Goal: Task Accomplishment & Management: Use online tool/utility

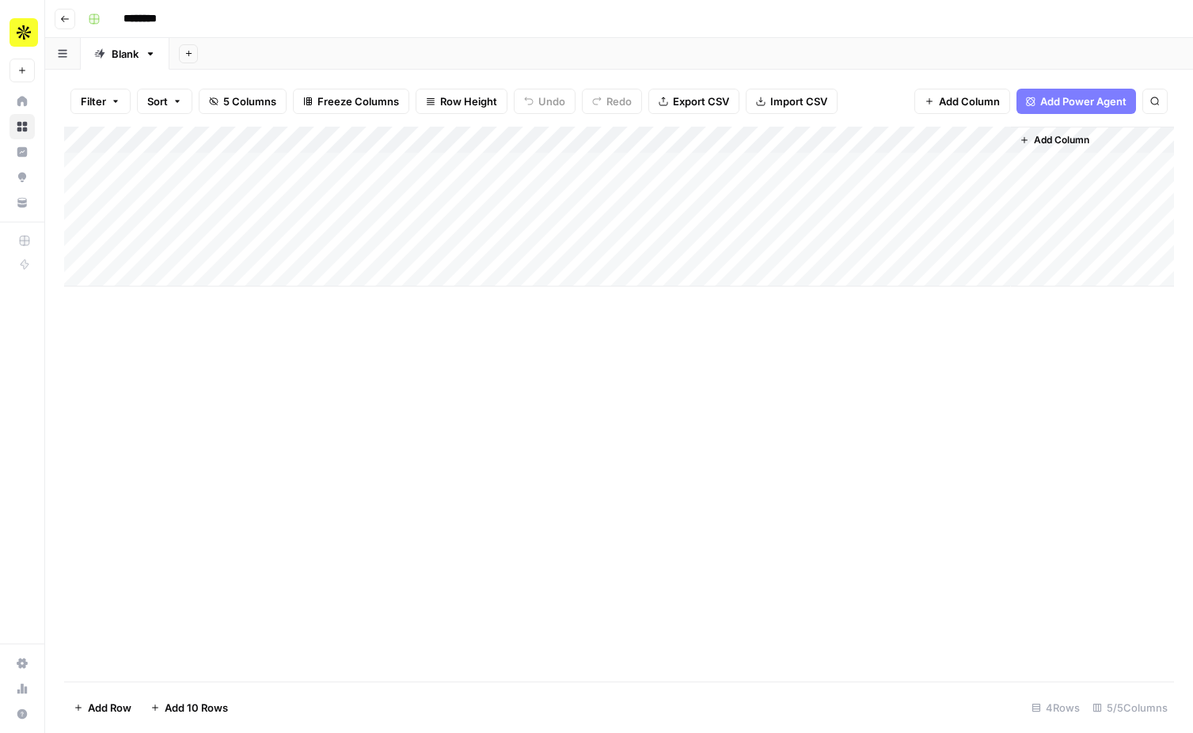
click at [713, 141] on div "Add Column" at bounding box center [619, 207] width 1110 height 160
click at [655, 289] on span "Remove Column" at bounding box center [682, 295] width 139 height 16
click at [736, 85] on icon "Close modal" at bounding box center [736, 89] width 13 height 13
click at [751, 165] on div "Add Column" at bounding box center [619, 207] width 1110 height 160
click at [716, 140] on div "Add Column" at bounding box center [619, 207] width 1110 height 160
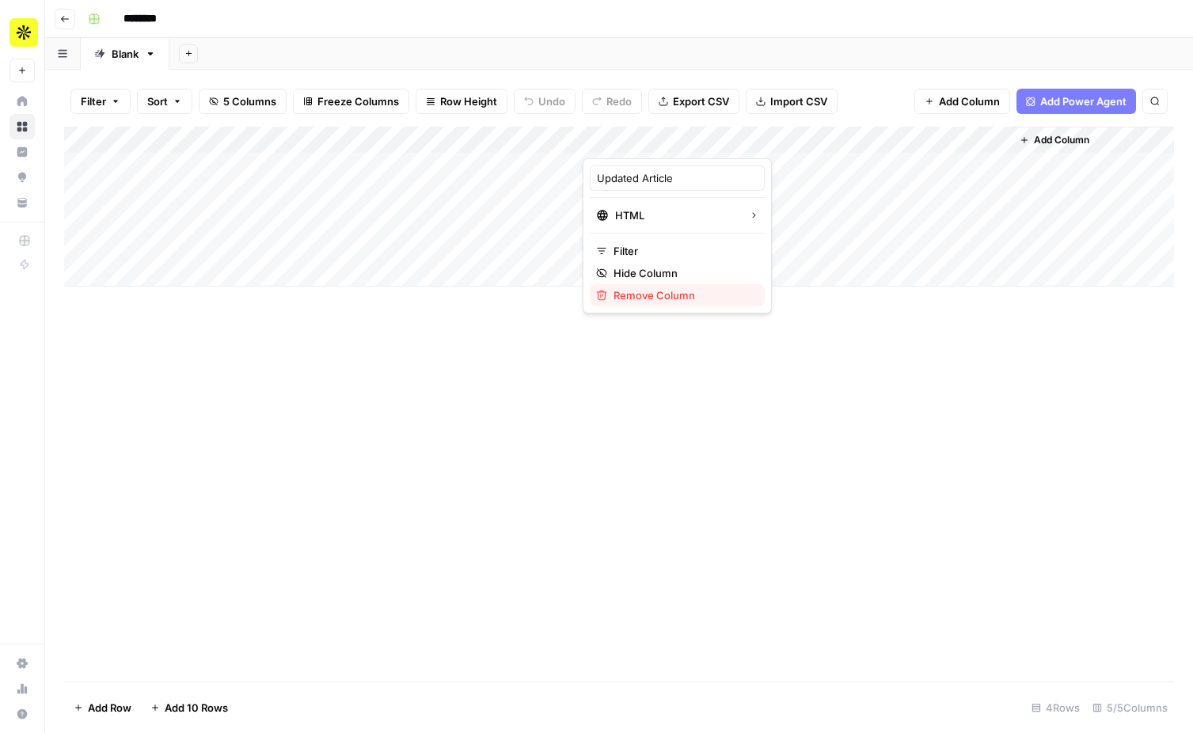
click at [668, 298] on span "Remove Column" at bounding box center [682, 295] width 139 height 16
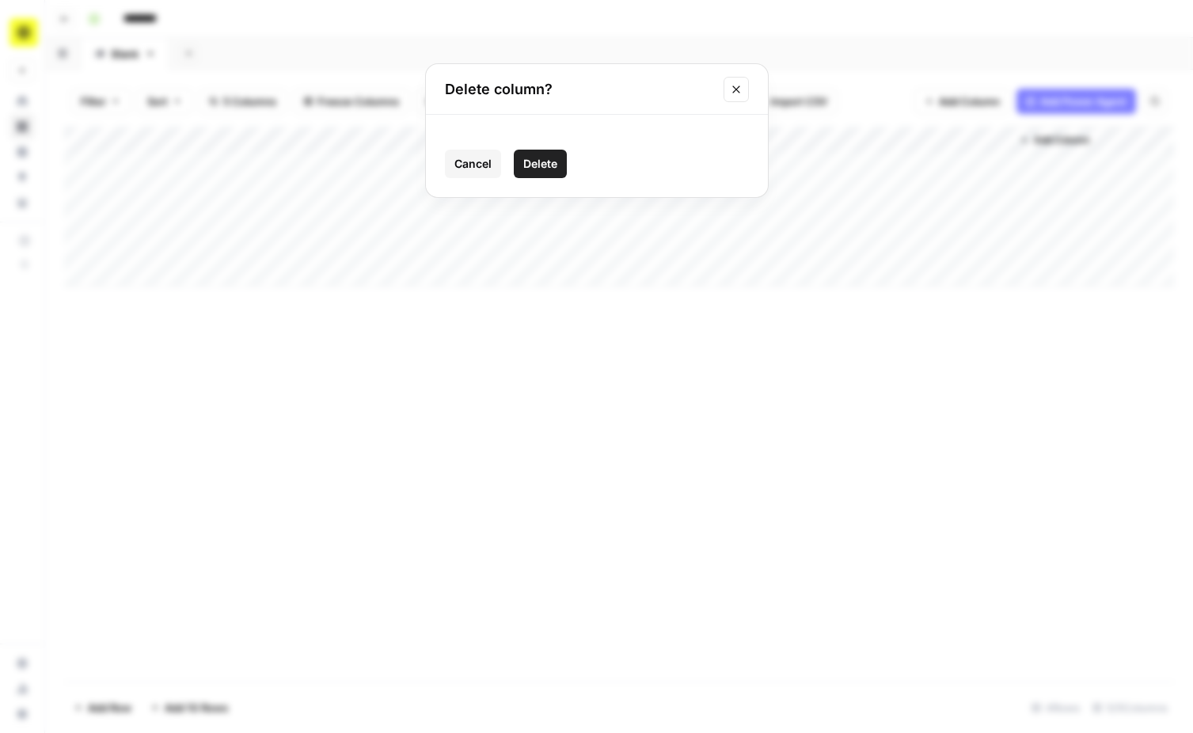
click at [548, 166] on span "Delete" at bounding box center [540, 164] width 34 height 16
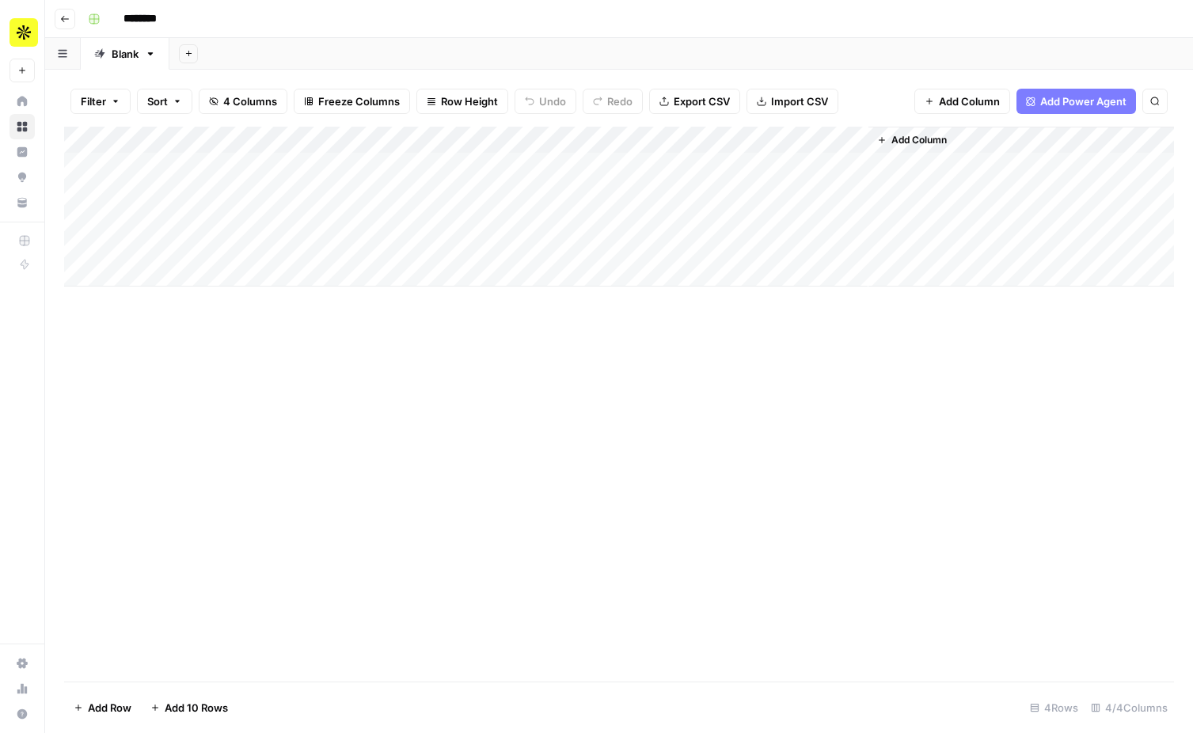
click at [925, 142] on span "Add Column" at bounding box center [918, 140] width 55 height 14
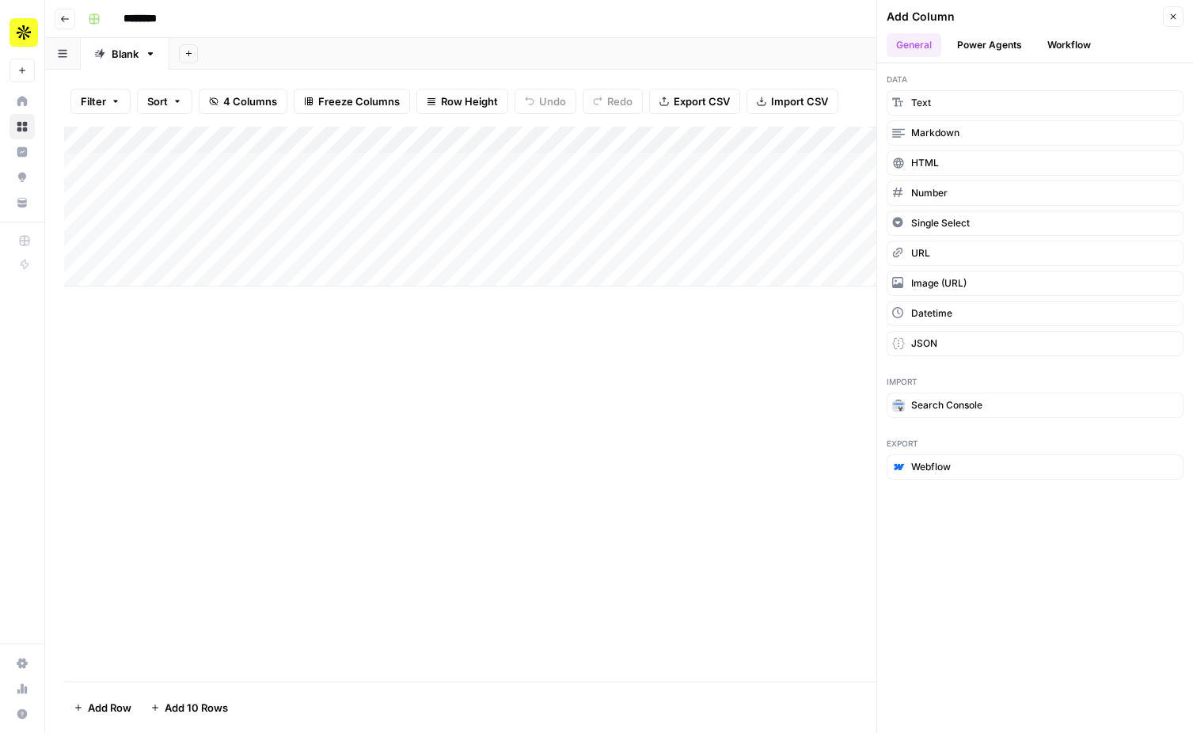
click at [1054, 45] on button "Workflow" at bounding box center [1069, 45] width 63 height 24
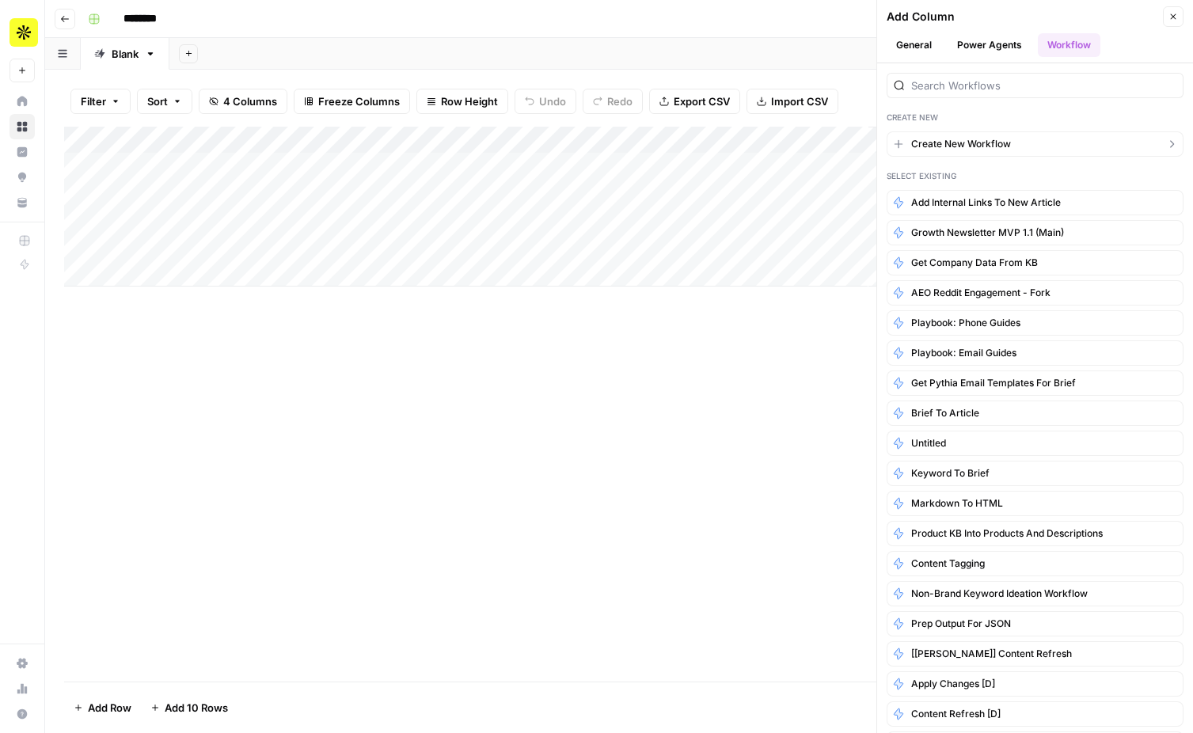
click at [1001, 142] on span "Create New Workflow" at bounding box center [961, 144] width 100 height 14
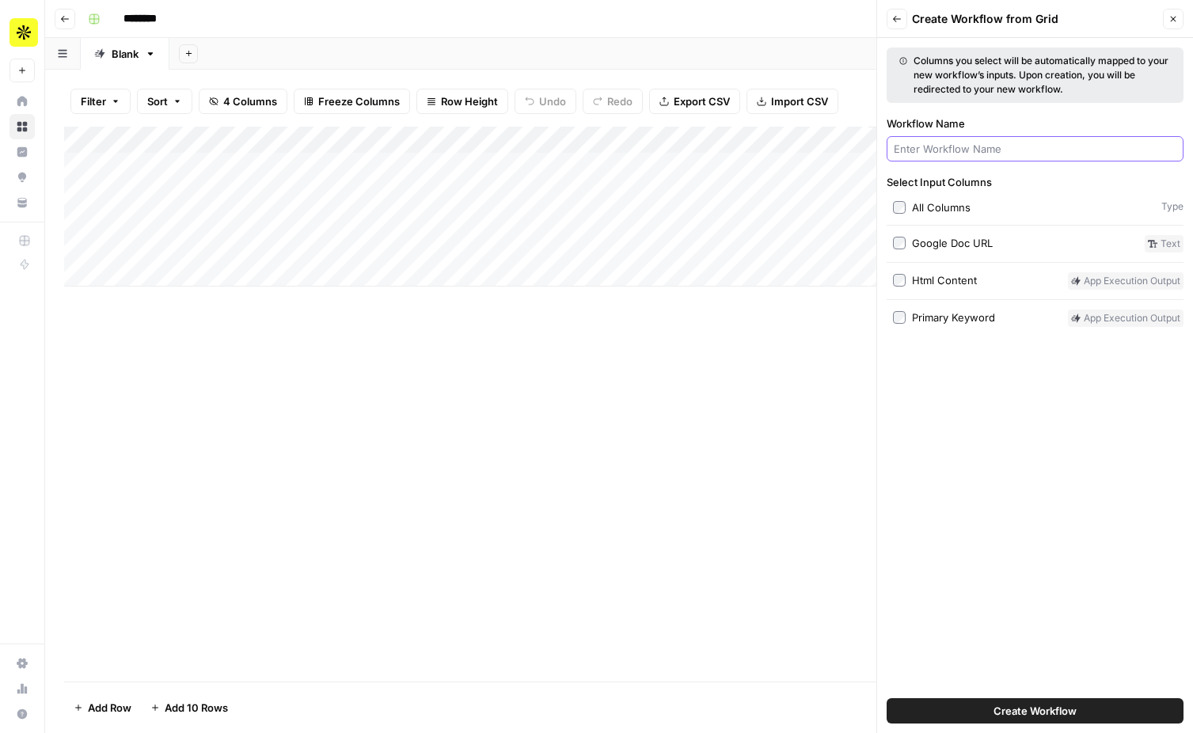
click at [1001, 152] on input "Workflow Name" at bounding box center [1035, 149] width 283 height 16
type input "SEO Title + Description"
click at [933, 277] on div "Html Content" at bounding box center [944, 280] width 65 height 16
click at [934, 313] on div "Primary Keyword" at bounding box center [953, 317] width 83 height 16
click at [1053, 711] on span "Create Workflow" at bounding box center [1034, 711] width 83 height 16
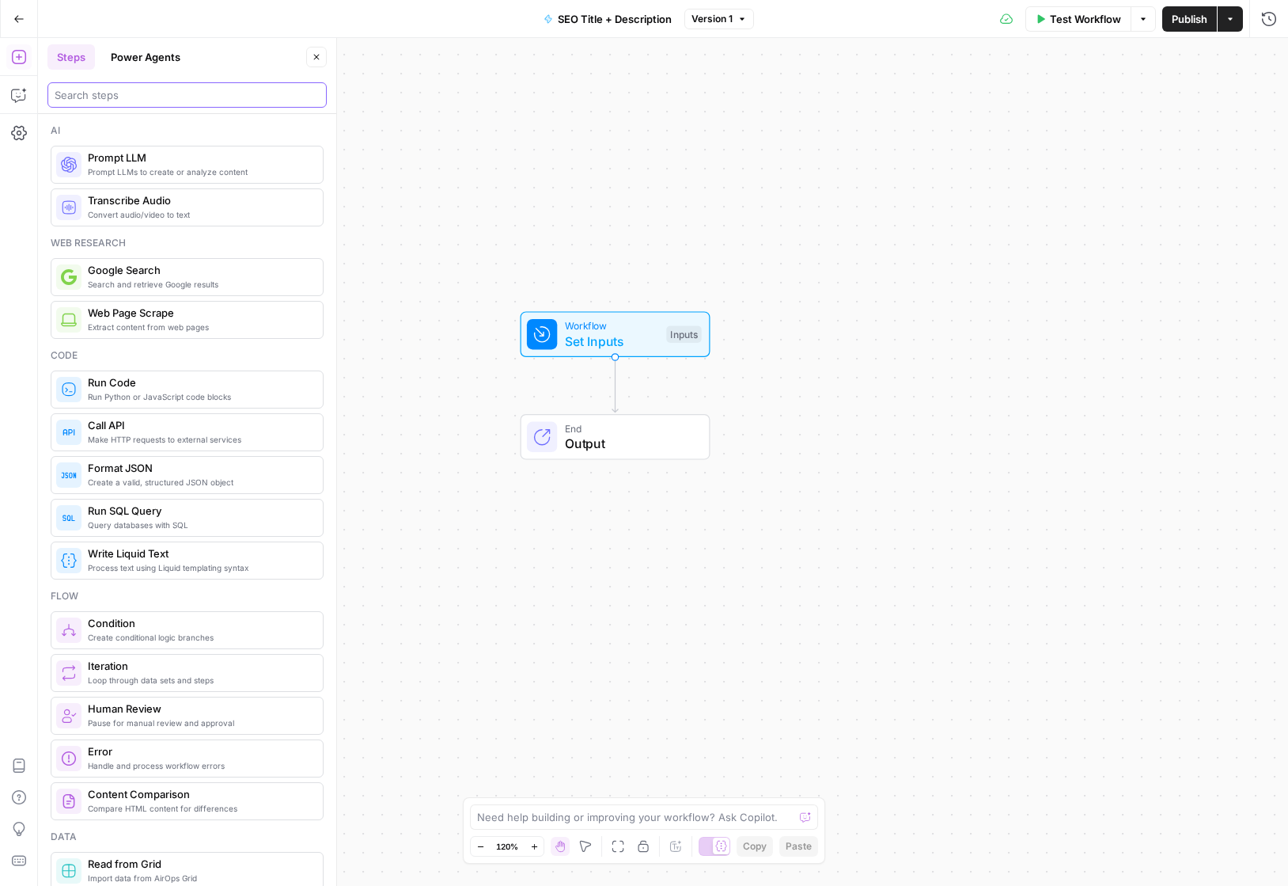
click at [188, 100] on input "search" at bounding box center [187, 95] width 265 height 16
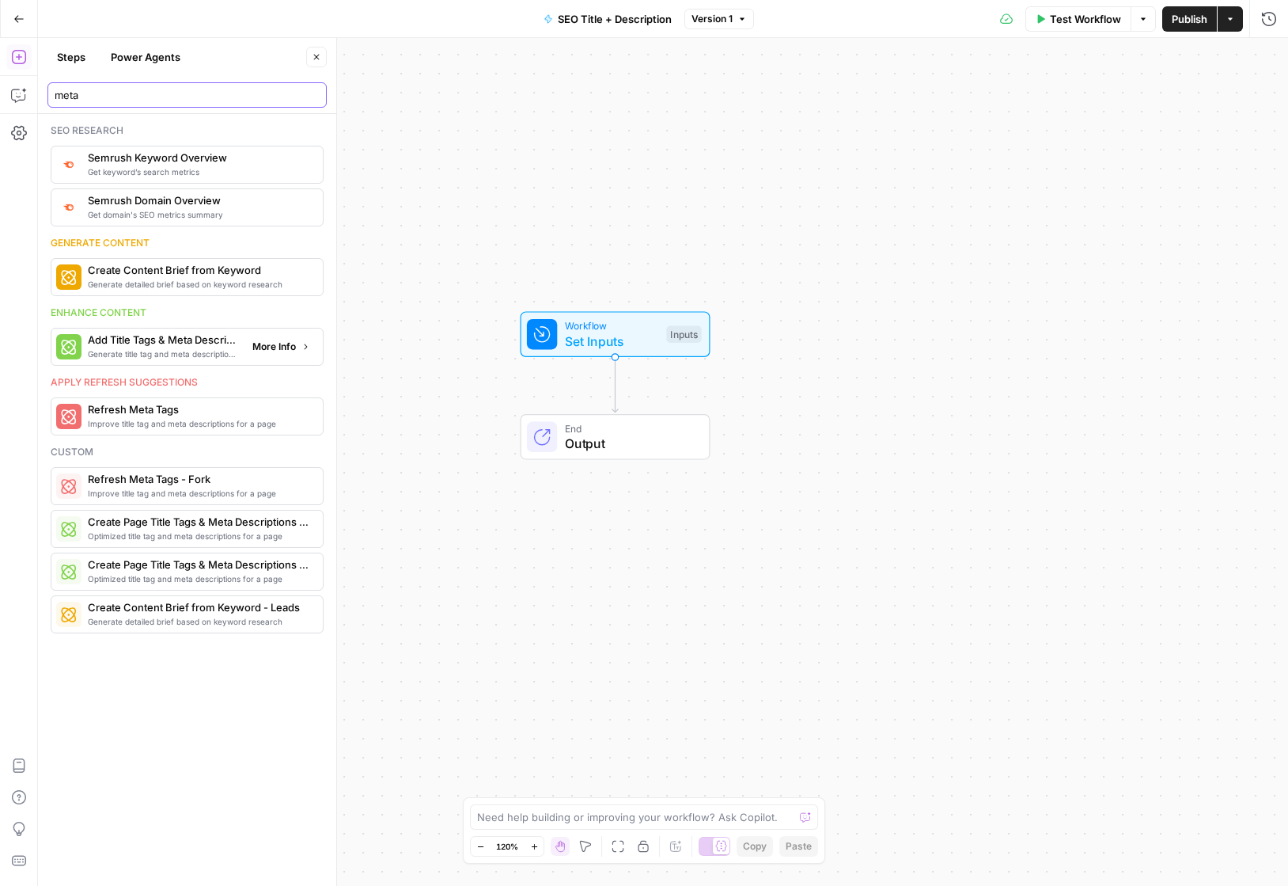
type input "meta"
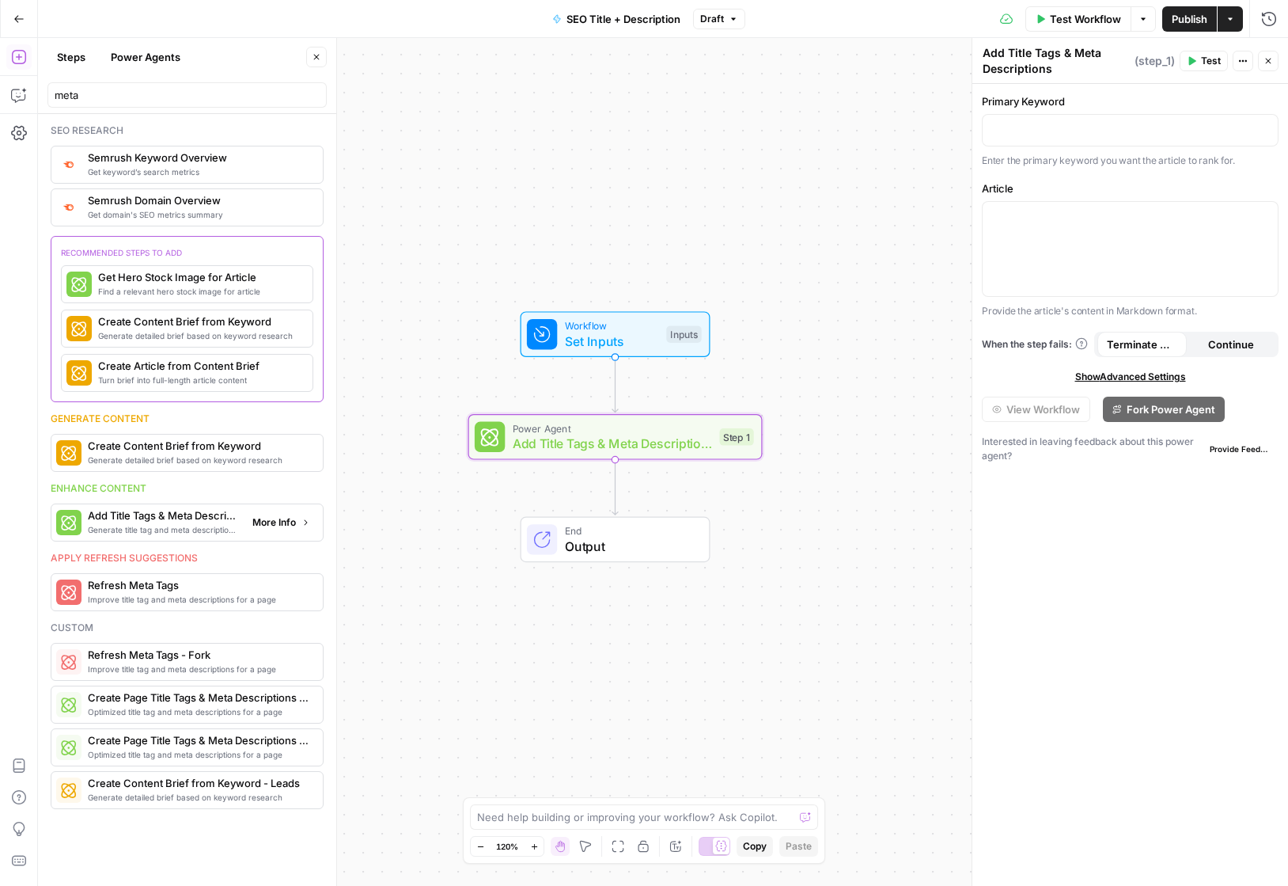
click at [293, 518] on span "More Info" at bounding box center [274, 522] width 44 height 14
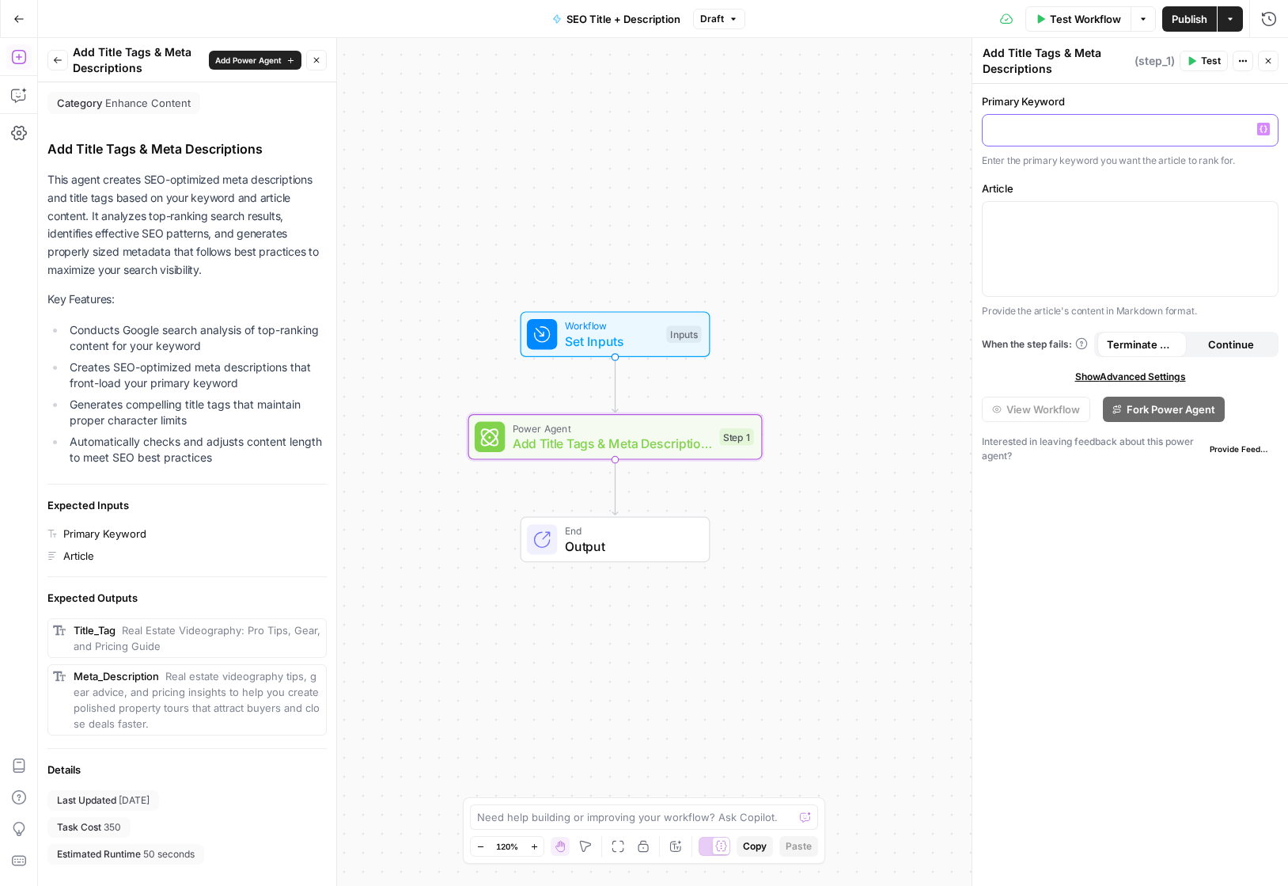
click at [1034, 132] on p at bounding box center [1130, 129] width 276 height 16
click at [1192, 131] on button "Variables Menu" at bounding box center [1264, 129] width 13 height 13
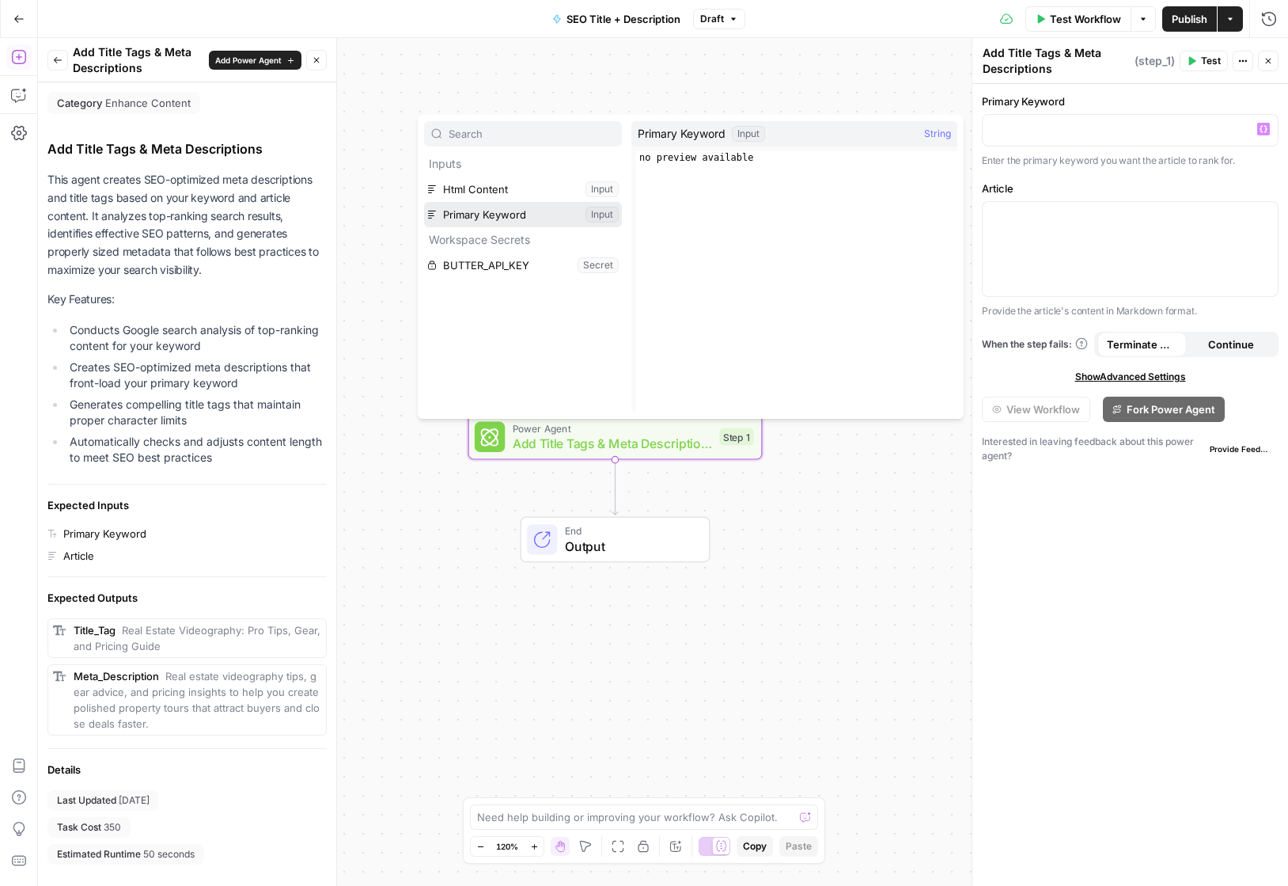
click at [509, 204] on button "Select variable Primary Keyword" at bounding box center [523, 214] width 198 height 25
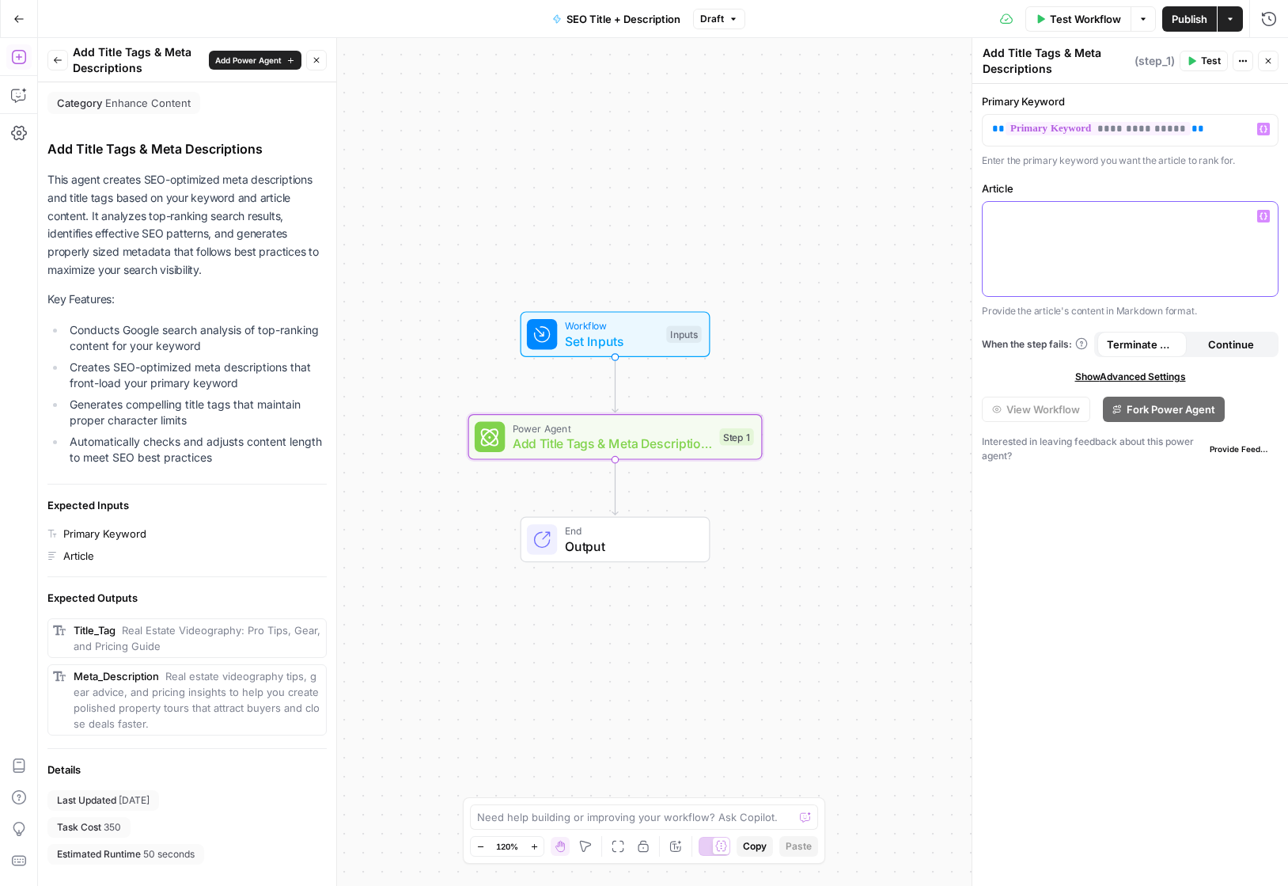
click at [1192, 216] on icon "button" at bounding box center [1264, 216] width 8 height 8
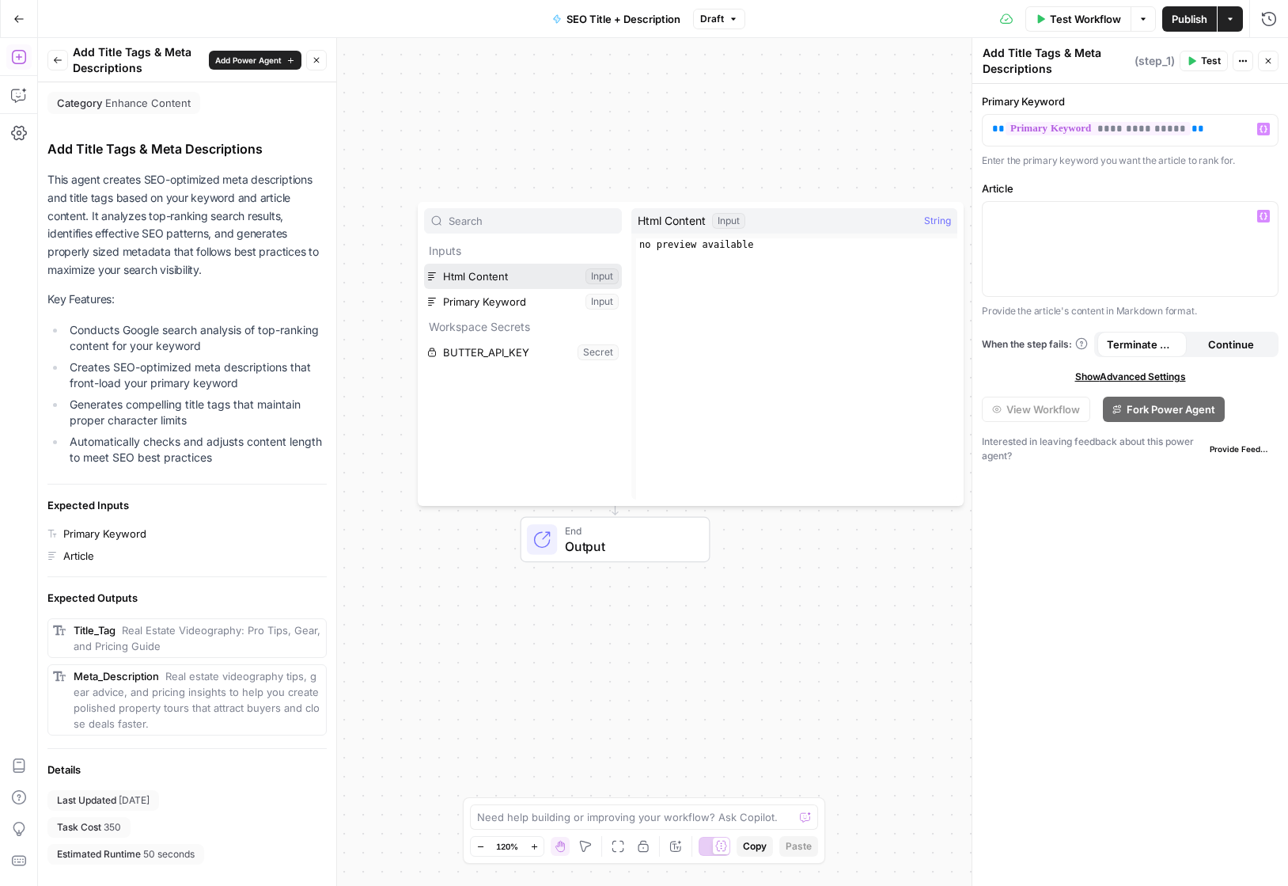
click at [505, 286] on button "Select variable Html Content" at bounding box center [523, 276] width 198 height 25
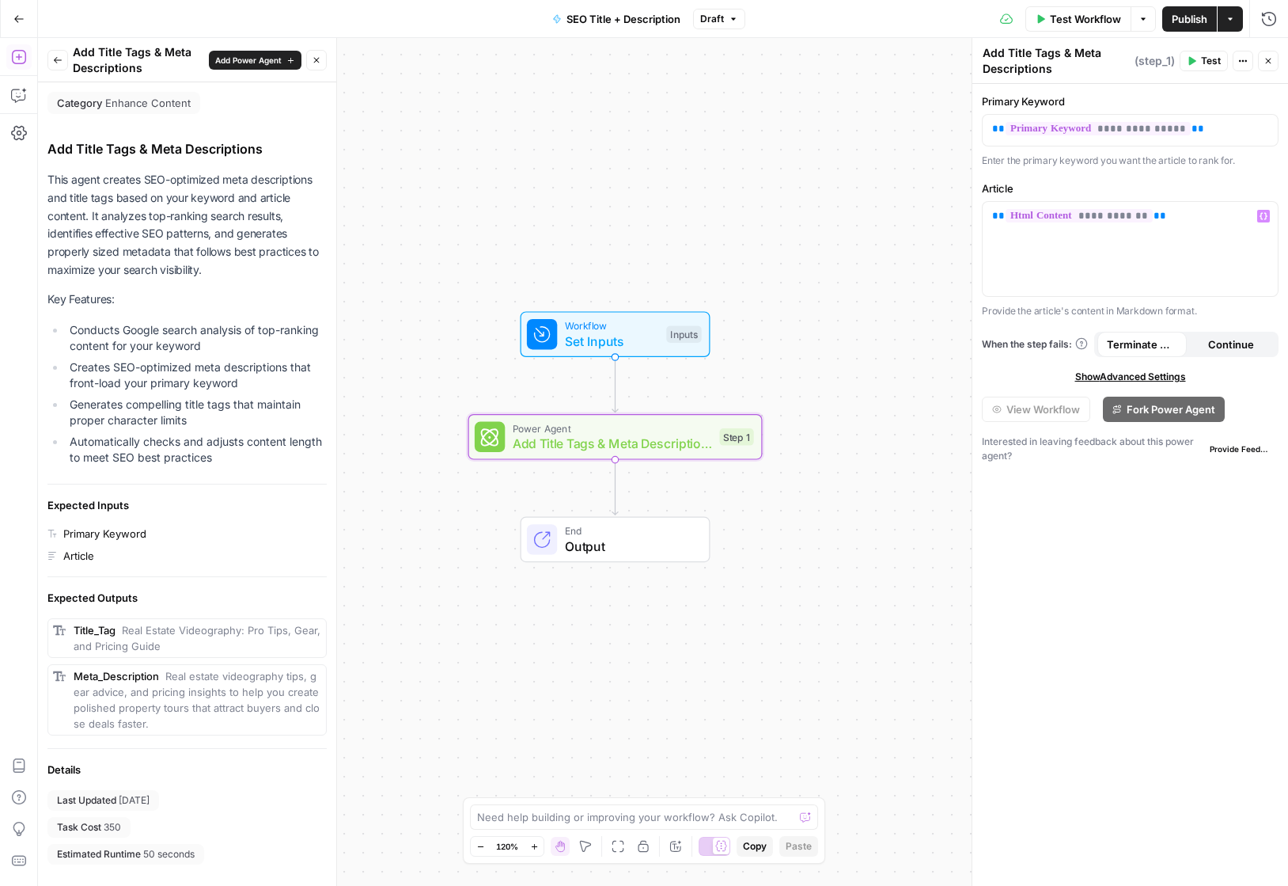
click at [1192, 62] on span "Test" at bounding box center [1211, 61] width 20 height 14
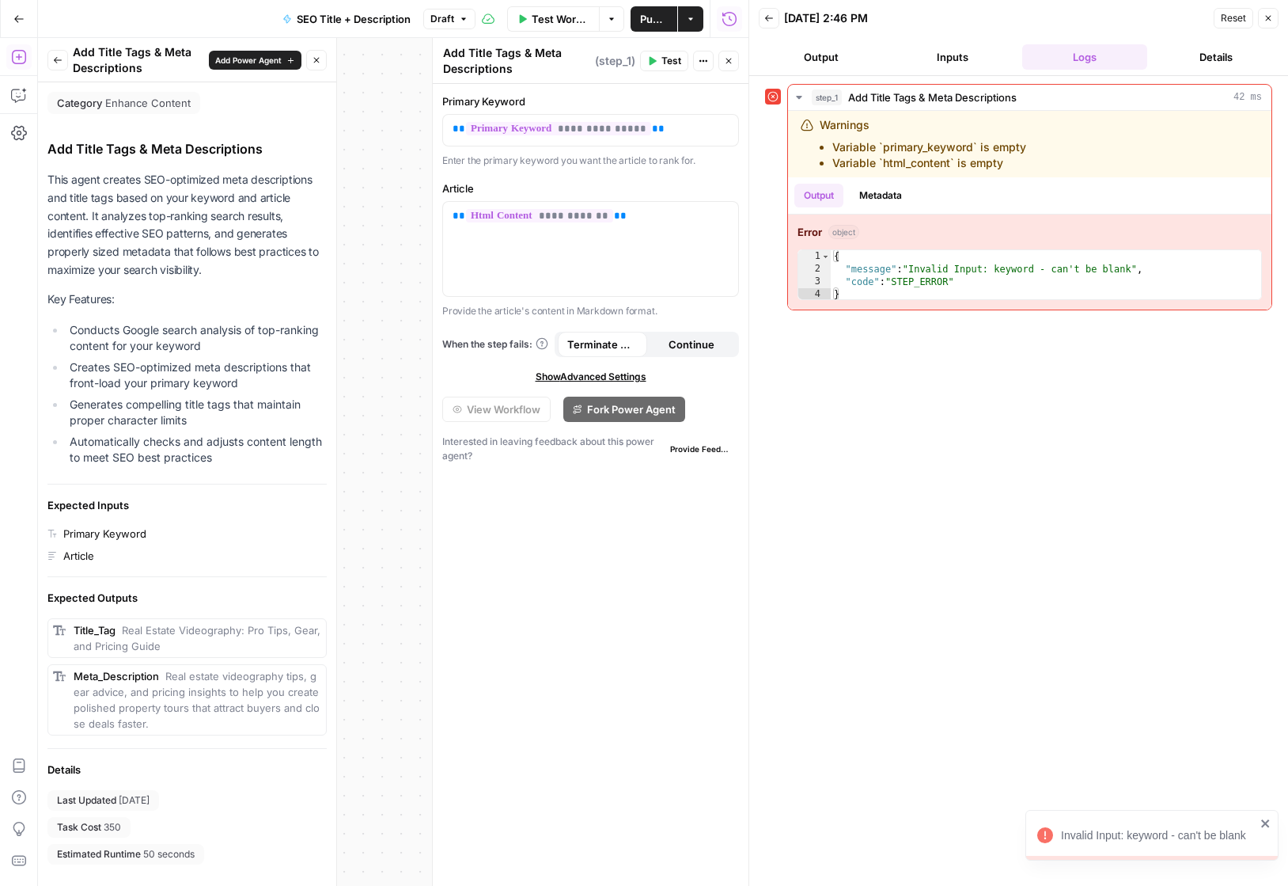
click at [946, 68] on button "Inputs" at bounding box center [952, 56] width 125 height 25
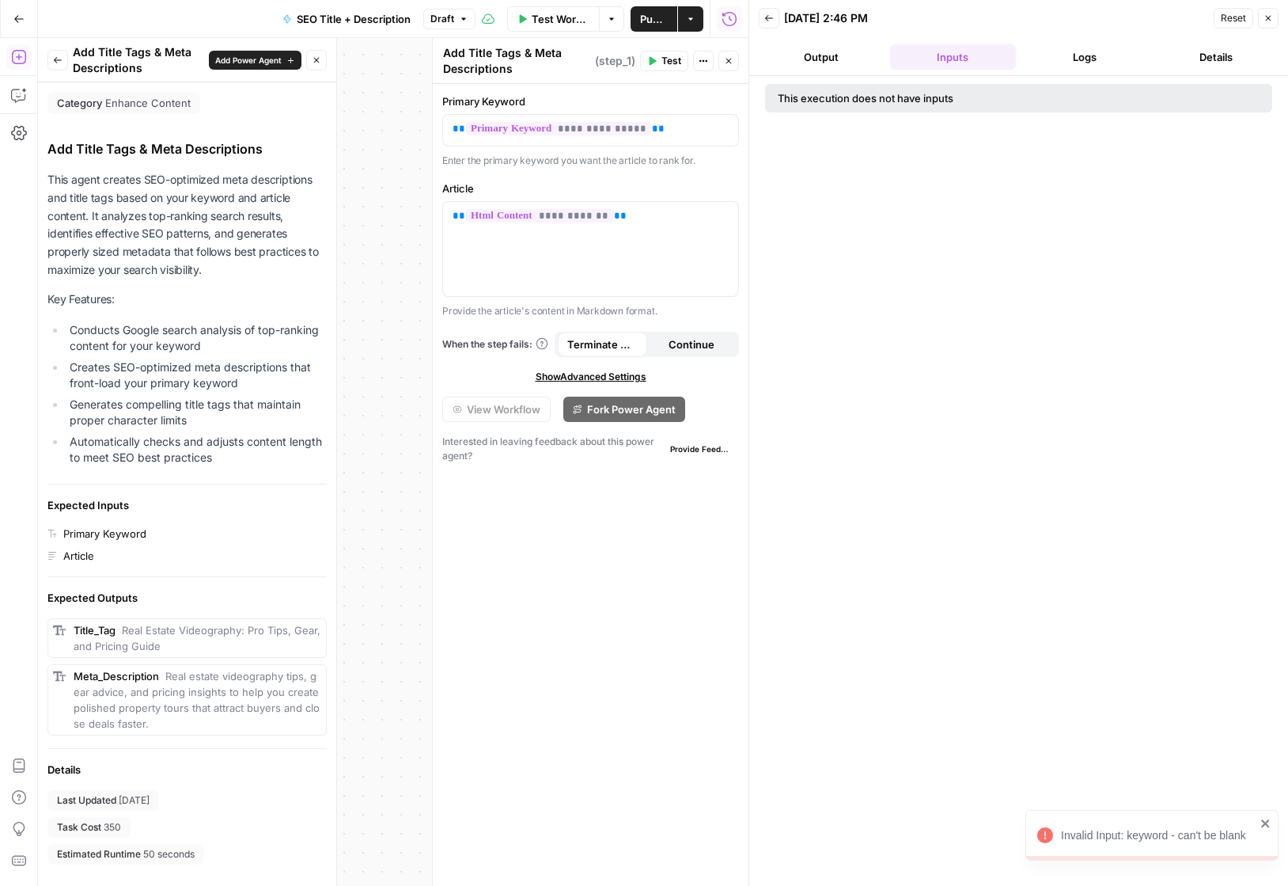
click at [1061, 60] on button "Logs" at bounding box center [1085, 56] width 125 height 25
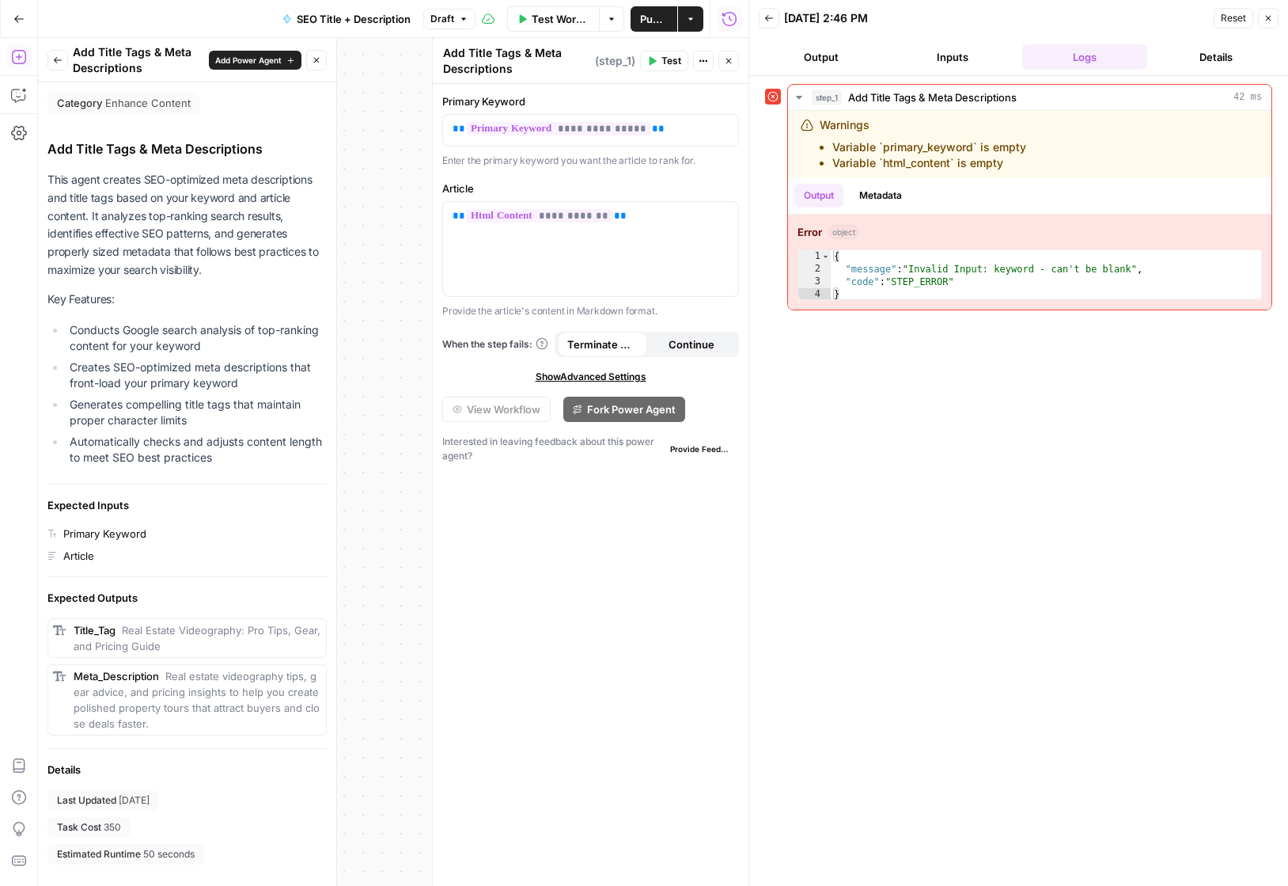
click at [518, 556] on div "**********" at bounding box center [591, 485] width 316 height 802
click at [1192, 55] on button "Details" at bounding box center [1216, 56] width 125 height 25
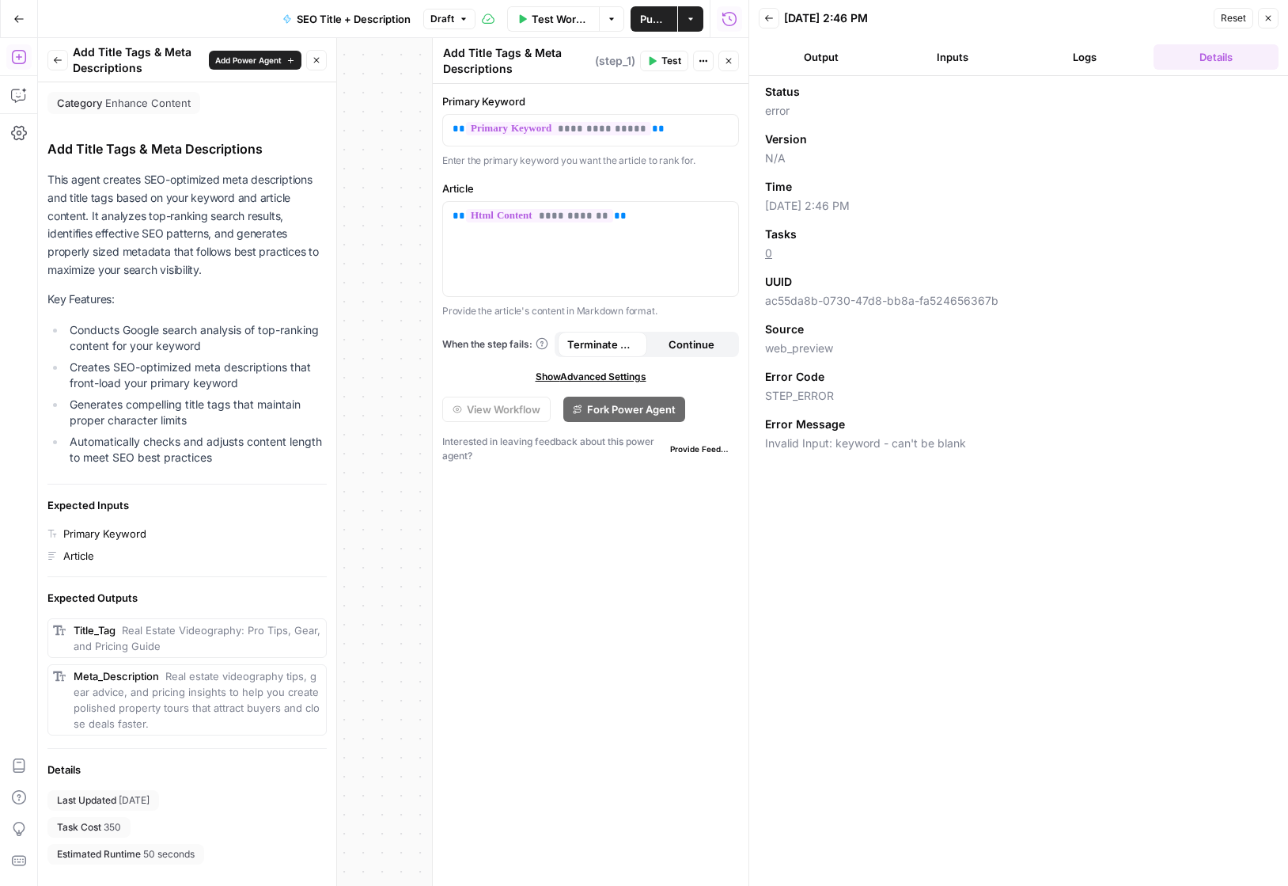
click at [1095, 55] on button "Logs" at bounding box center [1085, 56] width 125 height 25
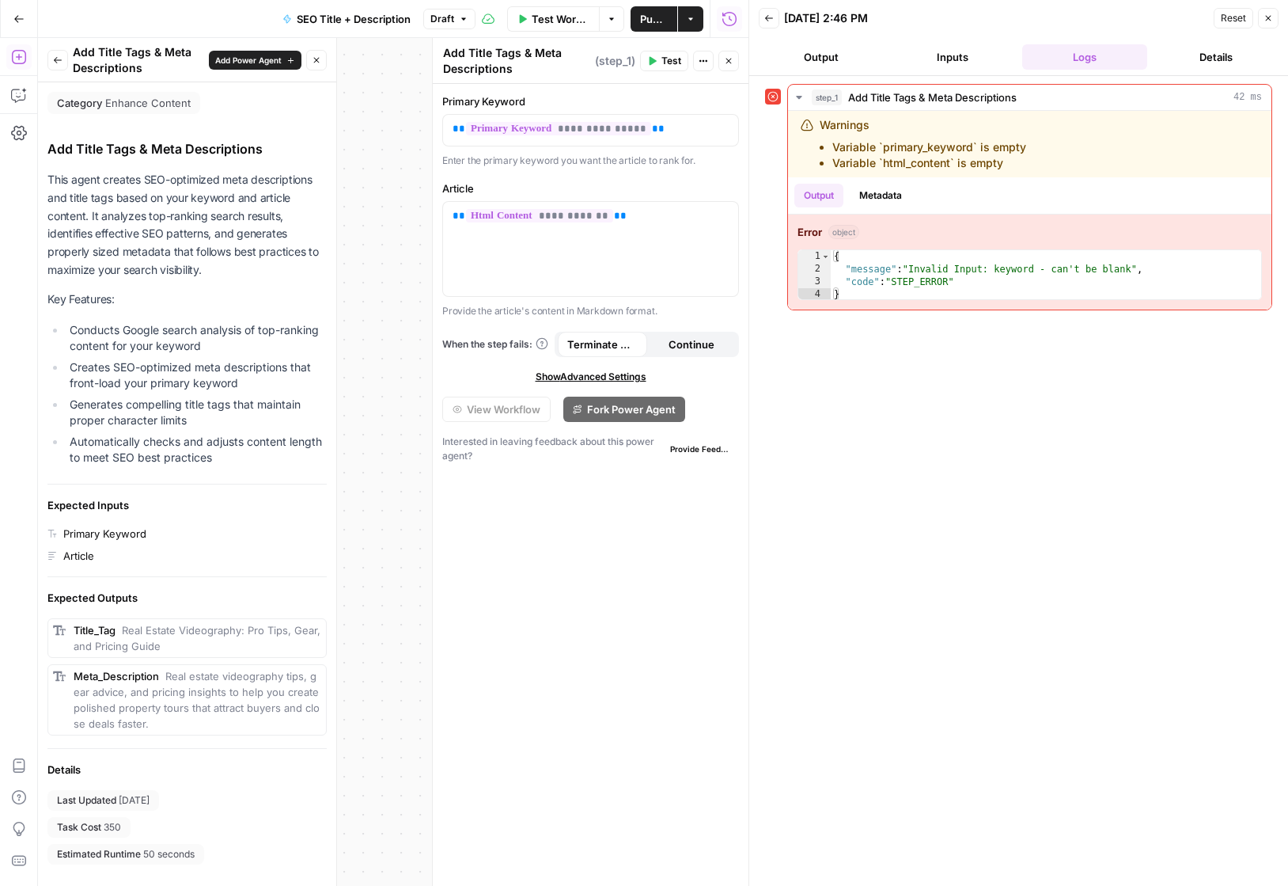
click at [943, 38] on header "Back 09/25/25 at 2:46 PM Reset Close Output Inputs Logs Details" at bounding box center [1019, 38] width 539 height 76
click at [943, 46] on button "Inputs" at bounding box center [952, 56] width 125 height 25
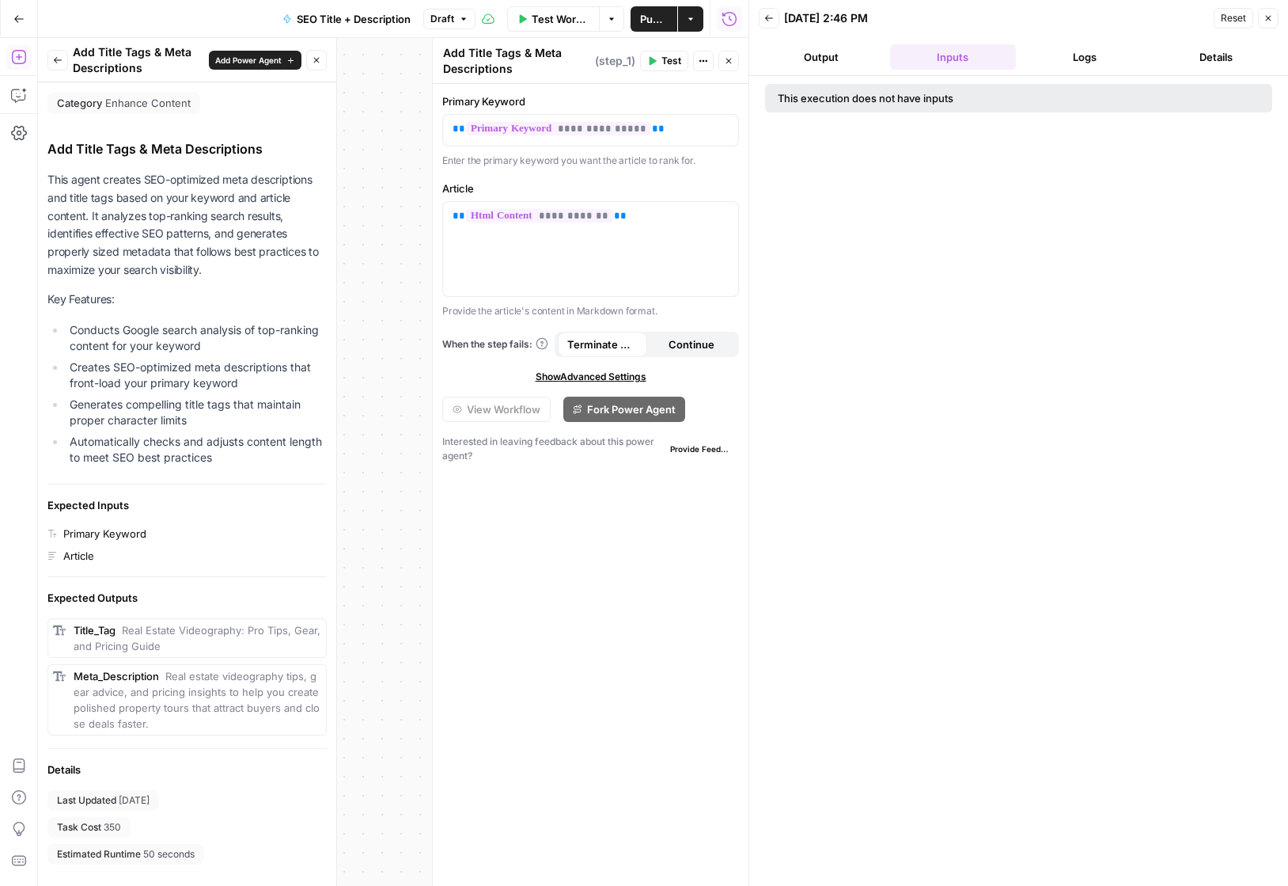
click at [935, 85] on div "This execution does not have inputs" at bounding box center [1018, 98] width 507 height 28
click at [934, 88] on div "This execution does not have inputs" at bounding box center [1018, 98] width 507 height 28
click at [855, 54] on button "Output" at bounding box center [821, 56] width 125 height 25
click at [1192, 18] on icon "button" at bounding box center [1268, 17] width 9 height 9
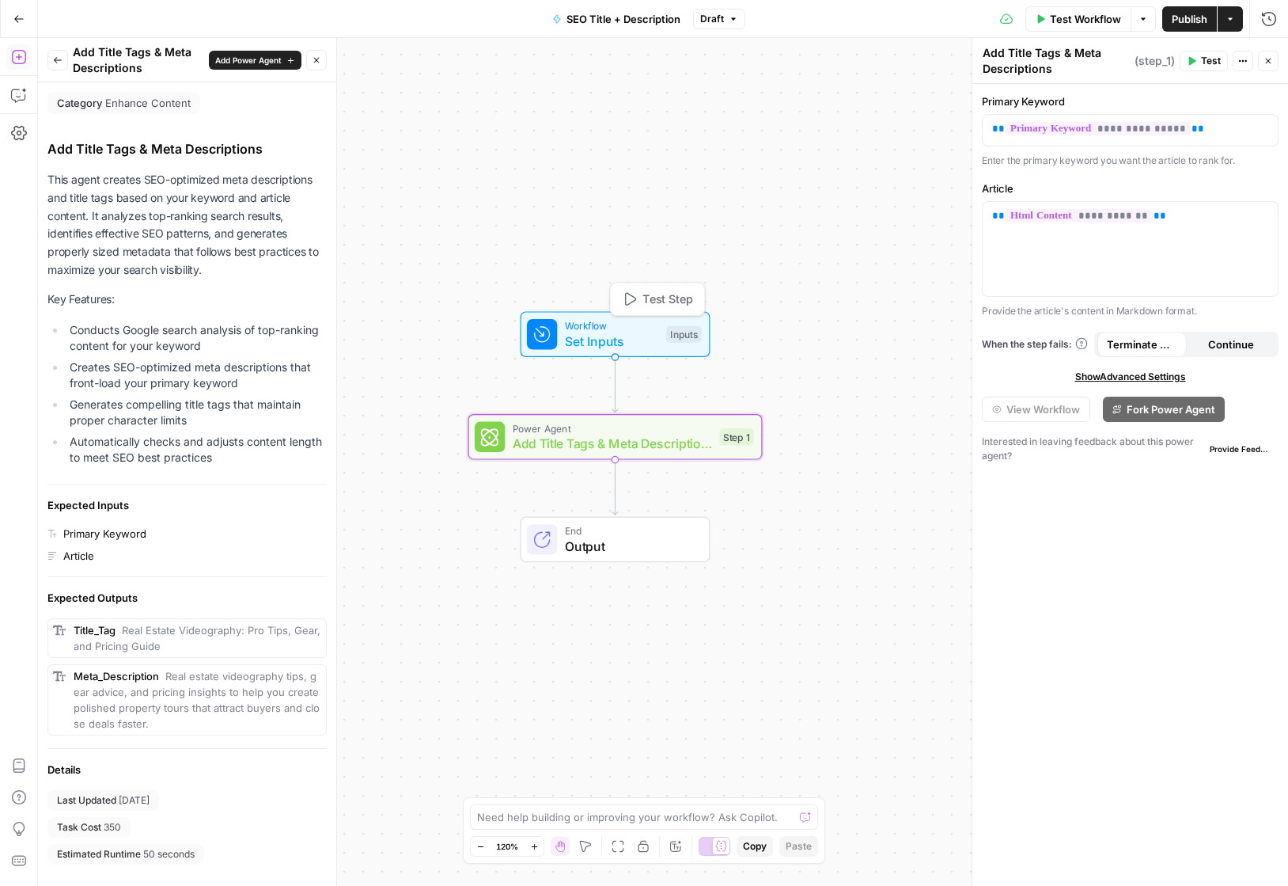
click at [592, 340] on span "Set Inputs" at bounding box center [612, 341] width 94 height 19
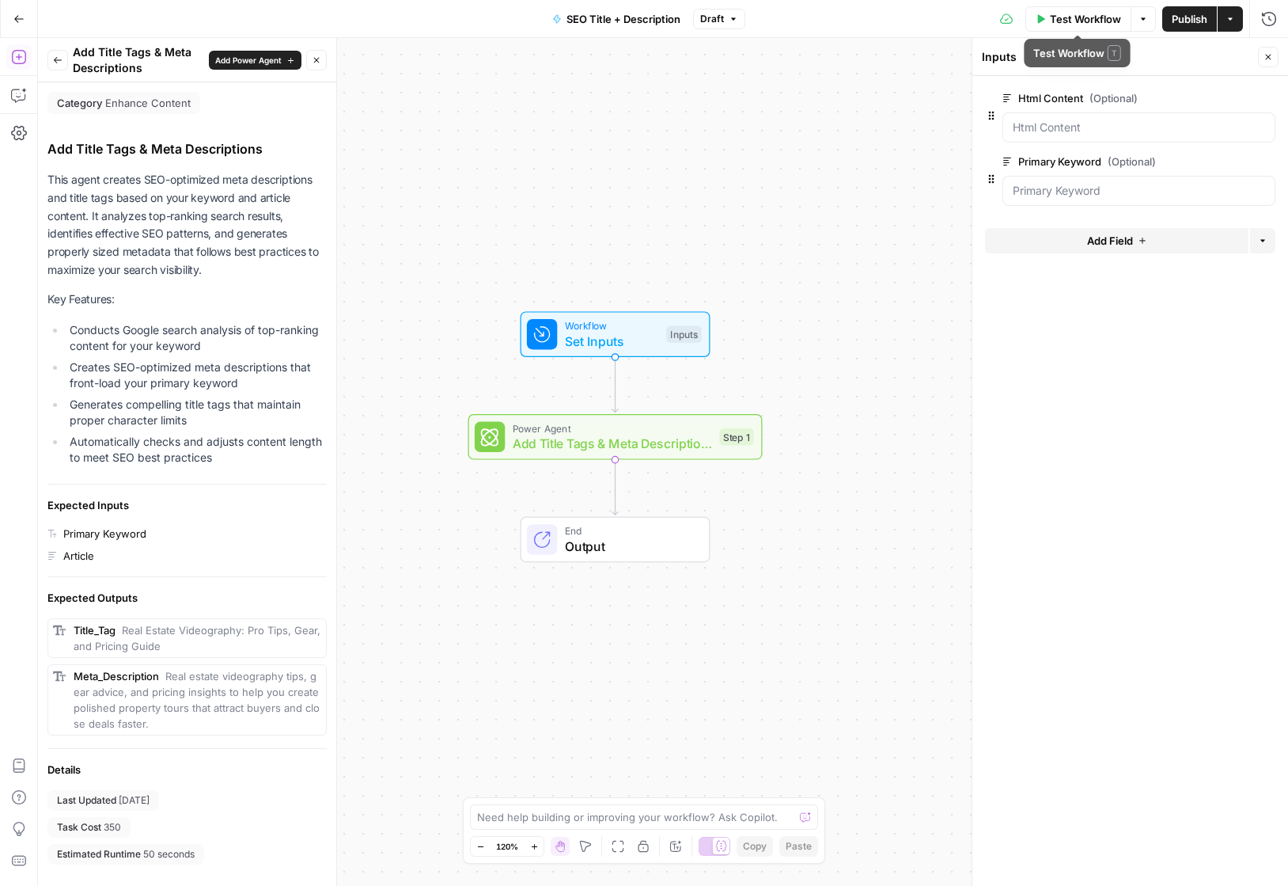
click at [1063, 21] on span "Test Workflow" at bounding box center [1085, 19] width 71 height 16
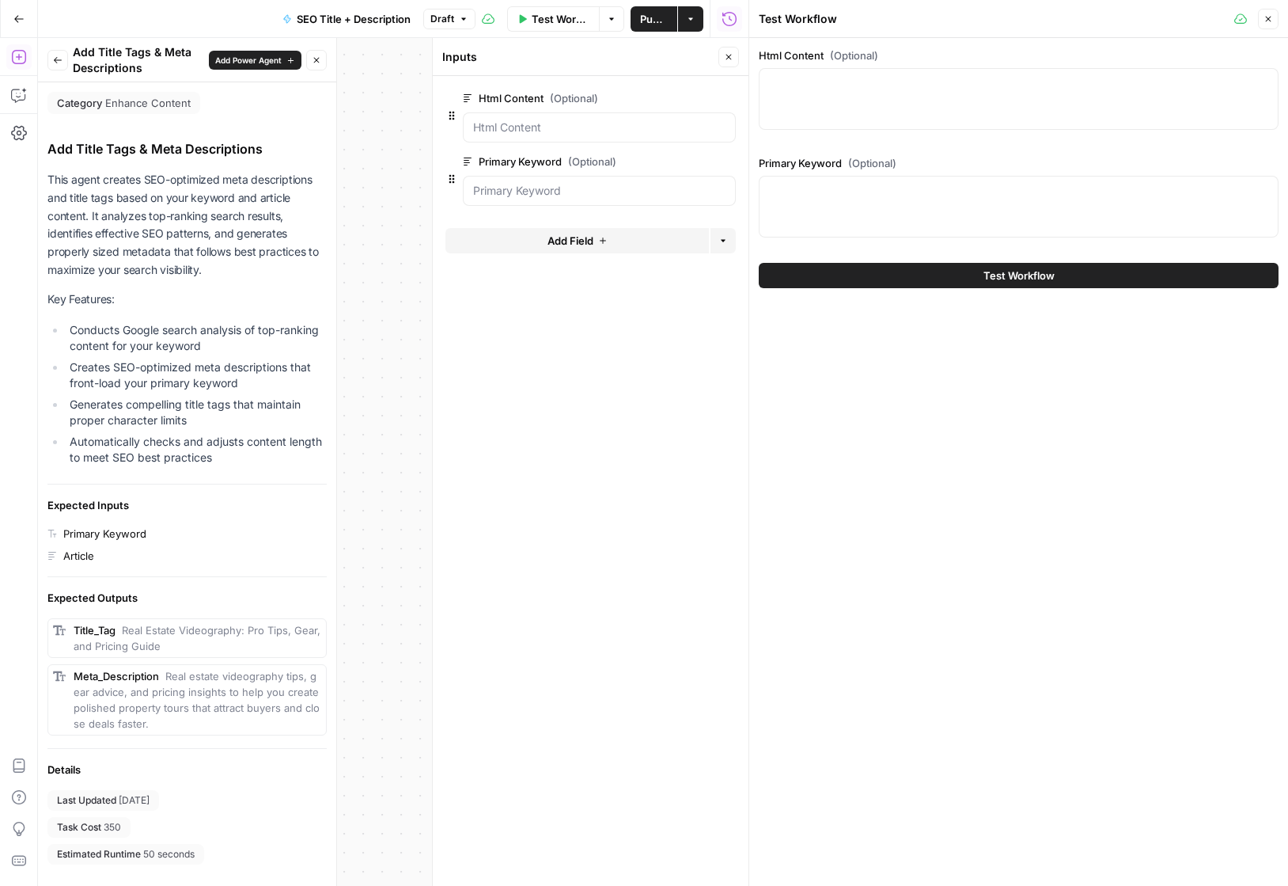
click at [957, 101] on div at bounding box center [1019, 99] width 520 height 62
paste textarea "5 Email Deliverability Mistakes Hurting Your Cold Outreach Email deliverability…"
type textarea "5 Email Deliverability Mistakes Hurting Your Cold Outreach Email deliverability…"
paste textarea "<p>5 Email Deliverability Mistakes Hurting Your Cold Outreach</p><p>Email deliv…"
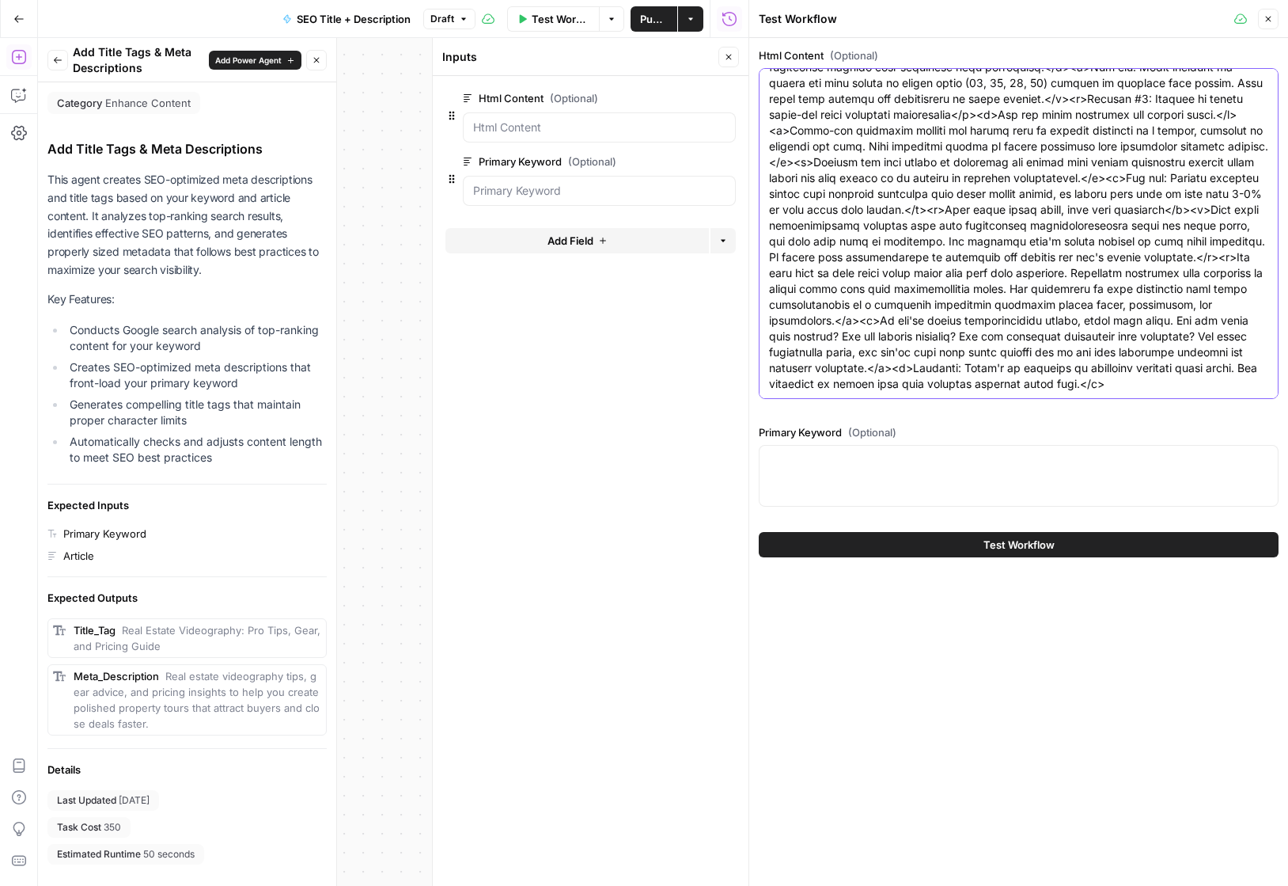
type textarea "<p>5 Email Deliverability Mistakes Hurting Your Cold Outreach</p><p>Email deliv…"
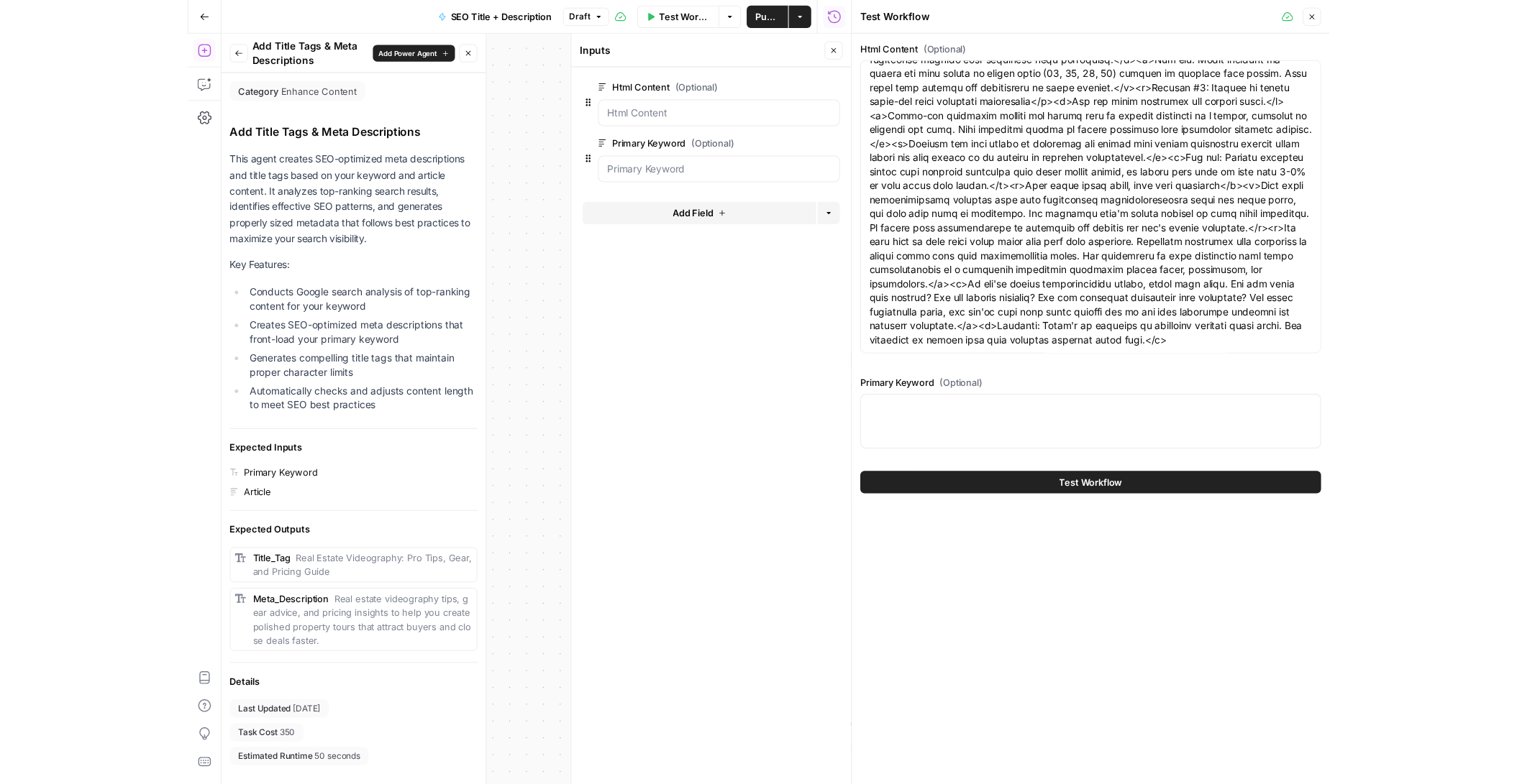
scroll to position [0, 0]
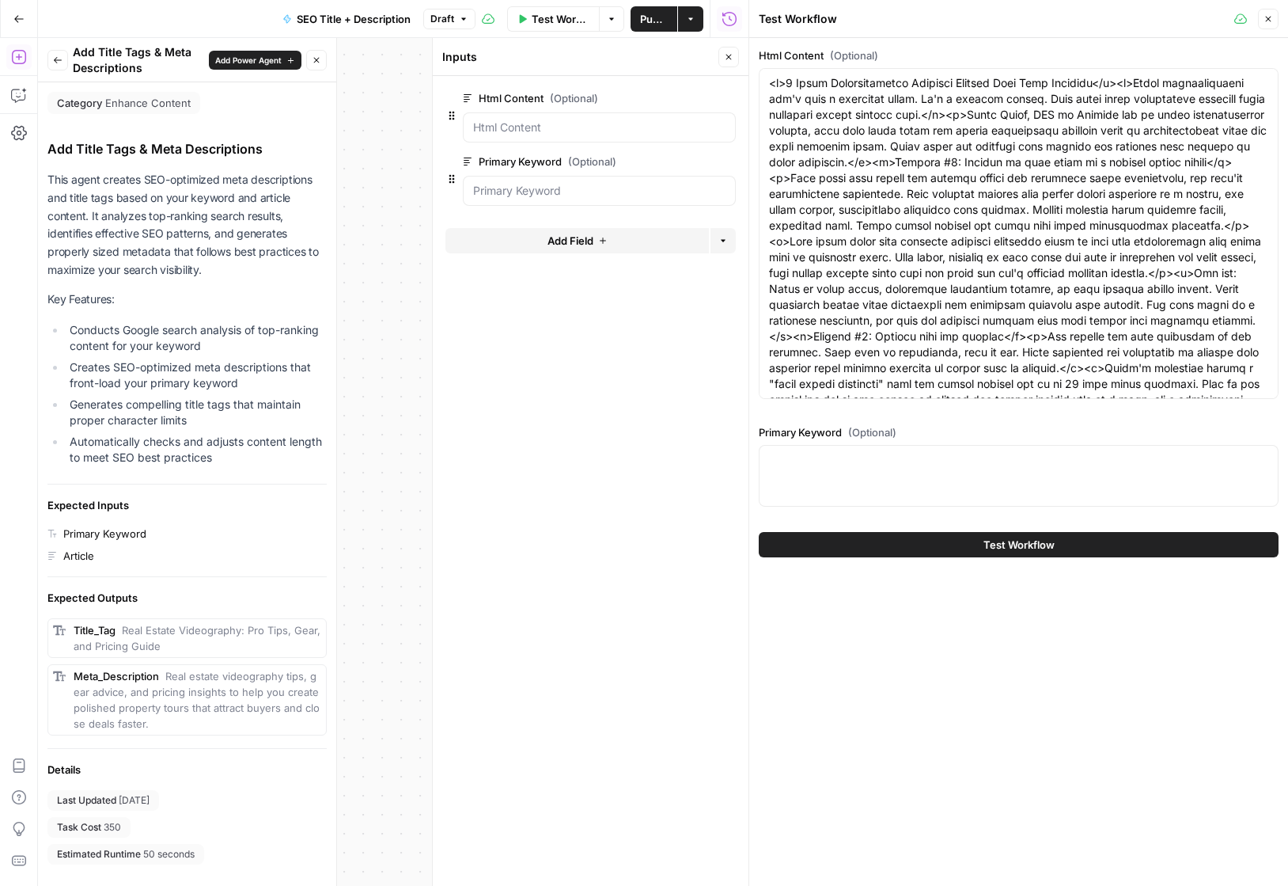
click at [896, 479] on div at bounding box center [1019, 476] width 520 height 62
paste textarea "improve email deliverability"
type textarea "improve email deliverability"
click at [929, 552] on button "Test Workflow" at bounding box center [1019, 544] width 520 height 25
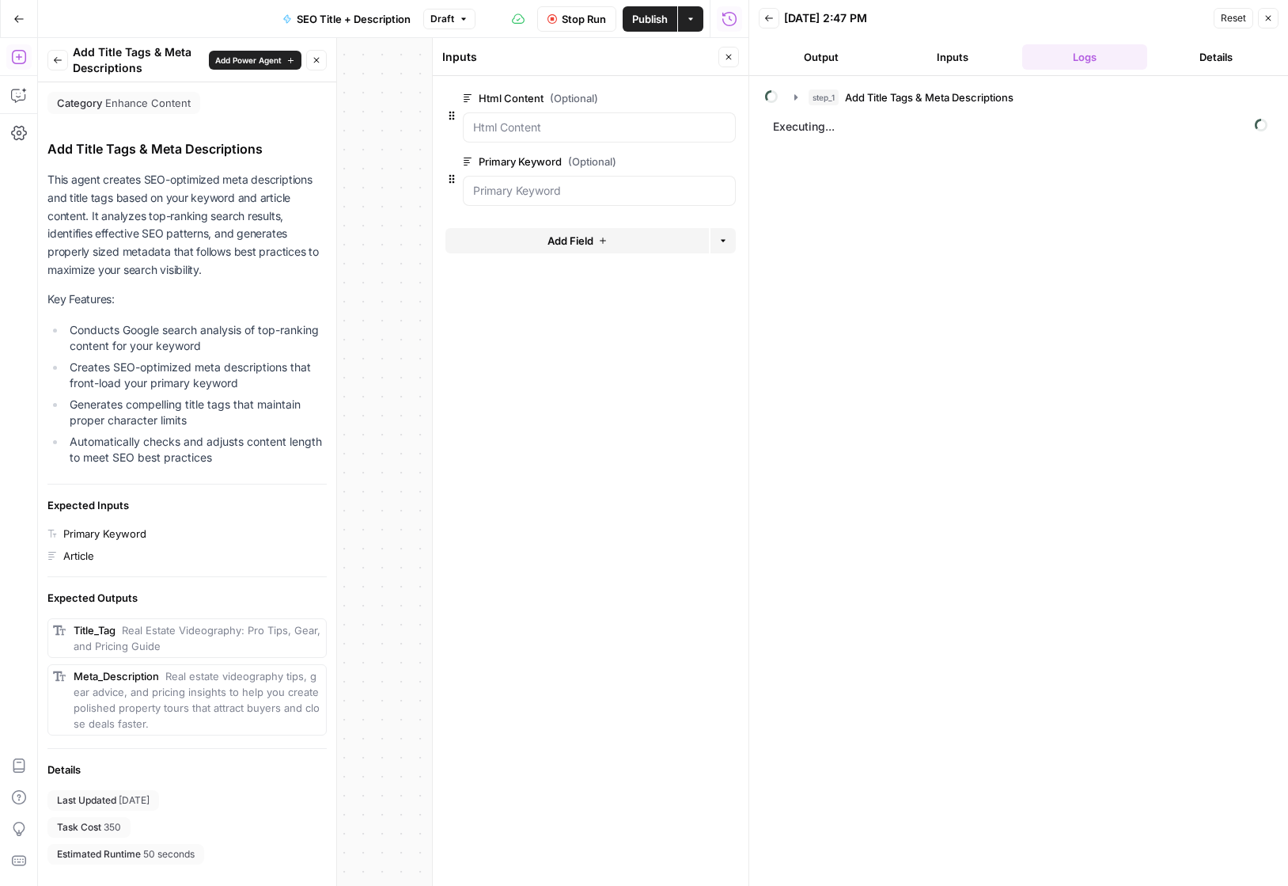
click at [321, 56] on icon "button" at bounding box center [316, 59] width 9 height 9
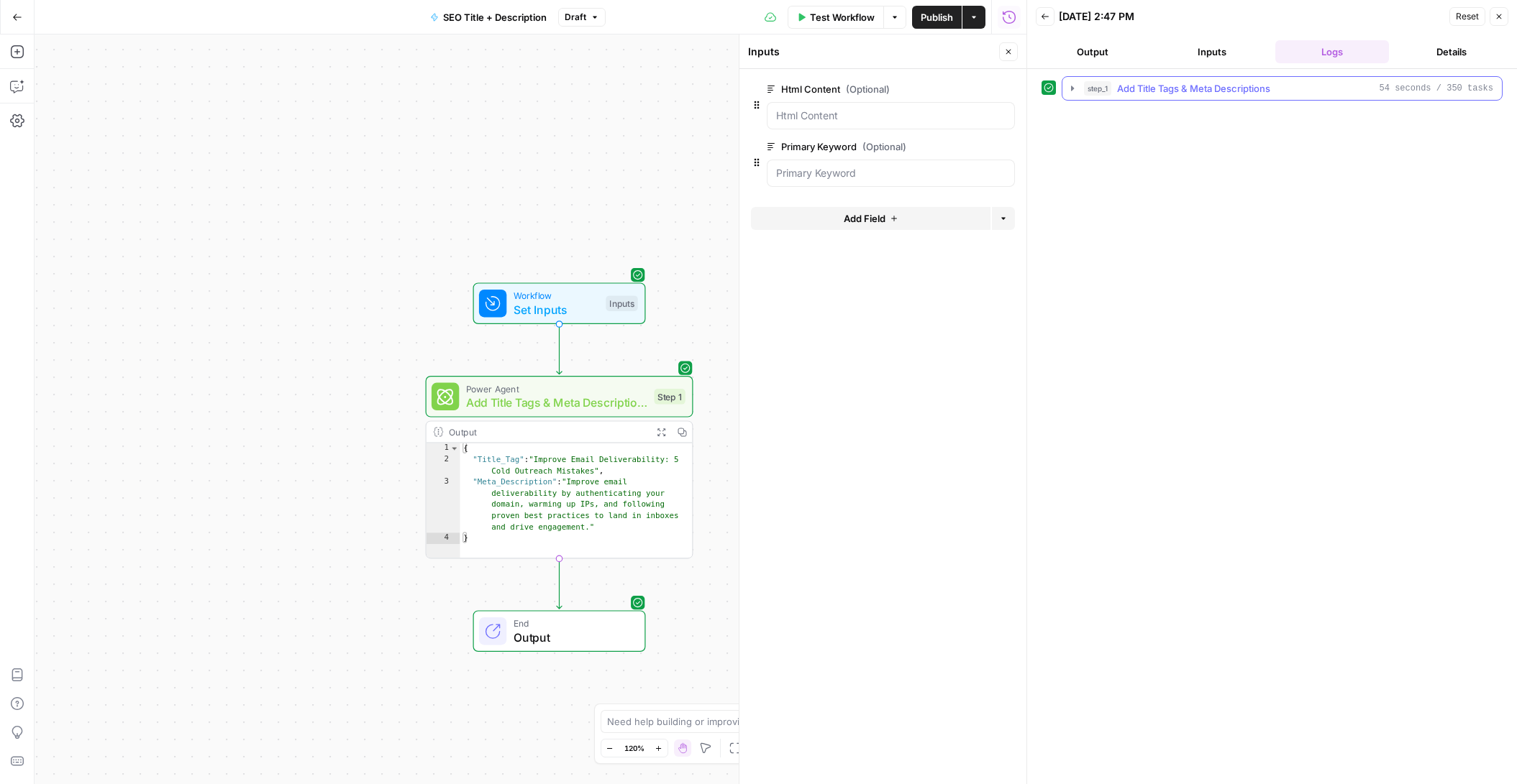
click at [1066, 88] on button "step_1 Add Title Tags & Meta Descriptions 54 seconds / 350 tasks" at bounding box center [1282, 88] width 440 height 23
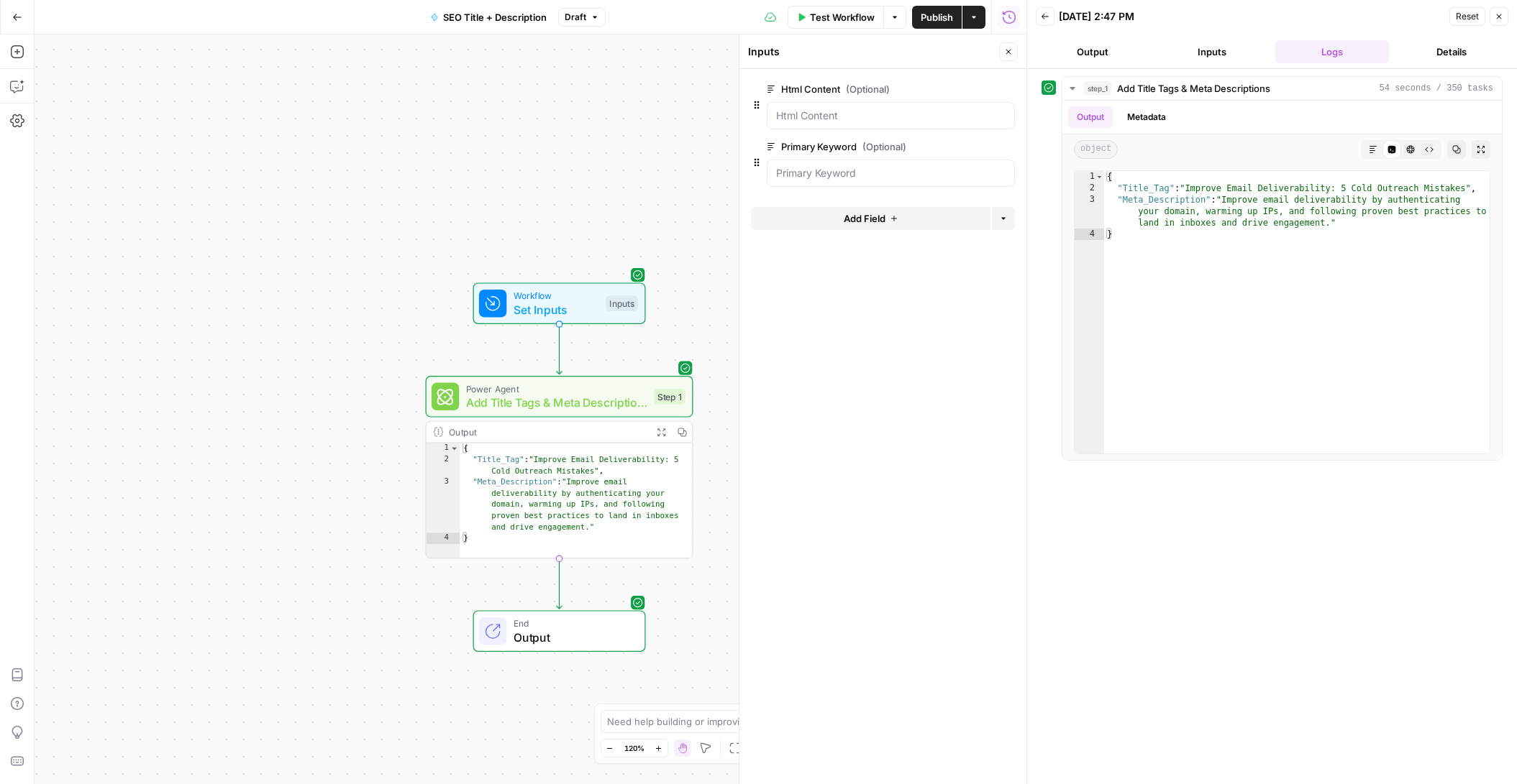
click at [931, 15] on span "Publish" at bounding box center [937, 17] width 33 height 15
click at [884, 223] on span "Add Field" at bounding box center [864, 219] width 42 height 15
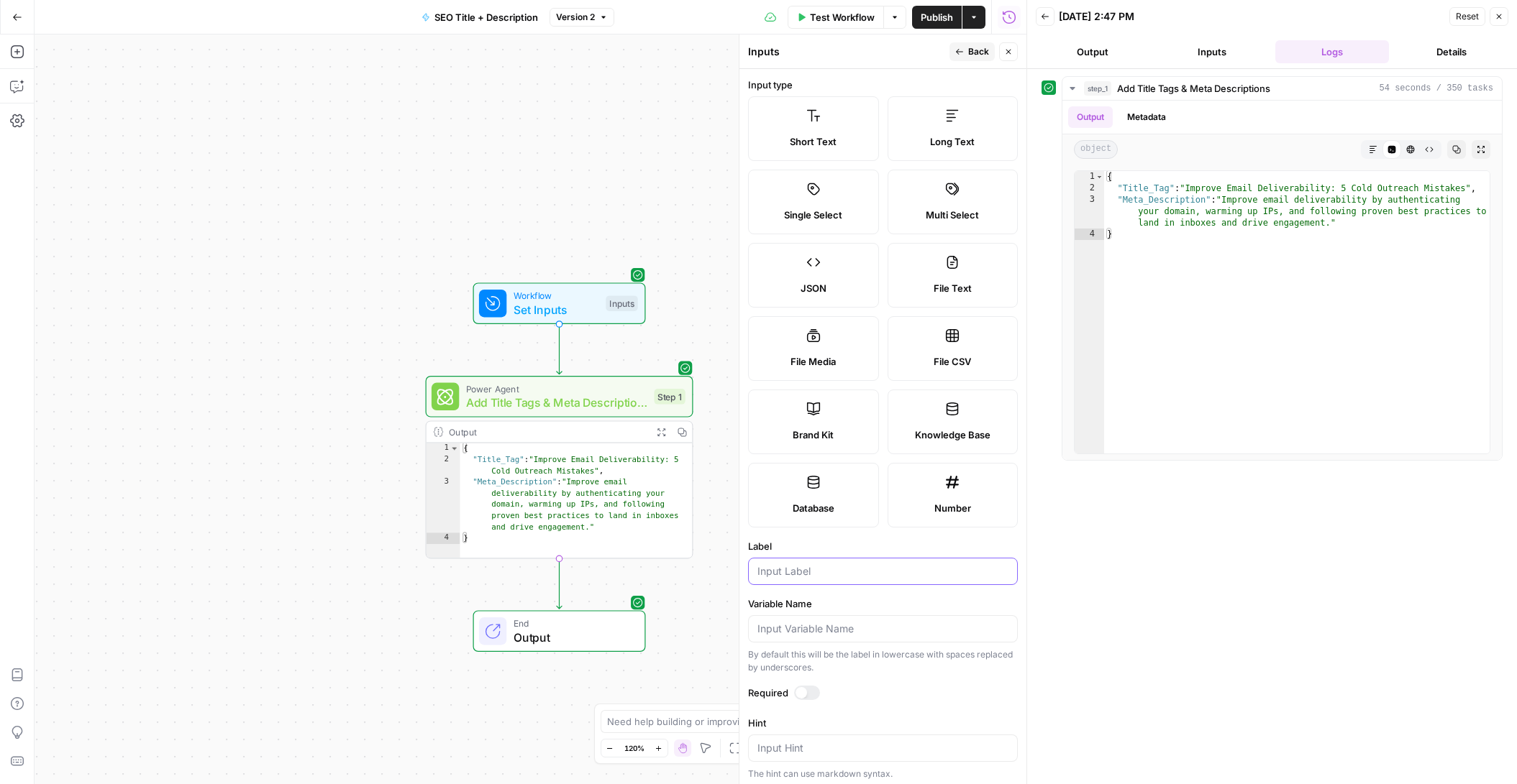
click at [850, 573] on input "Label" at bounding box center [883, 571] width 251 height 15
type input "Skip Linking"
drag, startPoint x: 860, startPoint y: 575, endPoint x: 736, endPoint y: 573, distance: 124.0
click at [739, 573] on div "Inputs Back Close Input type Short Text Long Text Single Select Multi Select JS…" at bounding box center [883, 409] width 288 height 749
click at [543, 312] on span "Set Inputs" at bounding box center [556, 310] width 85 height 17
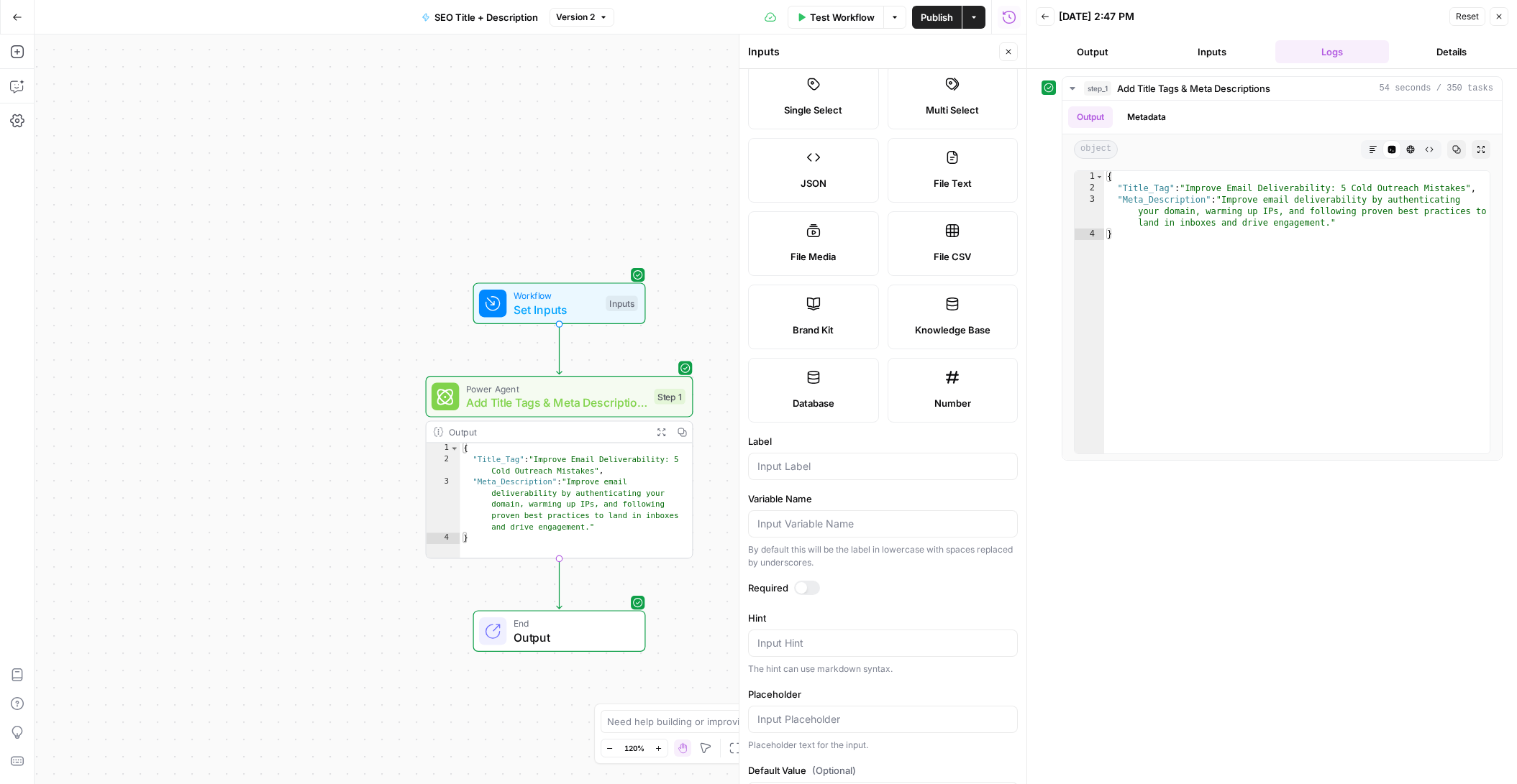
scroll to position [158, 0]
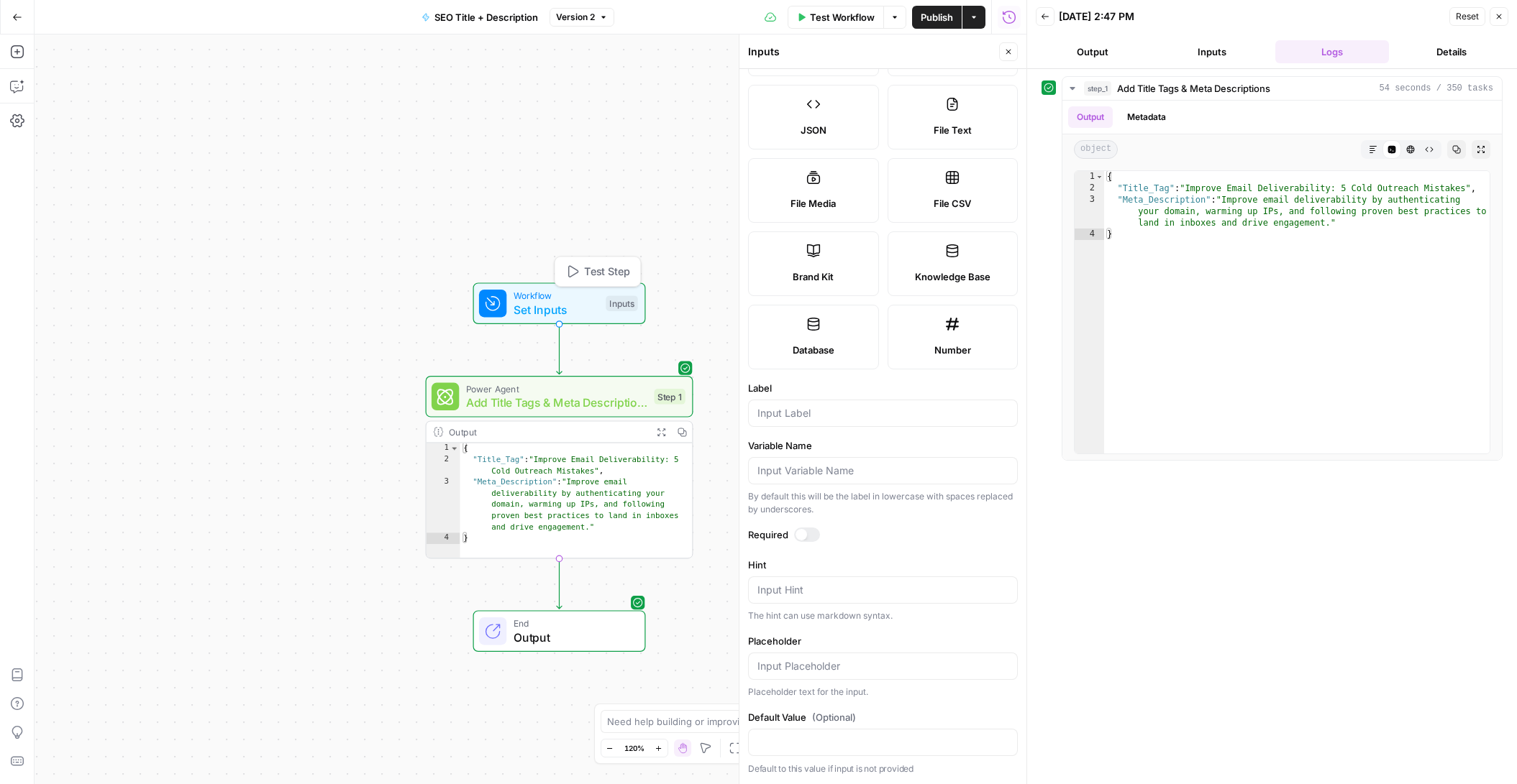
click at [544, 303] on span "Set Inputs" at bounding box center [556, 310] width 85 height 17
click at [1083, 50] on button "Inputs" at bounding box center [1212, 51] width 114 height 23
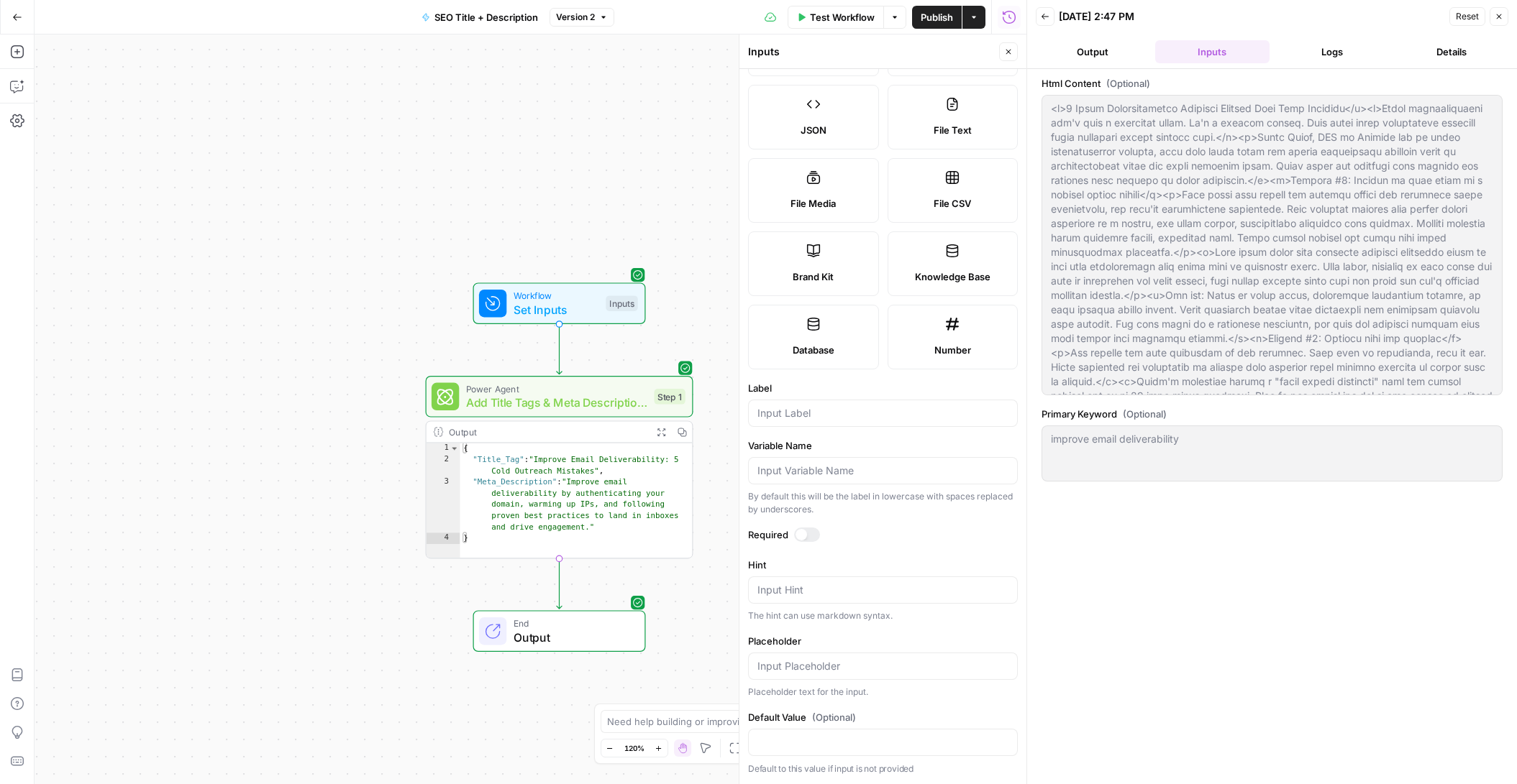
click at [1009, 55] on icon "button" at bounding box center [1008, 51] width 8 height 8
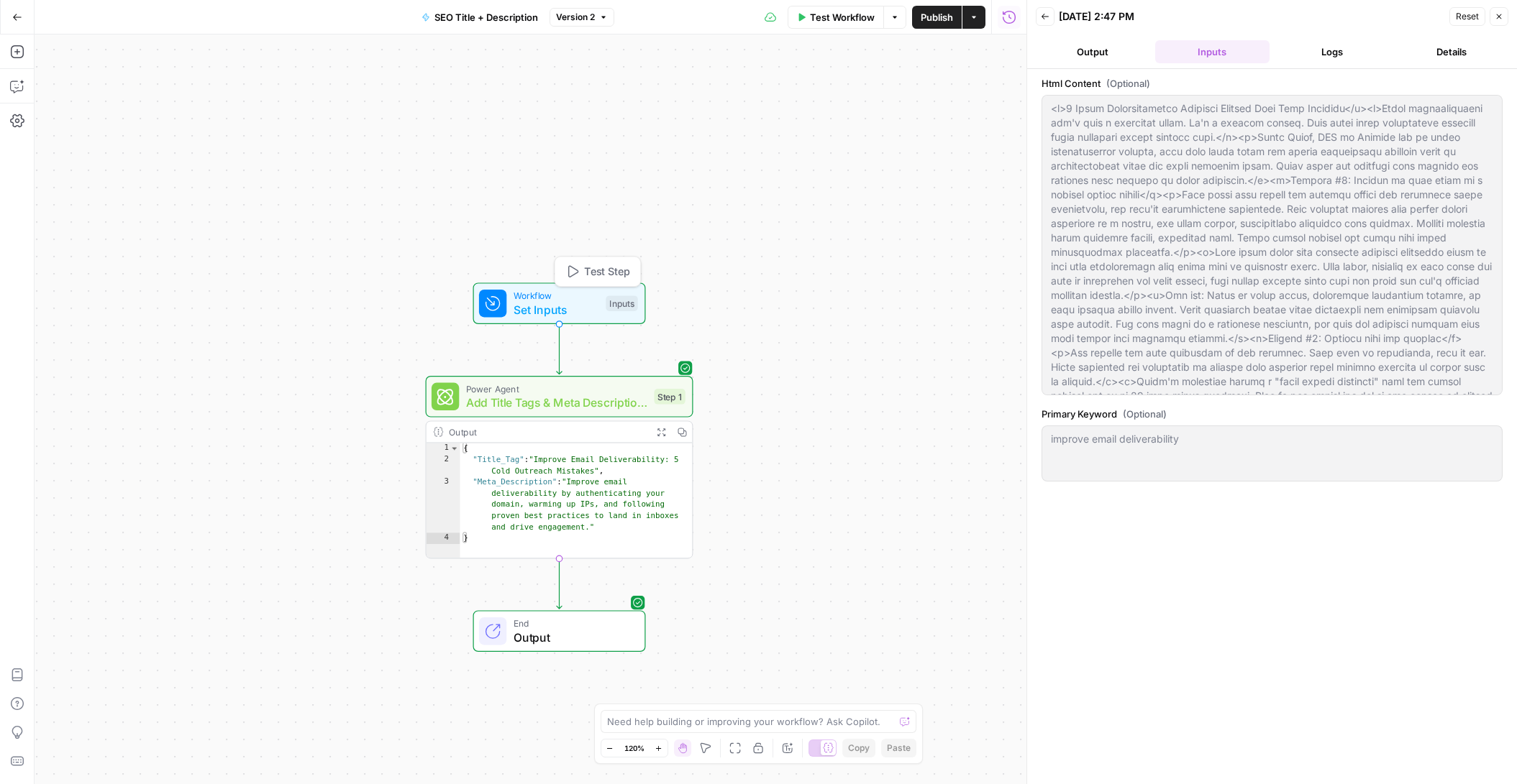
click at [570, 312] on span "Set Inputs" at bounding box center [556, 310] width 85 height 17
click at [963, 88] on span "edit field" at bounding box center [961, 89] width 32 height 12
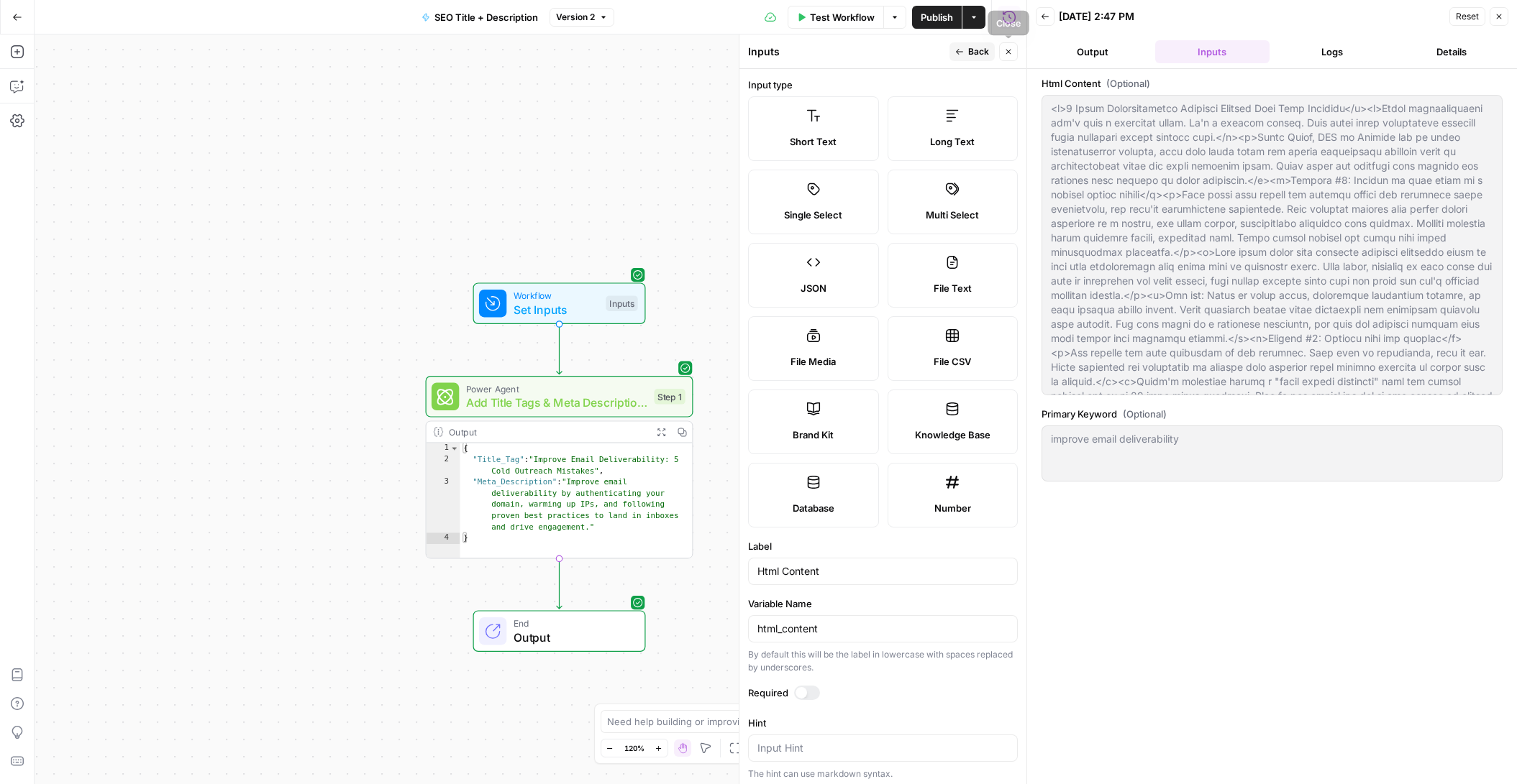
click at [1011, 52] on icon "button" at bounding box center [1008, 51] width 8 height 8
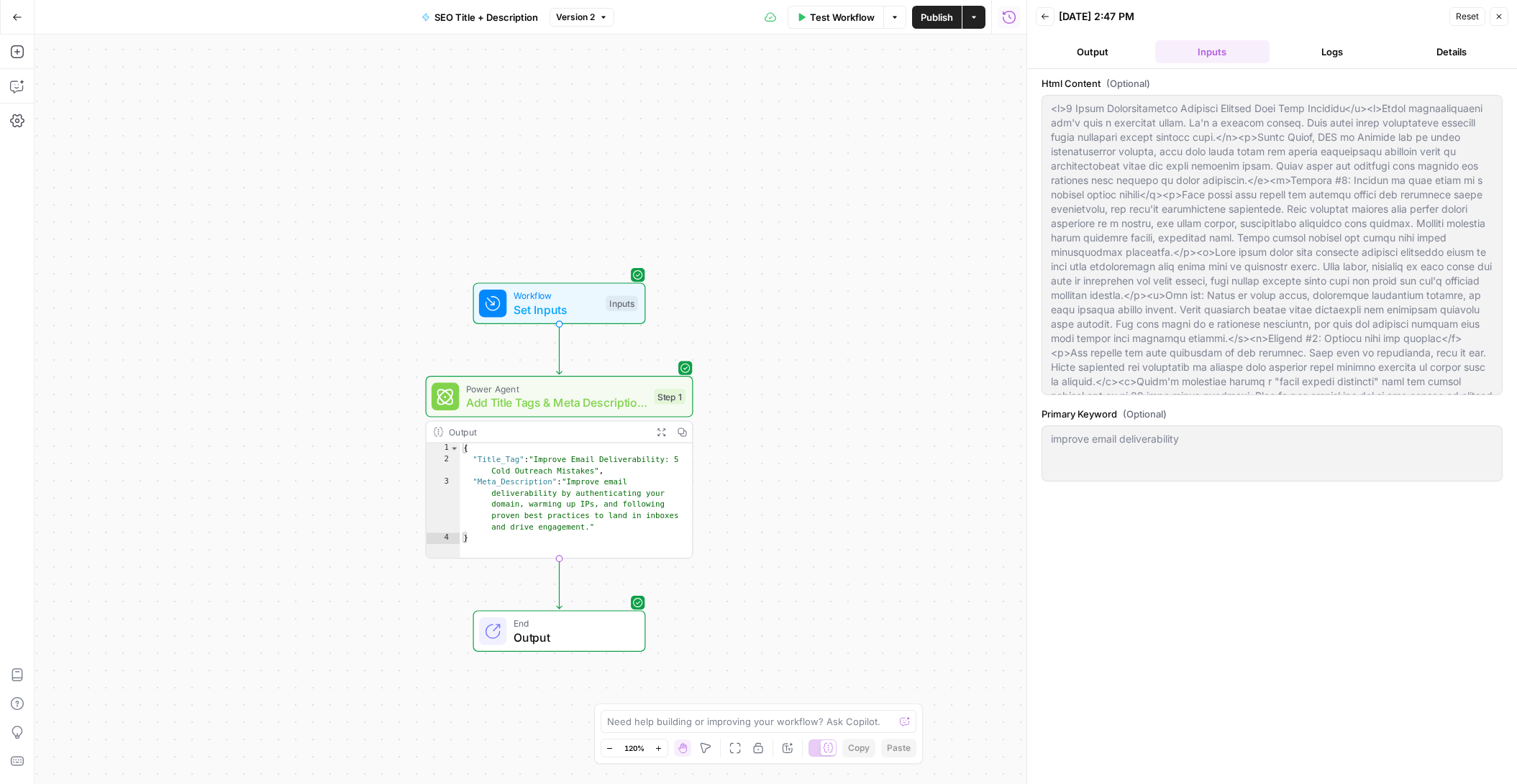
click at [166, 136] on div "Workflow Set Inputs Inputs Power Agent Add Title Tags & Meta Descriptions Step …" at bounding box center [530, 409] width 992 height 749
click at [973, 21] on button "Actions" at bounding box center [973, 16] width 23 height 23
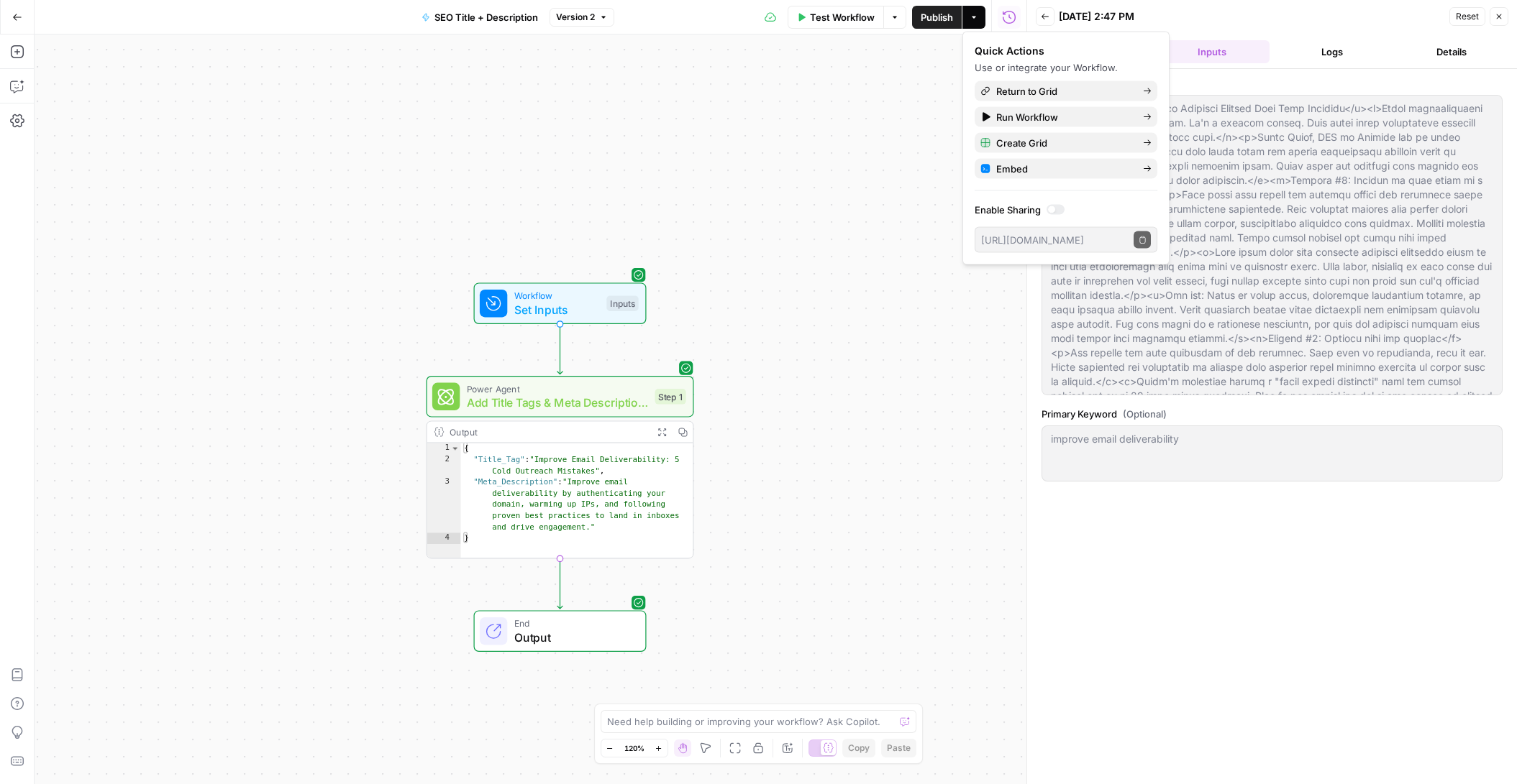
click at [784, 213] on div "Workflow Set Inputs Inputs Power Agent Add Title Tags & Meta Descriptions Step …" at bounding box center [530, 409] width 992 height 749
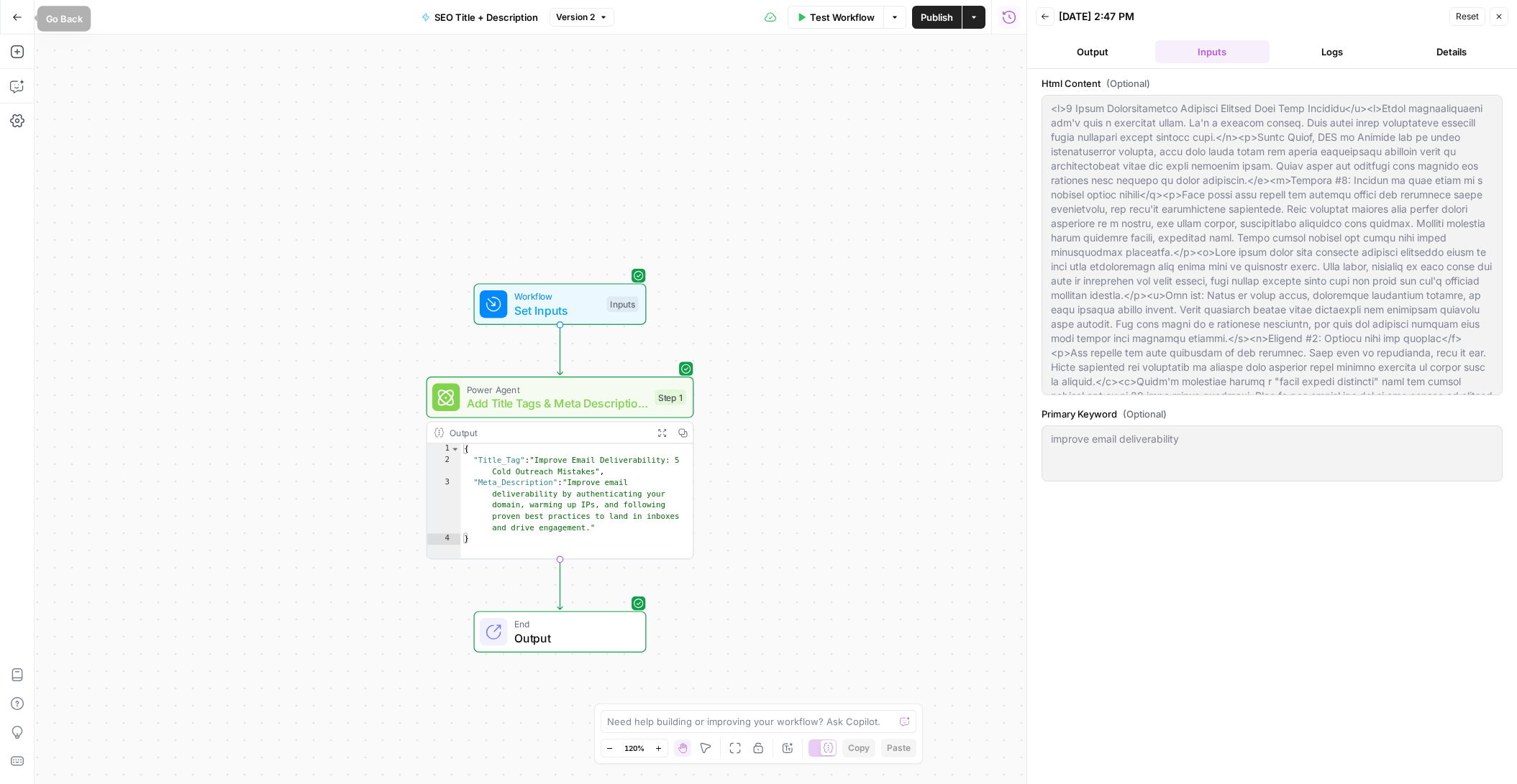
click at [11, 20] on button "Go Back" at bounding box center [17, 17] width 25 height 25
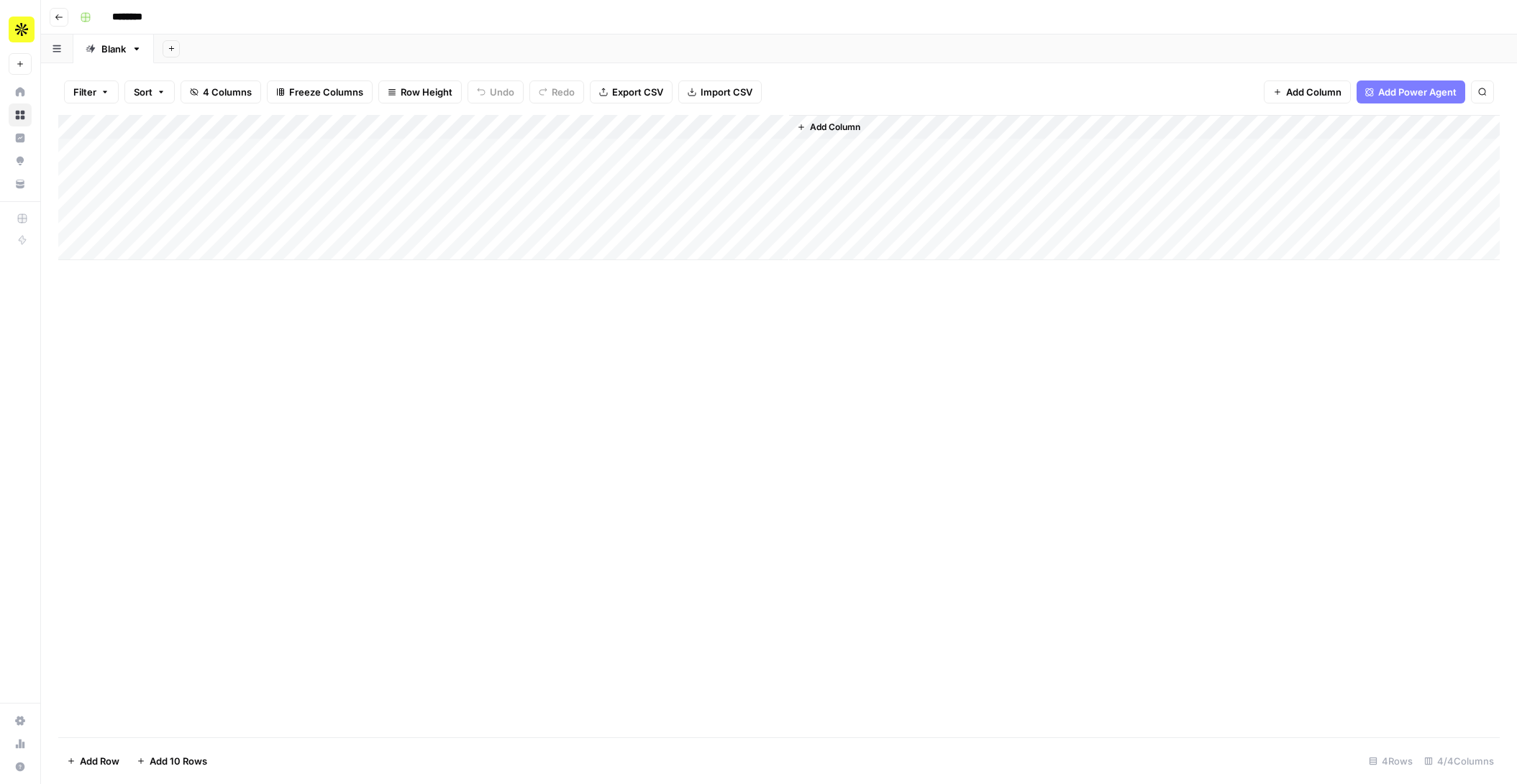
click at [290, 149] on div "Add Column" at bounding box center [779, 188] width 1442 height 145
click at [861, 129] on span "Add Column" at bounding box center [834, 127] width 50 height 13
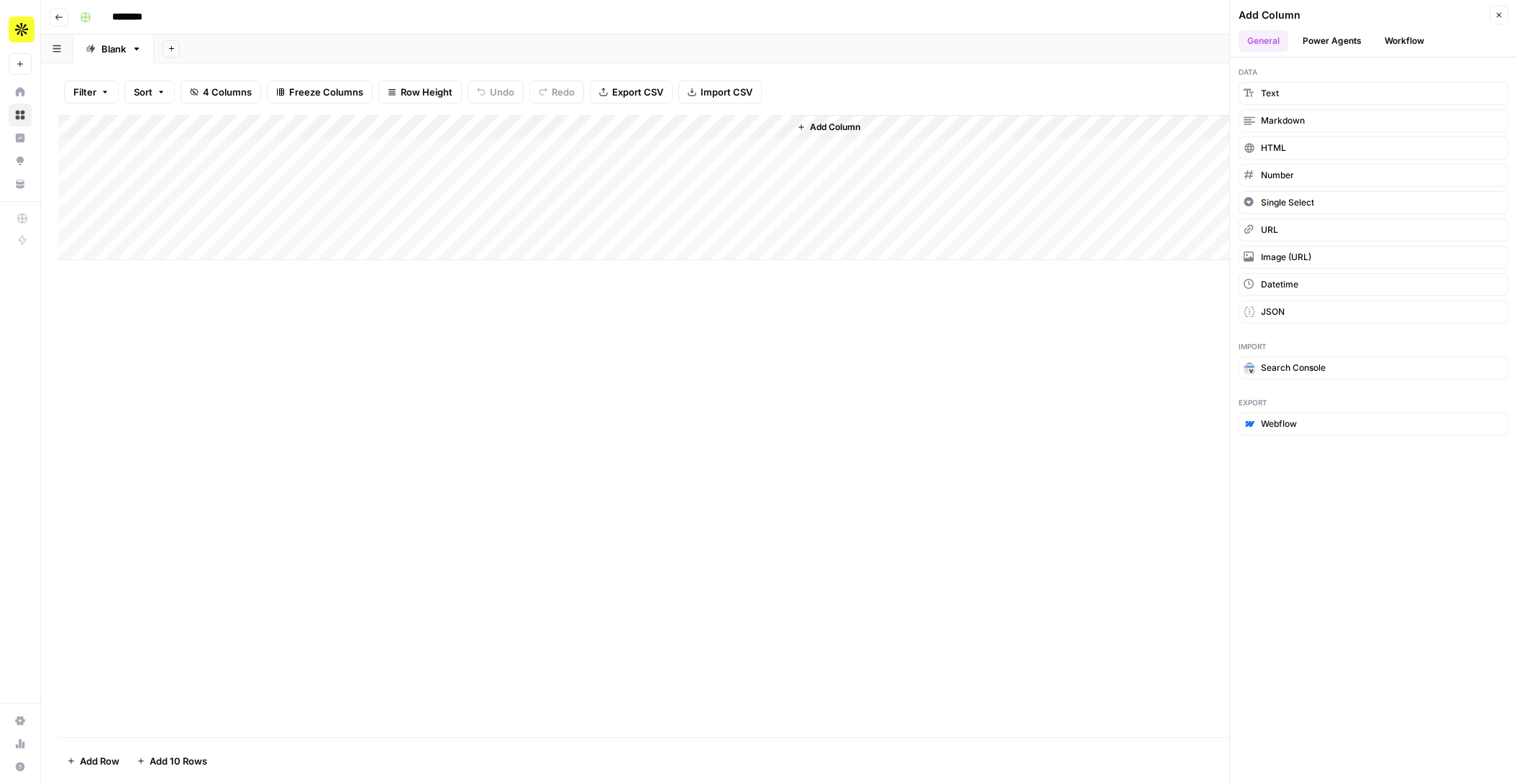
click at [1083, 33] on button "Workflow" at bounding box center [1404, 41] width 57 height 22
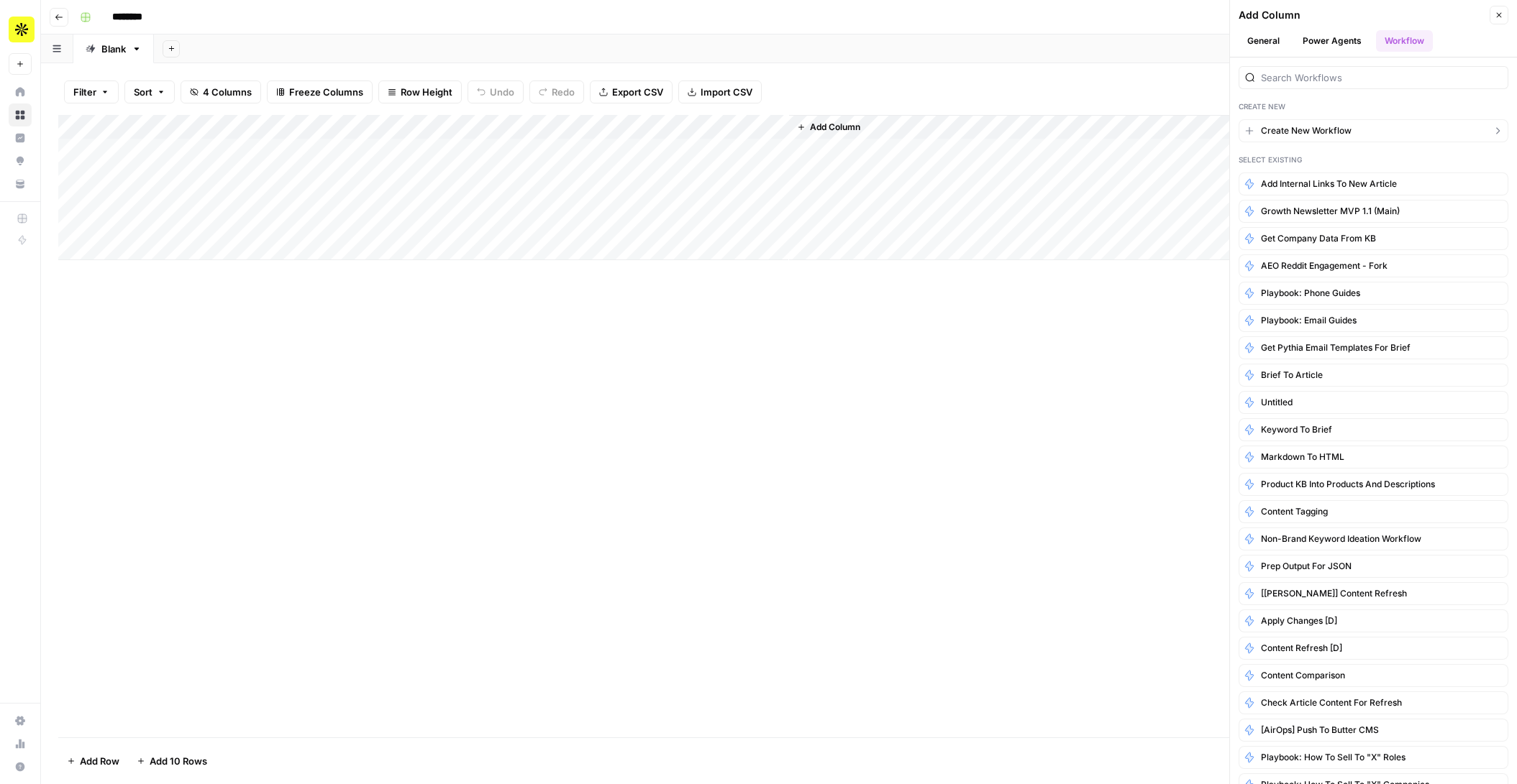
click at [1083, 136] on span "Create New Workflow" at bounding box center [1306, 131] width 91 height 13
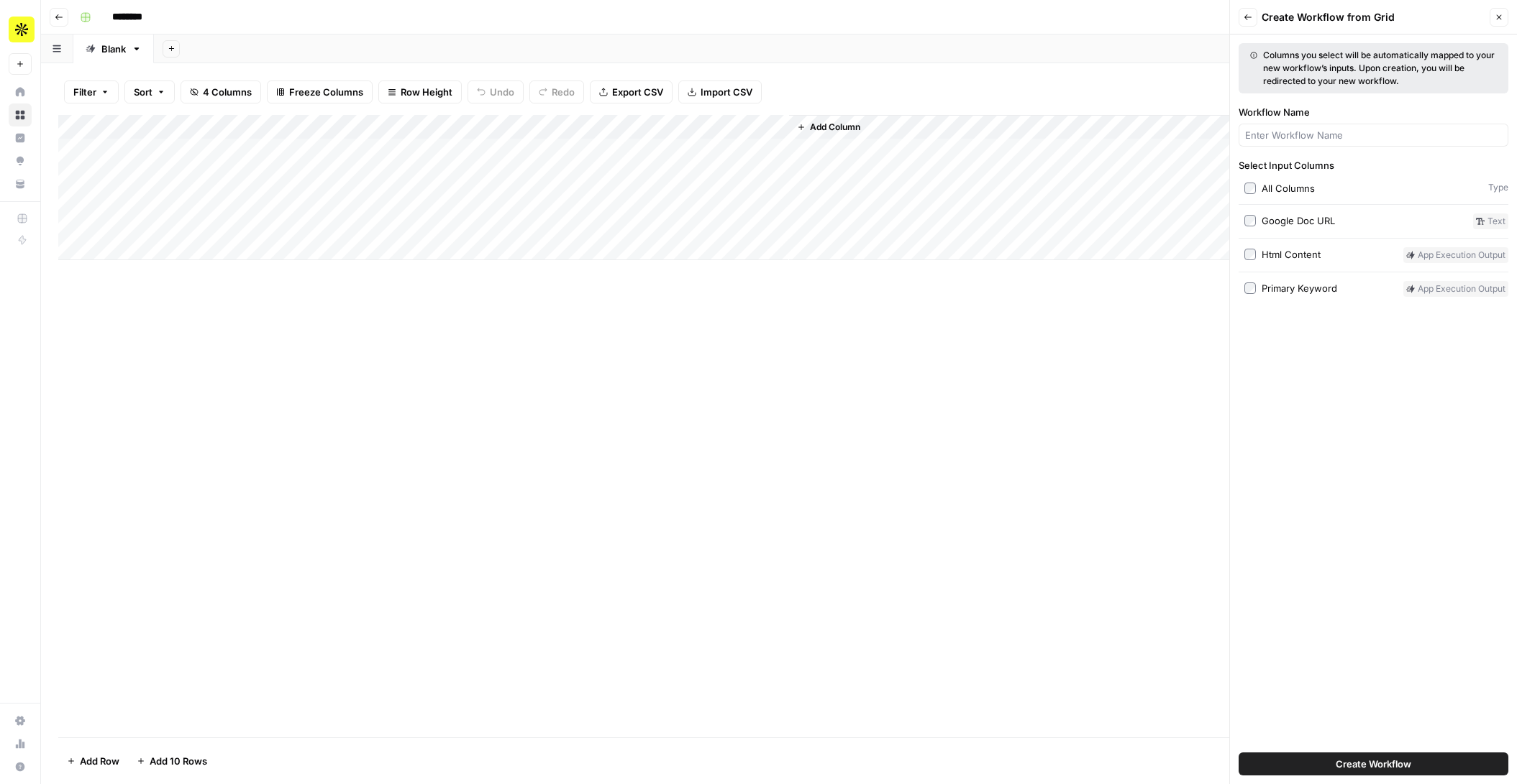
click at [1083, 144] on div at bounding box center [1373, 134] width 270 height 23
type input "SEO Title & Description"
click at [1083, 223] on div "Google Doc URL" at bounding box center [1298, 221] width 74 height 15
click at [1083, 253] on div "Html Content" at bounding box center [1291, 254] width 59 height 15
click at [1083, 294] on div "Primary Keyword" at bounding box center [1299, 288] width 75 height 15
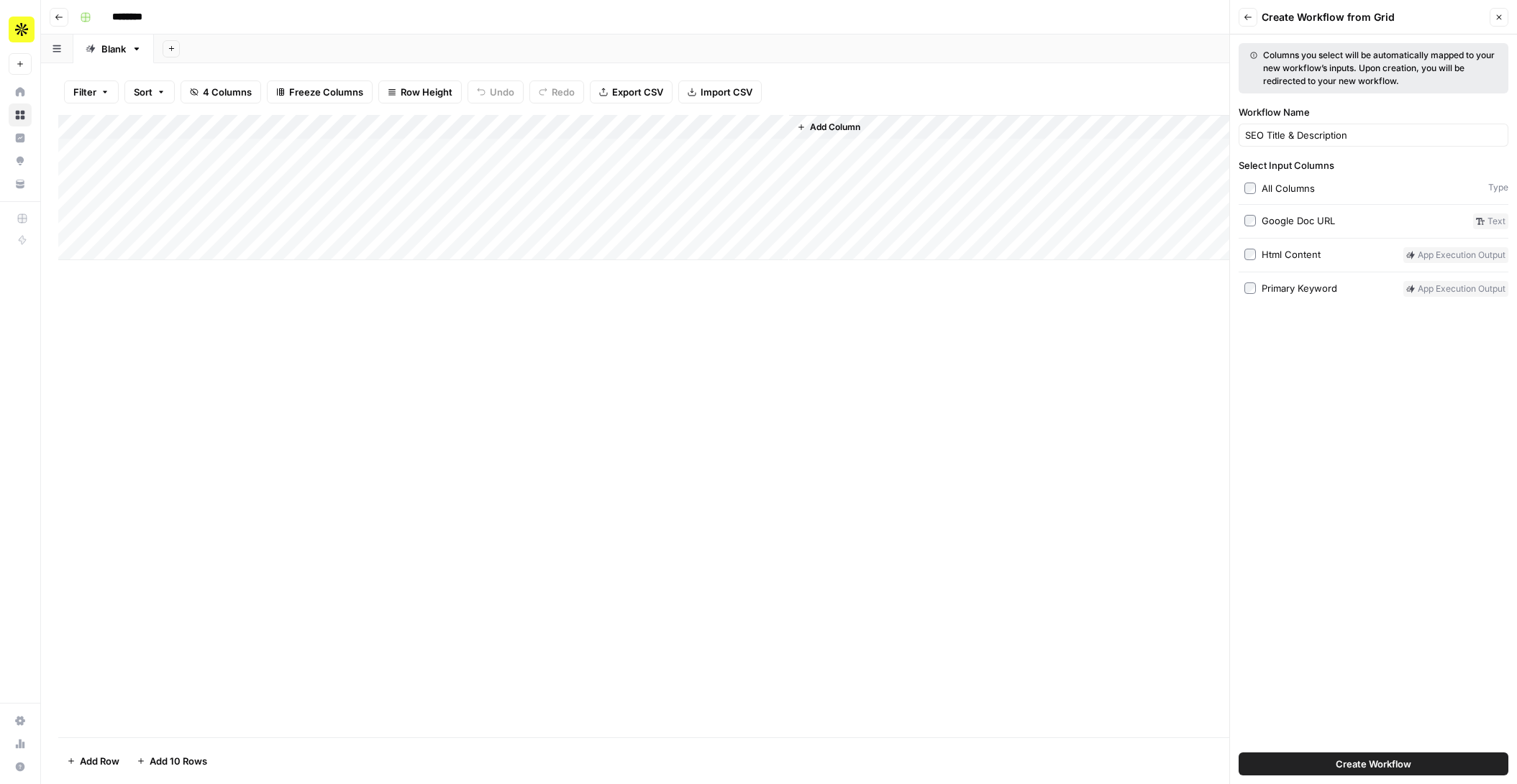
click at [1083, 665] on button "Create Workflow" at bounding box center [1373, 764] width 270 height 23
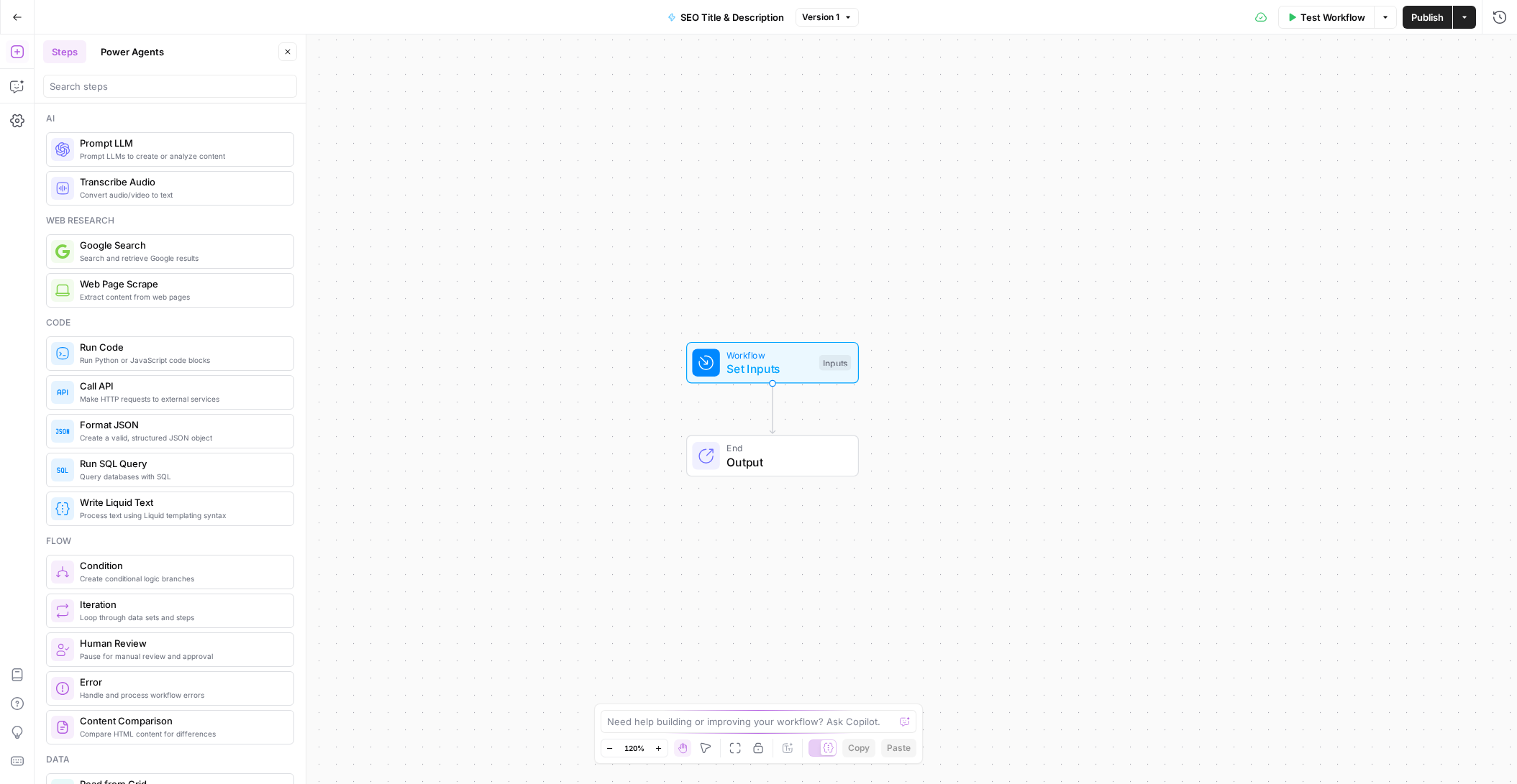
click at [778, 366] on span "Set Inputs" at bounding box center [769, 369] width 85 height 17
click at [1083, 127] on div at bounding box center [1381, 115] width 248 height 27
click at [1083, 119] on URL "Google Doc URL (Optional)" at bounding box center [1382, 116] width 229 height 15
click at [1083, 113] on URL "Google Doc URL (Optional)" at bounding box center [1382, 116] width 229 height 15
click at [1083, 115] on URL "Google Doc URL (Optional)" at bounding box center [1382, 116] width 229 height 15
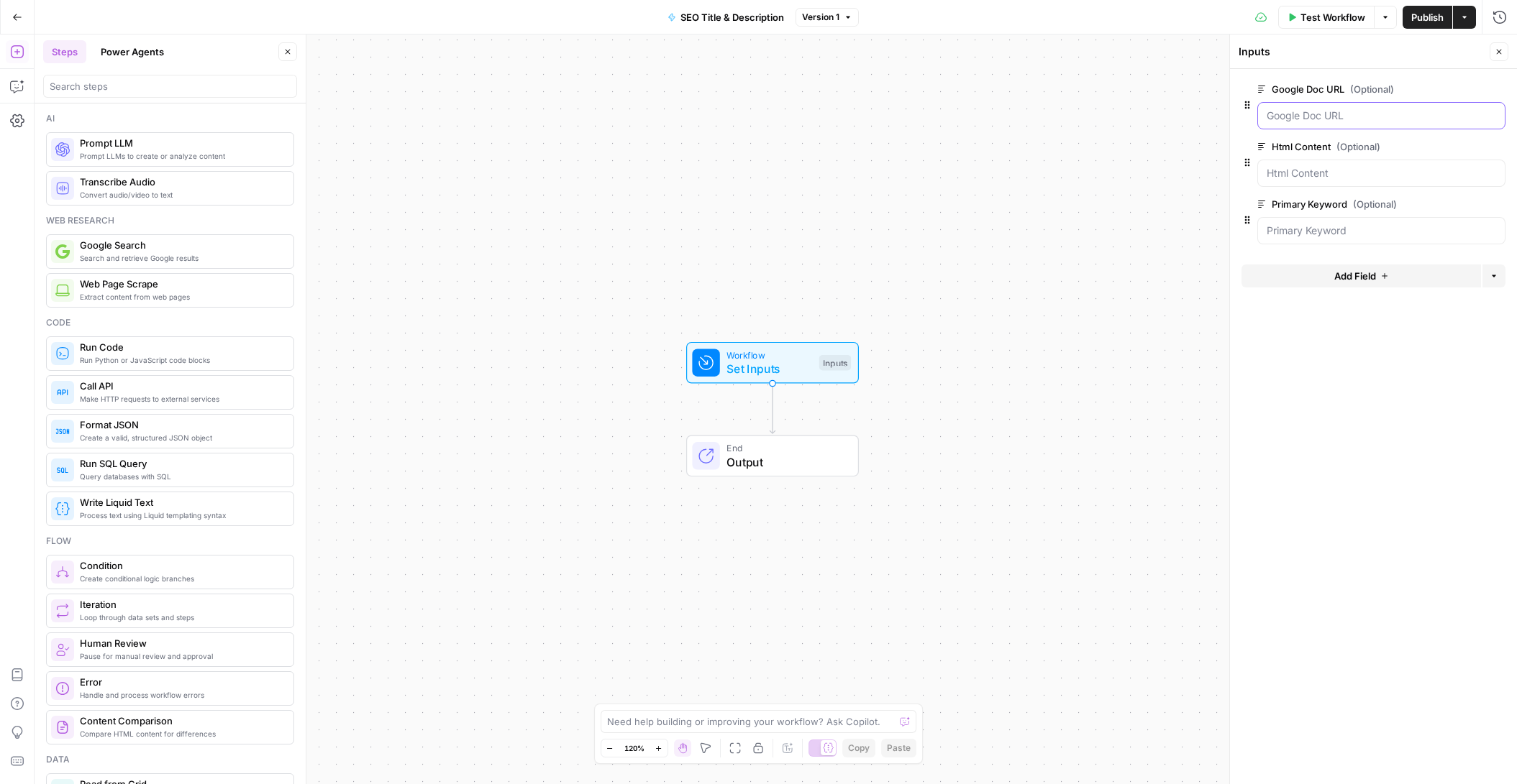
click at [1083, 115] on URL "Google Doc URL (Optional)" at bounding box center [1382, 116] width 229 height 15
click at [164, 82] on input "search" at bounding box center [170, 86] width 241 height 15
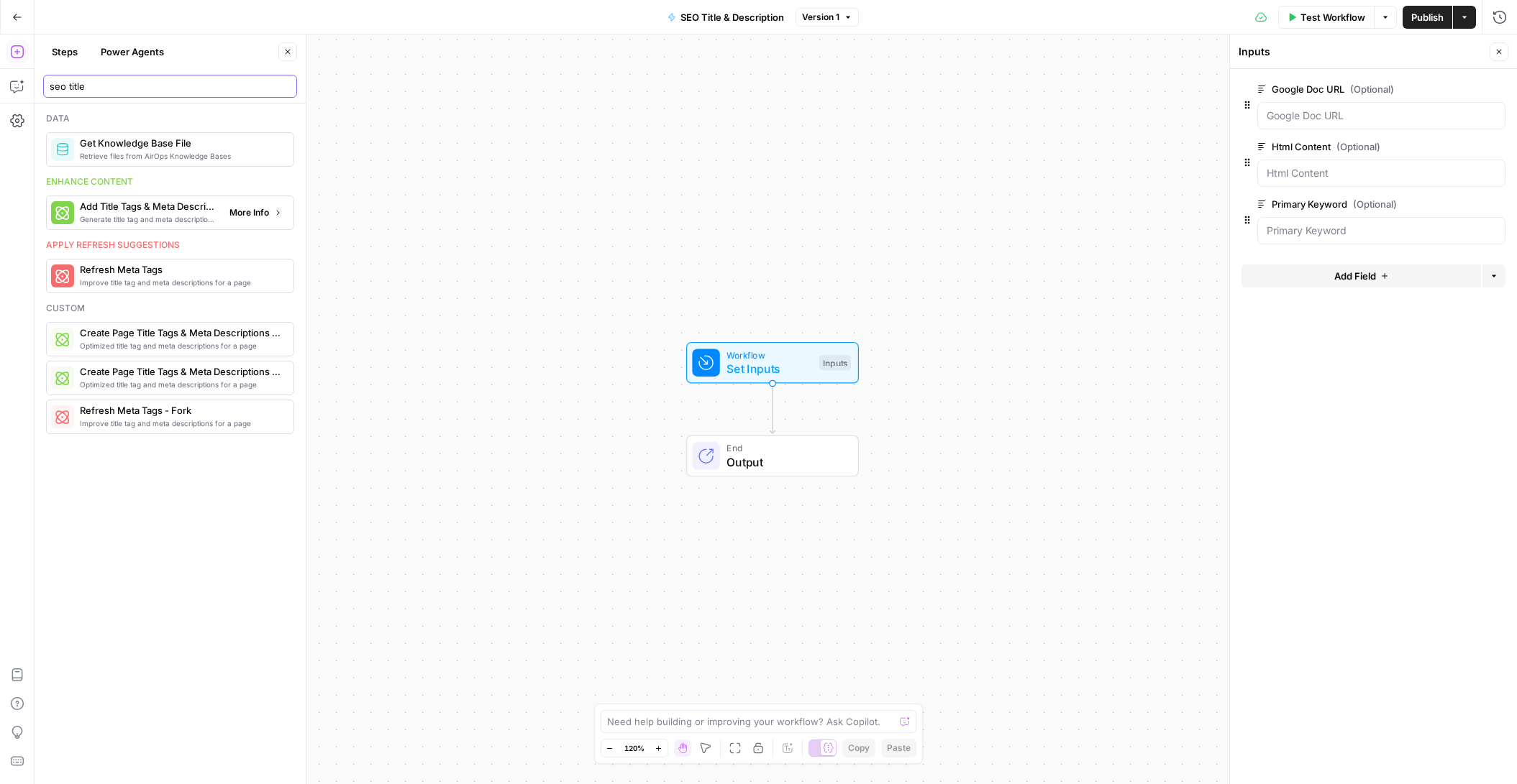
type input "seo title"
click at [254, 215] on span "More Info" at bounding box center [249, 213] width 40 height 13
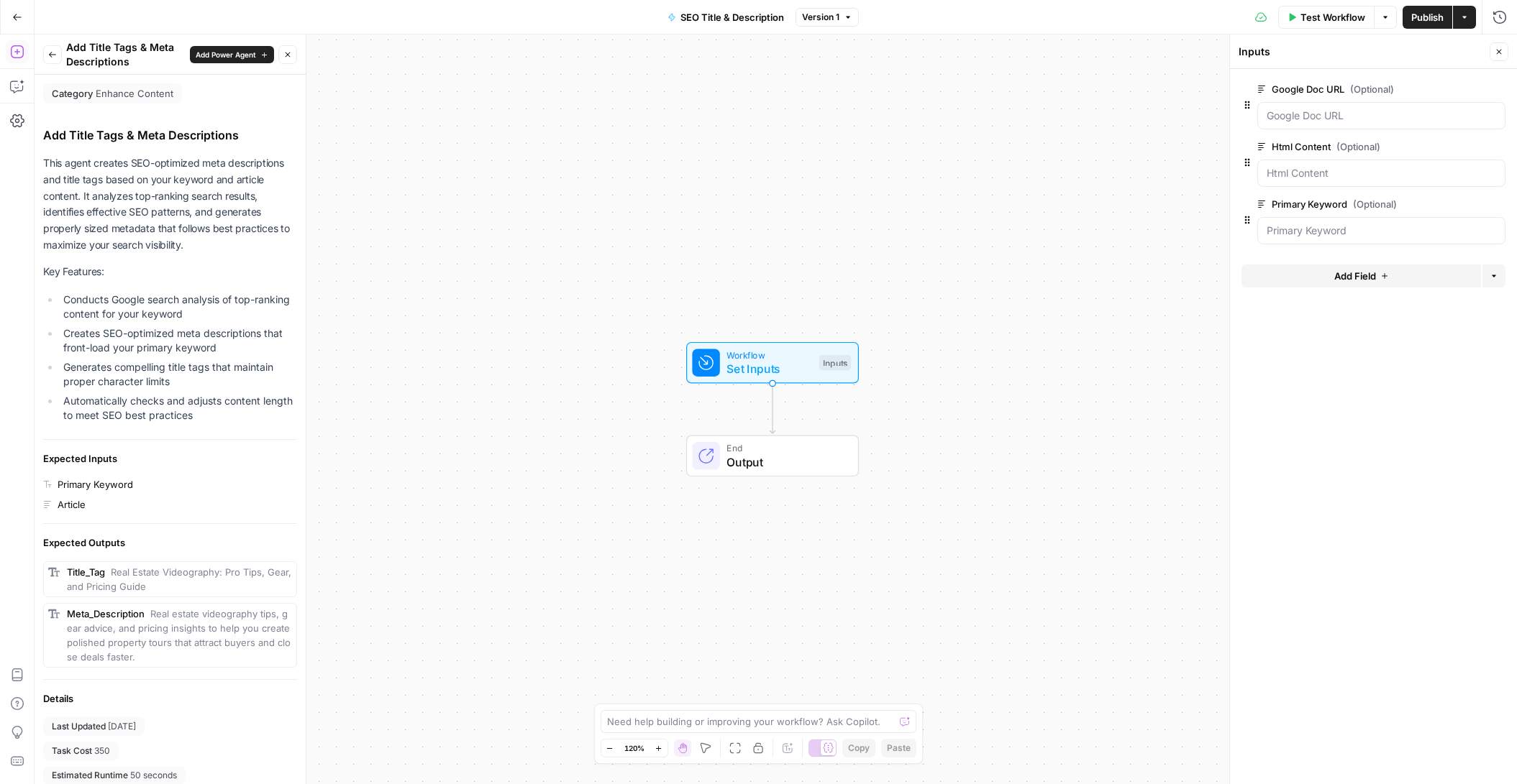
click at [209, 56] on span "Add Power Agent" at bounding box center [225, 55] width 60 height 12
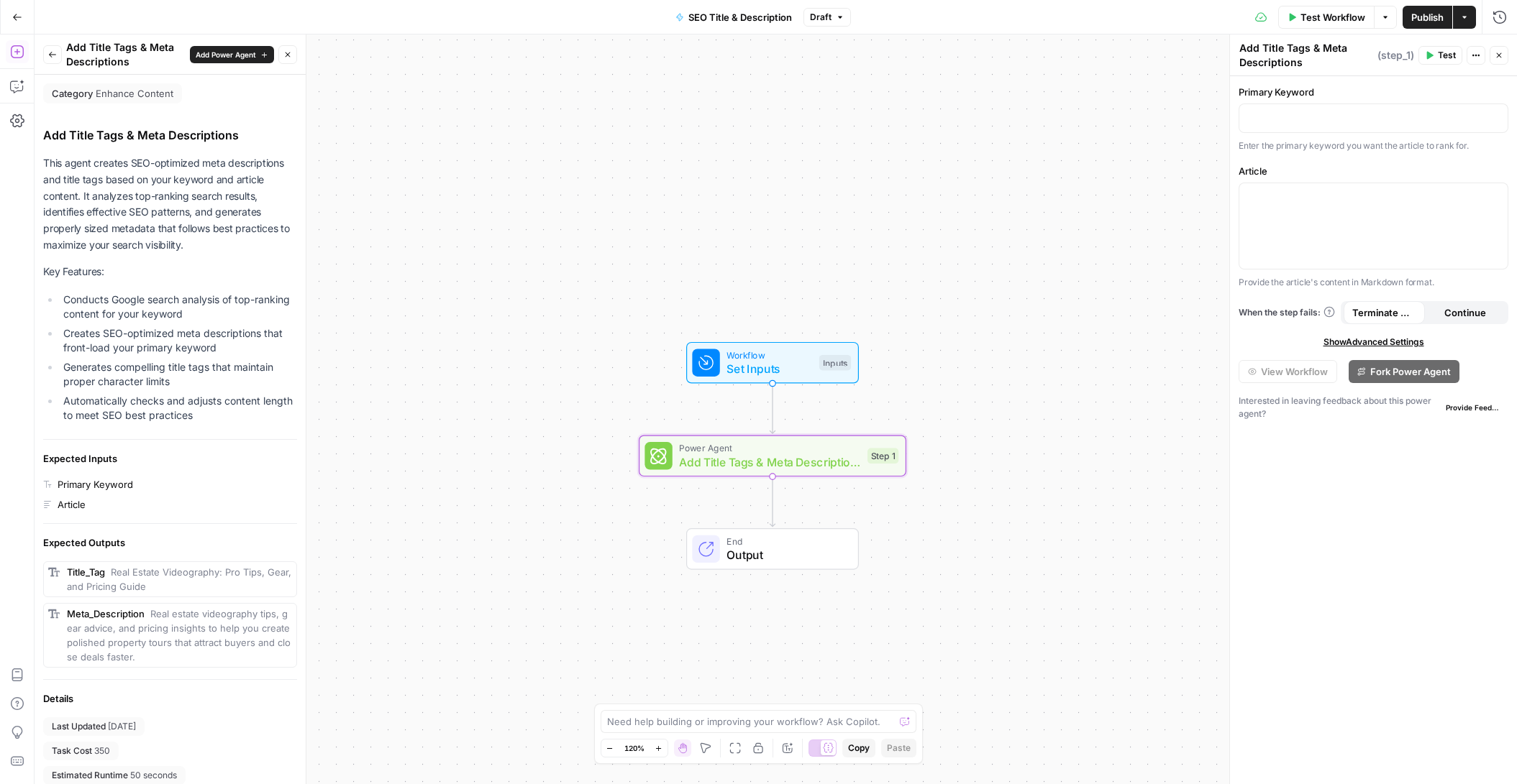
click at [777, 368] on span "Set Inputs" at bounding box center [769, 369] width 85 height 17
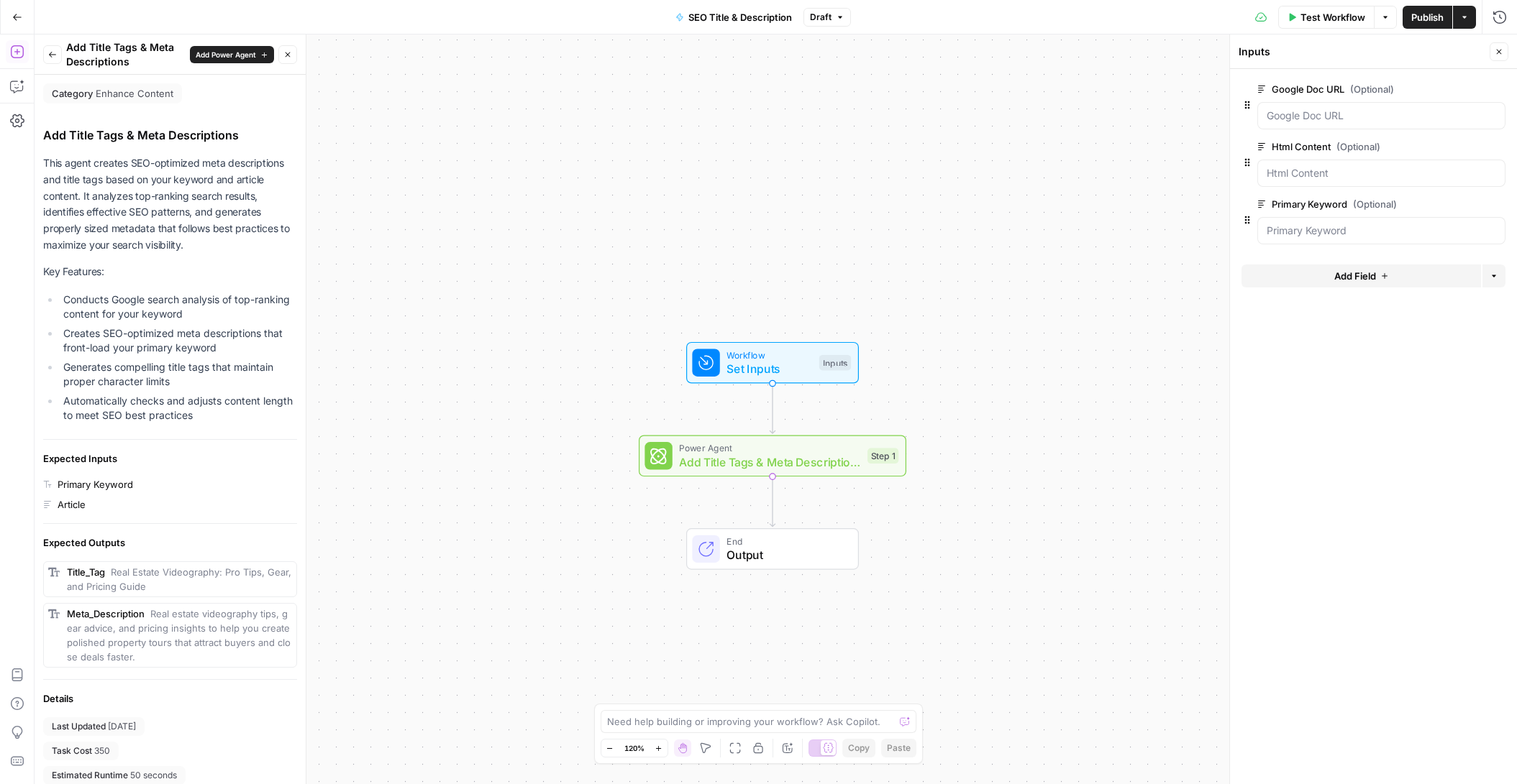
click at [826, 458] on span "Add Title Tags & Meta Descriptions" at bounding box center [769, 461] width 181 height 17
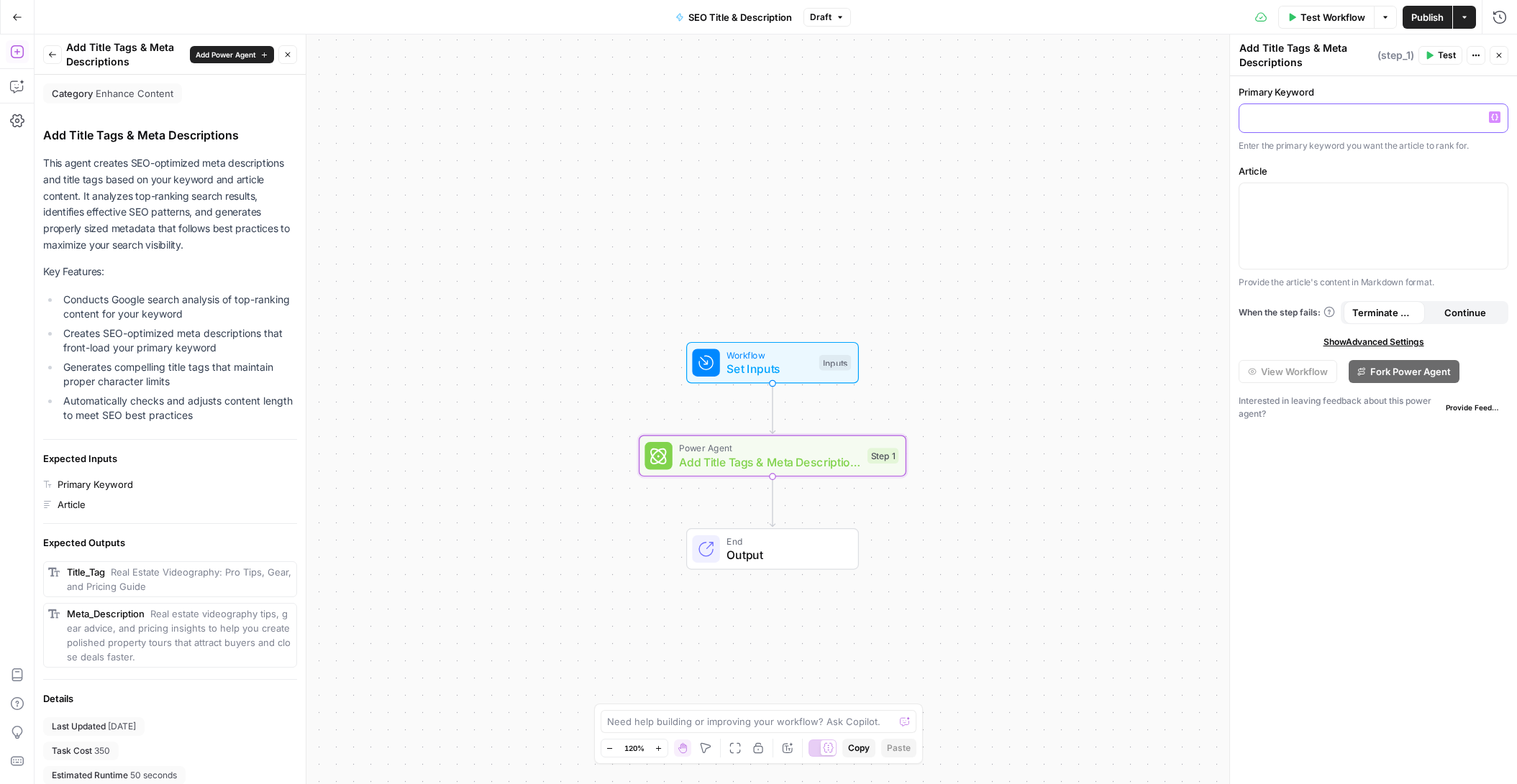
click at [1083, 112] on p at bounding box center [1373, 117] width 251 height 15
click at [1083, 115] on icon "button" at bounding box center [1495, 117] width 7 height 6
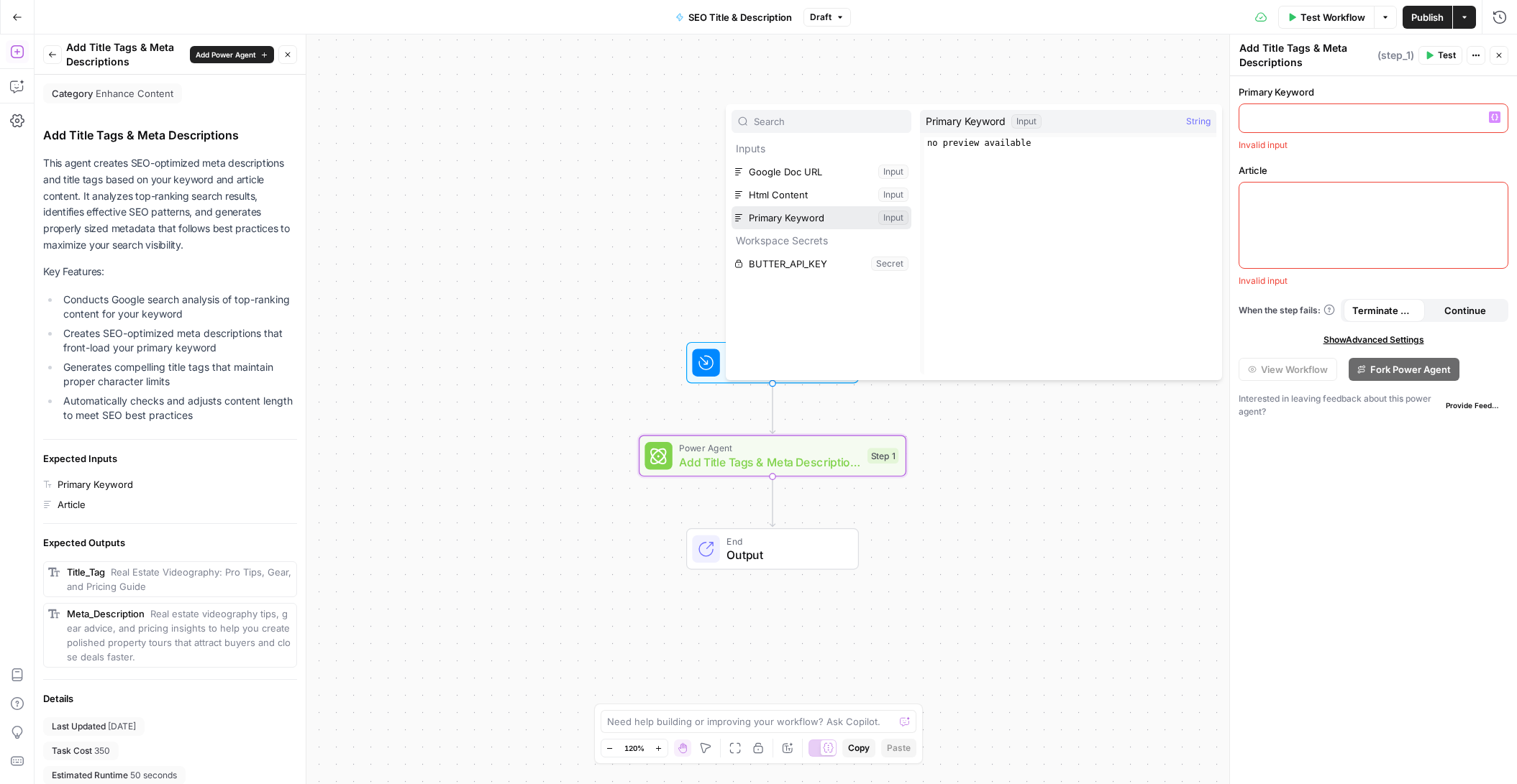
click at [793, 223] on button "Select variable Primary Keyword" at bounding box center [822, 217] width 180 height 23
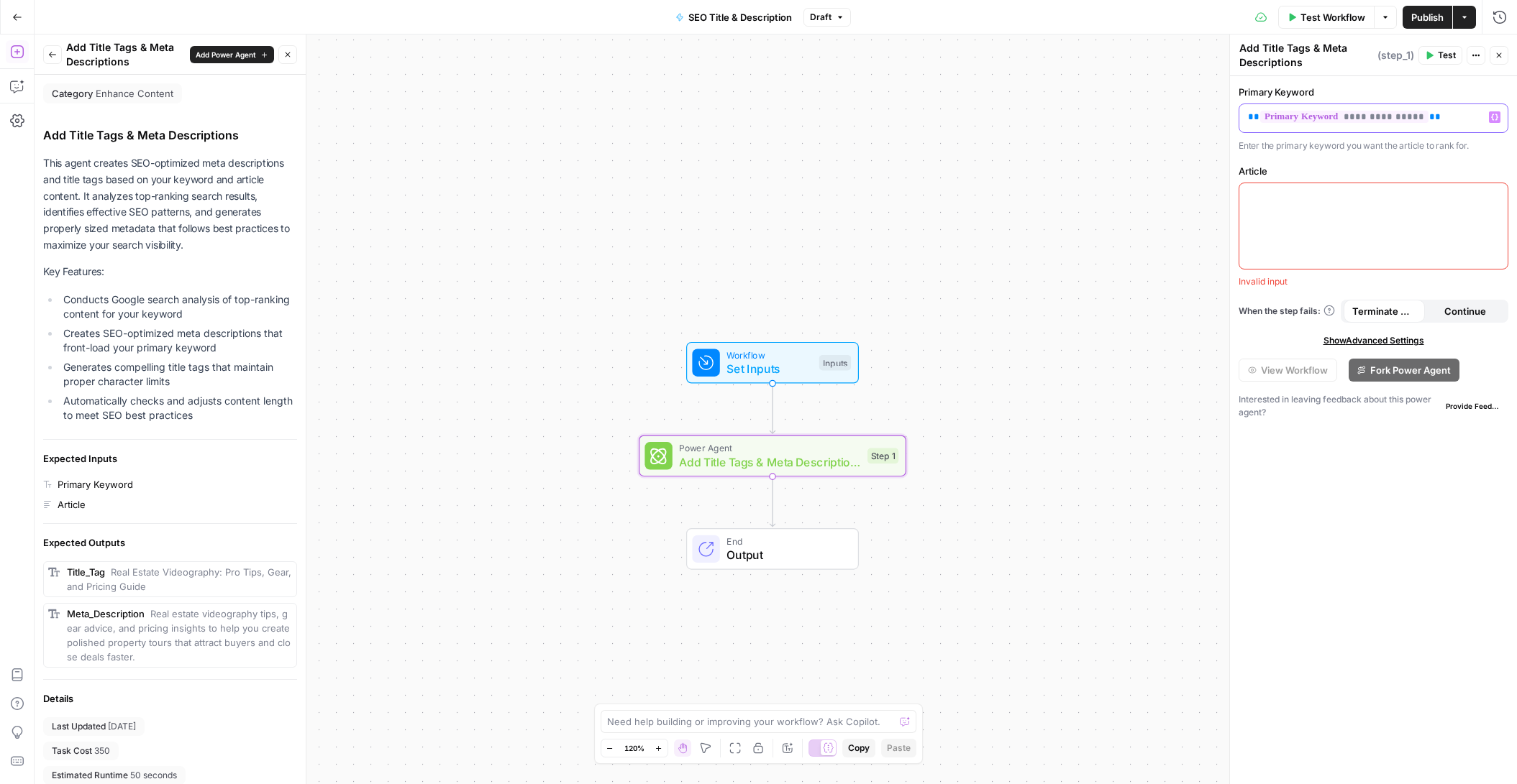
click at [1083, 120] on p "**********" at bounding box center [1373, 117] width 251 height 15
click at [1083, 208] on div at bounding box center [1373, 226] width 268 height 85
click at [1083, 196] on icon "button" at bounding box center [1495, 196] width 7 height 7
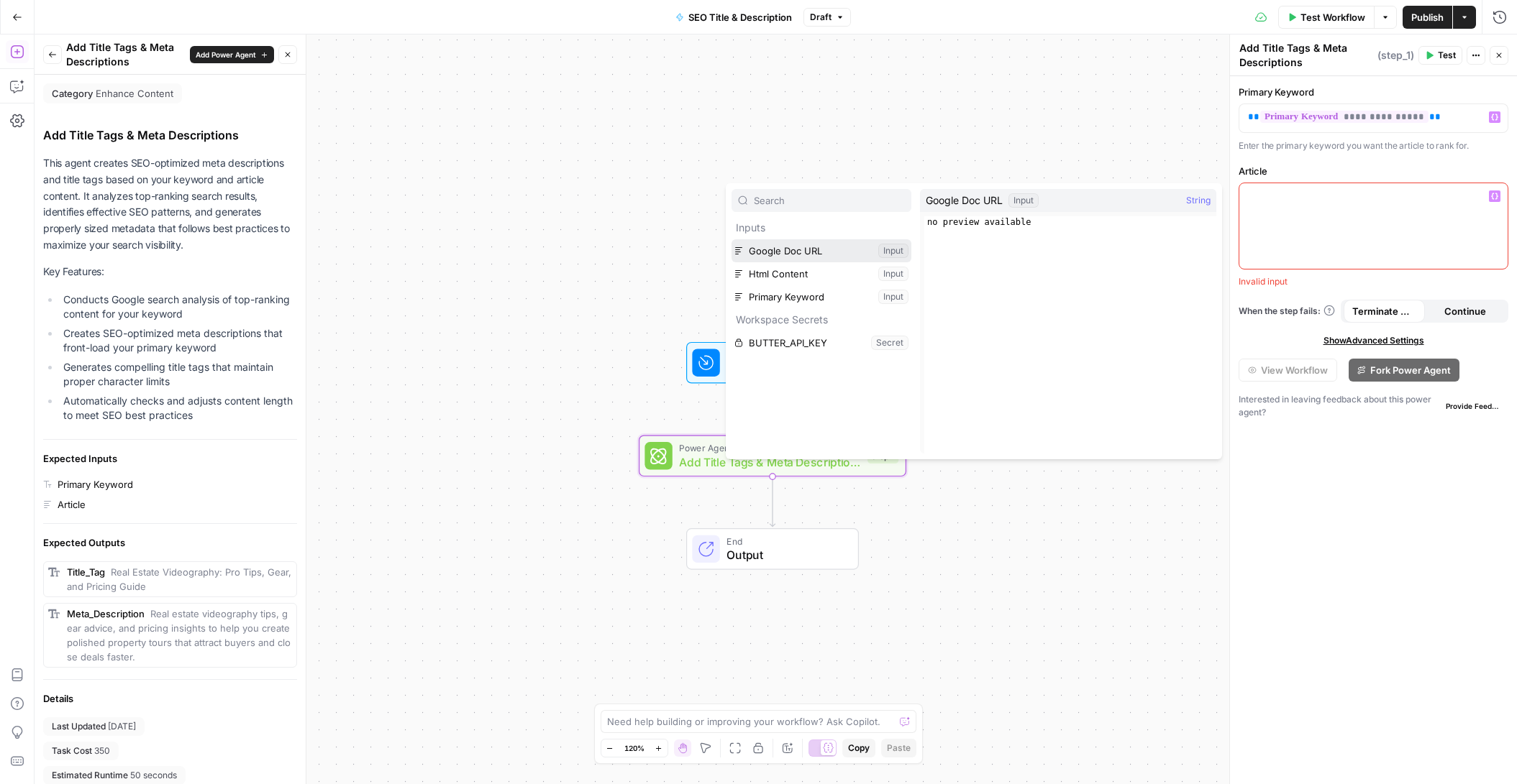
click at [828, 254] on button "Select variable Google Doc URL" at bounding box center [822, 251] width 180 height 23
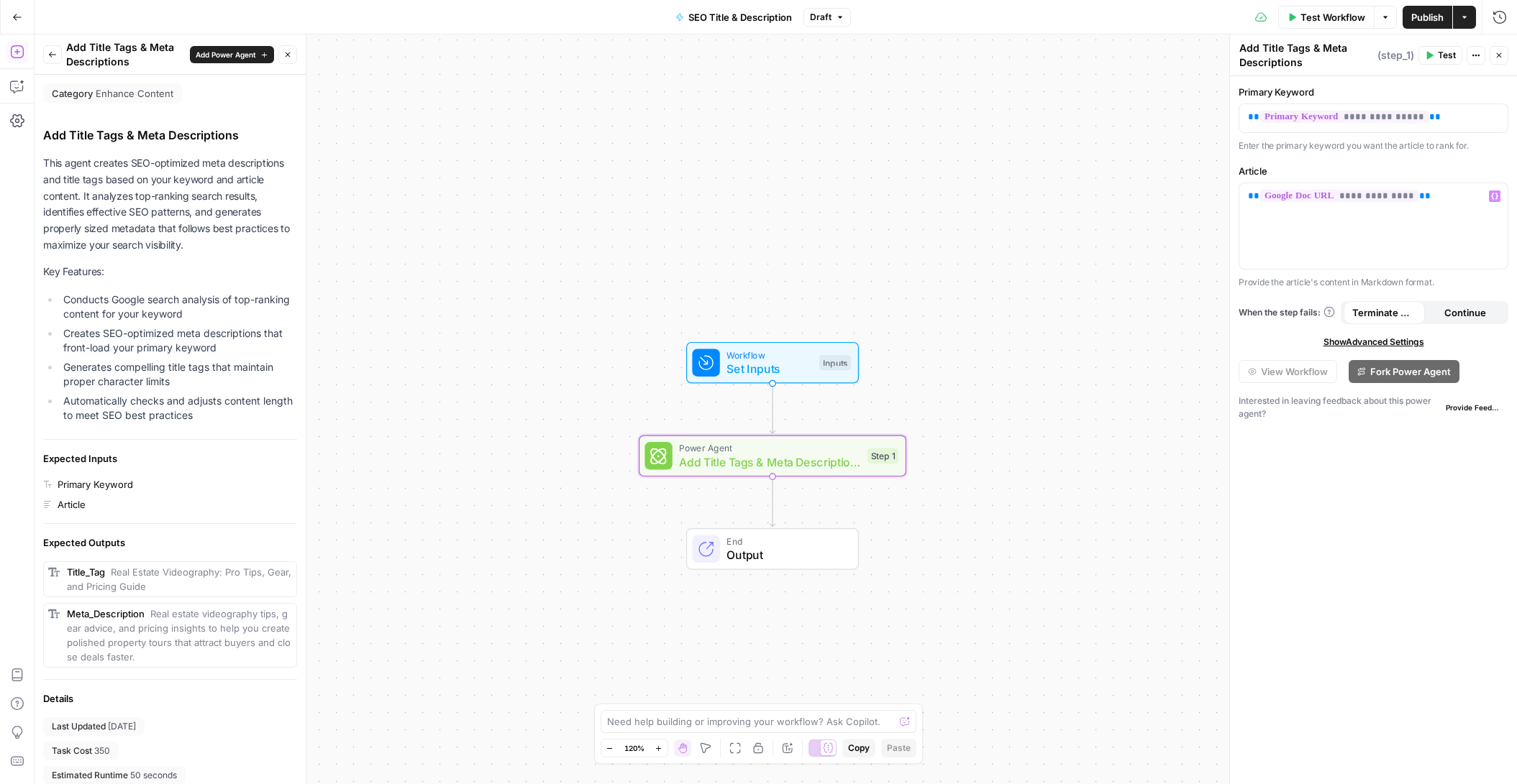
click at [1083, 55] on span "Test" at bounding box center [1447, 55] width 18 height 13
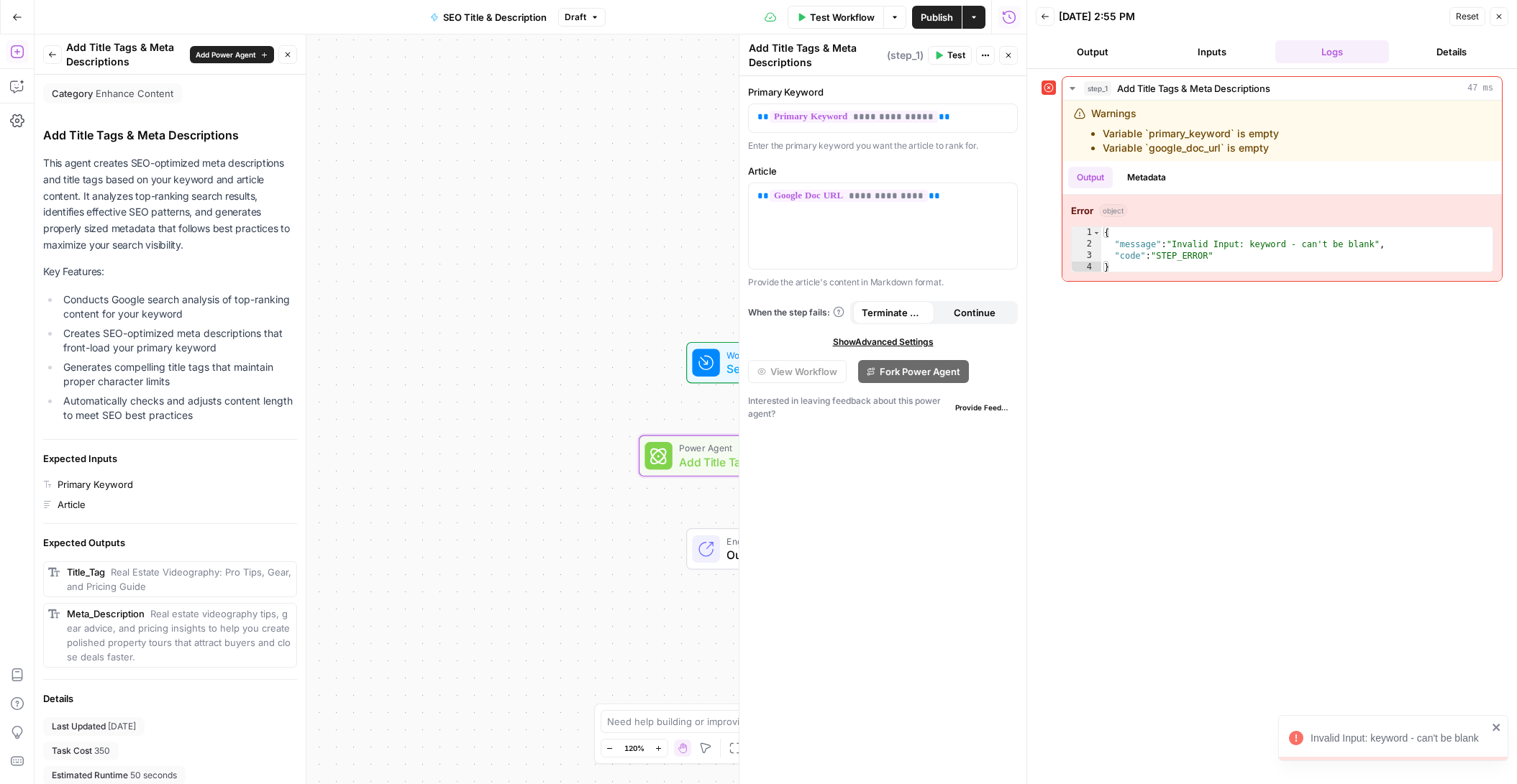
click at [1083, 46] on button "Inputs" at bounding box center [1212, 51] width 114 height 23
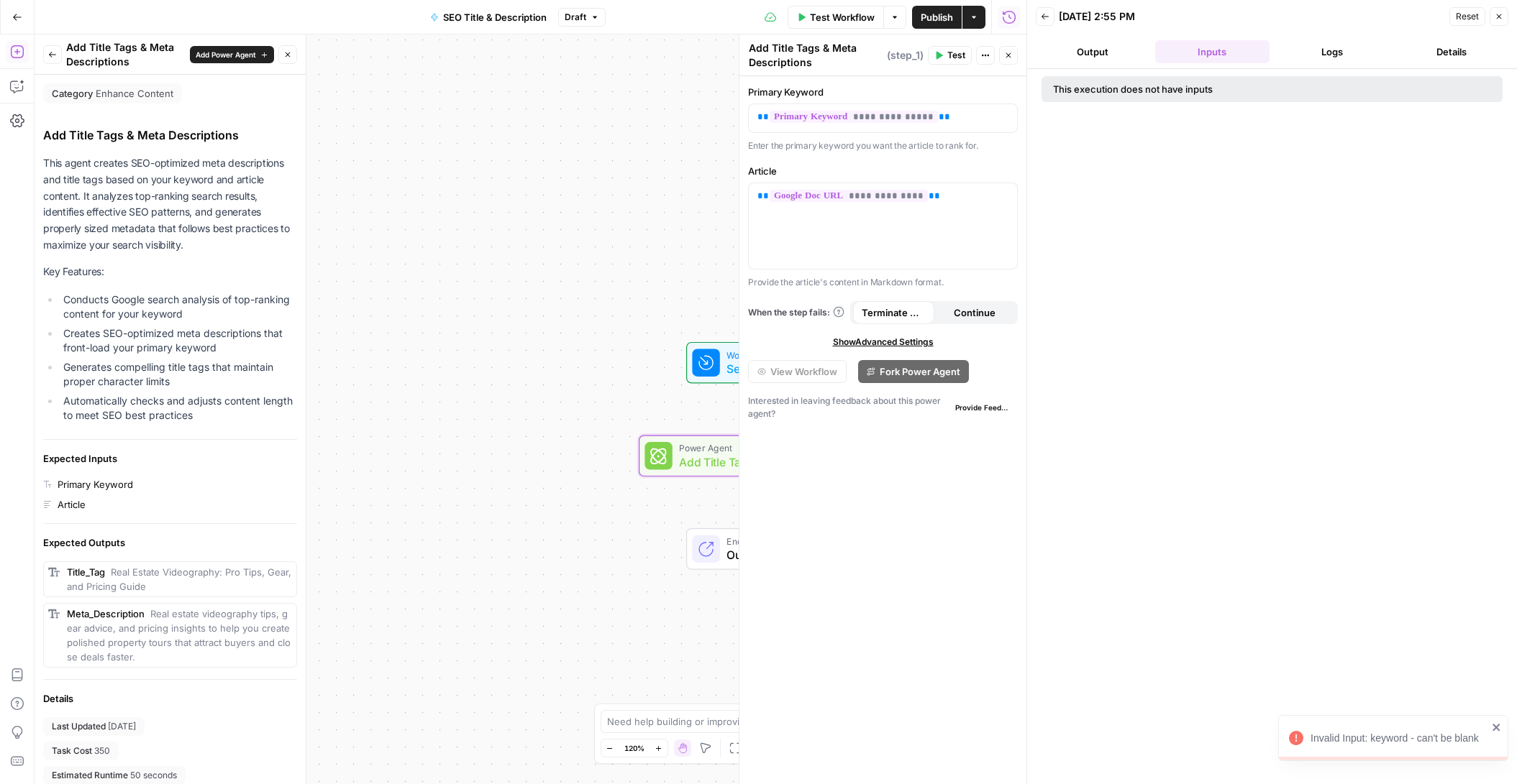
click at [1083, 54] on button "Output" at bounding box center [1093, 51] width 114 height 23
click at [1083, 17] on button "Close" at bounding box center [1499, 16] width 19 height 19
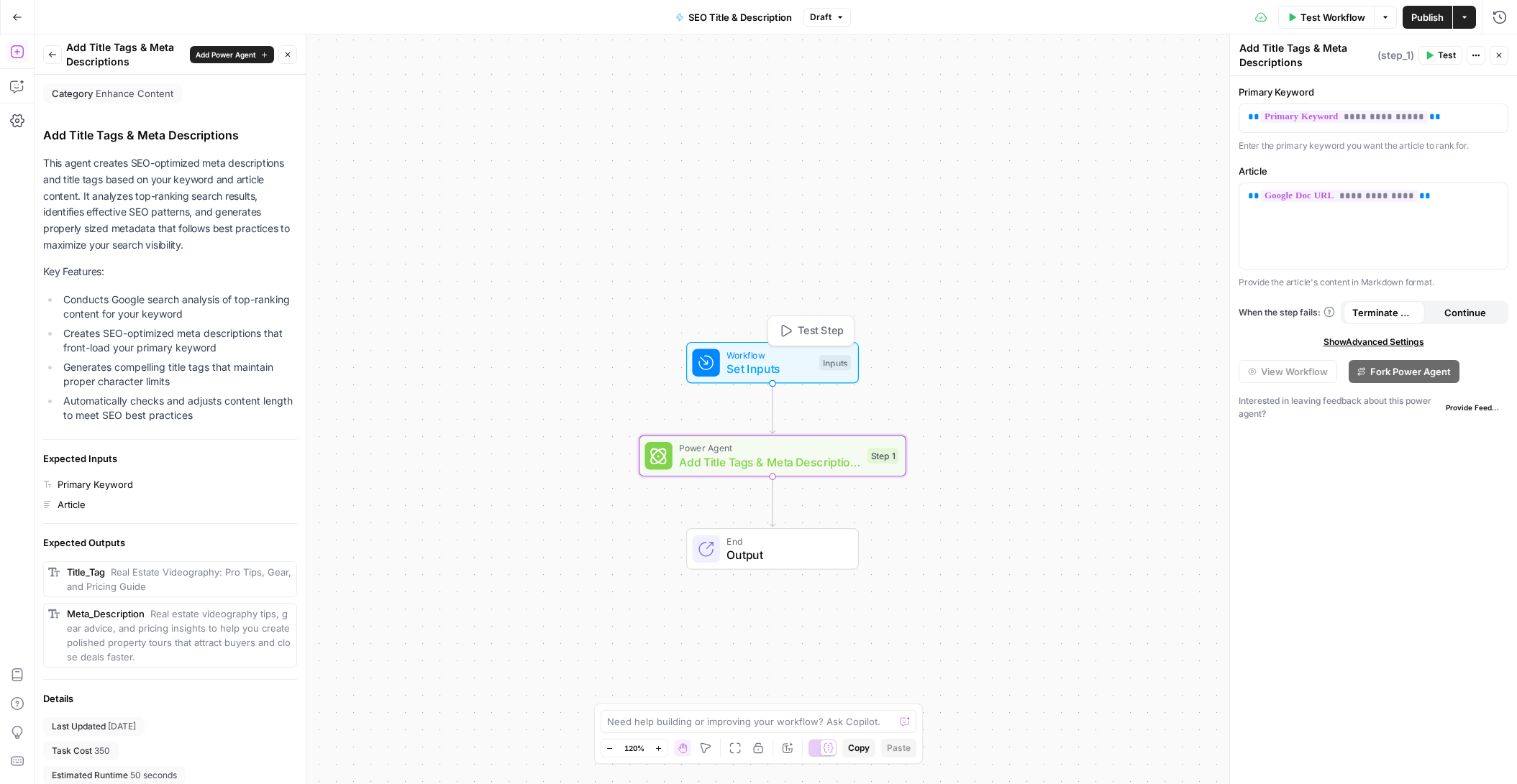
click at [798, 361] on span "Set Inputs" at bounding box center [769, 369] width 85 height 17
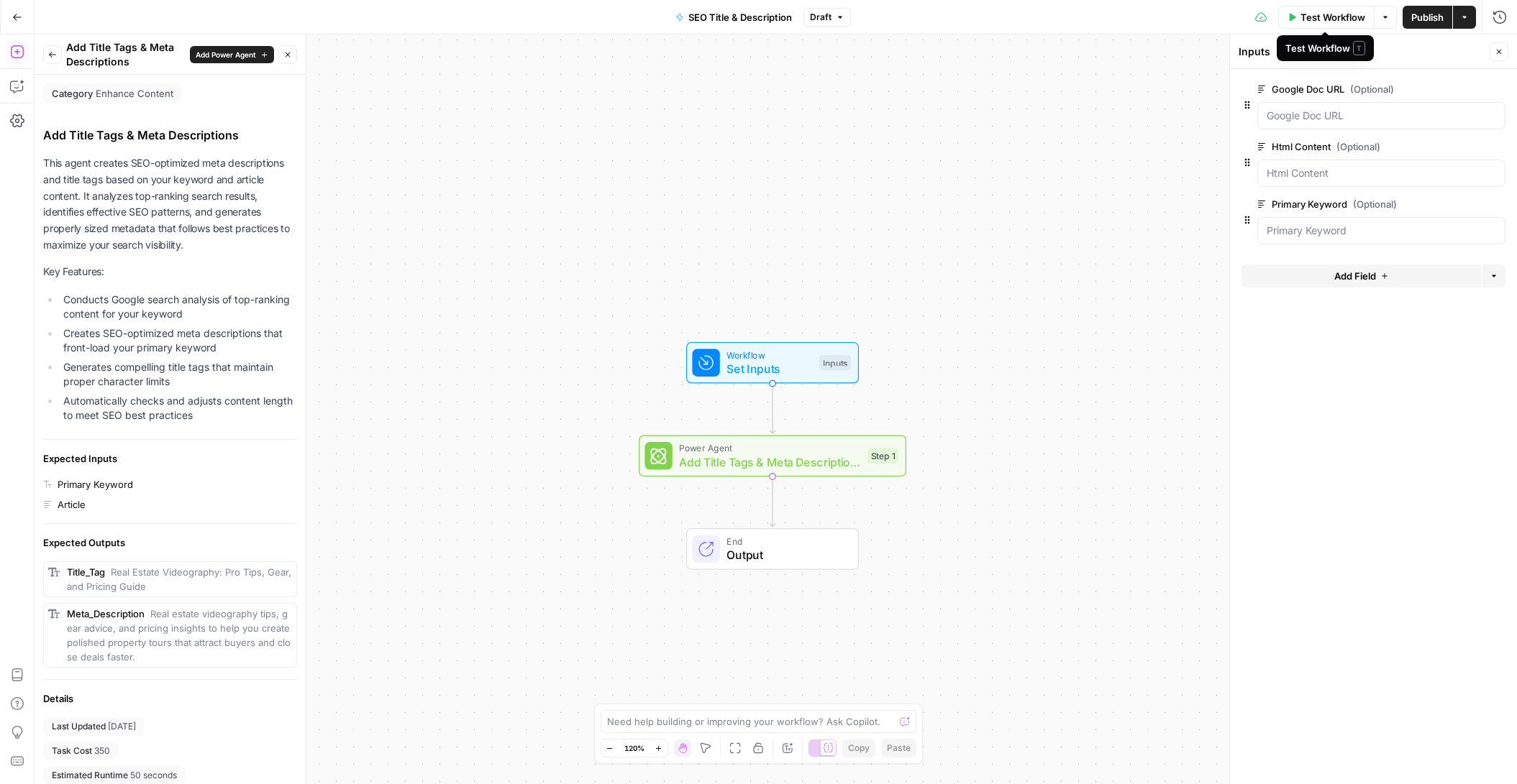
click at [1083, 23] on span "Test Workflow" at bounding box center [1332, 17] width 65 height 15
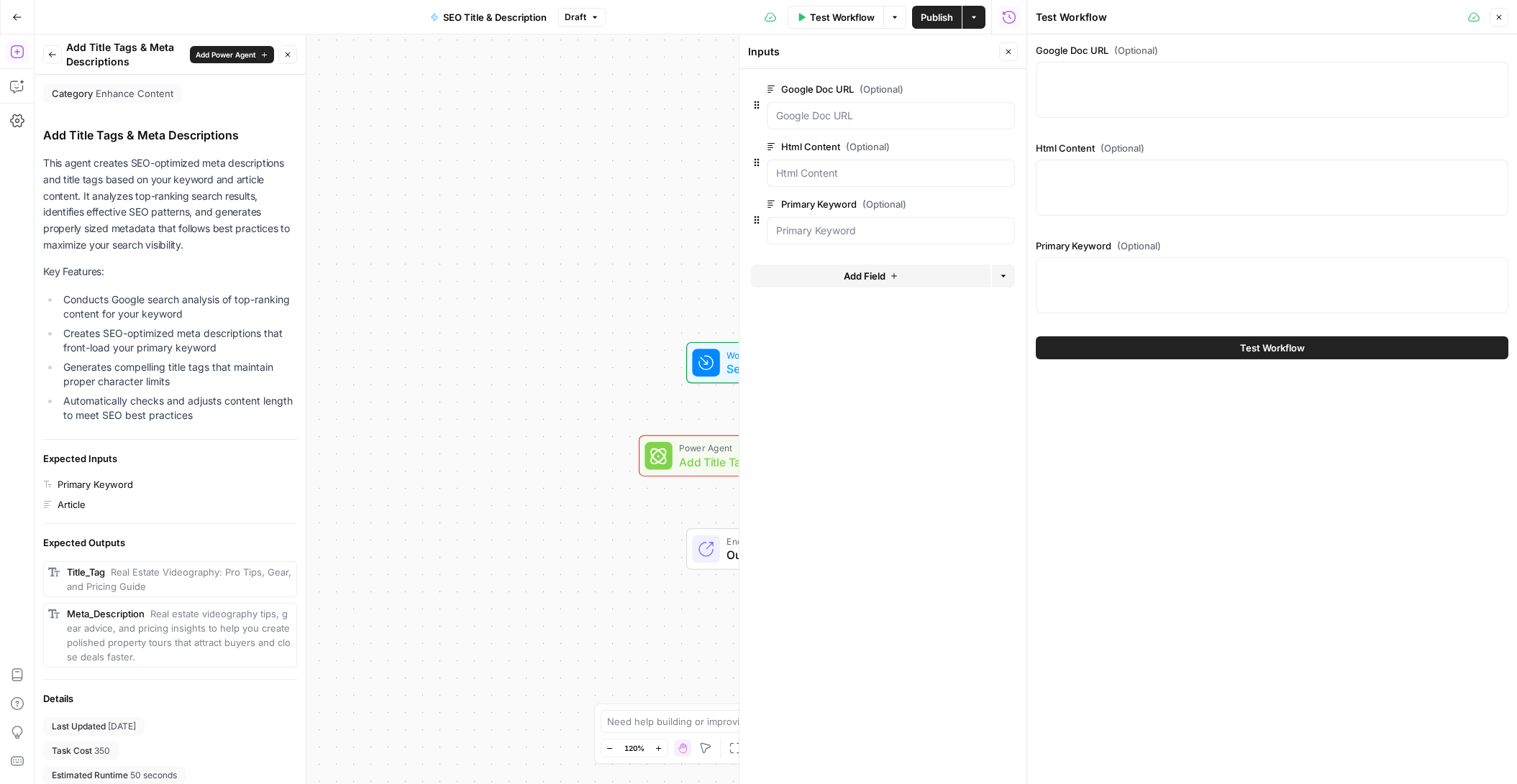
click at [1083, 88] on div at bounding box center [1272, 90] width 473 height 56
paste textarea "https://docs.google.com/document/d/1YKoczoB_vQG7rqvsxtSQPsf4IydEb_1I7AWHLFccQI0…"
type textarea "https://docs.google.com/document/d/1YKoczoB_vQG7rqvsxtSQPsf4IydEb_1I7AWHLFccQI0…"
click at [1083, 309] on div at bounding box center [1272, 285] width 473 height 56
paste textarea "improve email deliverability"
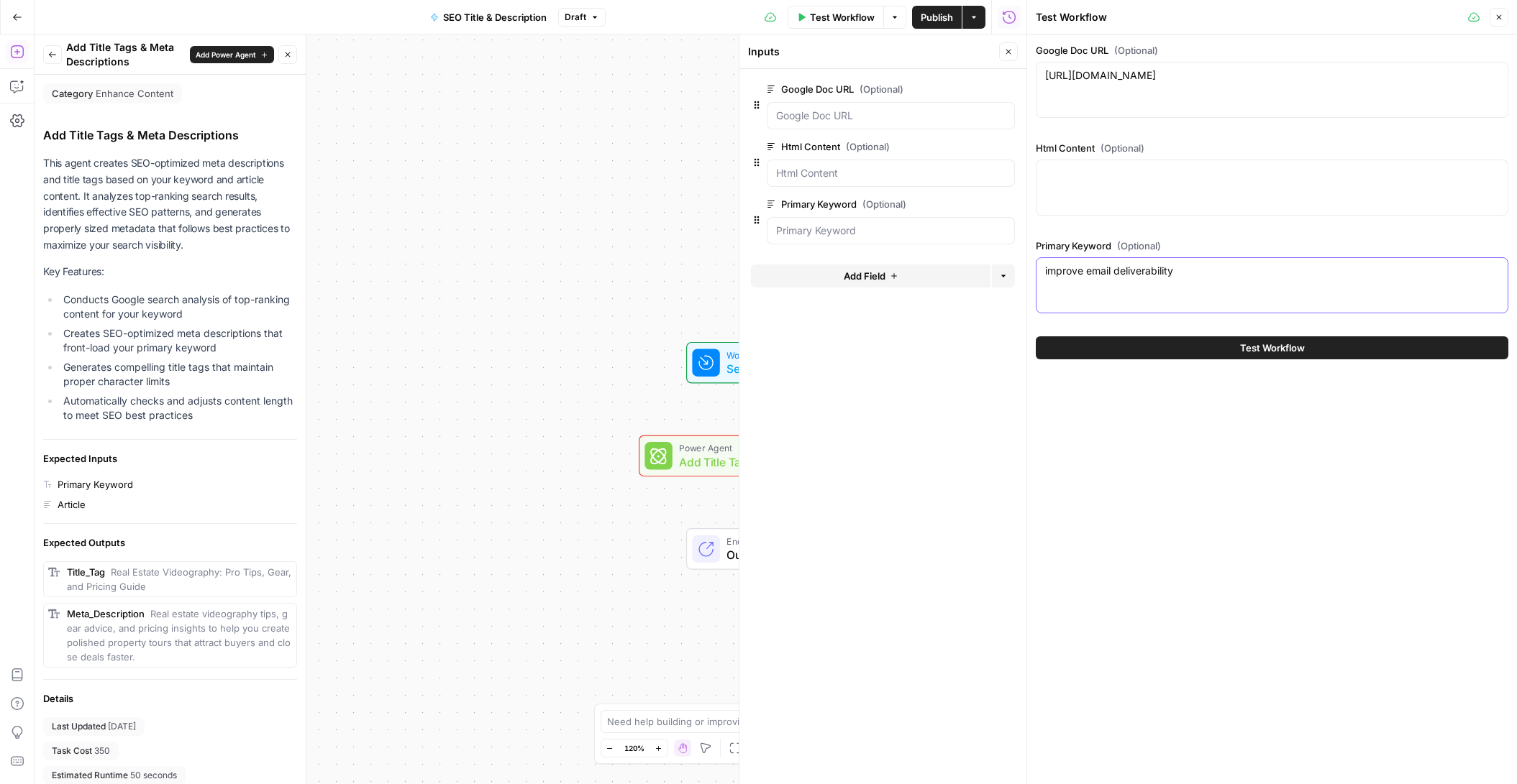
type textarea "improve email deliverability"
click at [1083, 341] on button "Test Workflow" at bounding box center [1272, 347] width 473 height 23
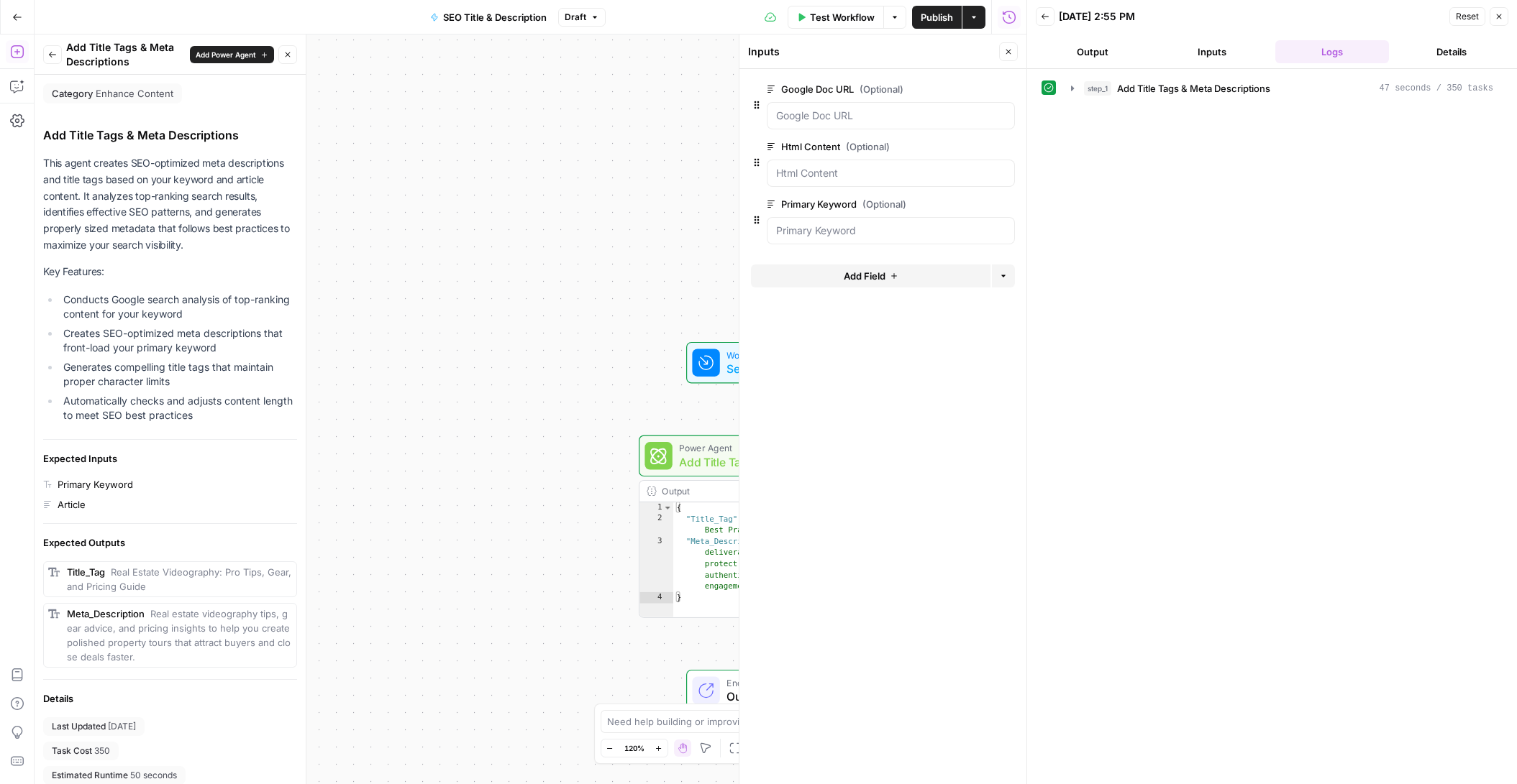
click at [1083, 67] on header "Back 09/25/25 at 2:55 PM Reset Close Output Inputs Logs Details" at bounding box center [1272, 35] width 490 height 69
click at [1083, 56] on button "Output" at bounding box center [1093, 51] width 114 height 23
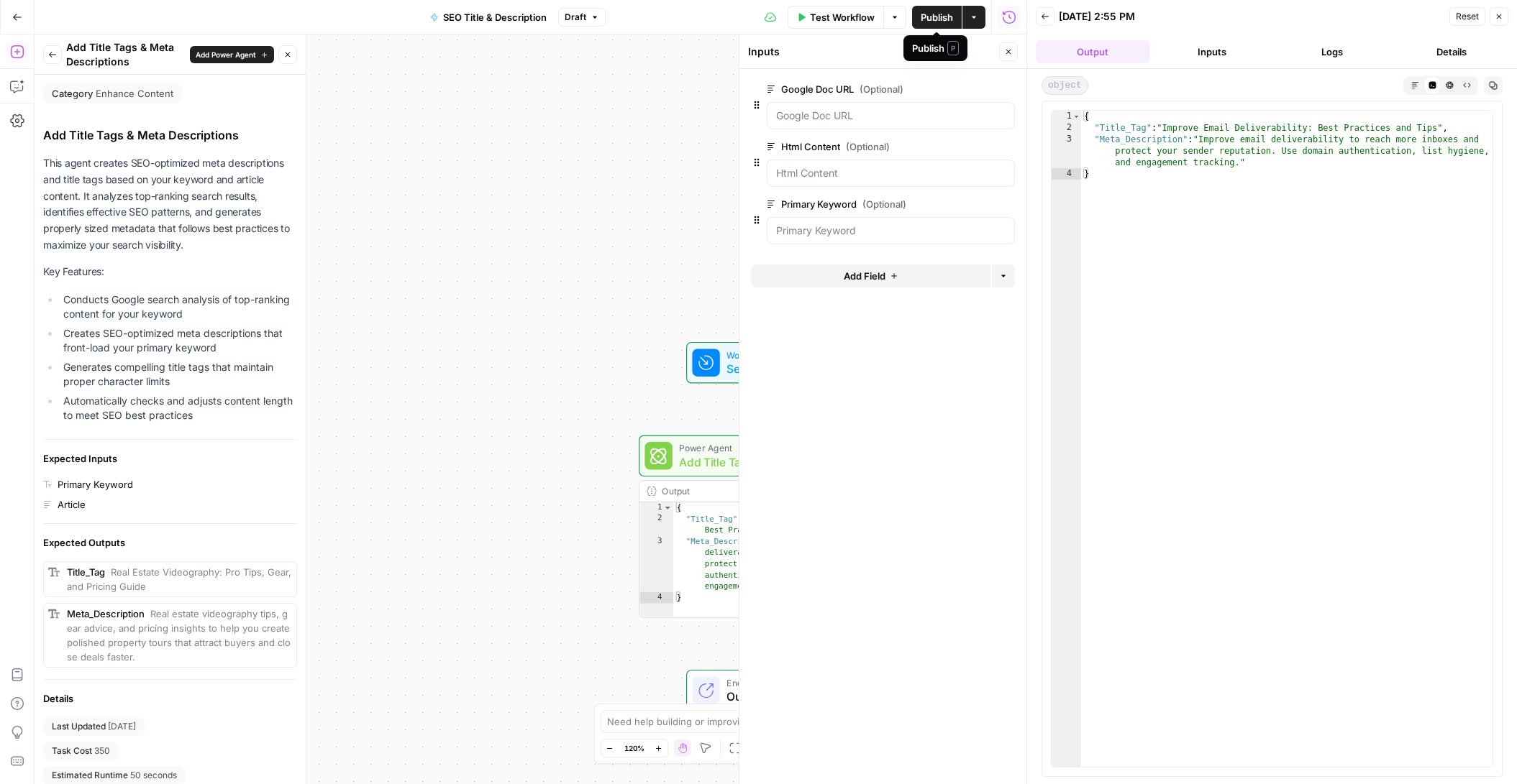
click at [928, 13] on span "Publish" at bounding box center [937, 17] width 33 height 15
click at [21, 23] on button "Go Back" at bounding box center [17, 17] width 25 height 25
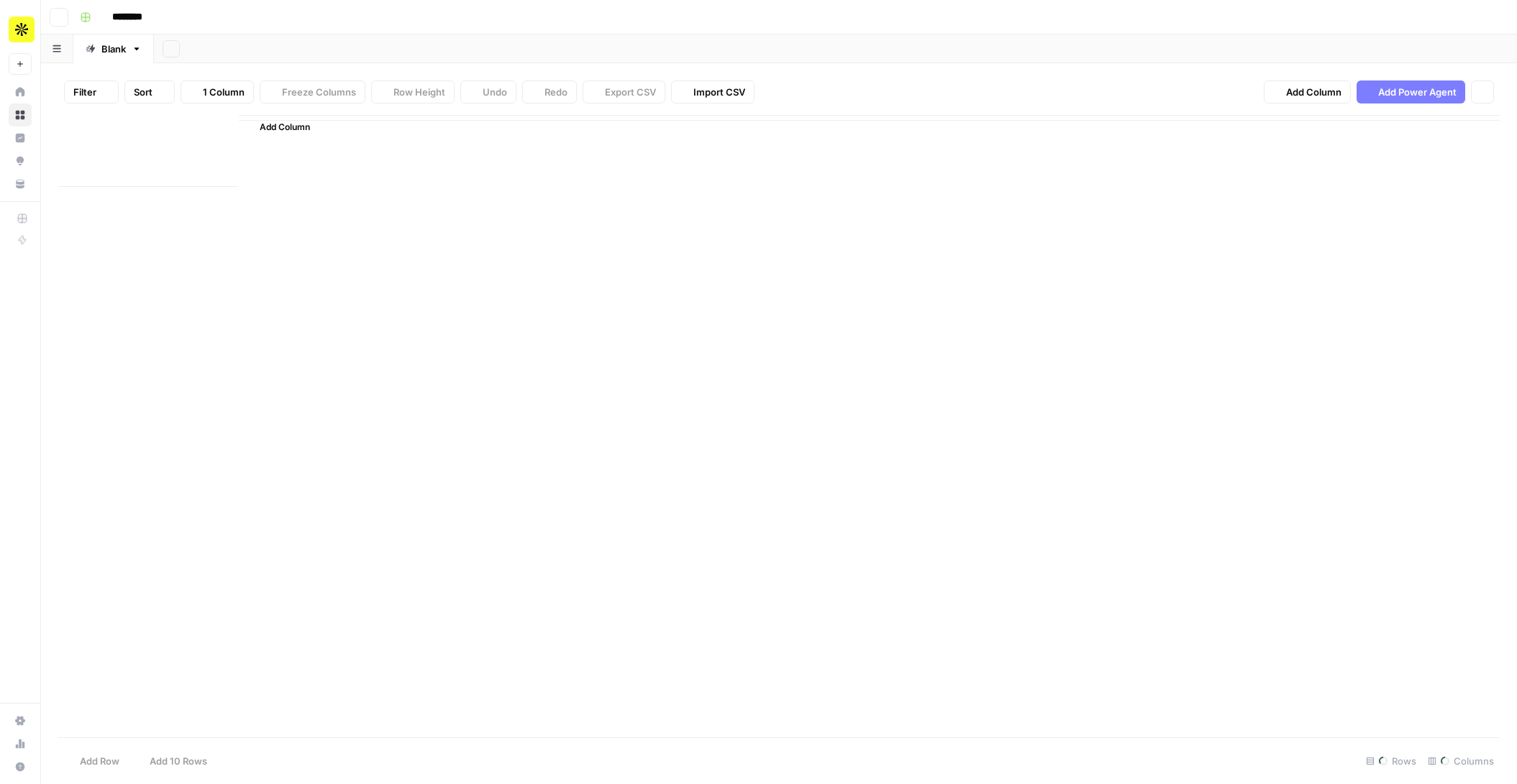
type input "**********"
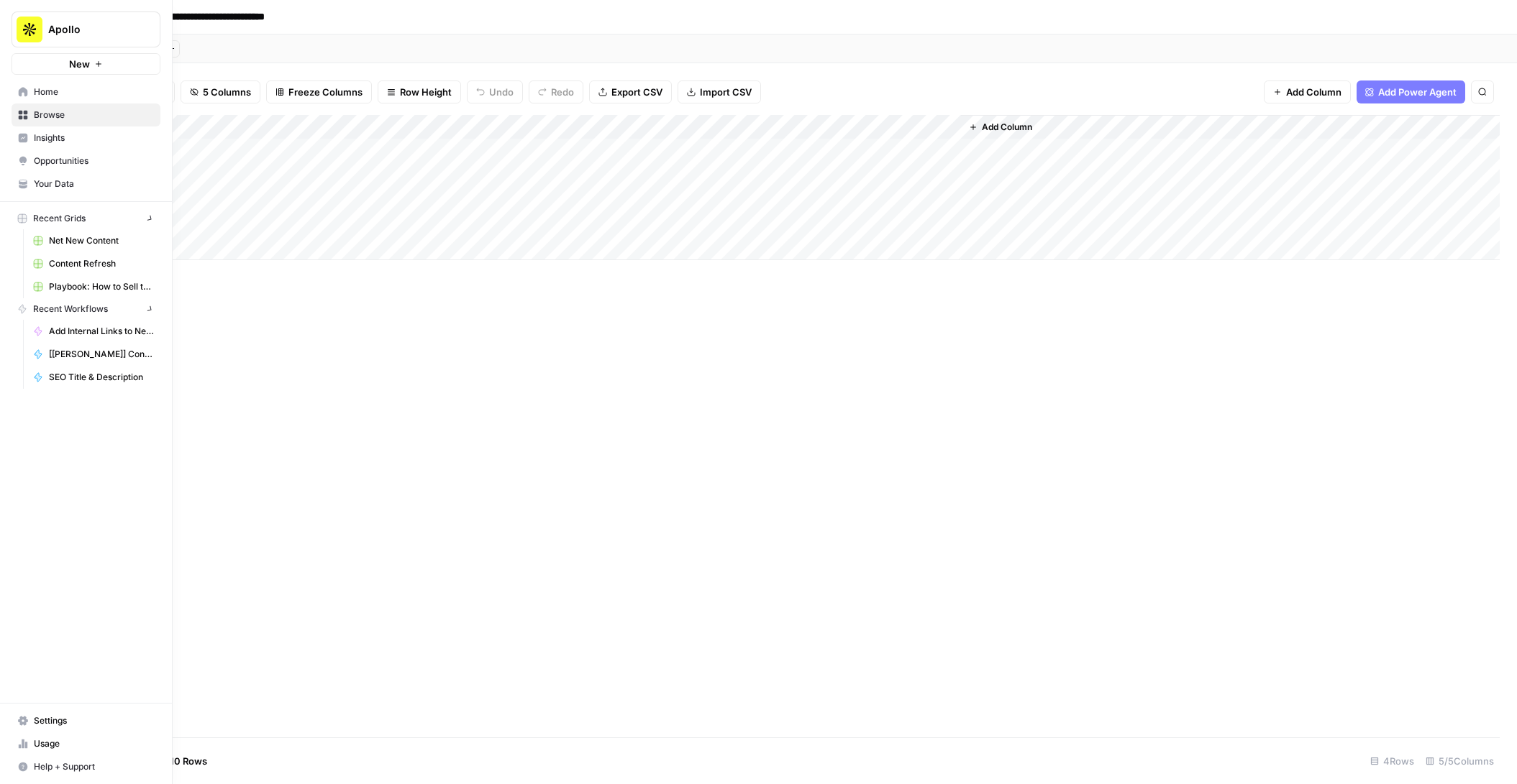
click at [25, 29] on img "Workspace: Apollo" at bounding box center [29, 29] width 25 height 25
click at [49, 103] on span "Apollo" at bounding box center [132, 108] width 177 height 15
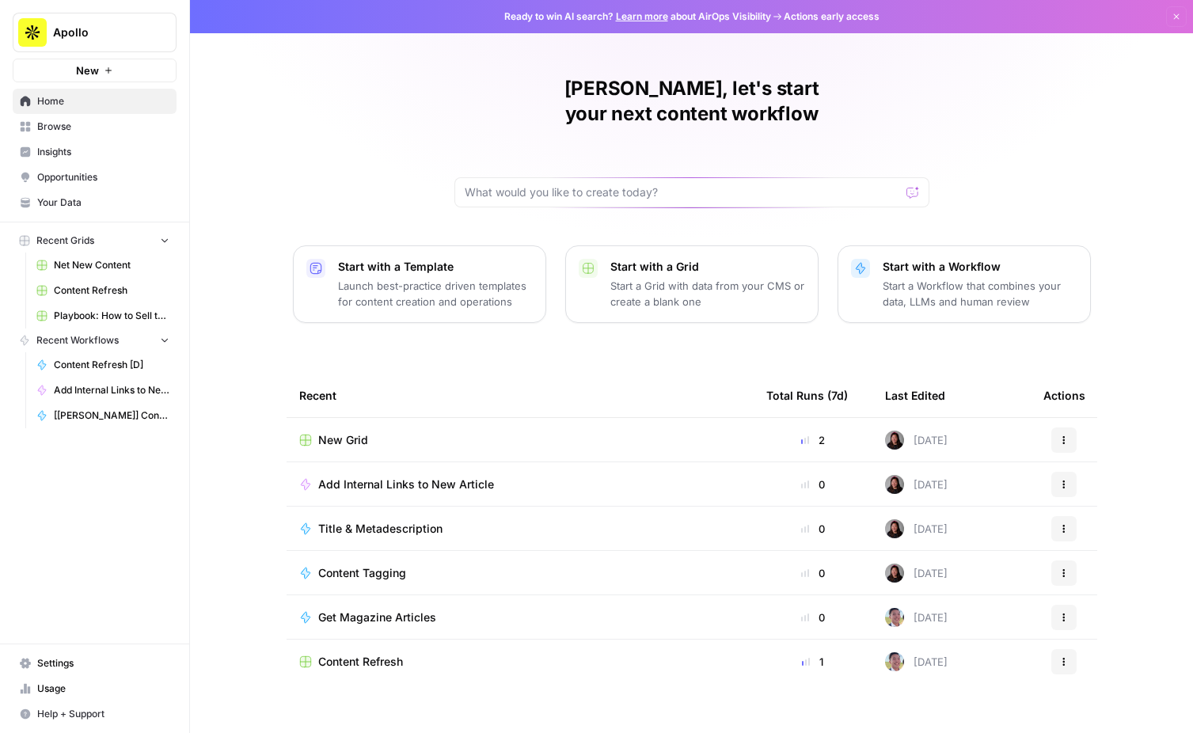
click at [378, 521] on span "Title & Metadescription" at bounding box center [380, 529] width 124 height 16
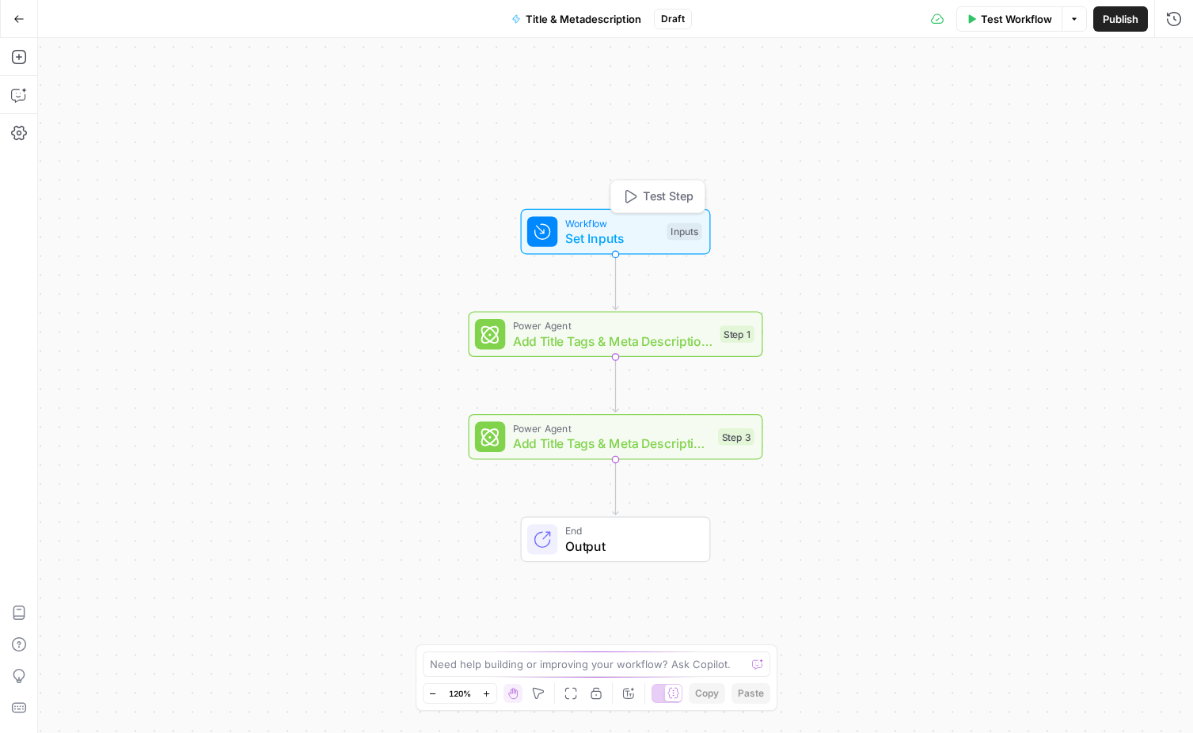
click at [593, 238] on span "Set Inputs" at bounding box center [612, 238] width 94 height 19
click at [1047, 111] on icon "button" at bounding box center [1046, 107] width 9 height 9
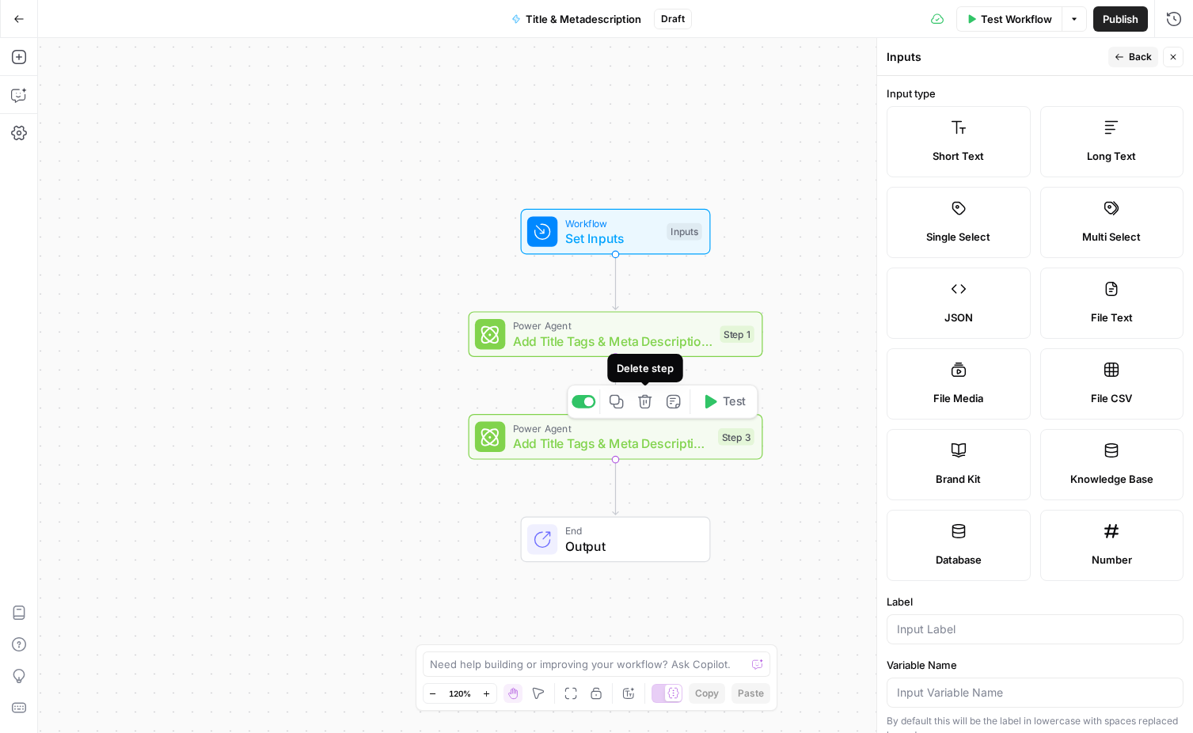
click at [649, 398] on icon "button" at bounding box center [644, 401] width 13 height 13
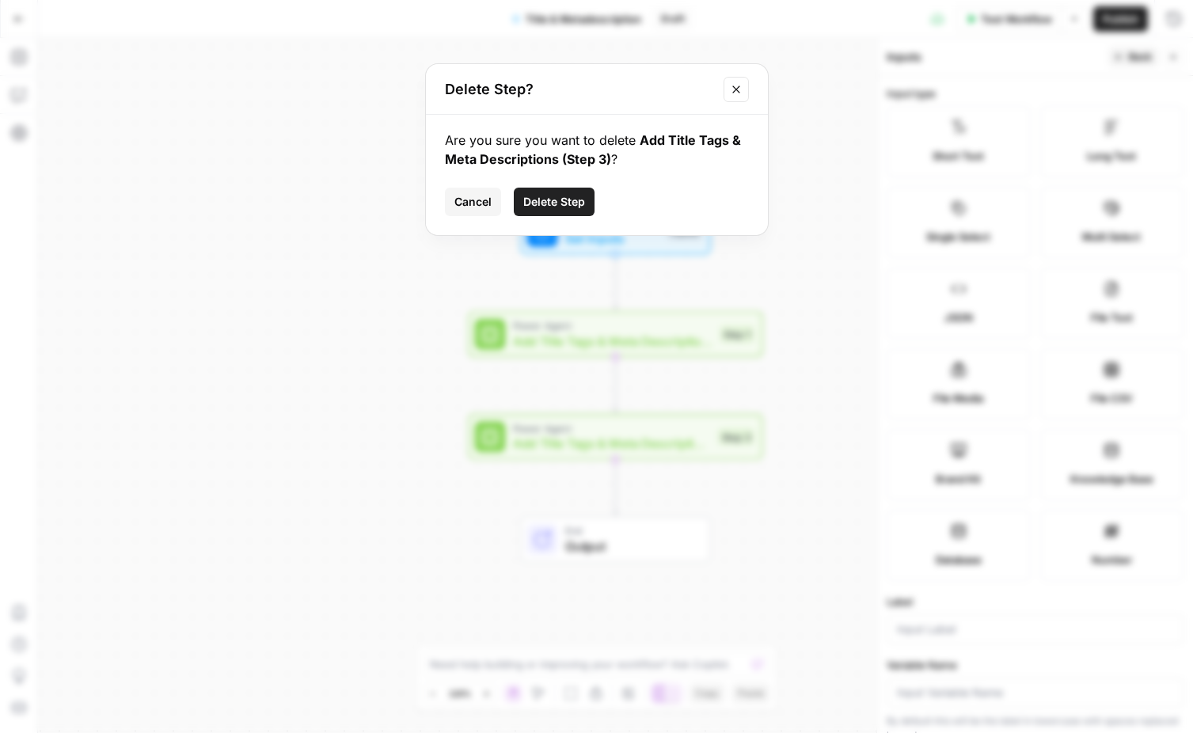
click at [732, 91] on icon "Close modal" at bounding box center [736, 89] width 13 height 13
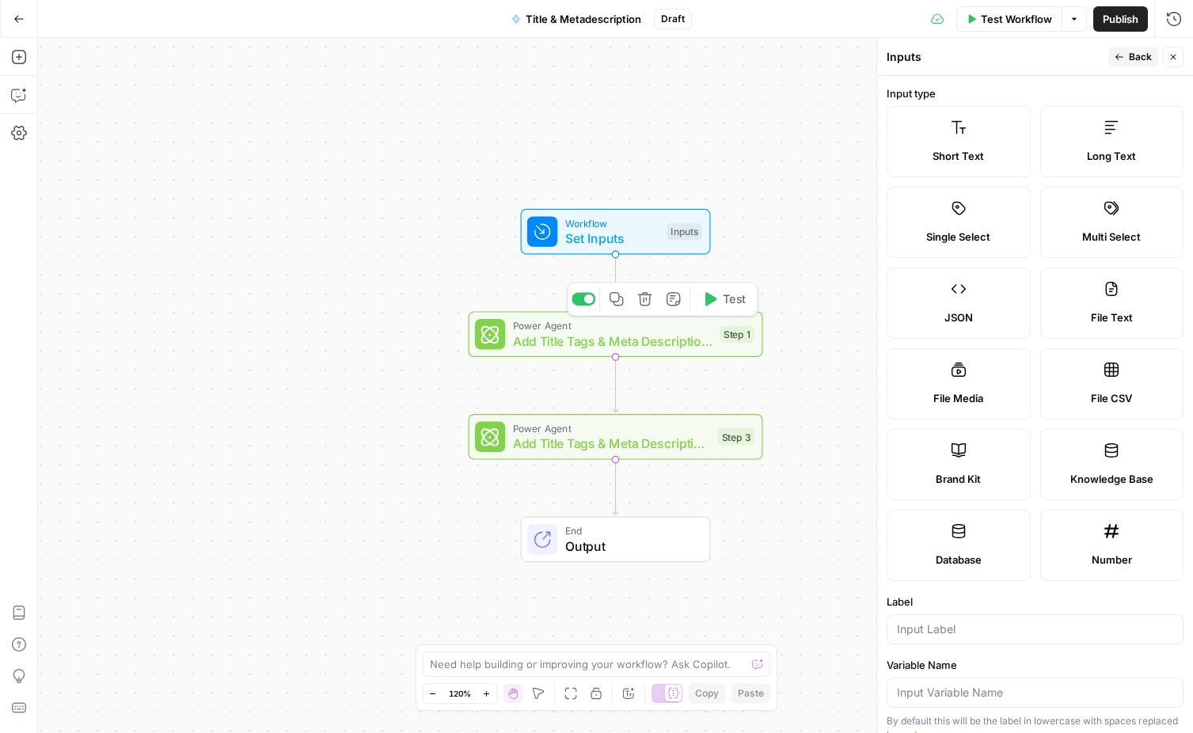
click at [634, 332] on span "Add Title Tags & Meta Descriptions" at bounding box center [612, 341] width 199 height 19
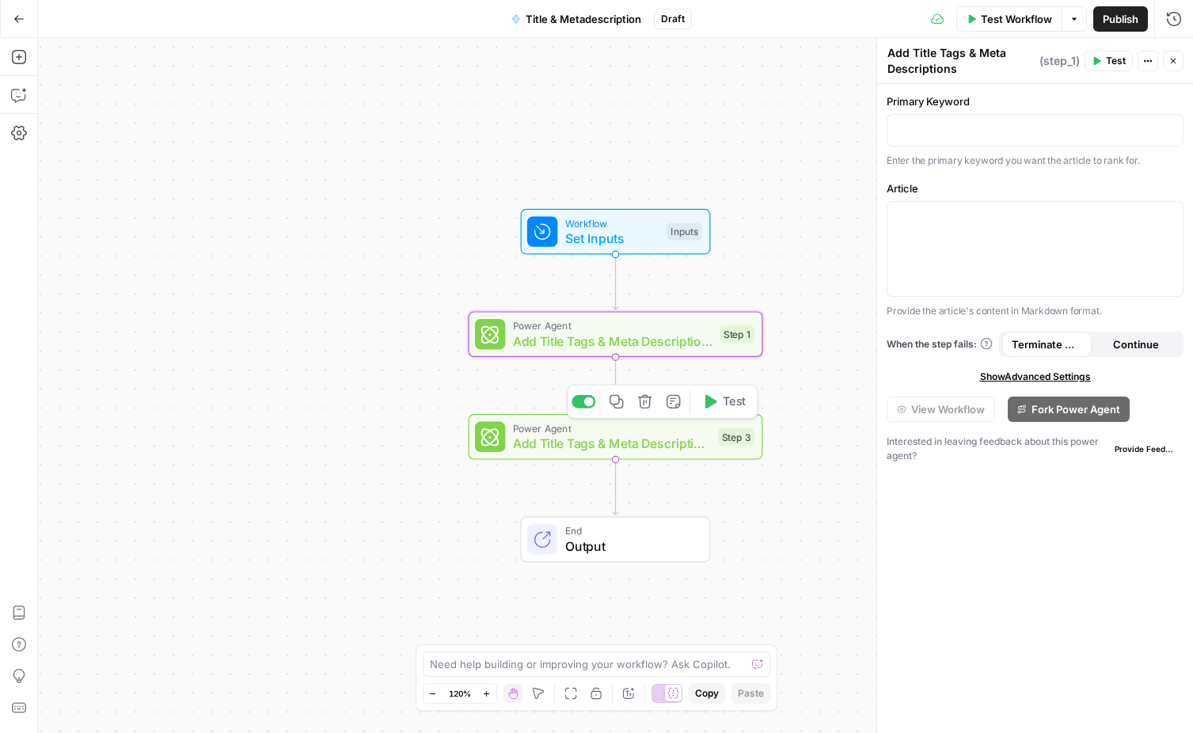
click at [681, 442] on span "Add Title Tags & Meta Descriptions" at bounding box center [612, 443] width 198 height 19
click at [647, 404] on icon "button" at bounding box center [644, 401] width 15 height 15
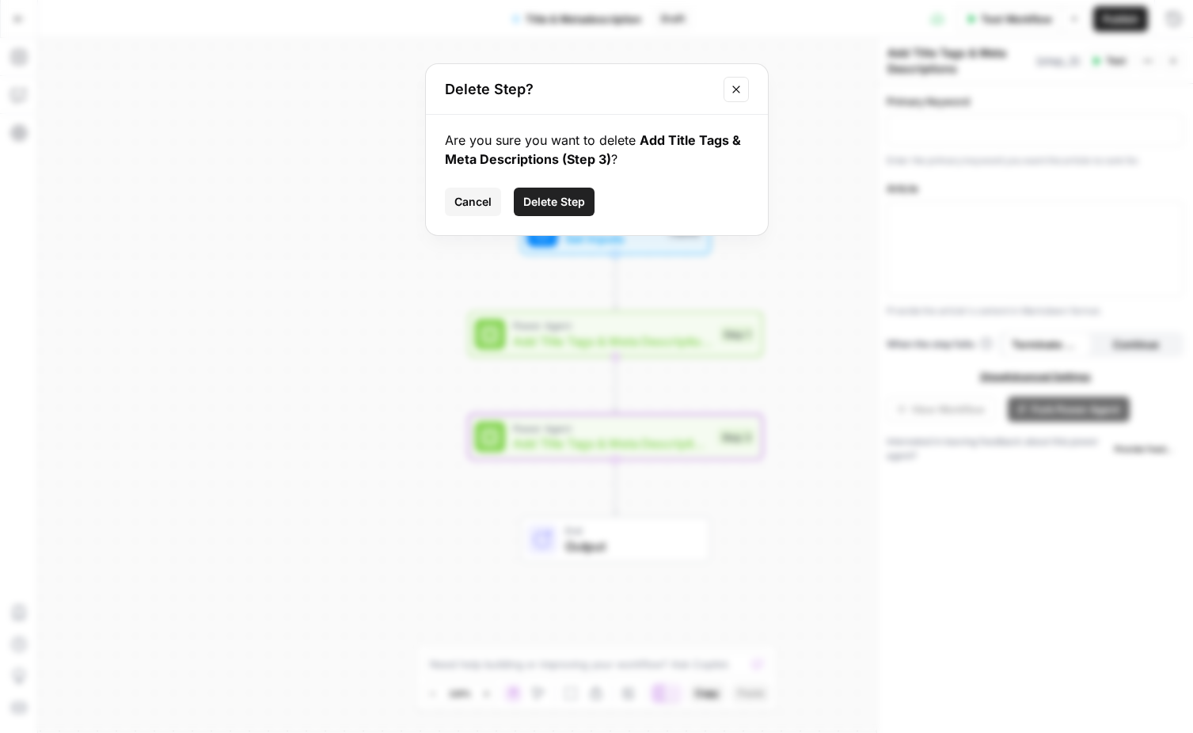
click at [573, 200] on span "Delete Step" at bounding box center [554, 202] width 62 height 16
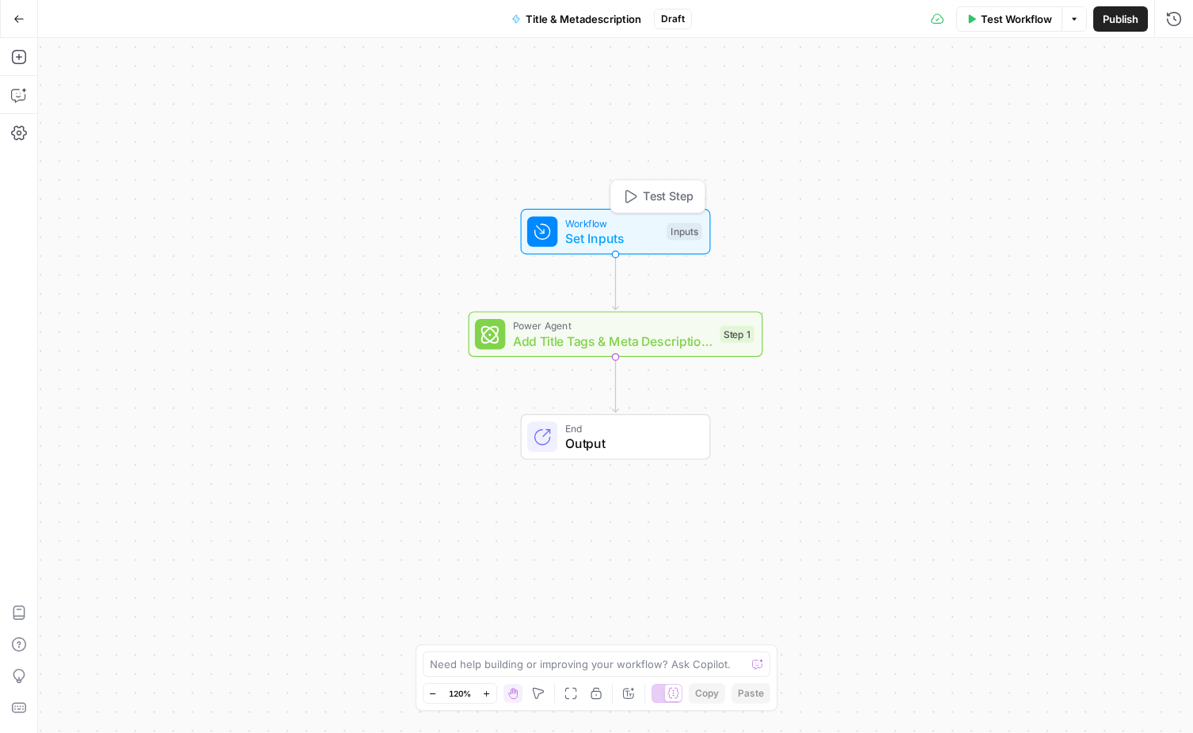
click at [599, 233] on span "Set Inputs" at bounding box center [612, 238] width 94 height 19
click at [586, 9] on button "Title & Metadescription" at bounding box center [576, 18] width 149 height 25
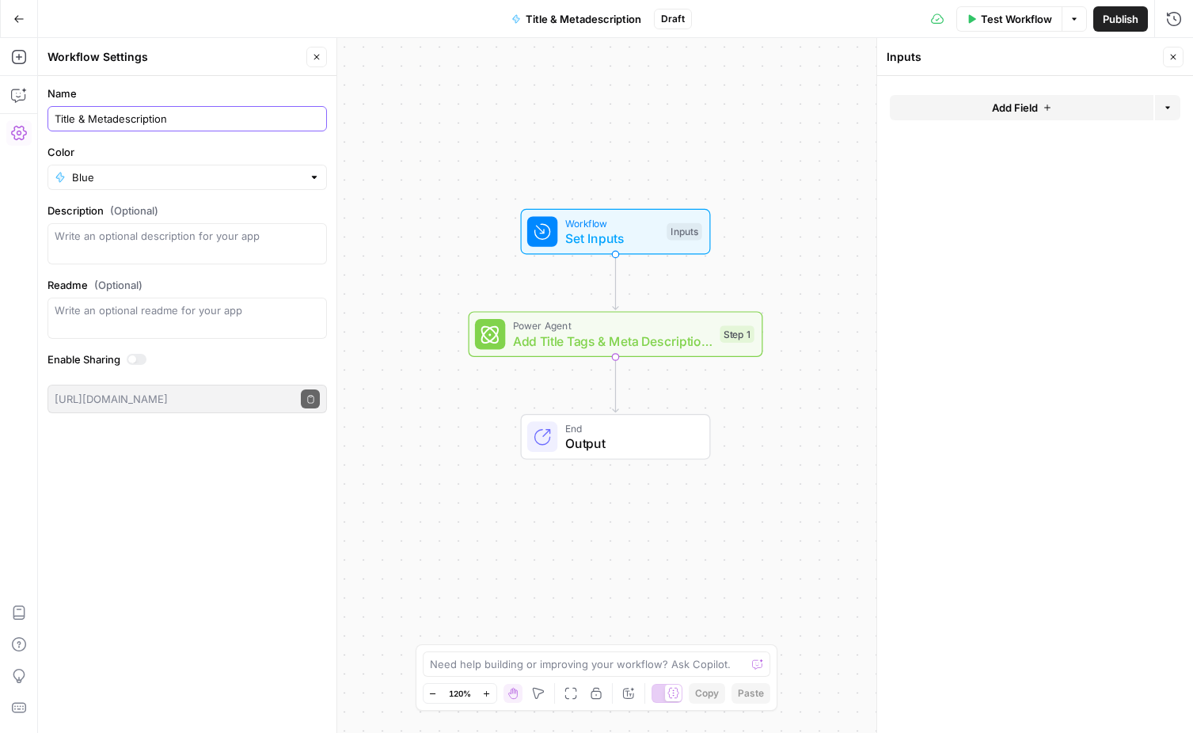
drag, startPoint x: 169, startPoint y: 117, endPoint x: 13, endPoint y: 122, distance: 155.2
click at [13, 122] on body "Apollo New Home Browse Insights Opportunities Your Data Recent Grids Net New Co…" at bounding box center [596, 366] width 1193 height 733
type input "delete this"
click at [489, 115] on div "Workflow Set Inputs Inputs Power Agent Add Title Tags & Meta Descriptions Step …" at bounding box center [615, 385] width 1155 height 695
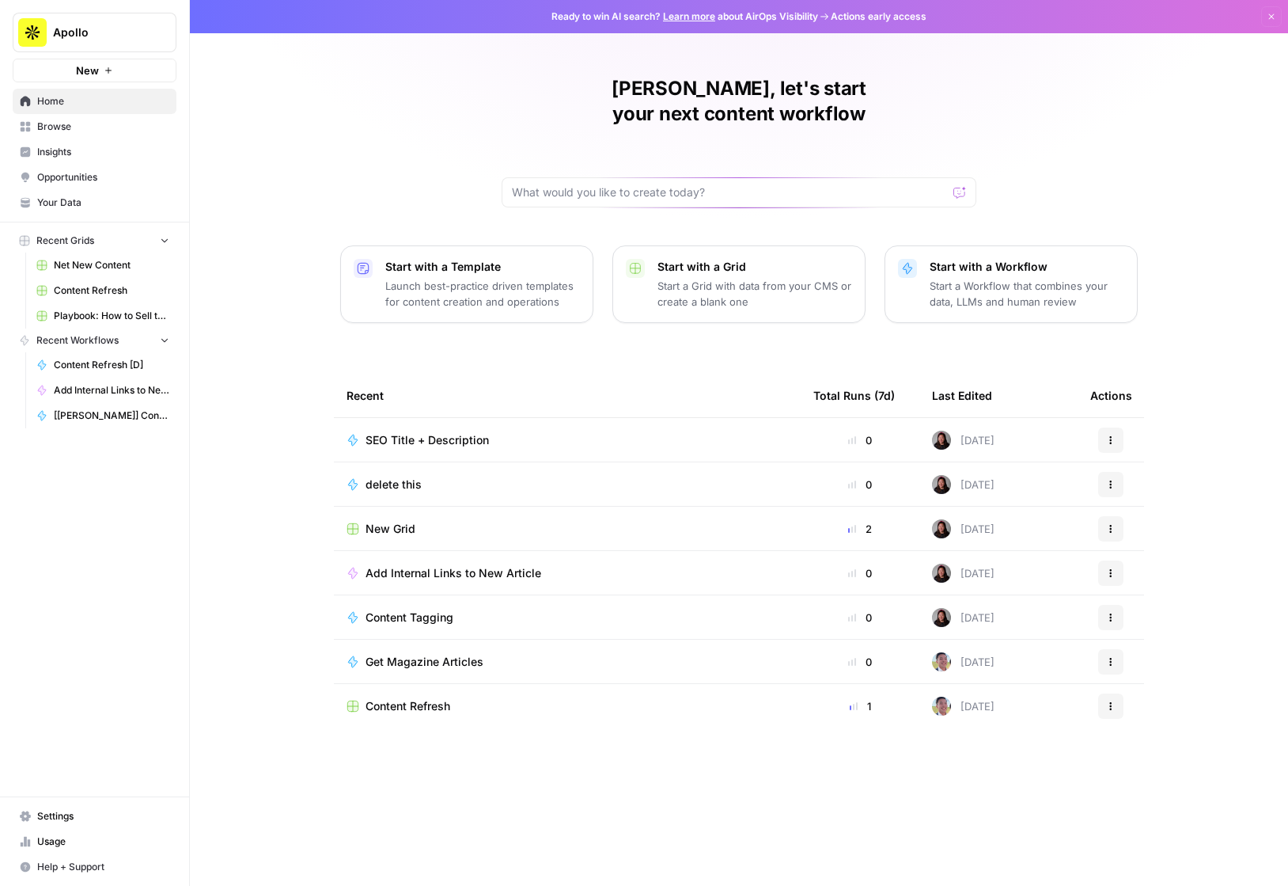
click at [379, 521] on span "New Grid" at bounding box center [391, 529] width 50 height 16
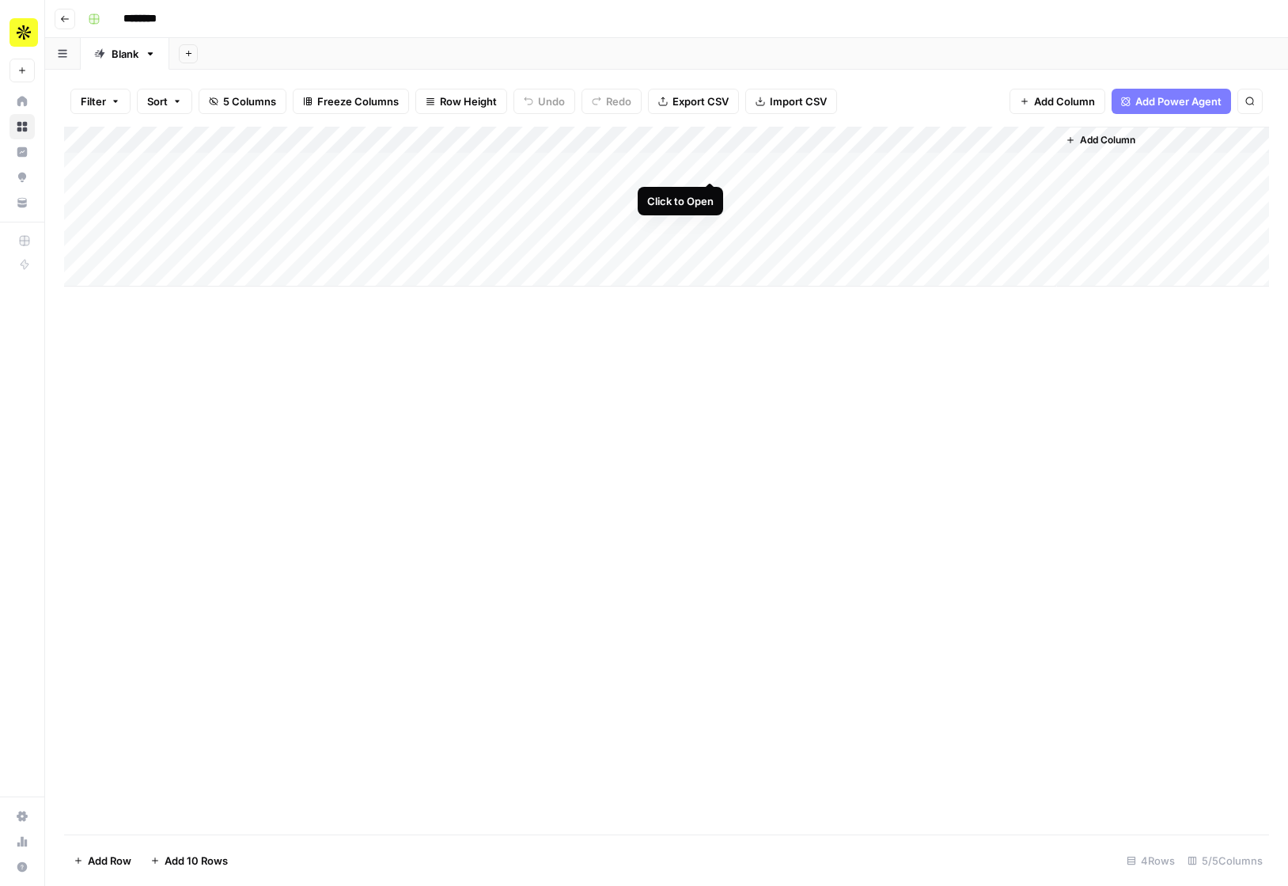
click at [705, 164] on div "Add Column" at bounding box center [666, 207] width 1205 height 160
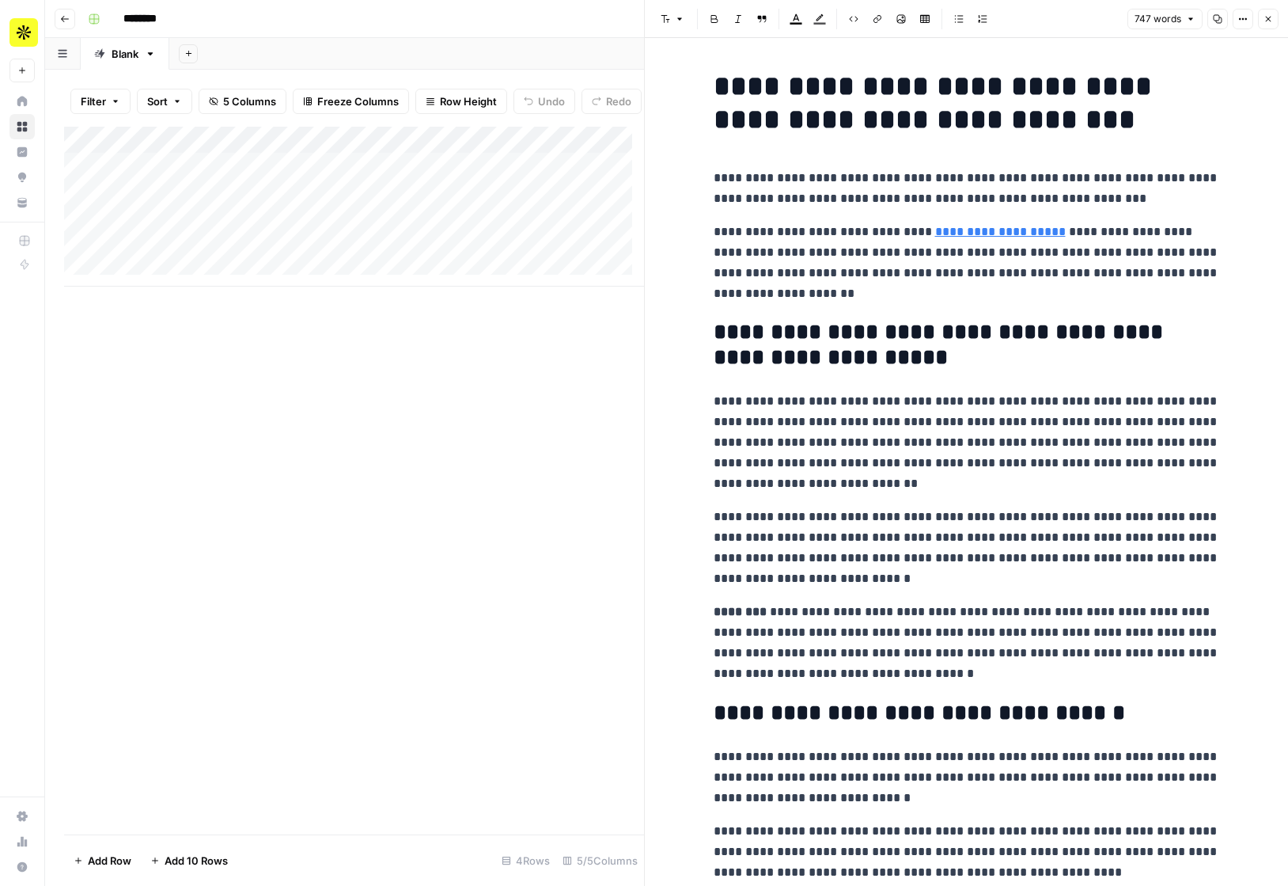
click at [759, 223] on p "**********" at bounding box center [967, 263] width 507 height 82
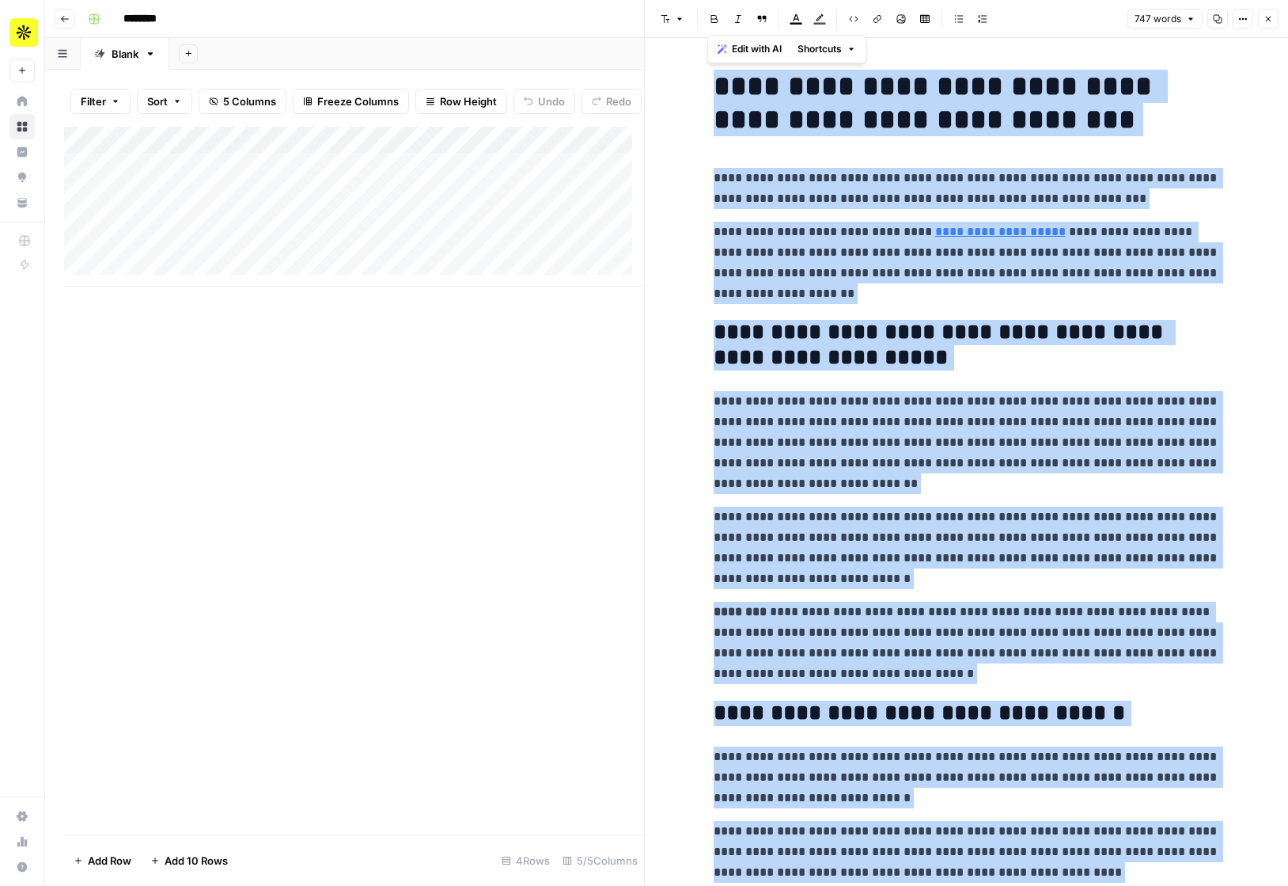
copy div "**********"
click at [855, 22] on icon "button" at bounding box center [853, 18] width 9 height 9
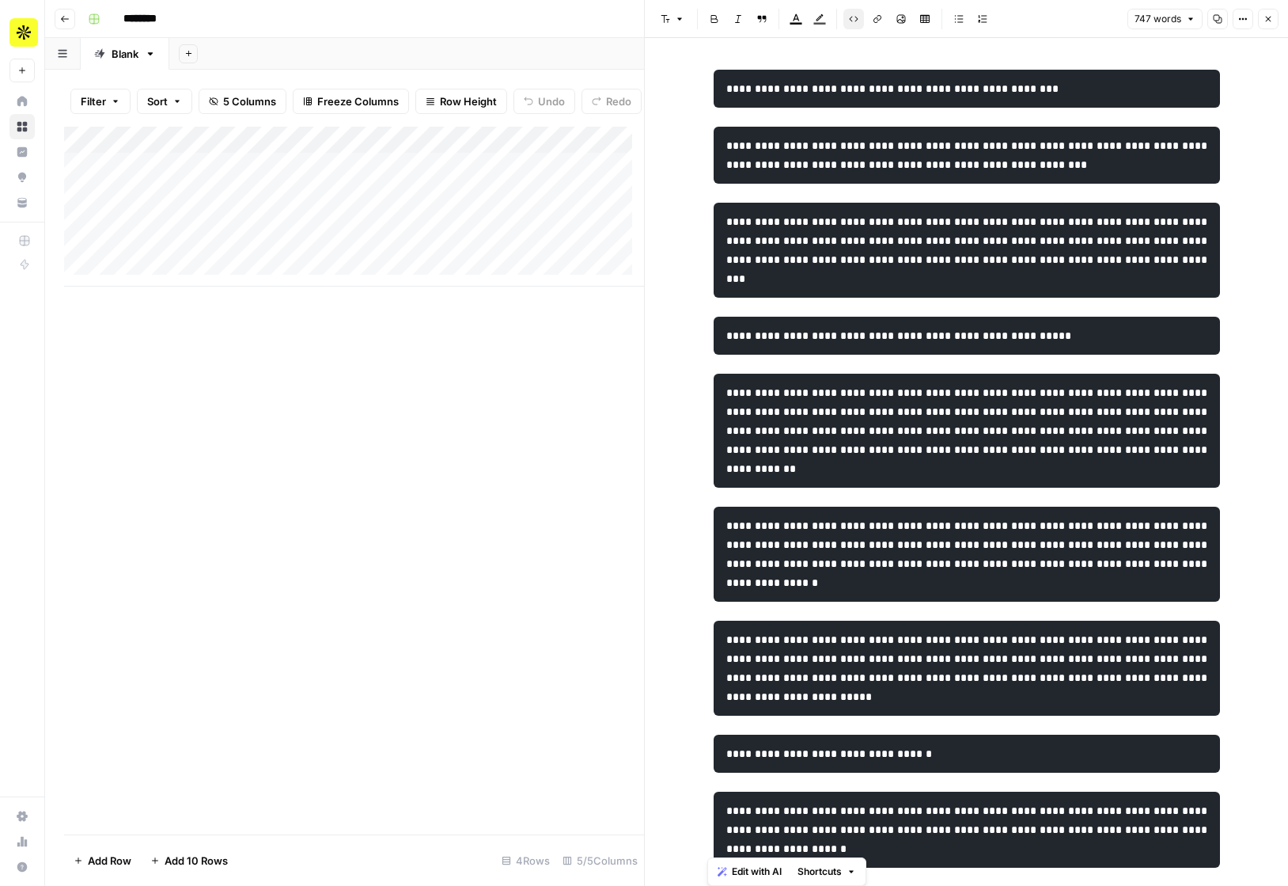
scroll to position [1885, 0]
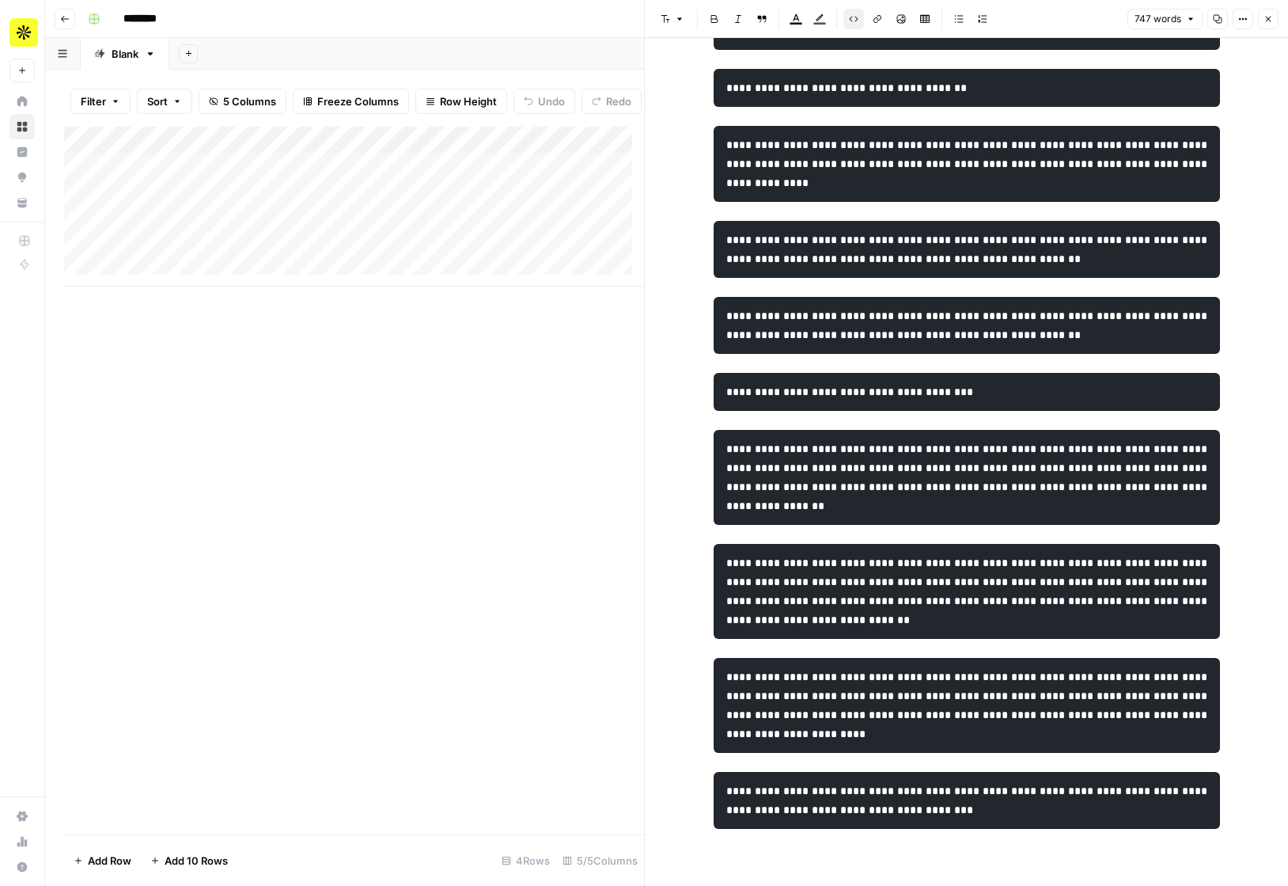
click at [855, 22] on icon "button" at bounding box center [853, 18] width 9 height 9
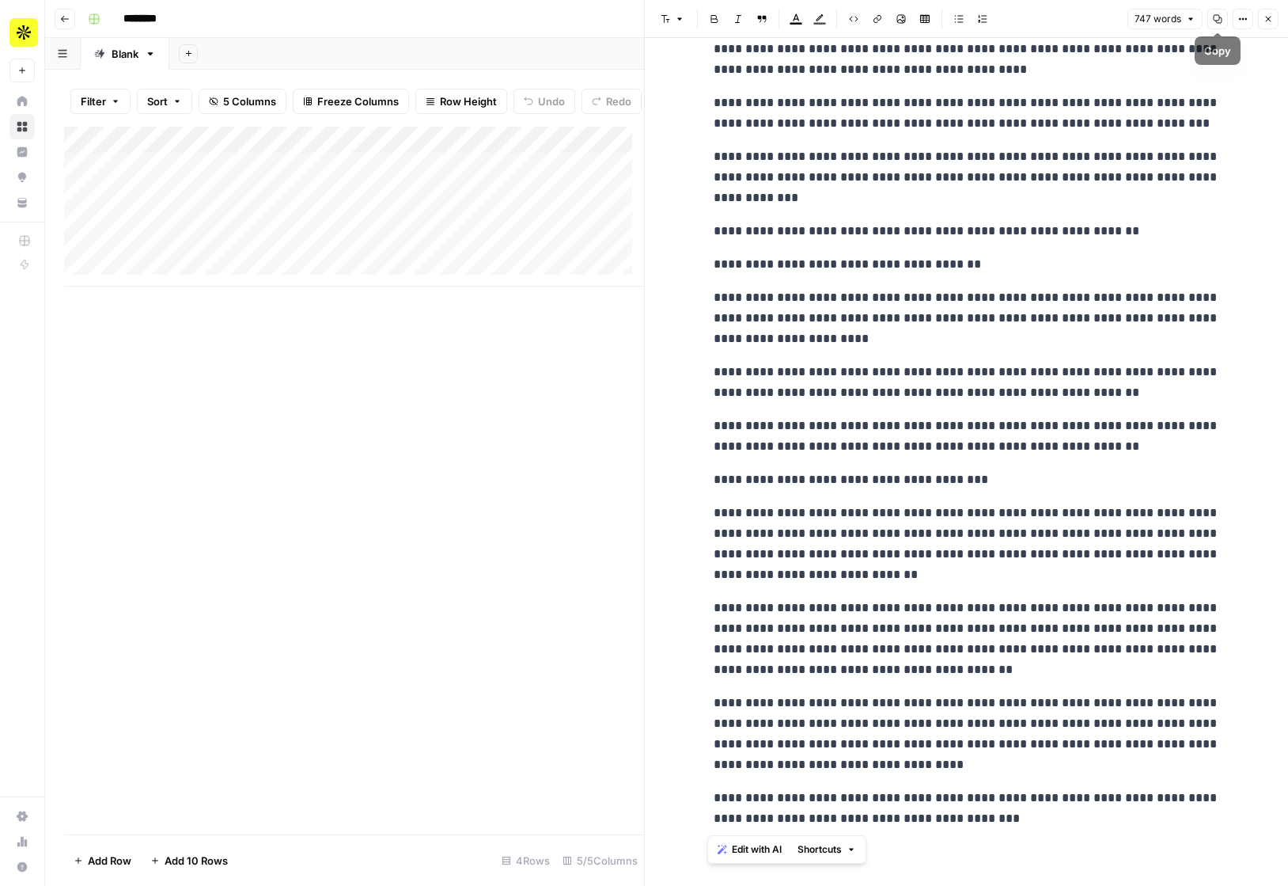
click at [1235, 22] on button "Options" at bounding box center [1243, 19] width 21 height 21
click at [1165, 165] on span "Code" at bounding box center [1196, 168] width 76 height 16
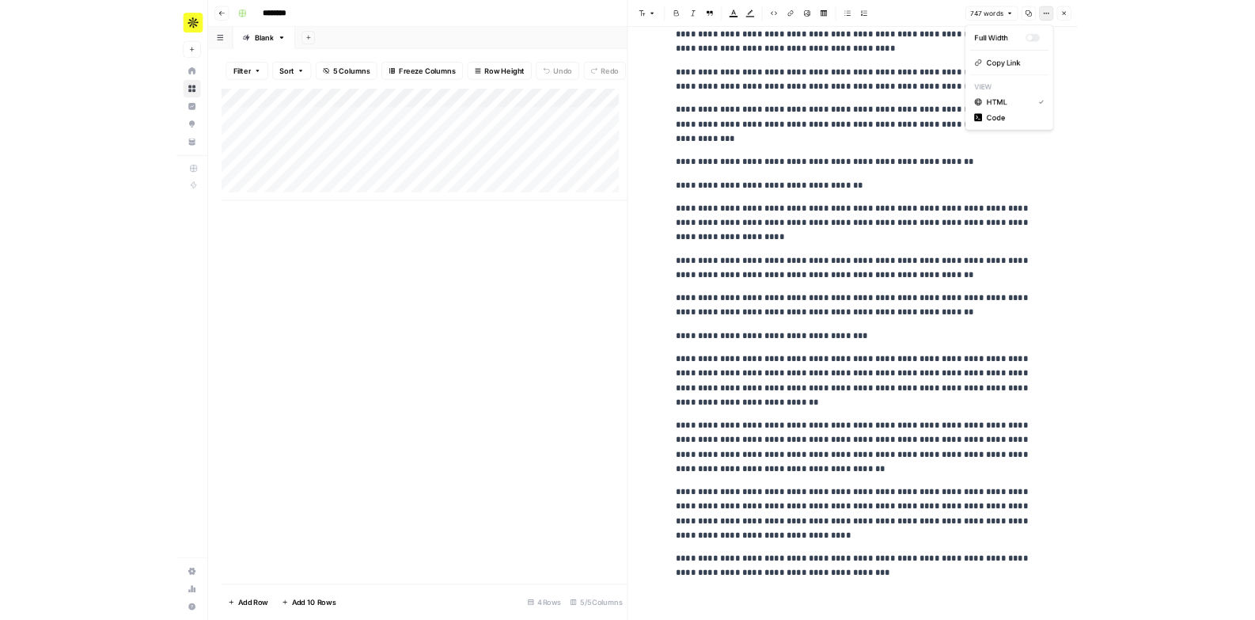
scroll to position [0, 0]
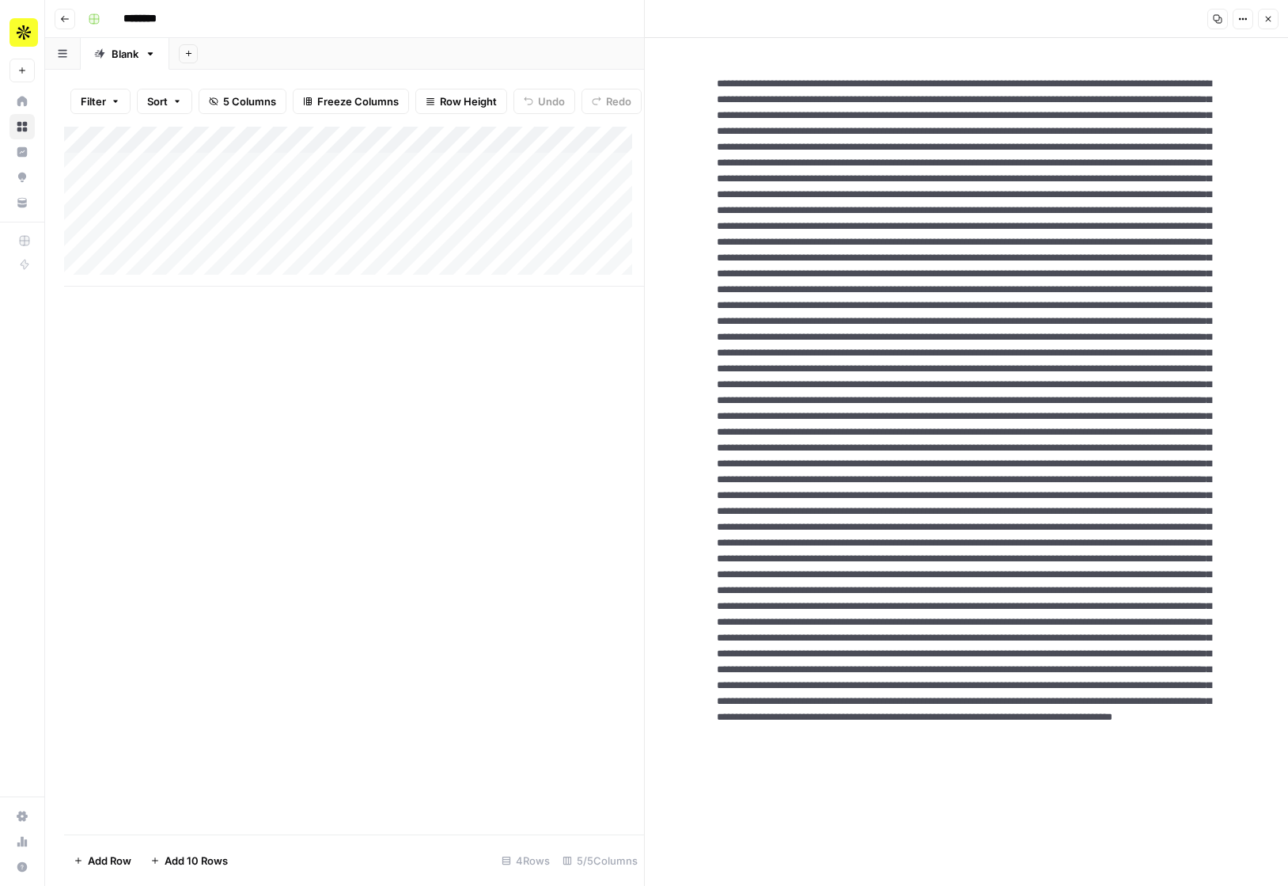
click at [1033, 257] on textarea at bounding box center [967, 614] width 526 height 1102
click at [1269, 20] on icon "button" at bounding box center [1269, 20] width 6 height 6
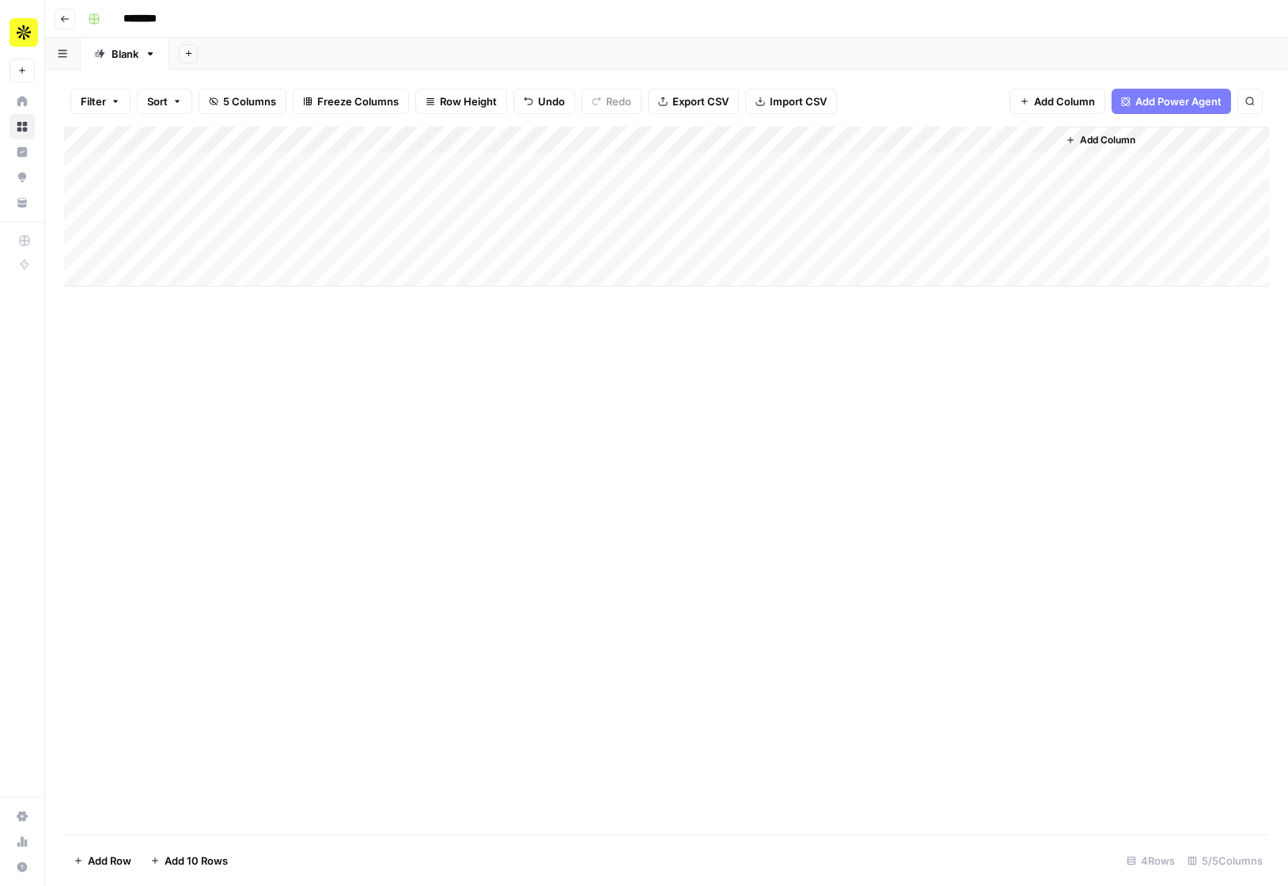
click at [825, 165] on div "Add Column" at bounding box center [666, 207] width 1205 height 160
click at [1026, 138] on div "Add Column" at bounding box center [666, 207] width 1205 height 160
click at [1056, 383] on div "Add Column" at bounding box center [666, 481] width 1205 height 708
click at [1091, 138] on span "Add Column" at bounding box center [1107, 140] width 55 height 14
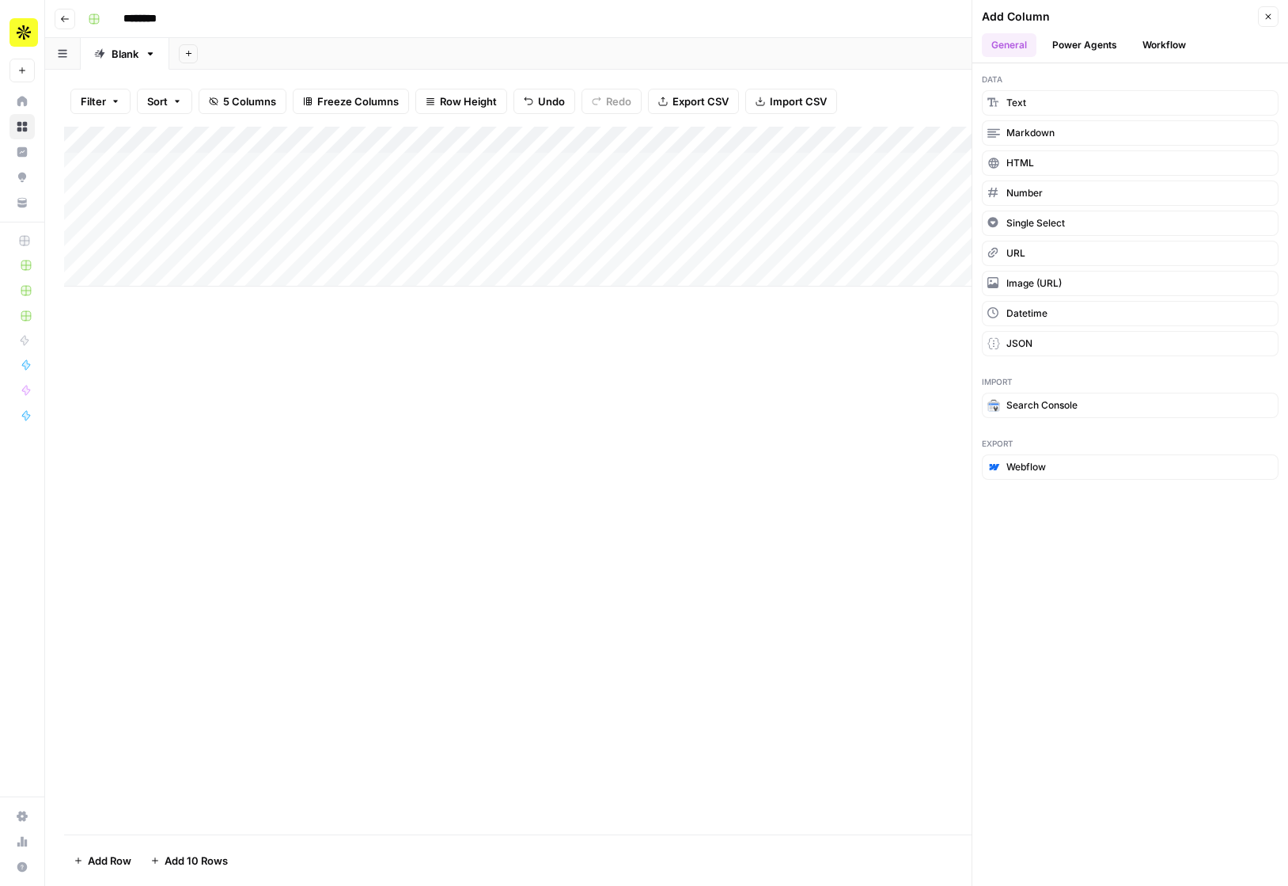
click at [1159, 42] on button "Workflow" at bounding box center [1164, 45] width 63 height 24
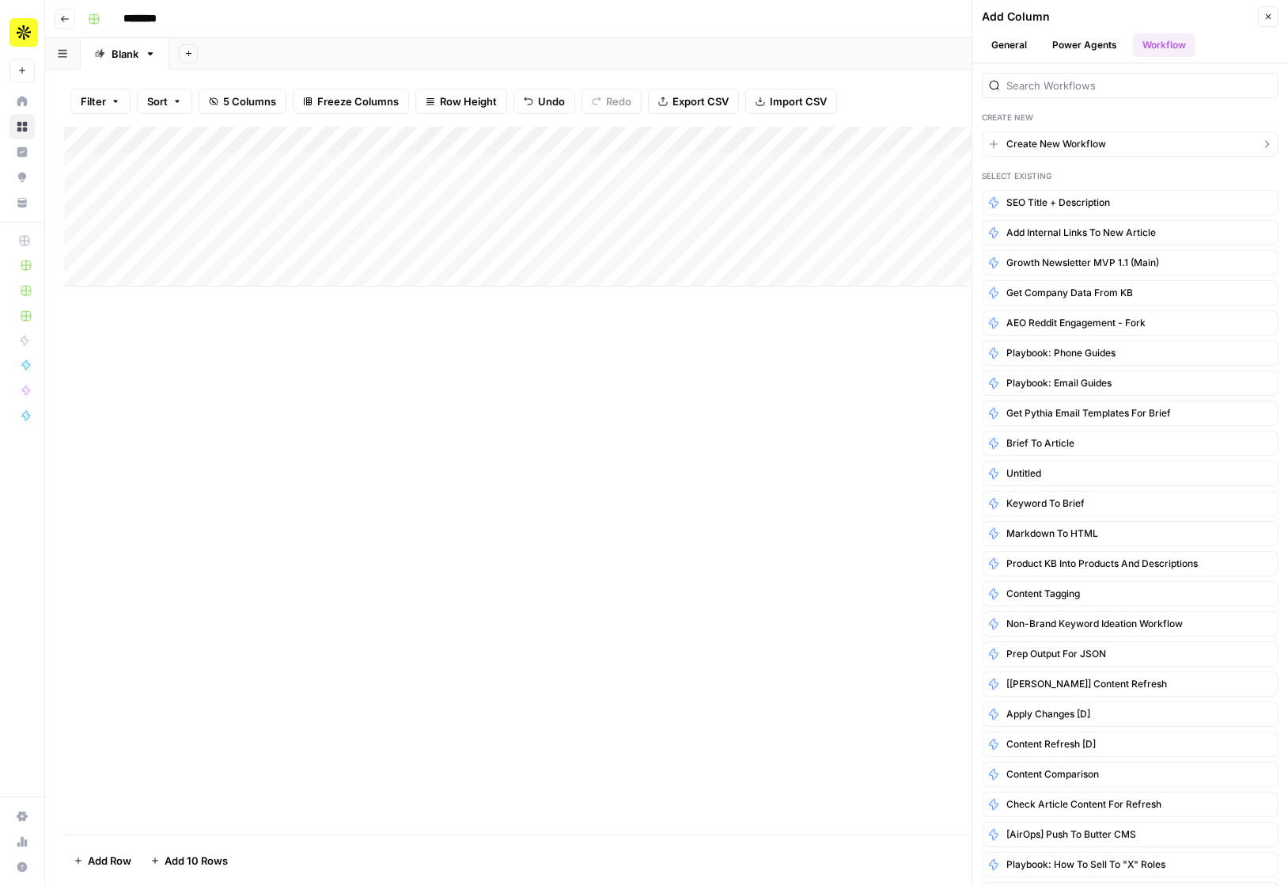
click at [1085, 142] on span "Create New Workflow" at bounding box center [1057, 144] width 100 height 14
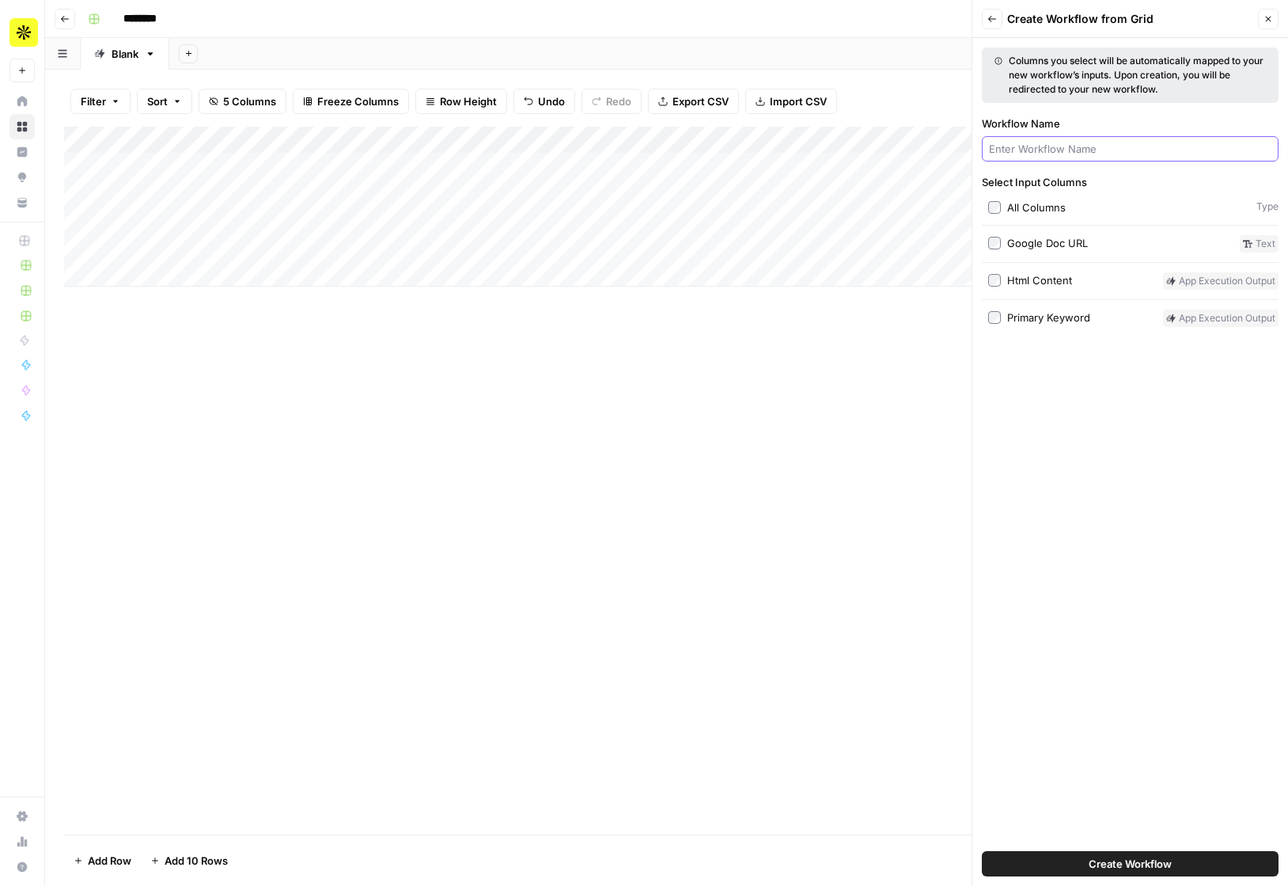
click at [1086, 149] on input "Workflow Name" at bounding box center [1130, 149] width 283 height 16
type input "Test"
click at [1034, 241] on div "Google Doc URL" at bounding box center [1048, 243] width 81 height 16
click at [1046, 316] on div "Primary Keyword" at bounding box center [1049, 317] width 83 height 16
click at [1270, 15] on icon "button" at bounding box center [1268, 18] width 9 height 9
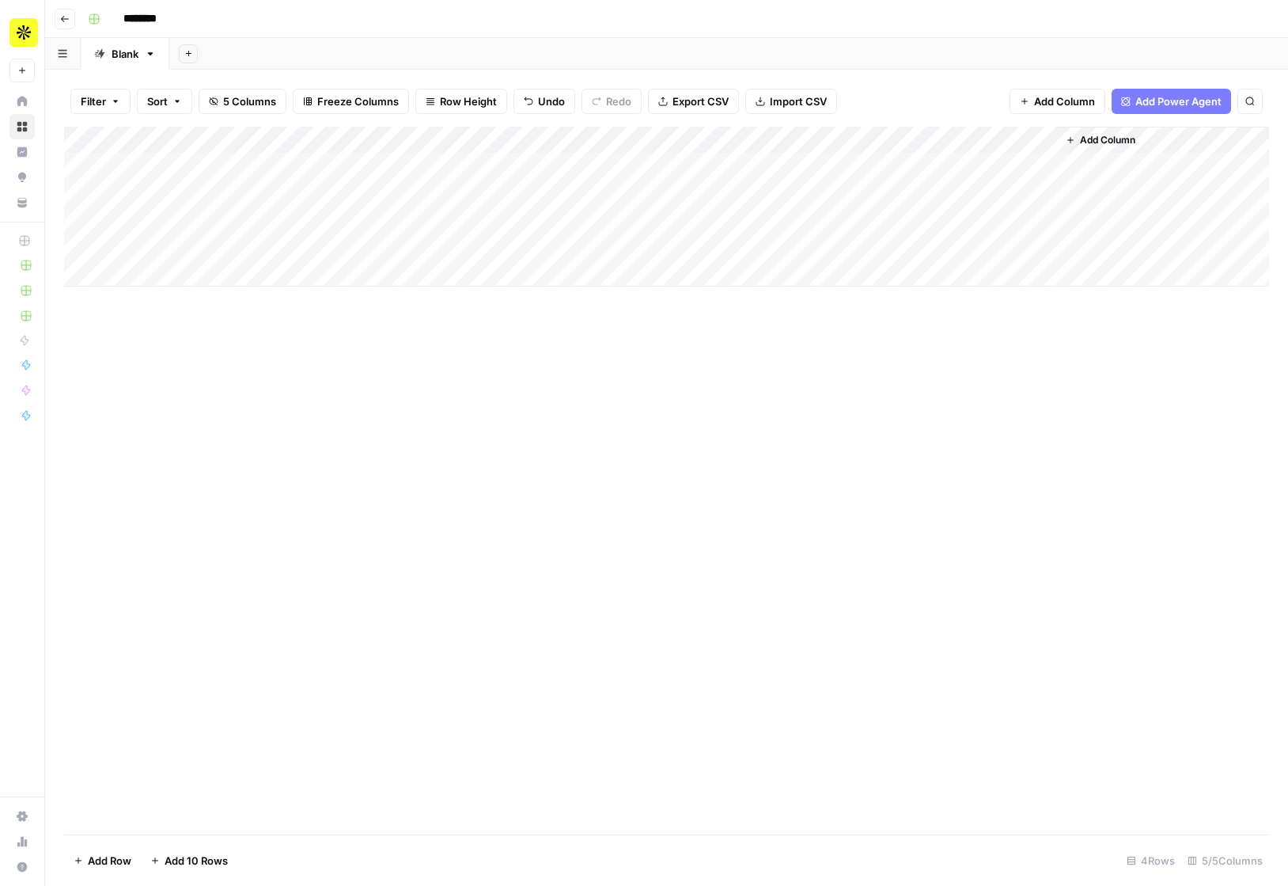
click at [1025, 143] on div "Add Column" at bounding box center [666, 207] width 1205 height 160
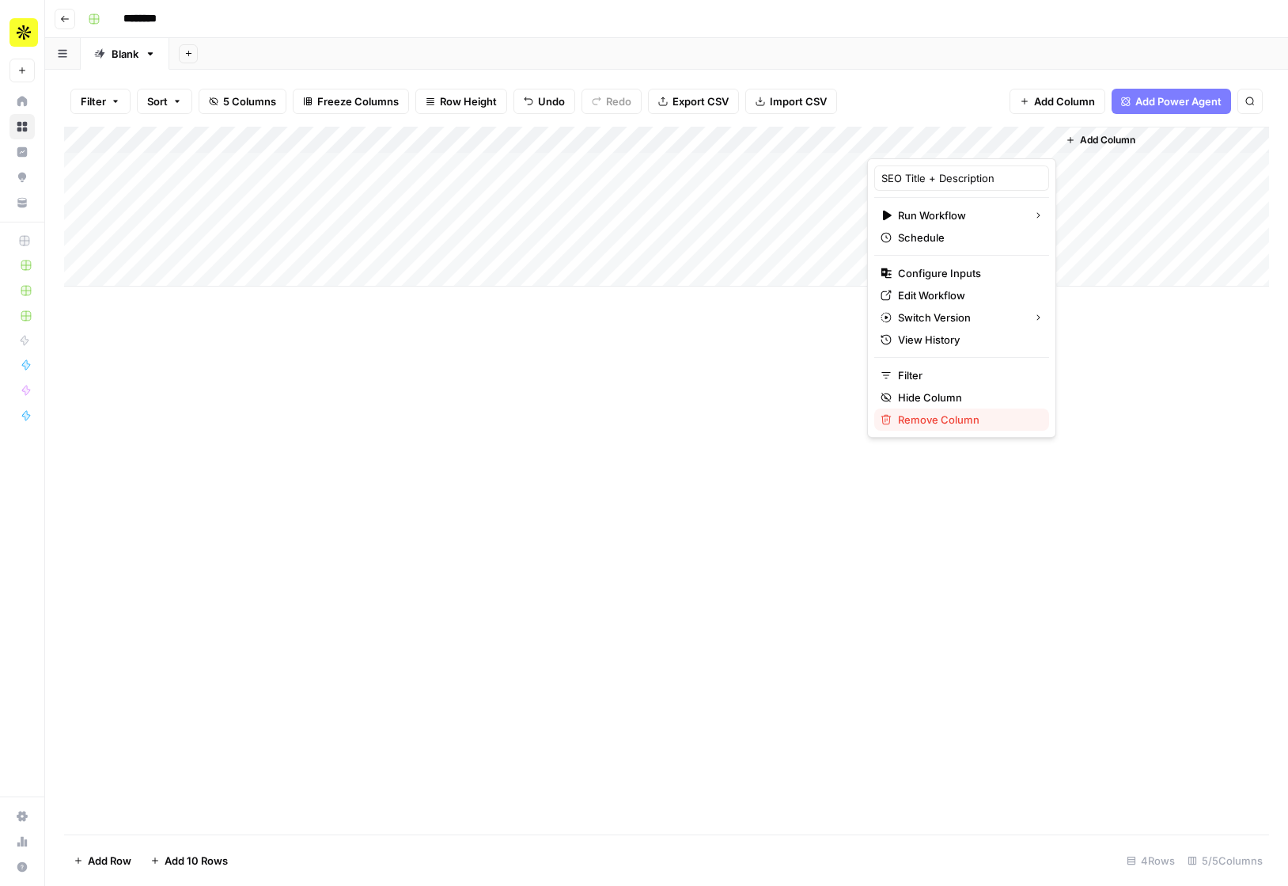
click at [938, 424] on span "Remove Column" at bounding box center [967, 420] width 139 height 16
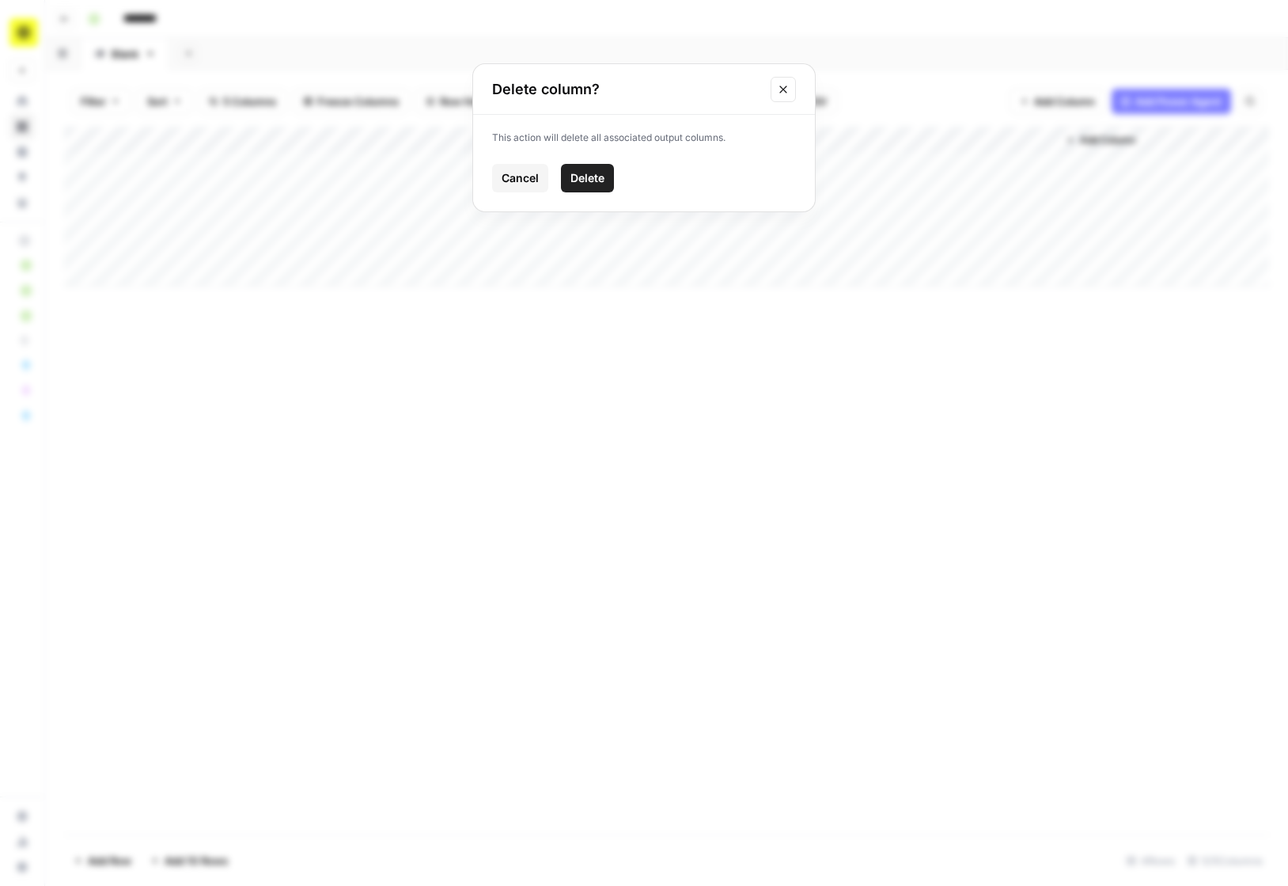
click at [602, 184] on span "Delete" at bounding box center [588, 178] width 34 height 16
type input "**********"
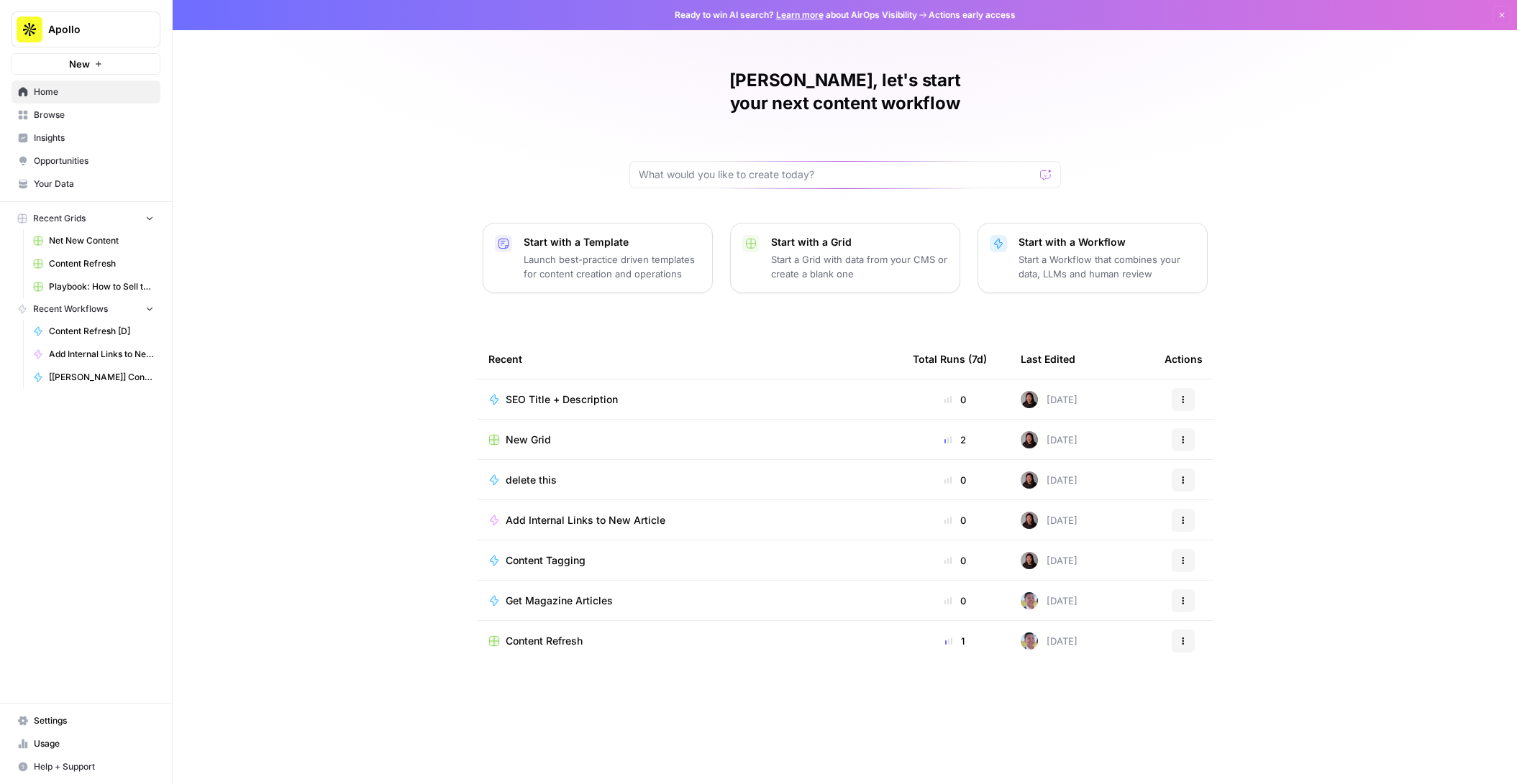
click at [1186, 469] on button "Actions" at bounding box center [1183, 480] width 23 height 23
click at [1203, 527] on span "Delete" at bounding box center [1257, 523] width 115 height 15
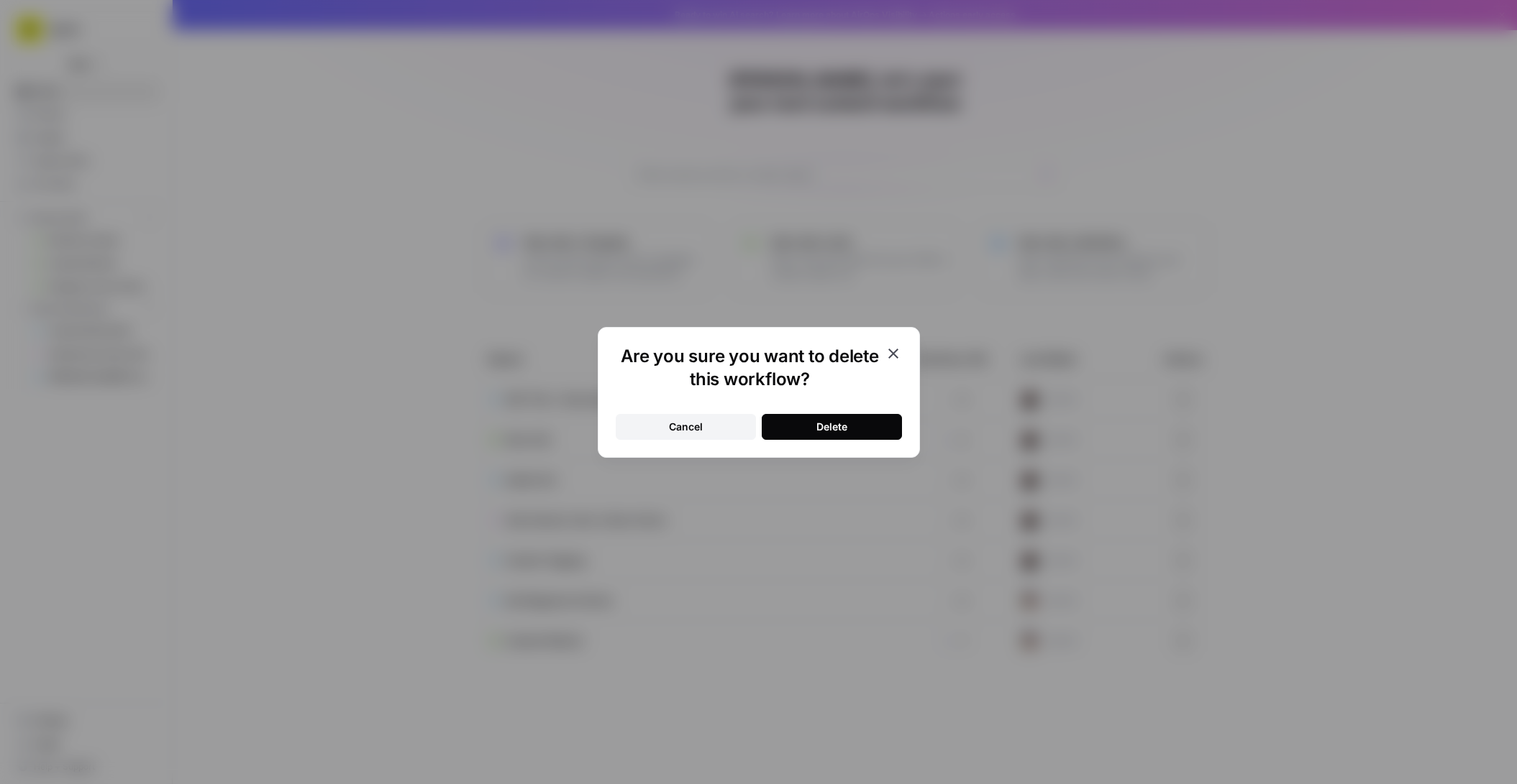
click at [870, 434] on button "Delete" at bounding box center [832, 427] width 140 height 25
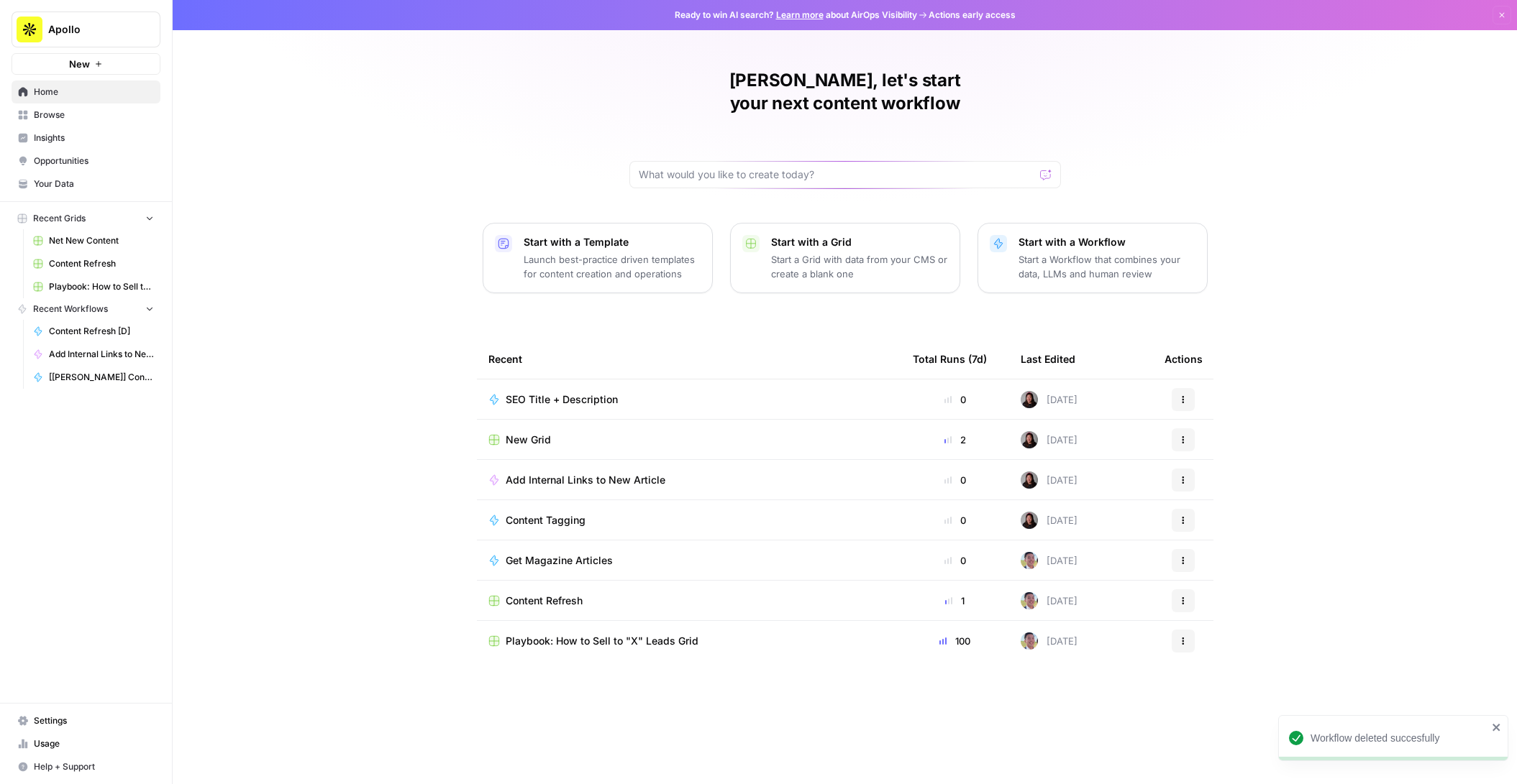
click at [564, 473] on span "Add Internal Links to New Article" at bounding box center [585, 481] width 160 height 15
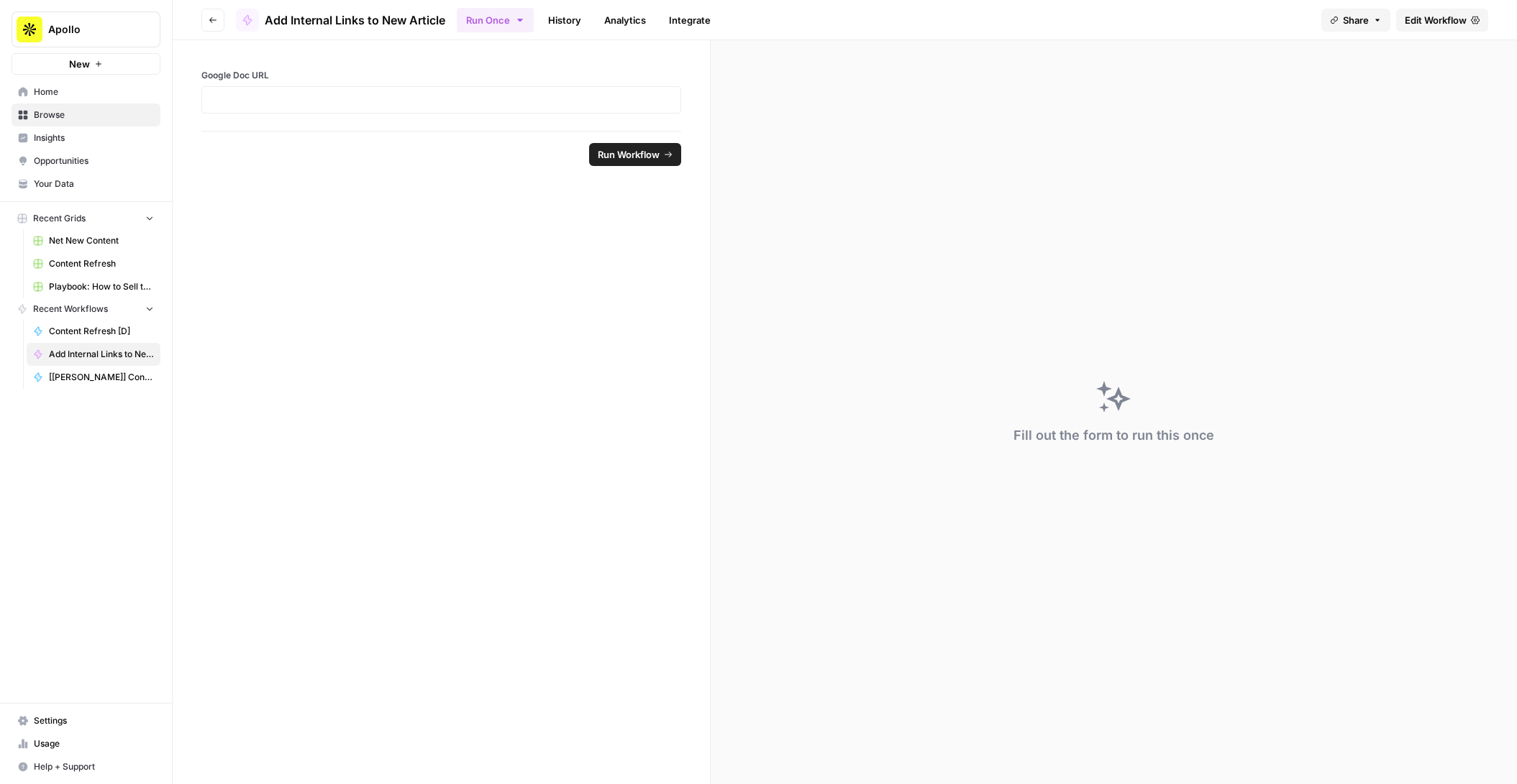
click at [1440, 21] on span "Edit Workflow" at bounding box center [1436, 20] width 62 height 15
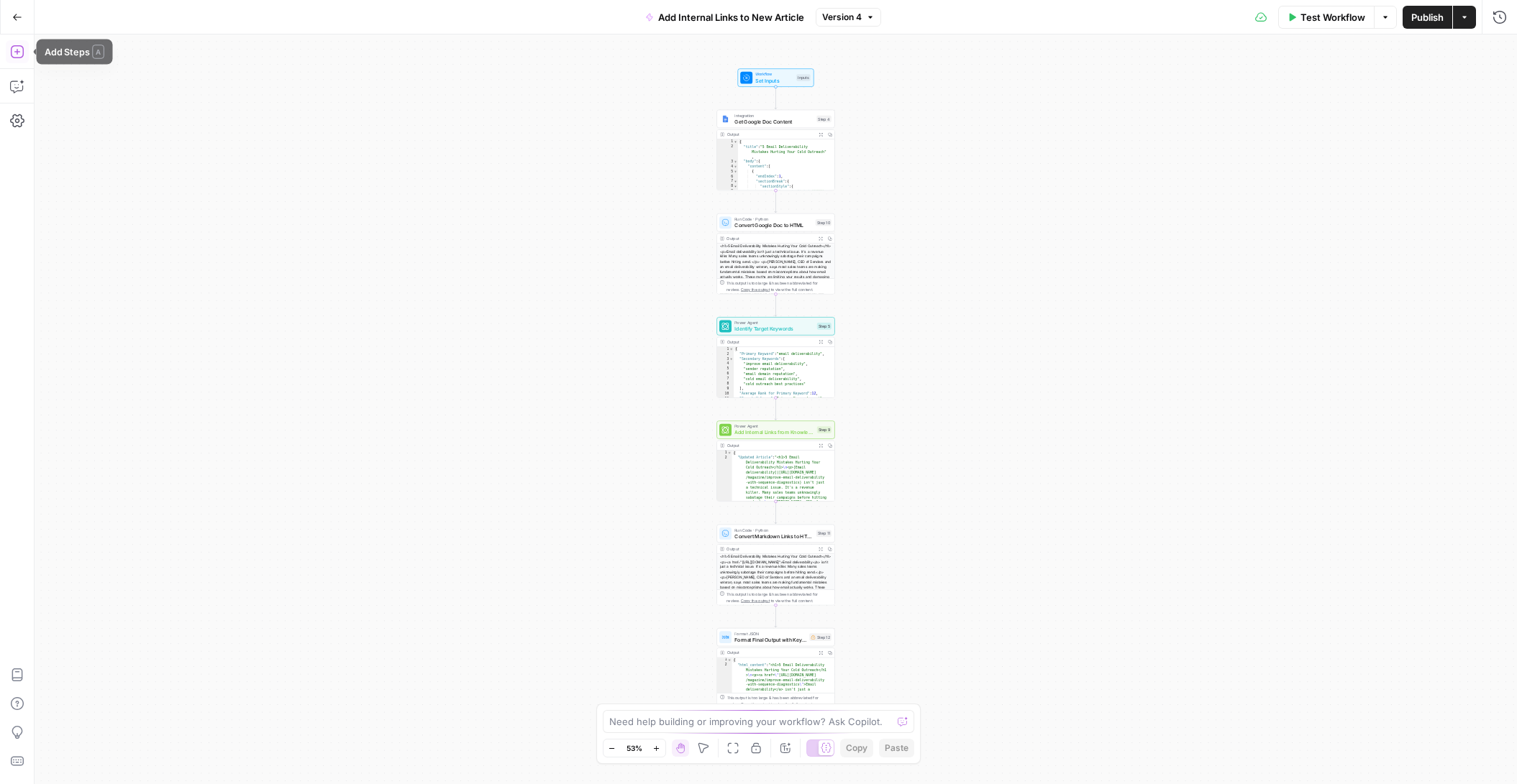
click at [13, 49] on icon "button" at bounding box center [17, 52] width 15 height 15
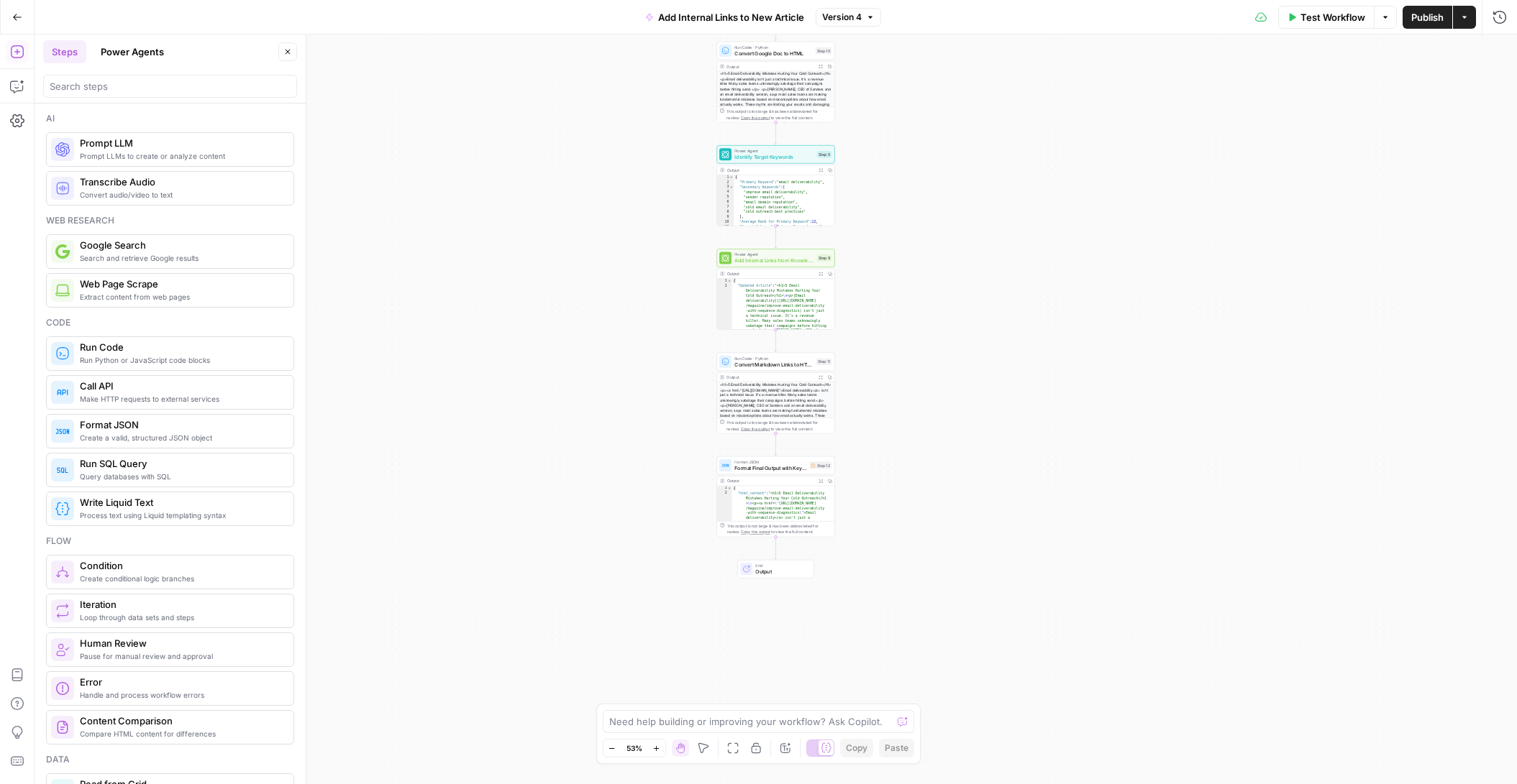
click at [172, 577] on span "Create conditional logic branches" at bounding box center [181, 579] width 202 height 12
click at [751, 609] on div "Drag & Drop Step" at bounding box center [709, 611] width 118 height 18
click at [755, 574] on span "Condition" at bounding box center [773, 571] width 77 height 8
click at [789, 559] on button "Delete step" at bounding box center [787, 554] width 10 height 10
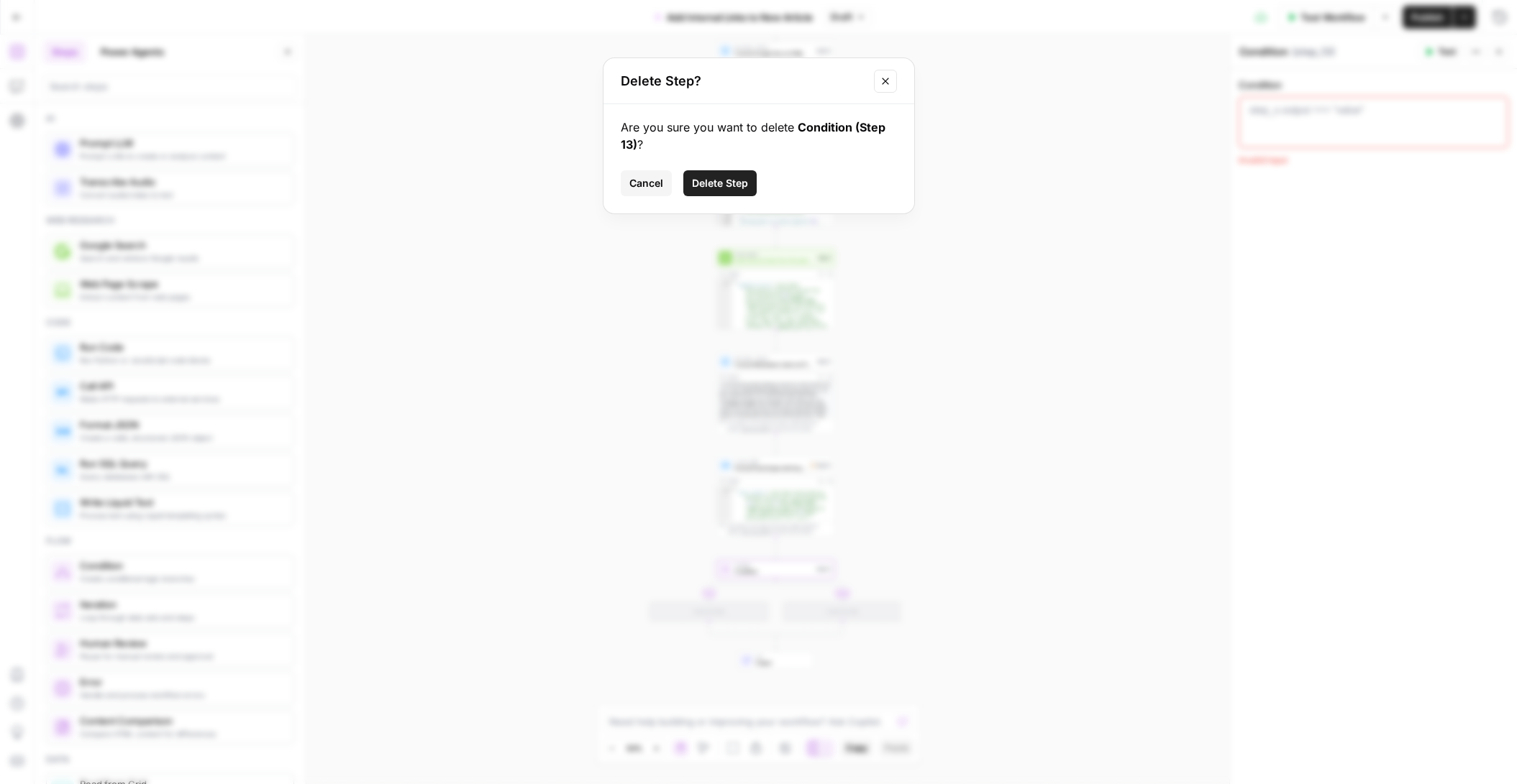
click at [738, 193] on button "Delete Step" at bounding box center [720, 184] width 74 height 25
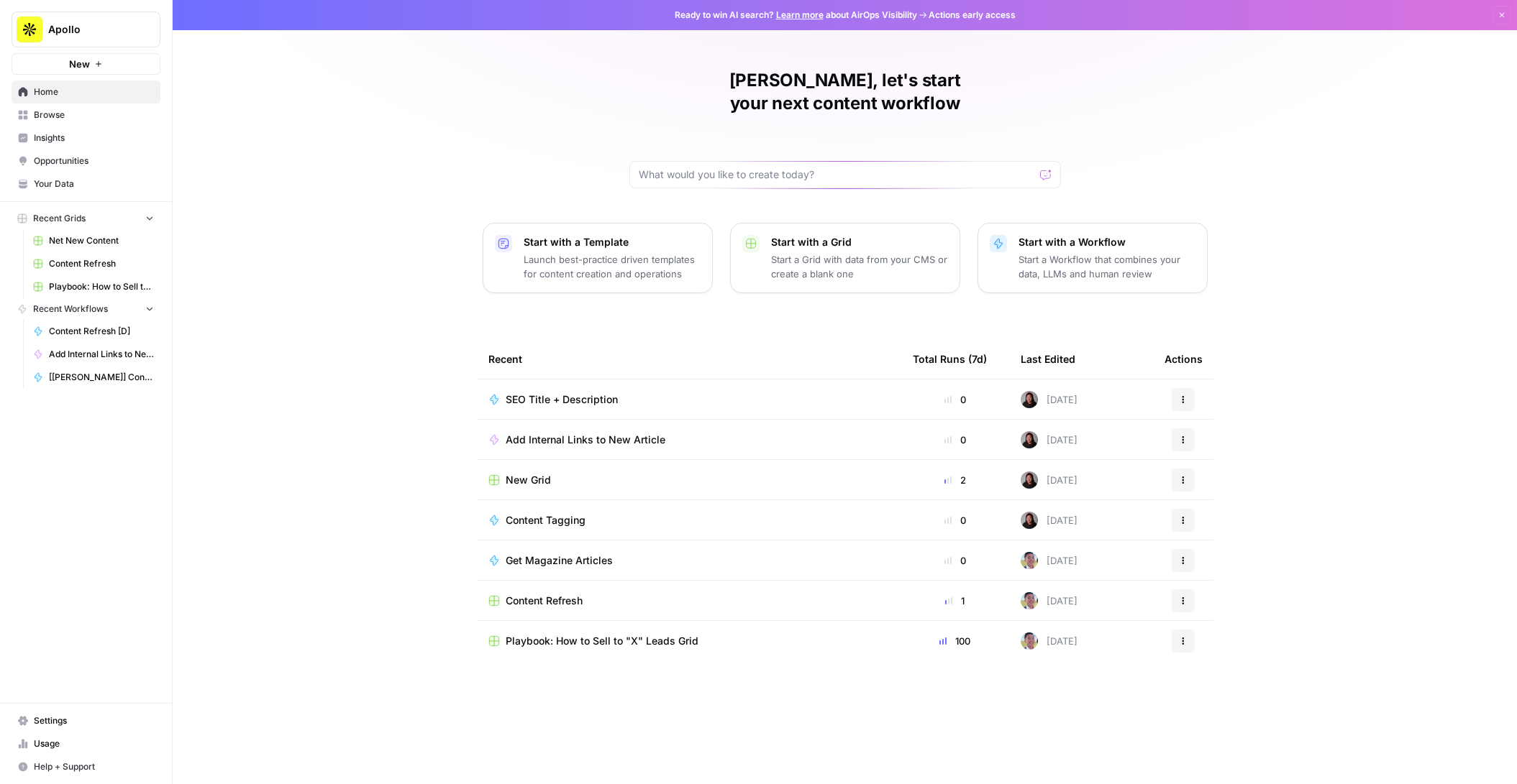
click at [1190, 388] on button "Actions" at bounding box center [1183, 399] width 23 height 23
click at [1209, 536] on span "Delete" at bounding box center [1257, 536] width 115 height 15
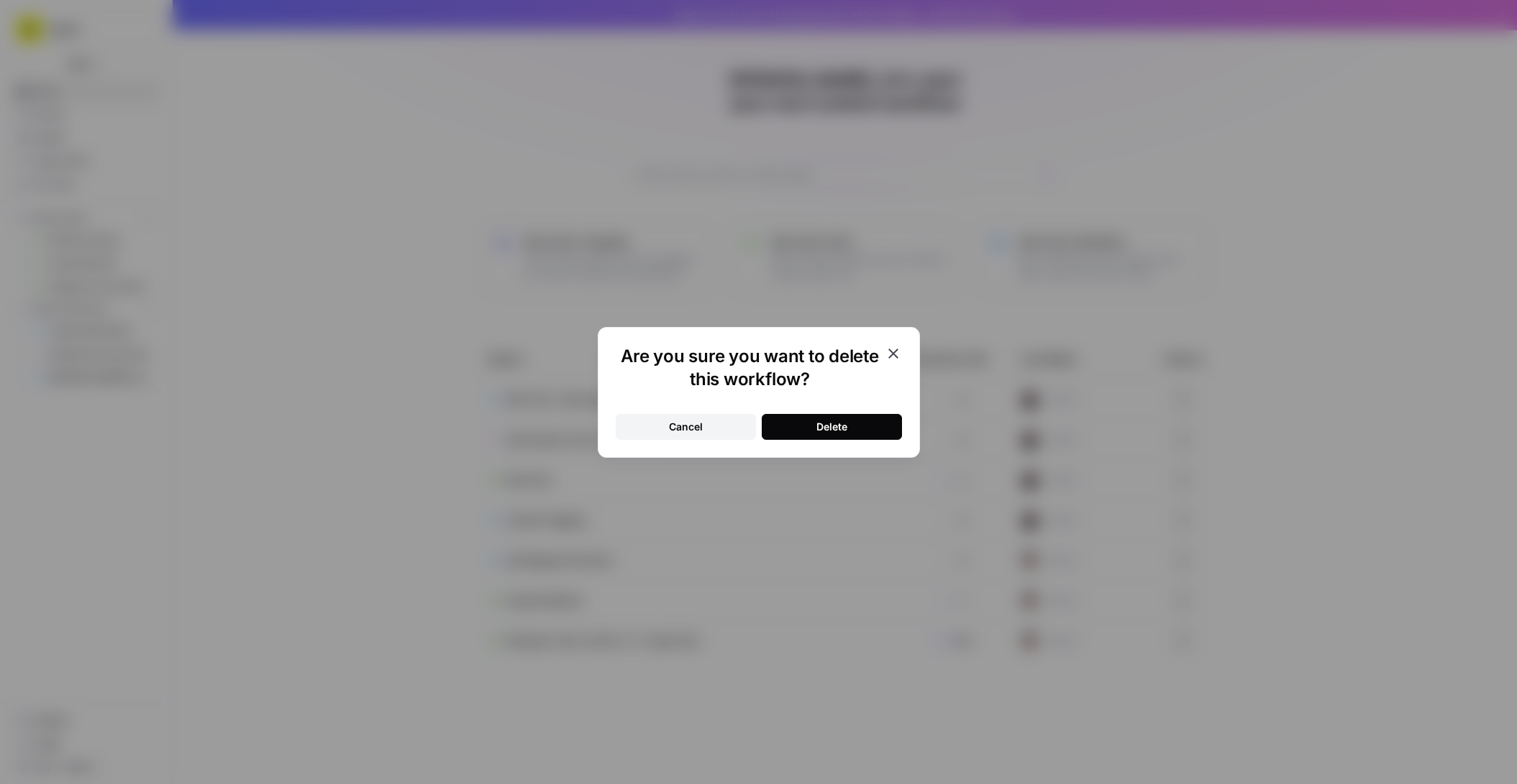
click at [851, 415] on button "Delete" at bounding box center [832, 427] width 140 height 25
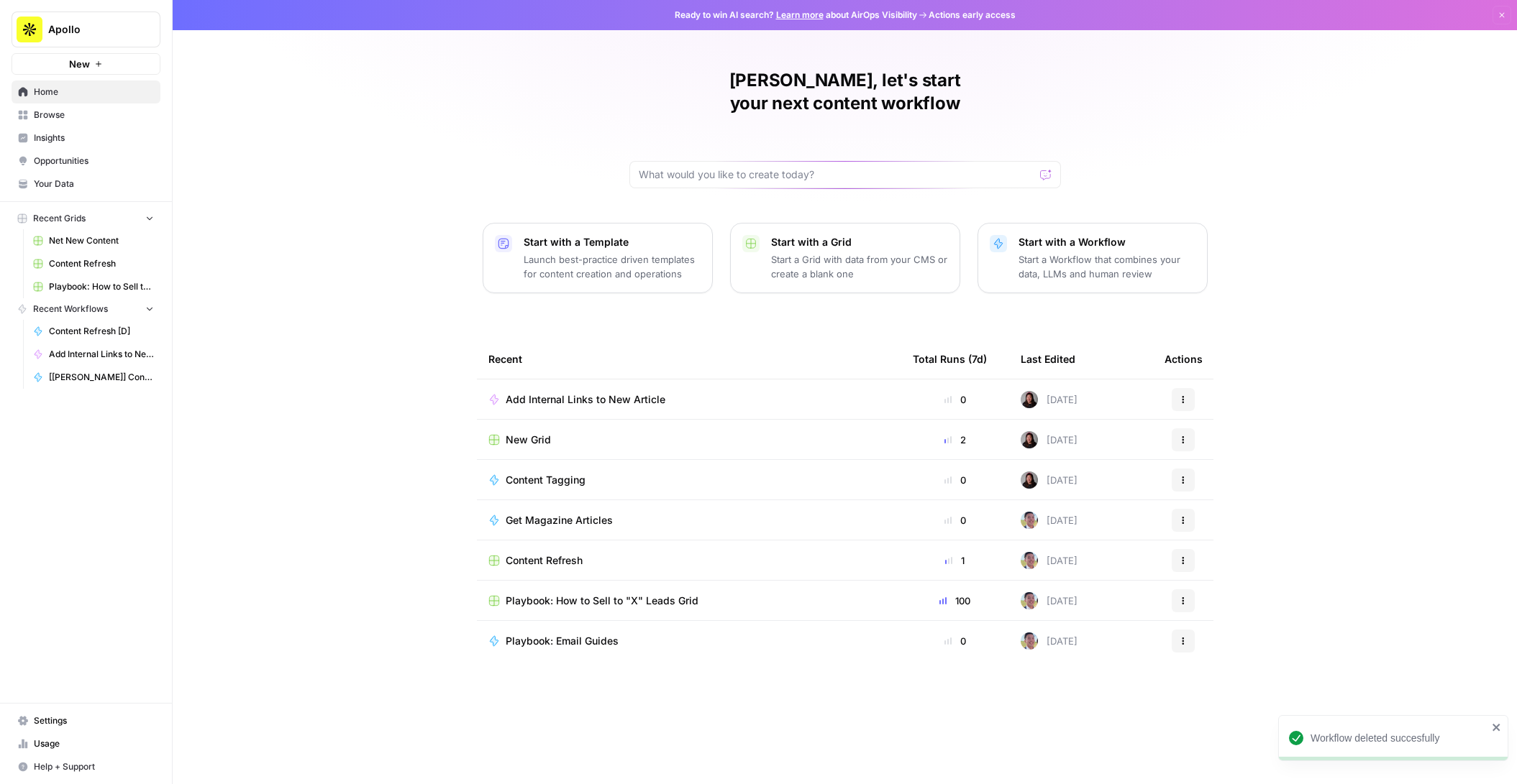
click at [519, 432] on span "New Grid" at bounding box center [528, 440] width 45 height 15
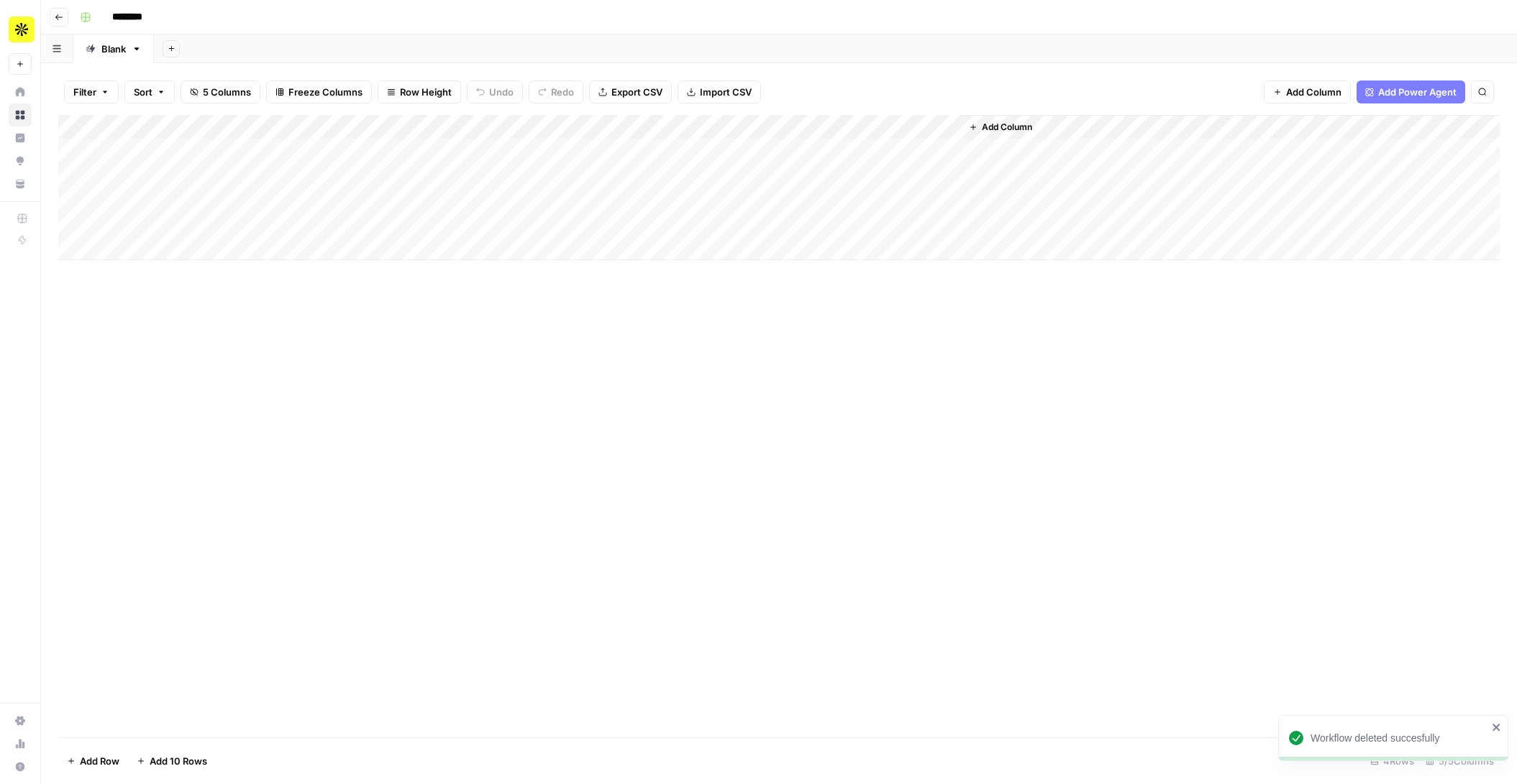
click at [222, 145] on div "Add Column" at bounding box center [779, 188] width 1442 height 145
click at [236, 154] on div "Add Column" at bounding box center [779, 188] width 1442 height 145
click at [699, 154] on div "Add Column" at bounding box center [779, 188] width 1442 height 145
click at [692, 149] on div "Add Column" at bounding box center [779, 188] width 1442 height 145
click at [126, 9] on input "********" at bounding box center [145, 16] width 81 height 23
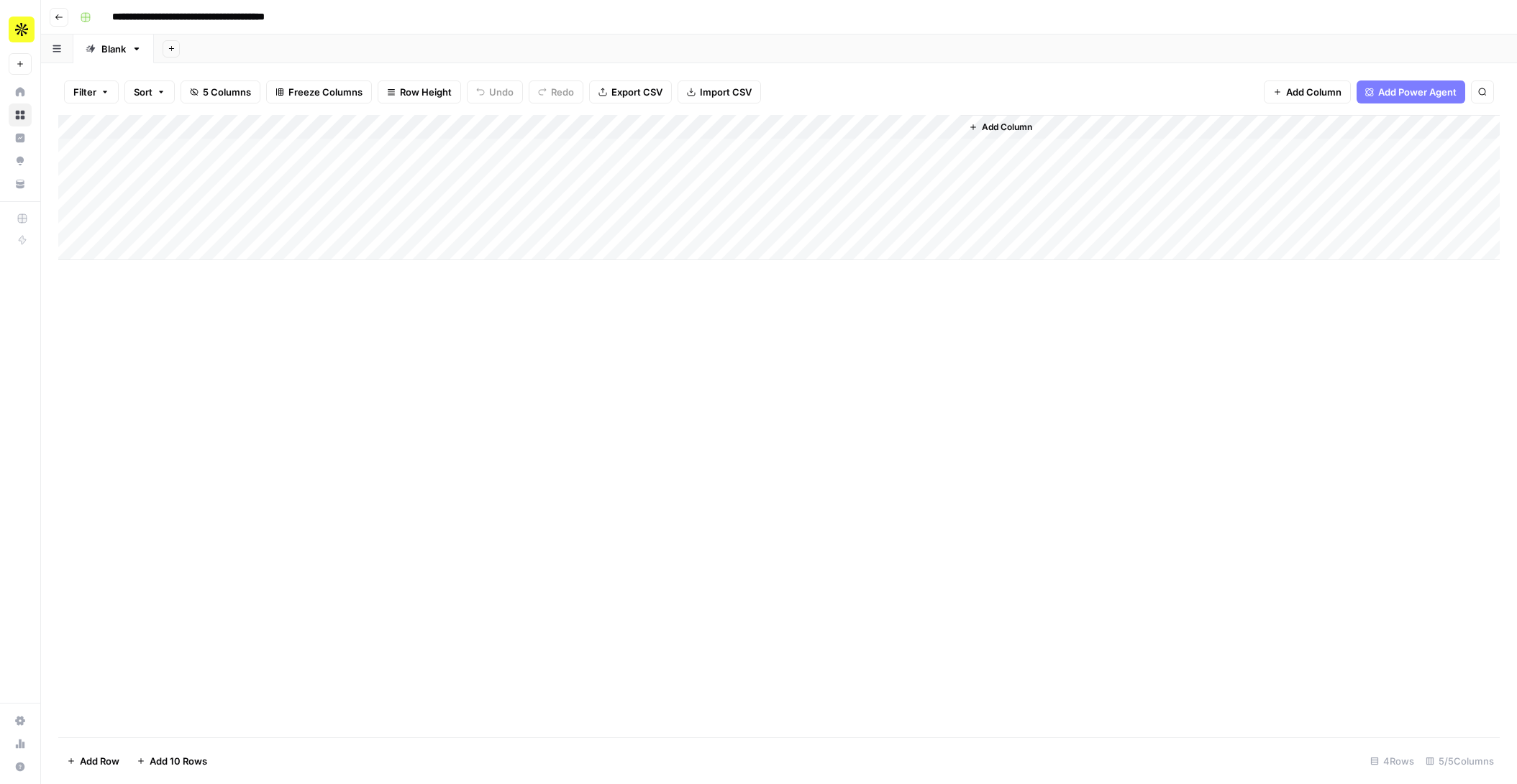
type input "**********"
click at [473, 530] on div "Add Column" at bounding box center [779, 426] width 1442 height 622
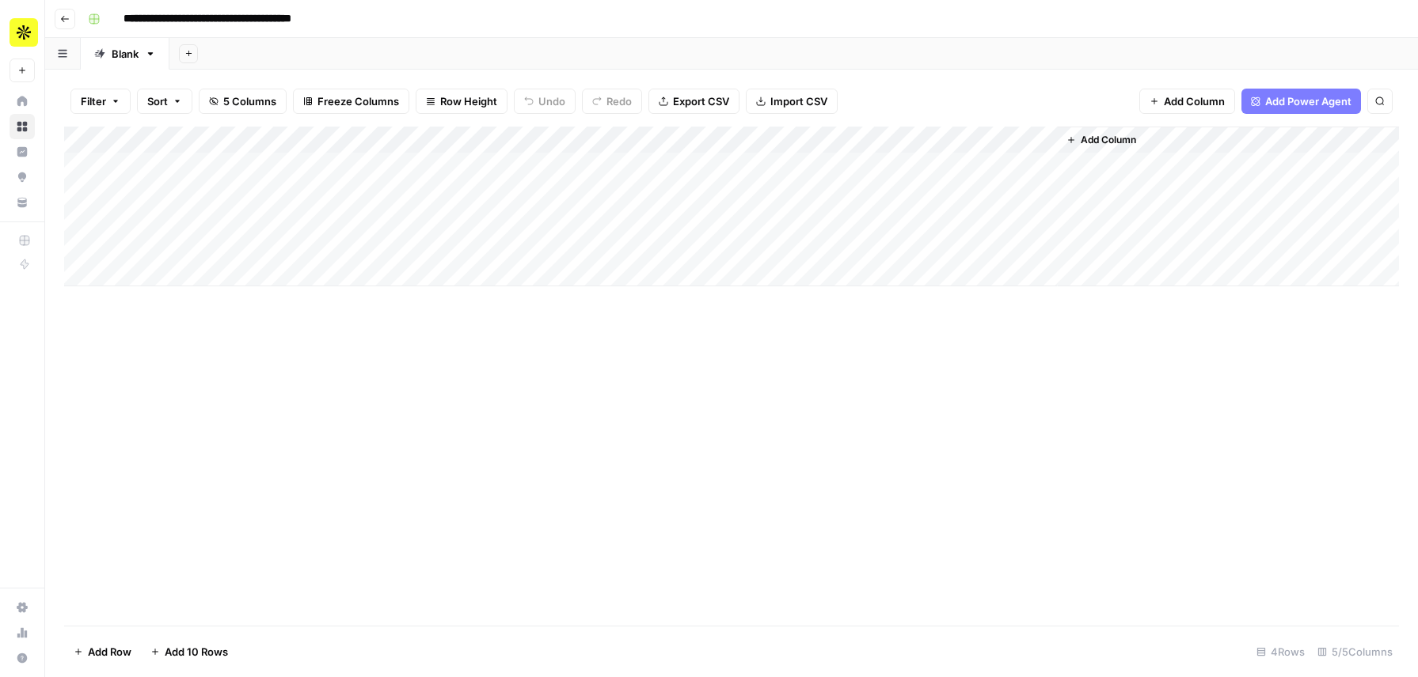
click at [964, 165] on div "Add Column" at bounding box center [731, 207] width 1334 height 160
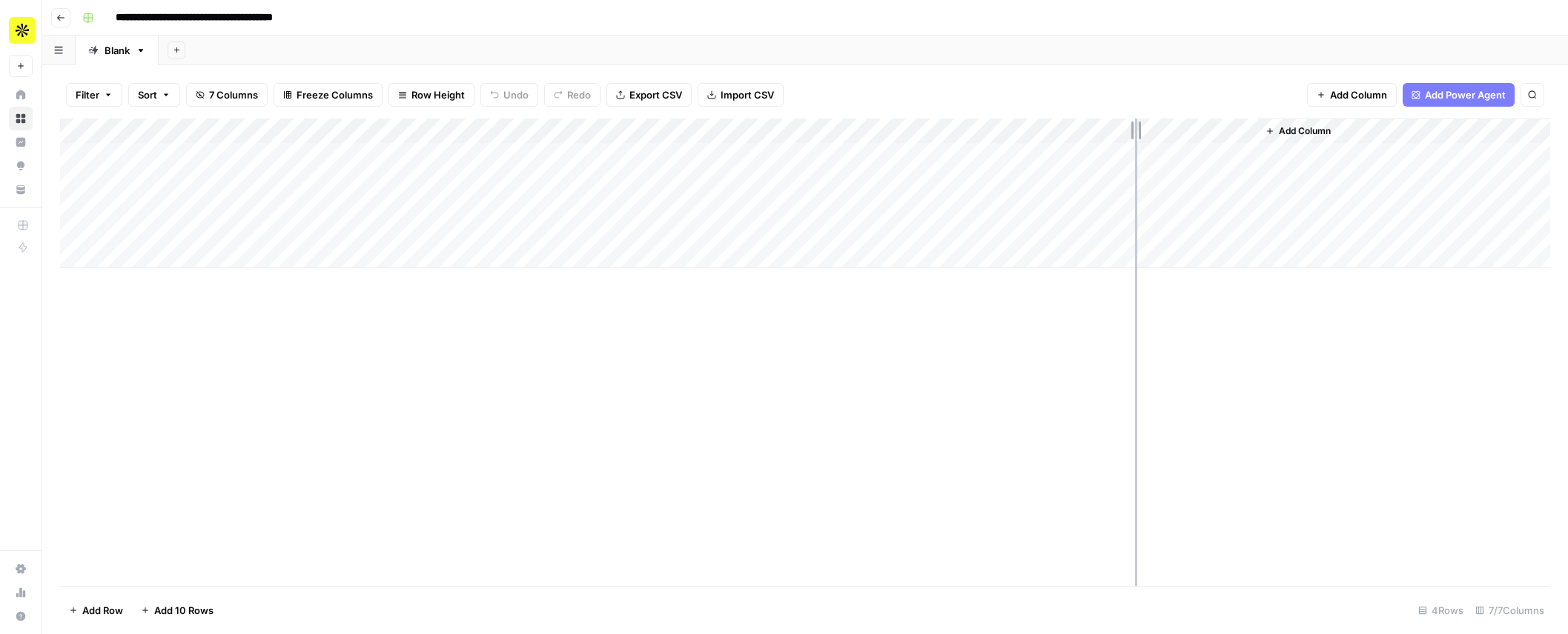
drag, startPoint x: 1121, startPoint y: 125, endPoint x: 1189, endPoint y: 128, distance: 68.1
click at [1189, 128] on div "Add Column" at bounding box center [805, 194] width 1490 height 150
click at [1141, 158] on div "Add Column" at bounding box center [805, 194] width 1490 height 150
click at [1221, 156] on div "Add Column" at bounding box center [805, 194] width 1490 height 150
click at [1161, 156] on div "Add Column" at bounding box center [805, 194] width 1490 height 150
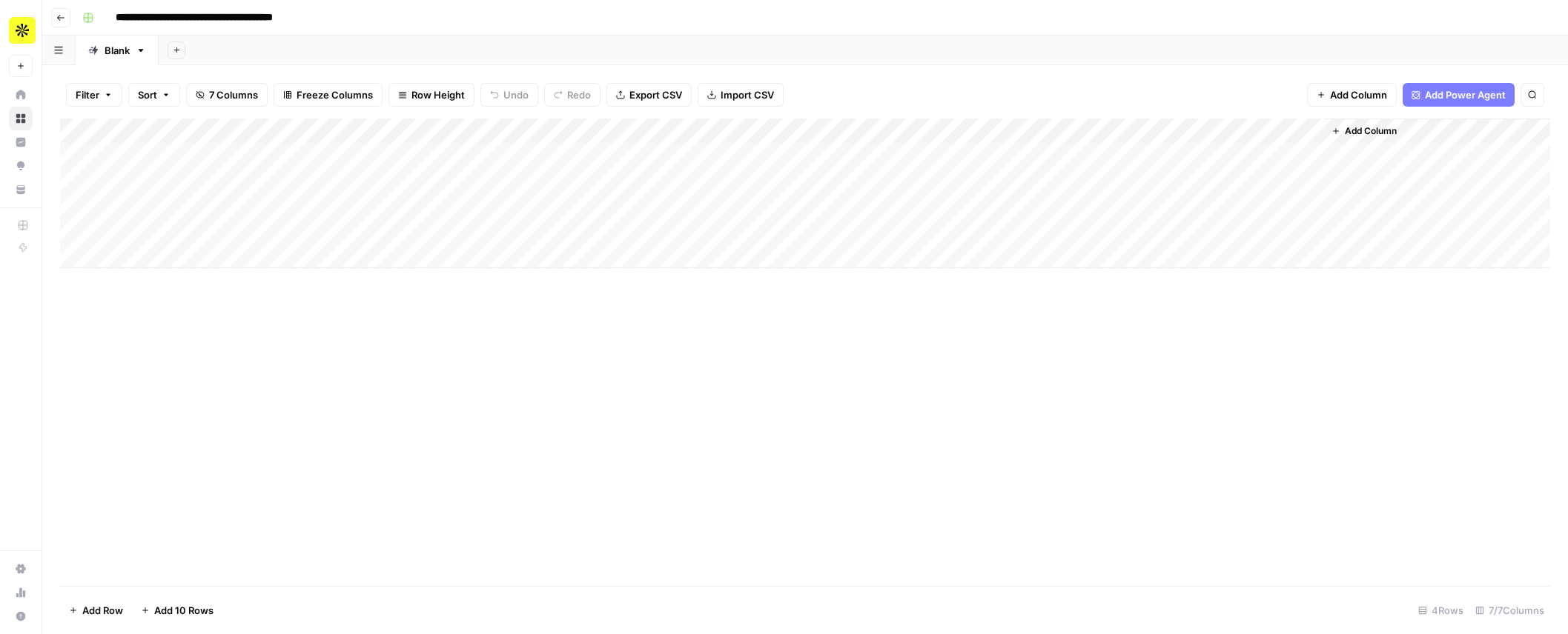
click at [1178, 130] on div "Add Column" at bounding box center [805, 194] width 1490 height 150
click at [1157, 153] on div "Add Column" at bounding box center [805, 194] width 1490 height 150
click at [1143, 99] on div "Filter Sort 7 Columns Freeze Columns Row Height Undo Redo Export CSV Import CSV…" at bounding box center [805, 95] width 1490 height 48
click at [1141, 148] on div "Add Column" at bounding box center [805, 194] width 1490 height 150
click at [1141, 148] on textarea "**********" at bounding box center [1135, 156] width 292 height 21
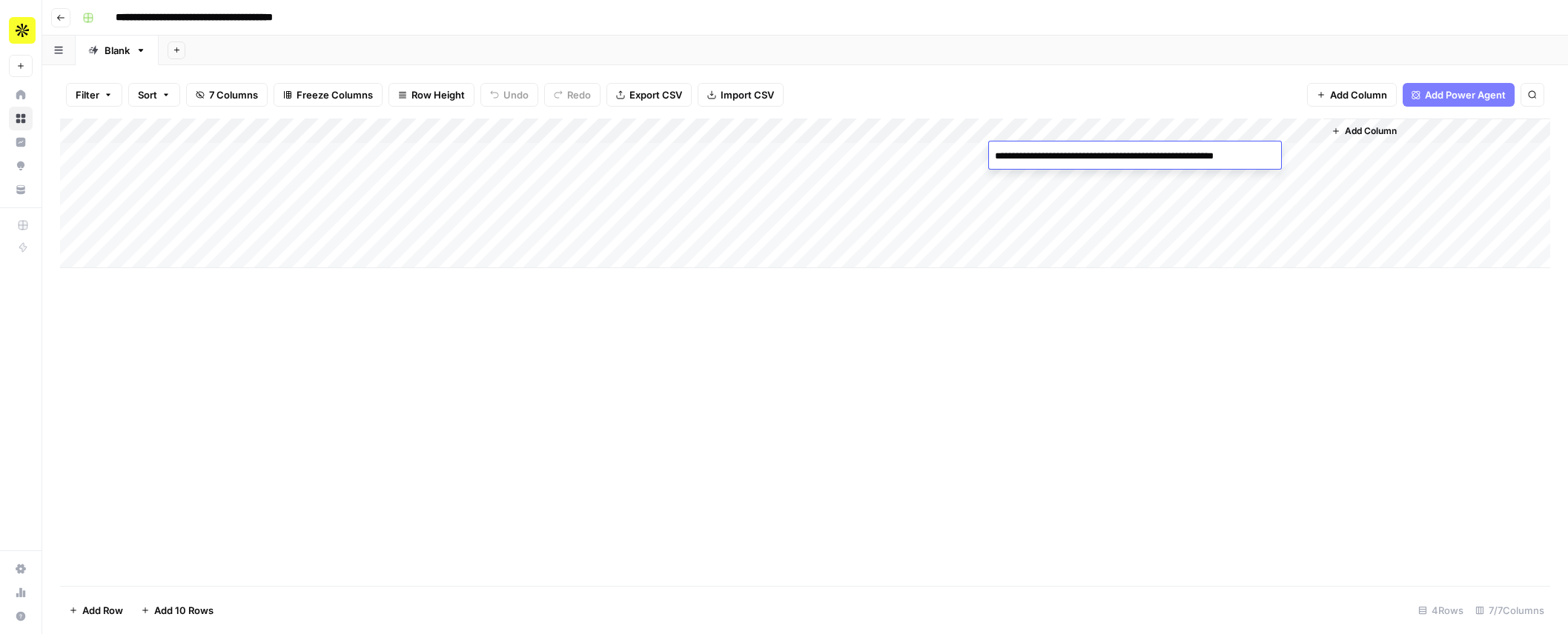
click at [1127, 361] on div "Add Column" at bounding box center [805, 352] width 1490 height 467
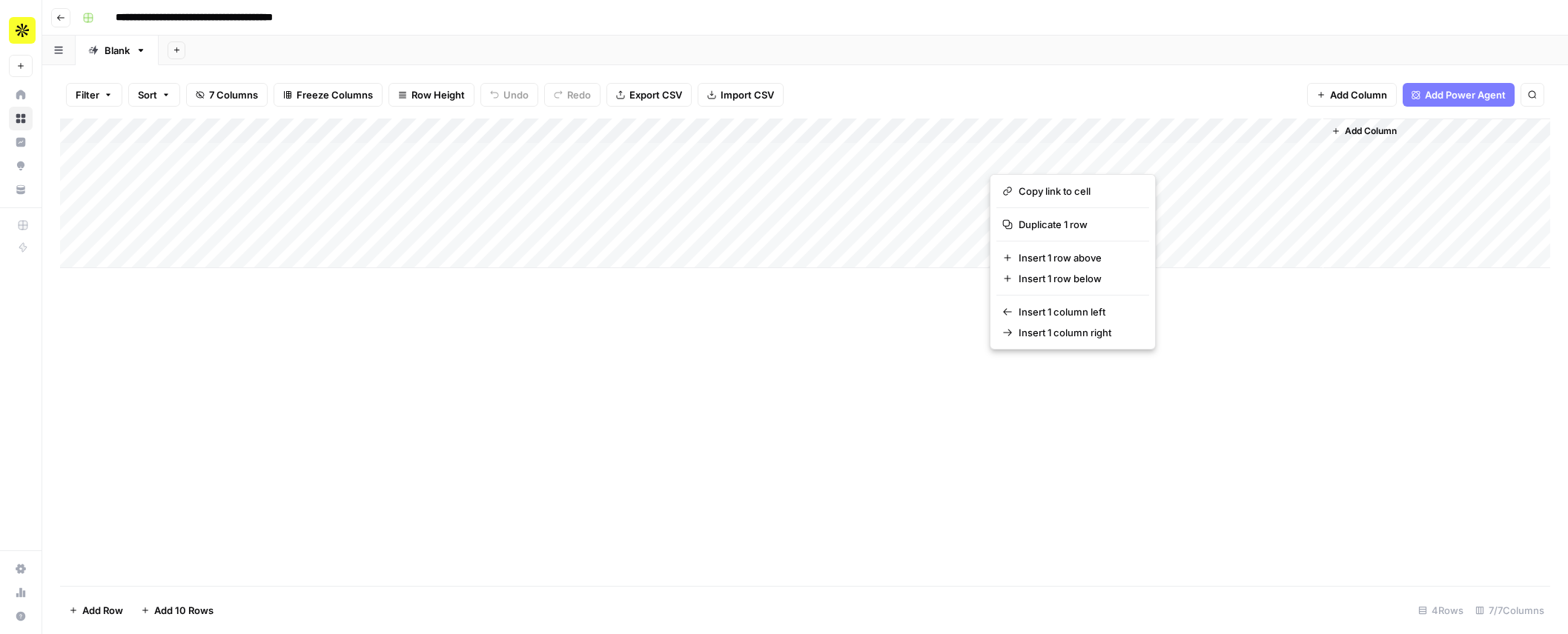
click at [1053, 77] on div "Filter Sort 7 Columns Freeze Columns Row Height Undo Redo Export CSV Import CSV…" at bounding box center [805, 95] width 1490 height 48
click at [1354, 125] on span "Add Column" at bounding box center [1370, 131] width 52 height 13
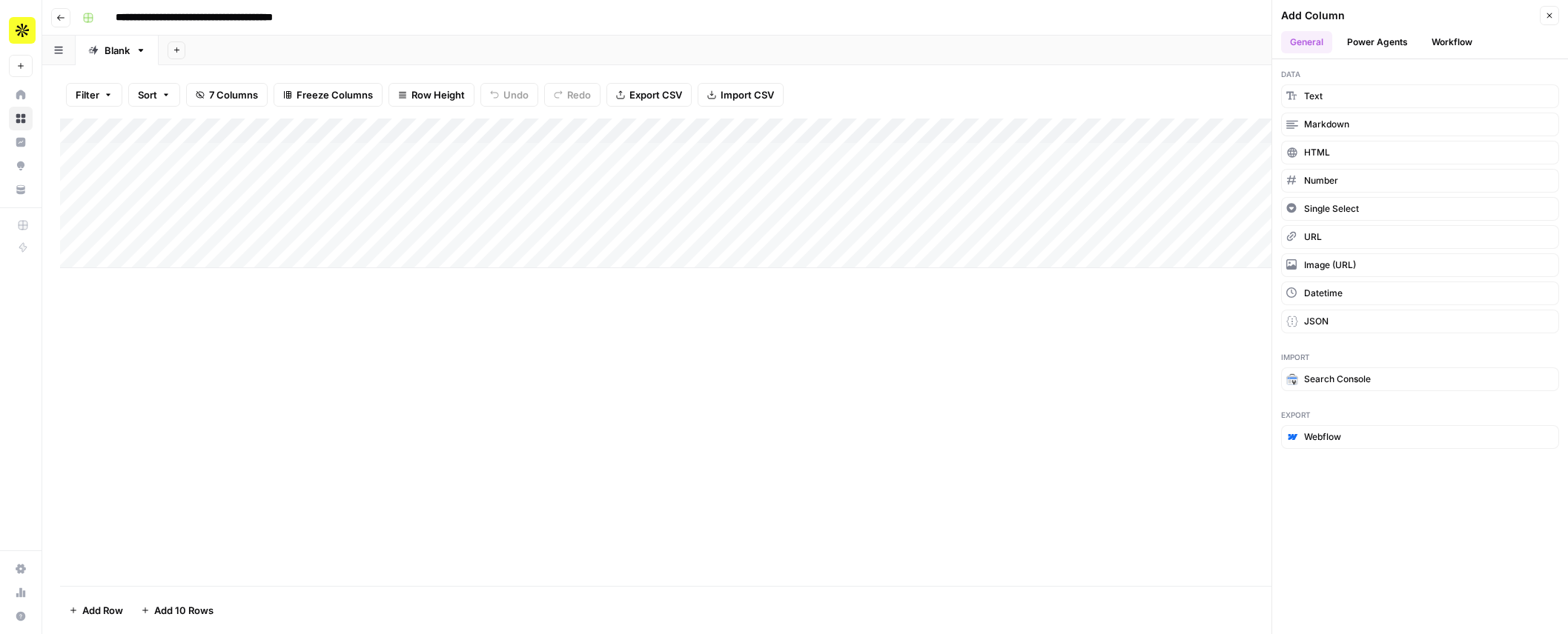
click at [1548, 18] on icon "button" at bounding box center [1548, 15] width 8 height 8
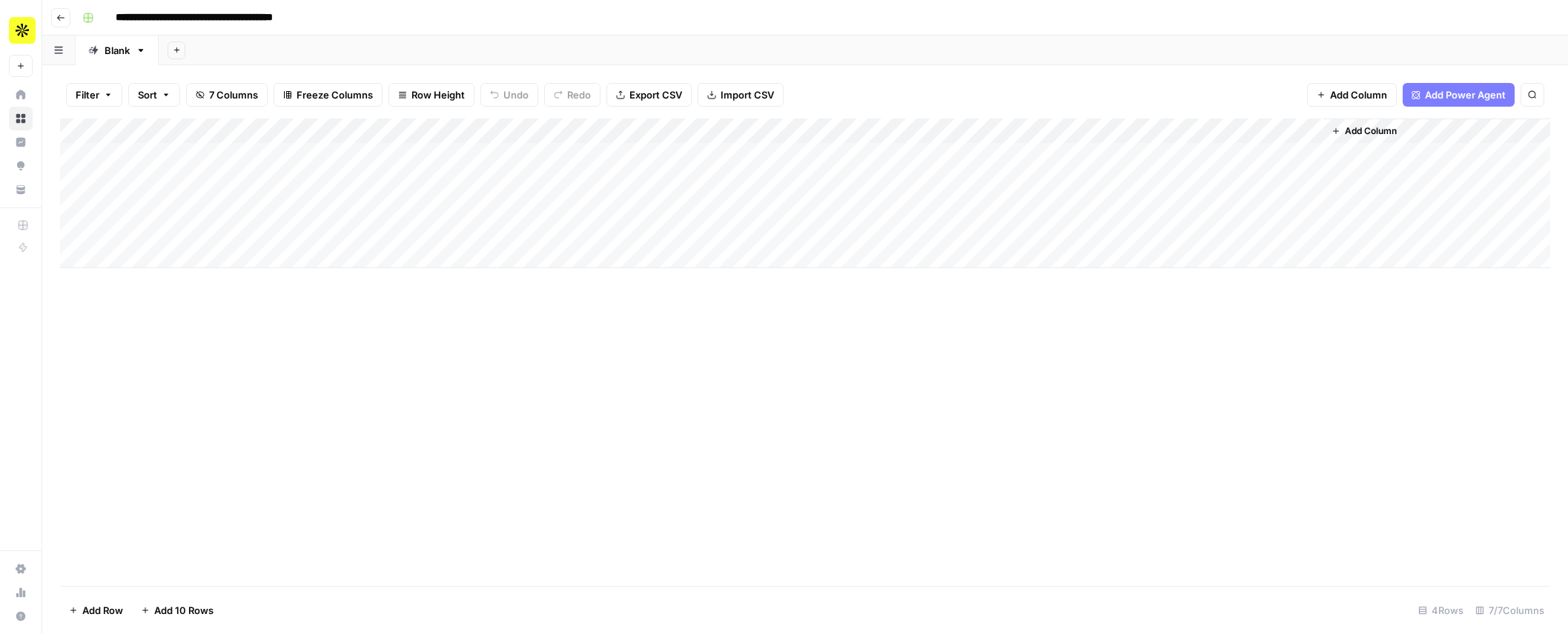
click at [610, 129] on div "Add Column" at bounding box center [805, 194] width 1490 height 150
click at [610, 129] on div at bounding box center [613, 134] width 134 height 30
drag, startPoint x: 624, startPoint y: 172, endPoint x: 556, endPoint y: 168, distance: 68.1
click at [556, 168] on div "Html Content" at bounding box center [634, 166] width 164 height 23
type input "Article with Links"
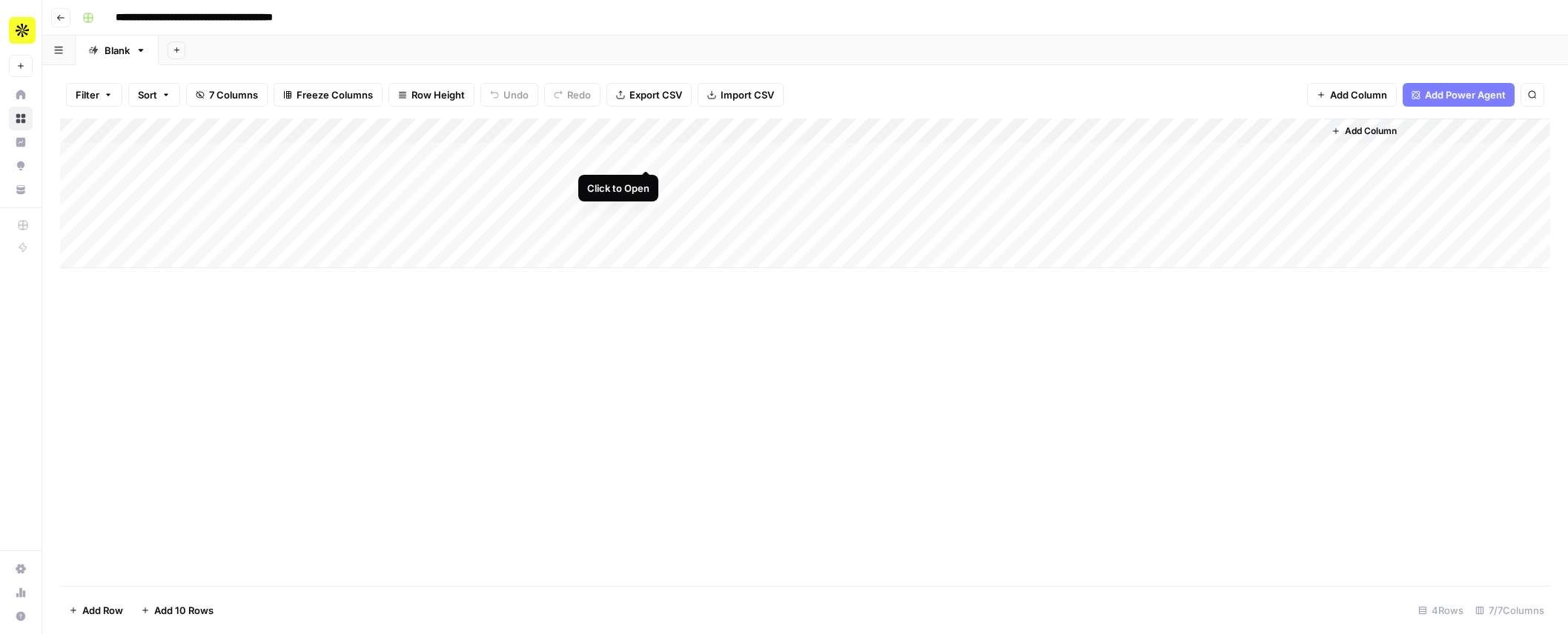
click at [644, 155] on div "Add Column" at bounding box center [805, 194] width 1490 height 150
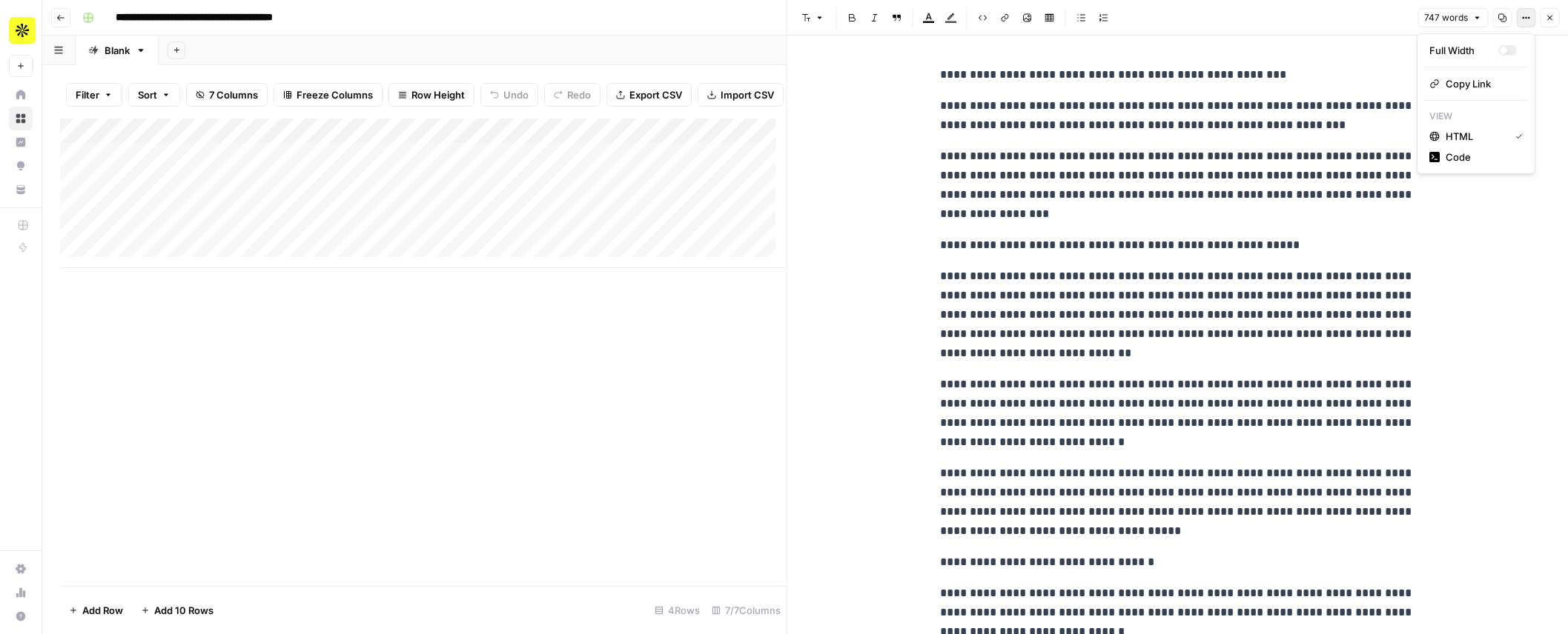
click at [1533, 16] on button "Options" at bounding box center [1526, 18] width 20 height 20
click at [1487, 154] on span "Code" at bounding box center [1481, 157] width 71 height 15
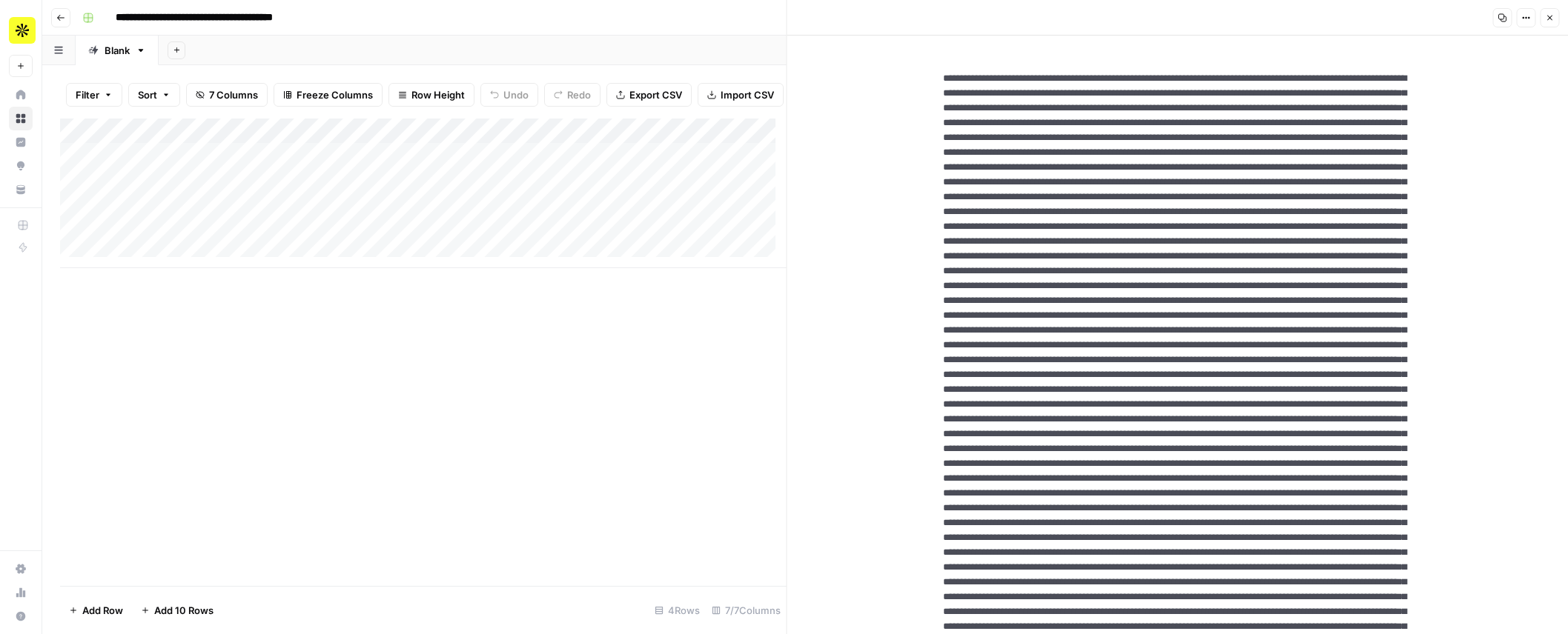
click at [1224, 237] on textarea at bounding box center [1177, 575] width 493 height 1032
click at [1545, 16] on button "Close" at bounding box center [1549, 18] width 20 height 20
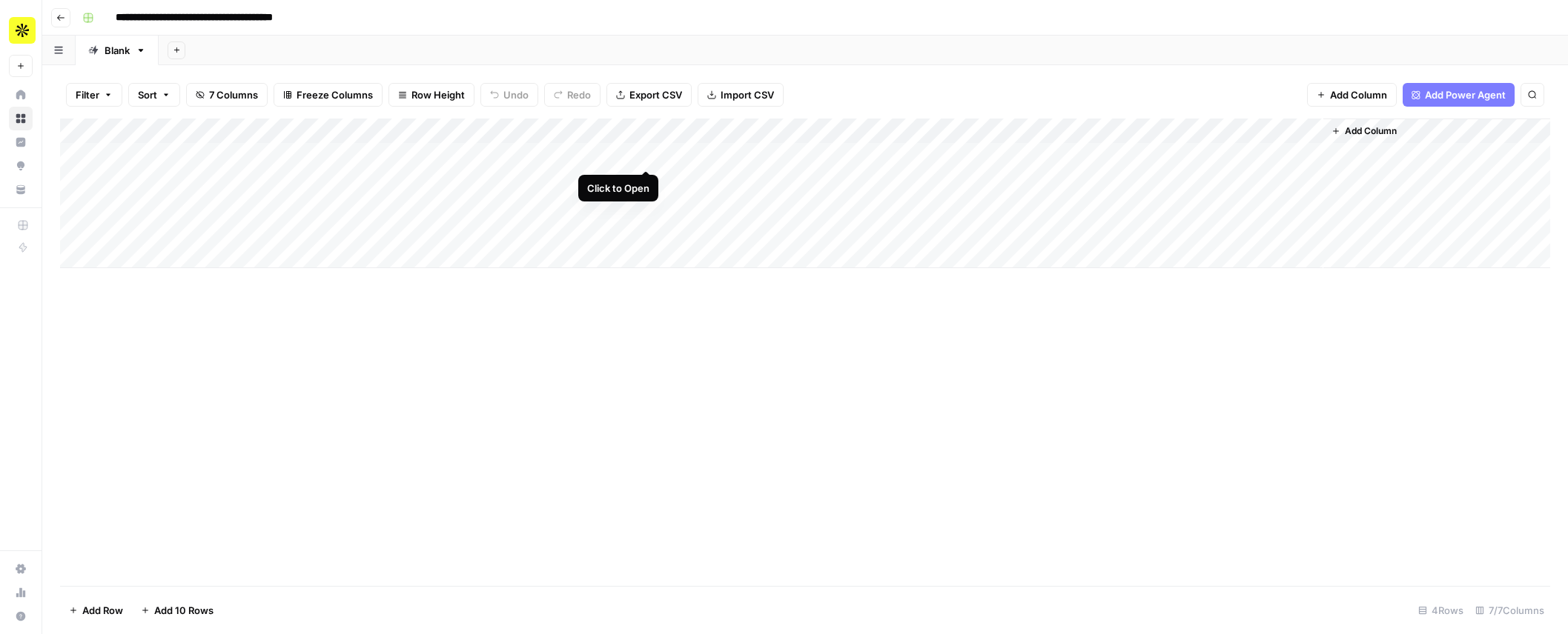
click at [642, 155] on div "Add Column" at bounding box center [805, 194] width 1490 height 150
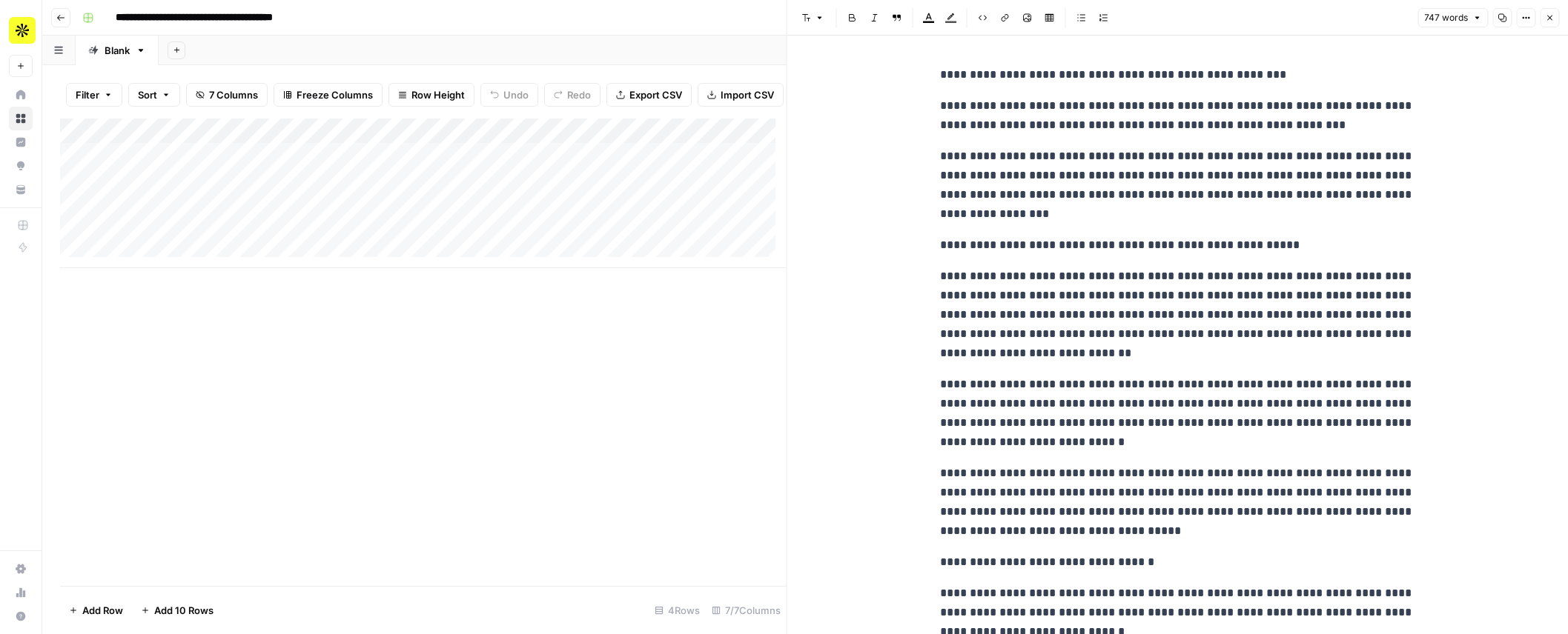
click at [590, 410] on div "Add Column" at bounding box center [423, 352] width 727 height 467
click at [1554, 10] on button "Close" at bounding box center [1549, 18] width 20 height 20
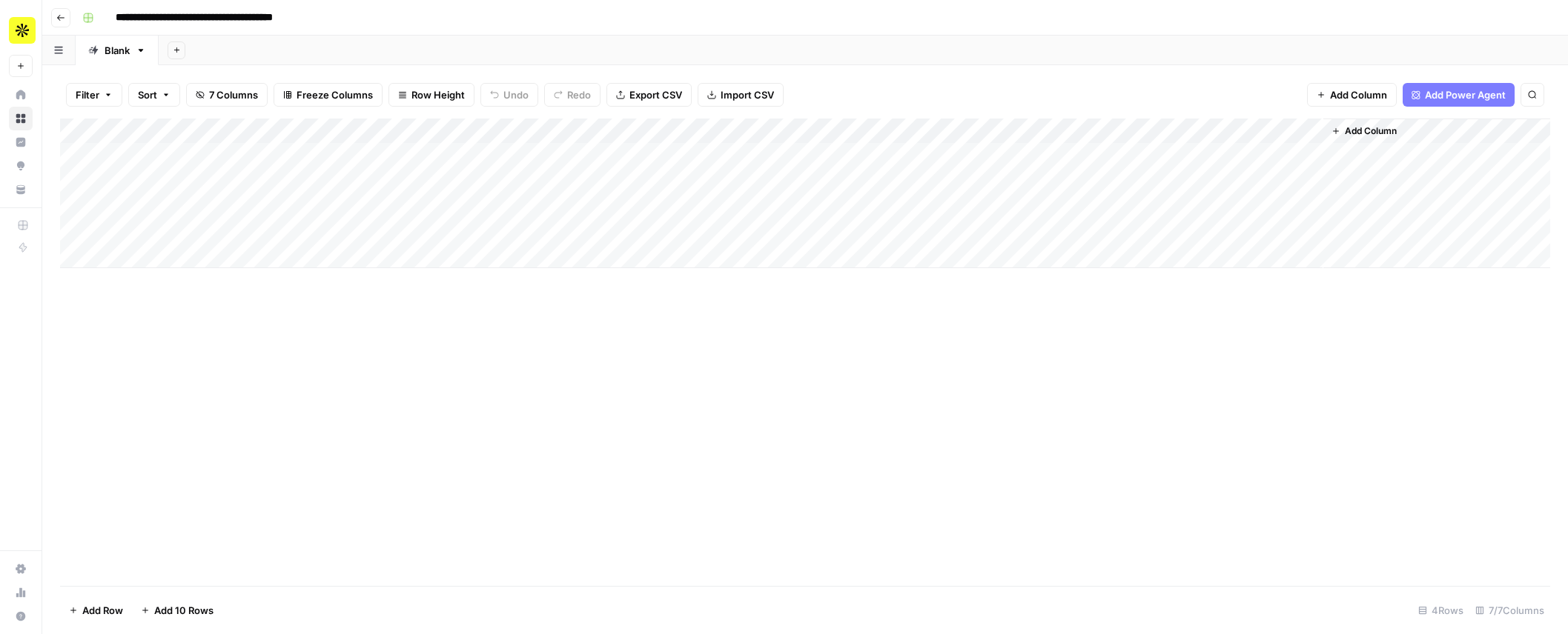
click at [553, 126] on div "Add Column" at bounding box center [805, 194] width 1490 height 150
click at [448, 368] on div "Add Column" at bounding box center [805, 352] width 1490 height 467
click at [509, 155] on div "Add Column" at bounding box center [805, 194] width 1490 height 150
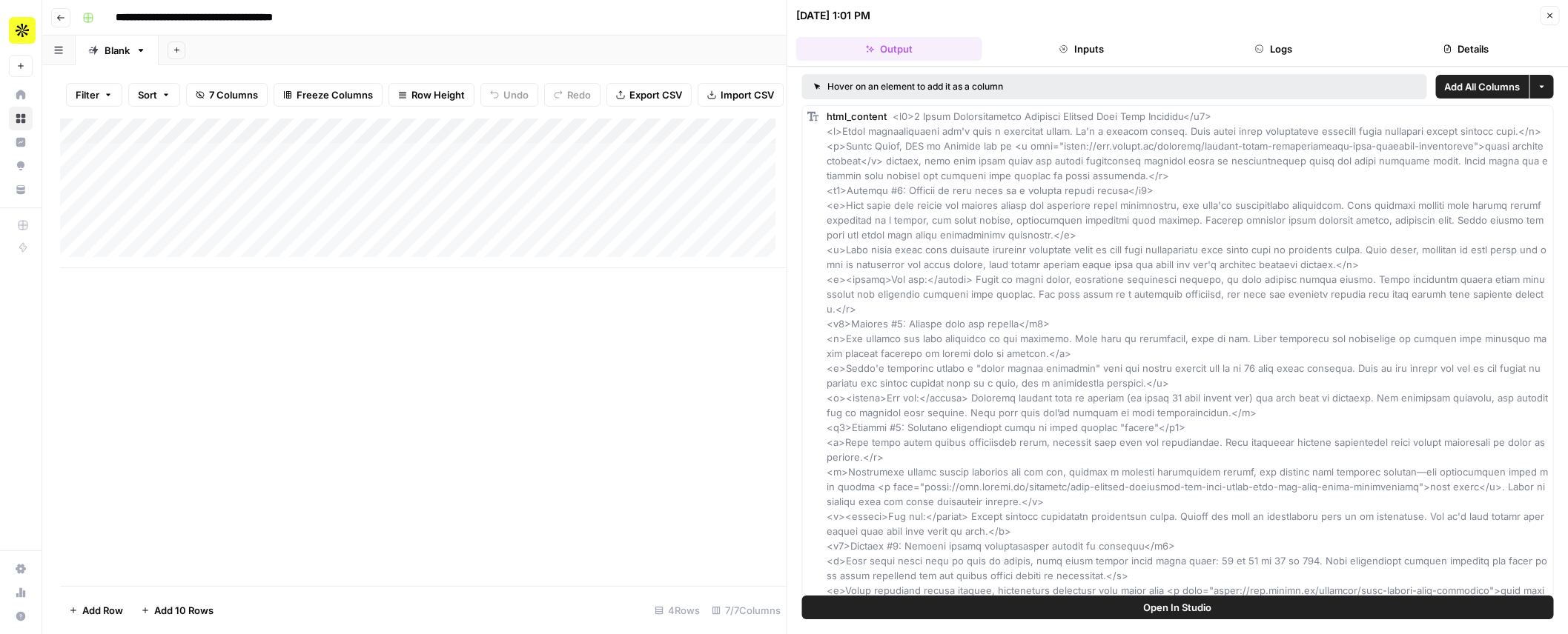
click at [1472, 48] on button "Details" at bounding box center [1466, 49] width 186 height 23
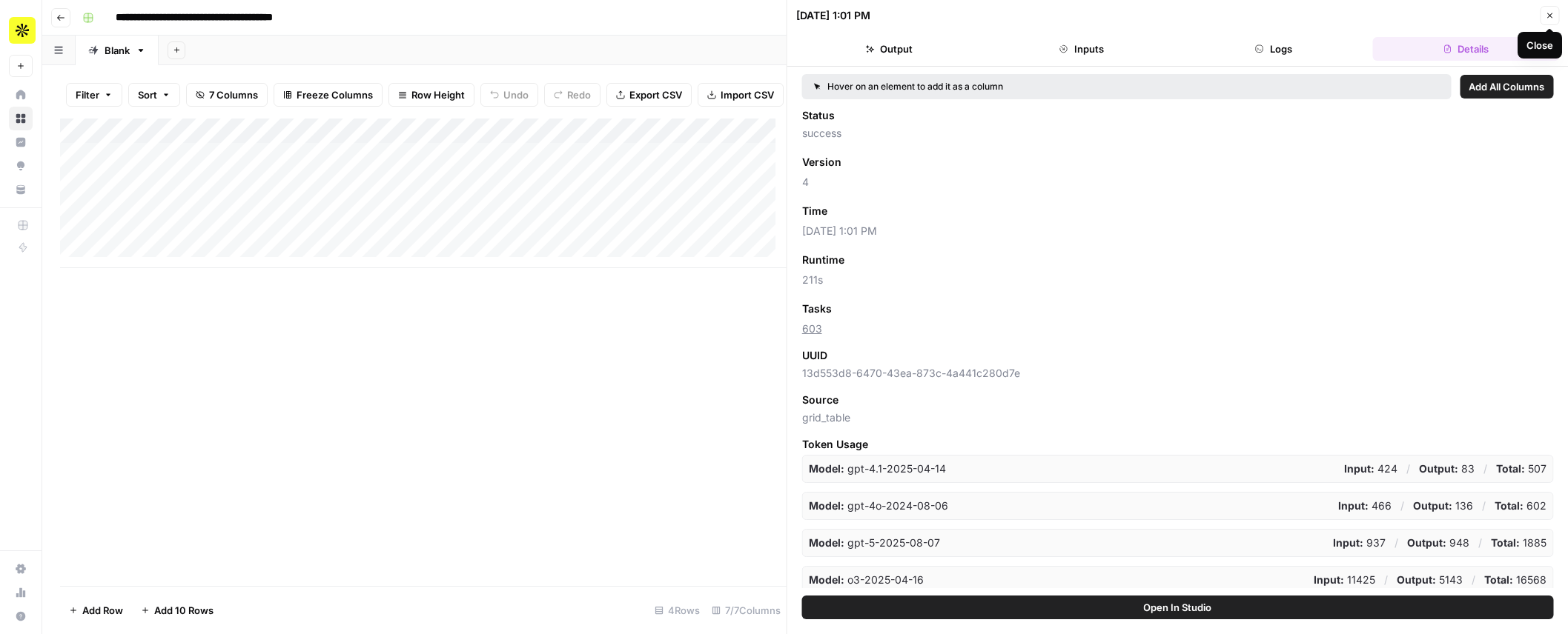
click at [1549, 14] on icon "button" at bounding box center [1548, 15] width 8 height 8
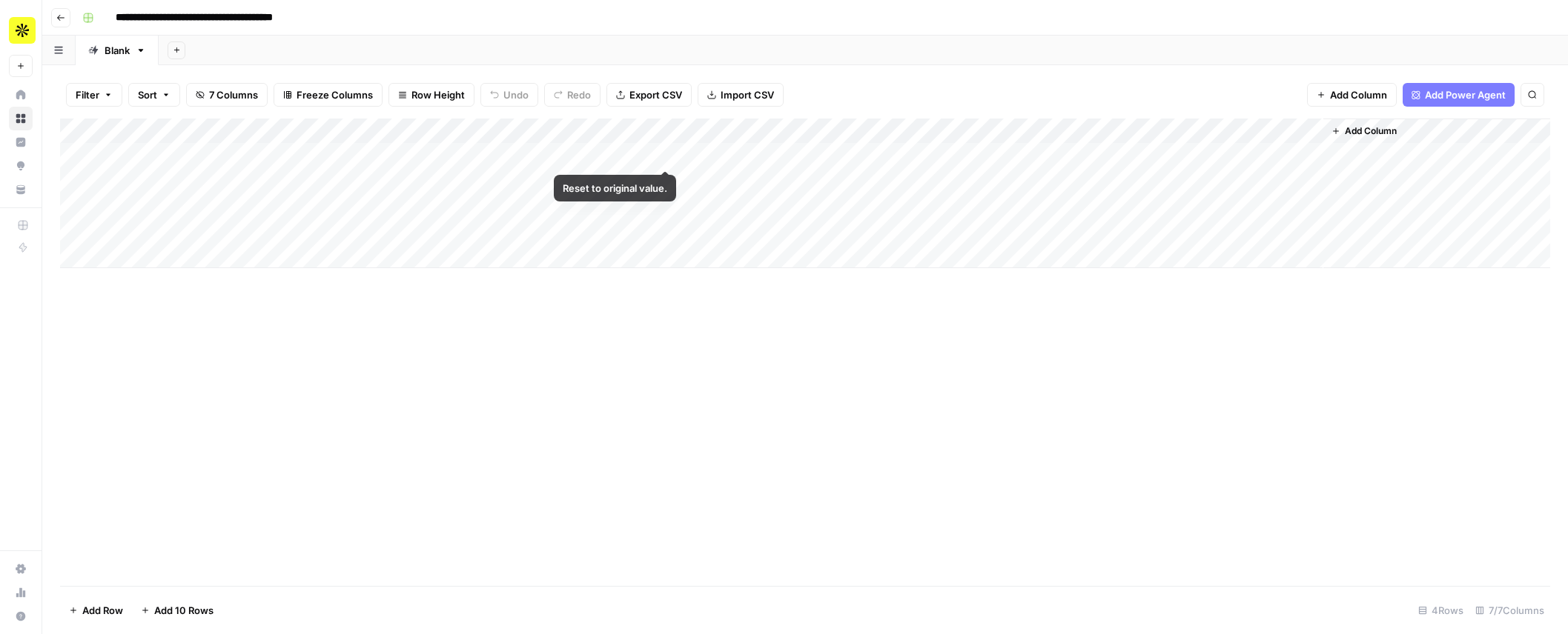
click at [659, 155] on div "Add Column" at bounding box center [805, 194] width 1490 height 150
click at [661, 155] on div "Add Column" at bounding box center [805, 194] width 1490 height 150
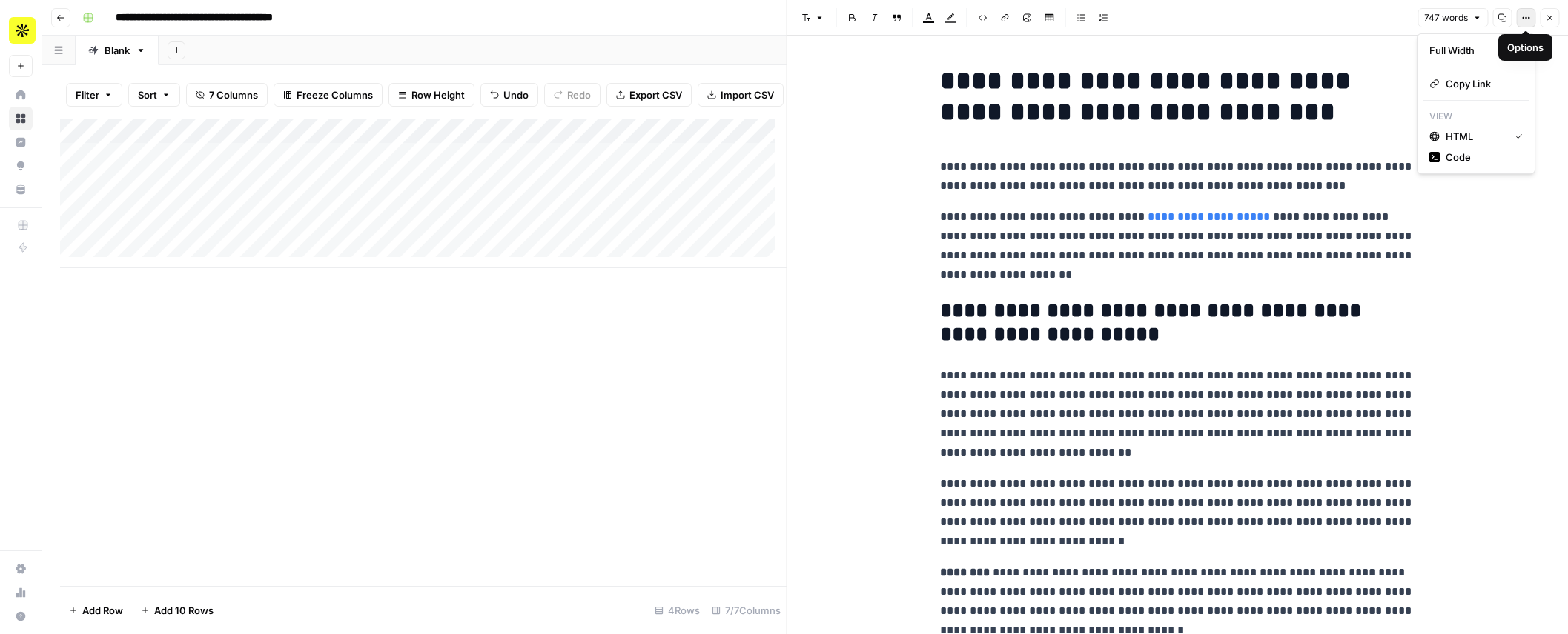
click at [1517, 14] on button "Options" at bounding box center [1526, 18] width 20 height 20
click at [1434, 153] on icon "button" at bounding box center [1434, 156] width 10 height 10
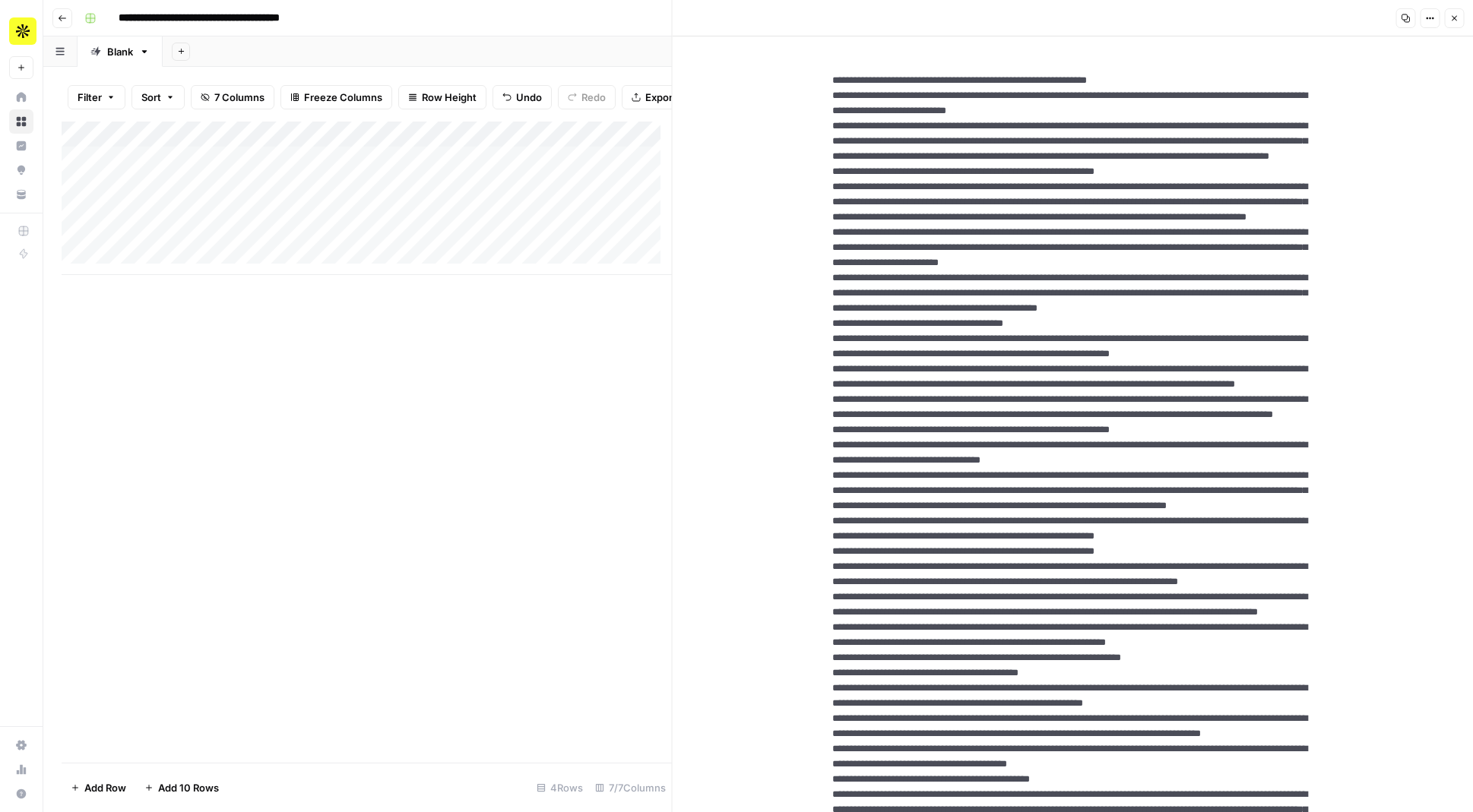
click at [1456, 20] on icon "button" at bounding box center [1453, 17] width 9 height 9
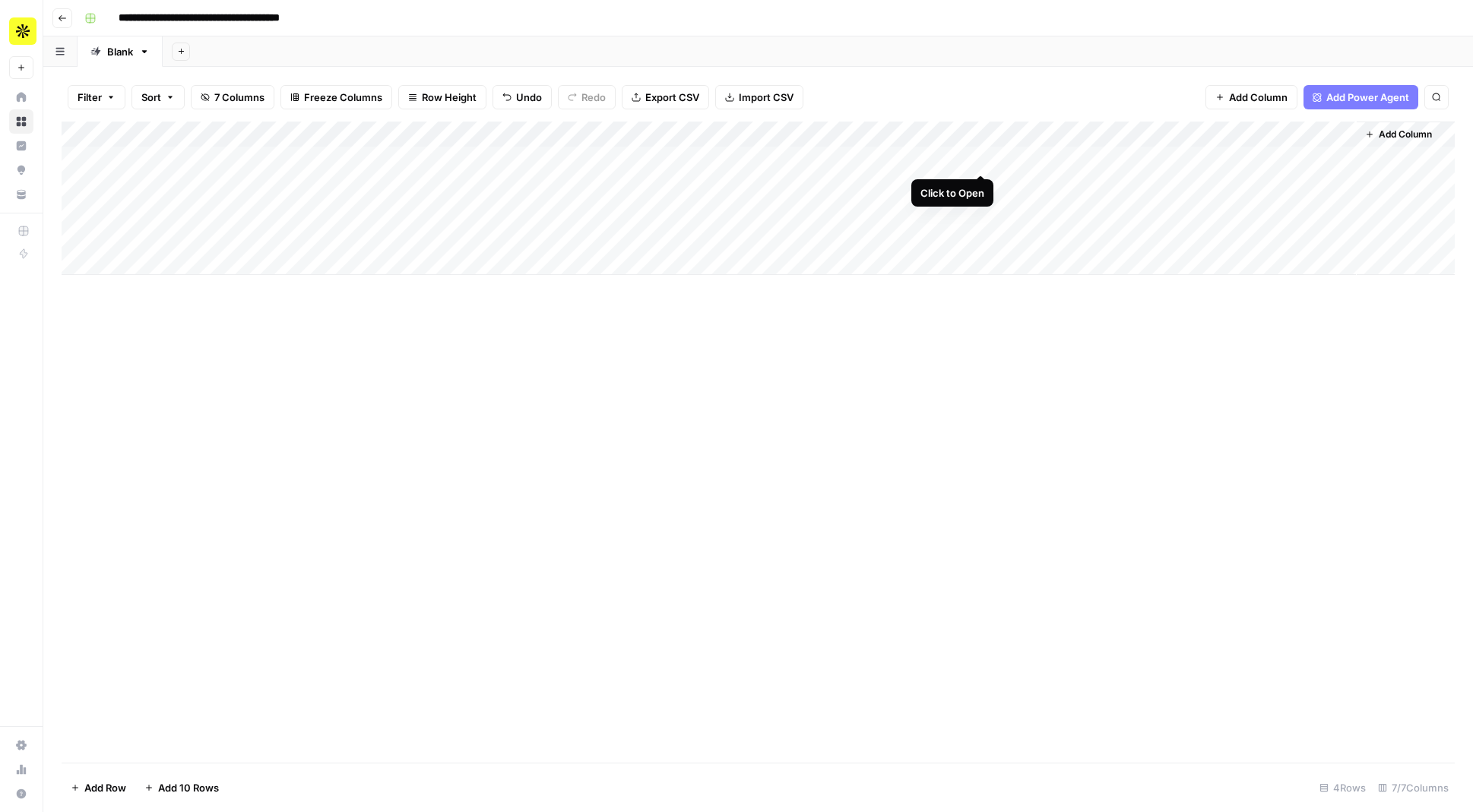
click at [979, 158] on div "Add Column" at bounding box center [758, 199] width 1393 height 154
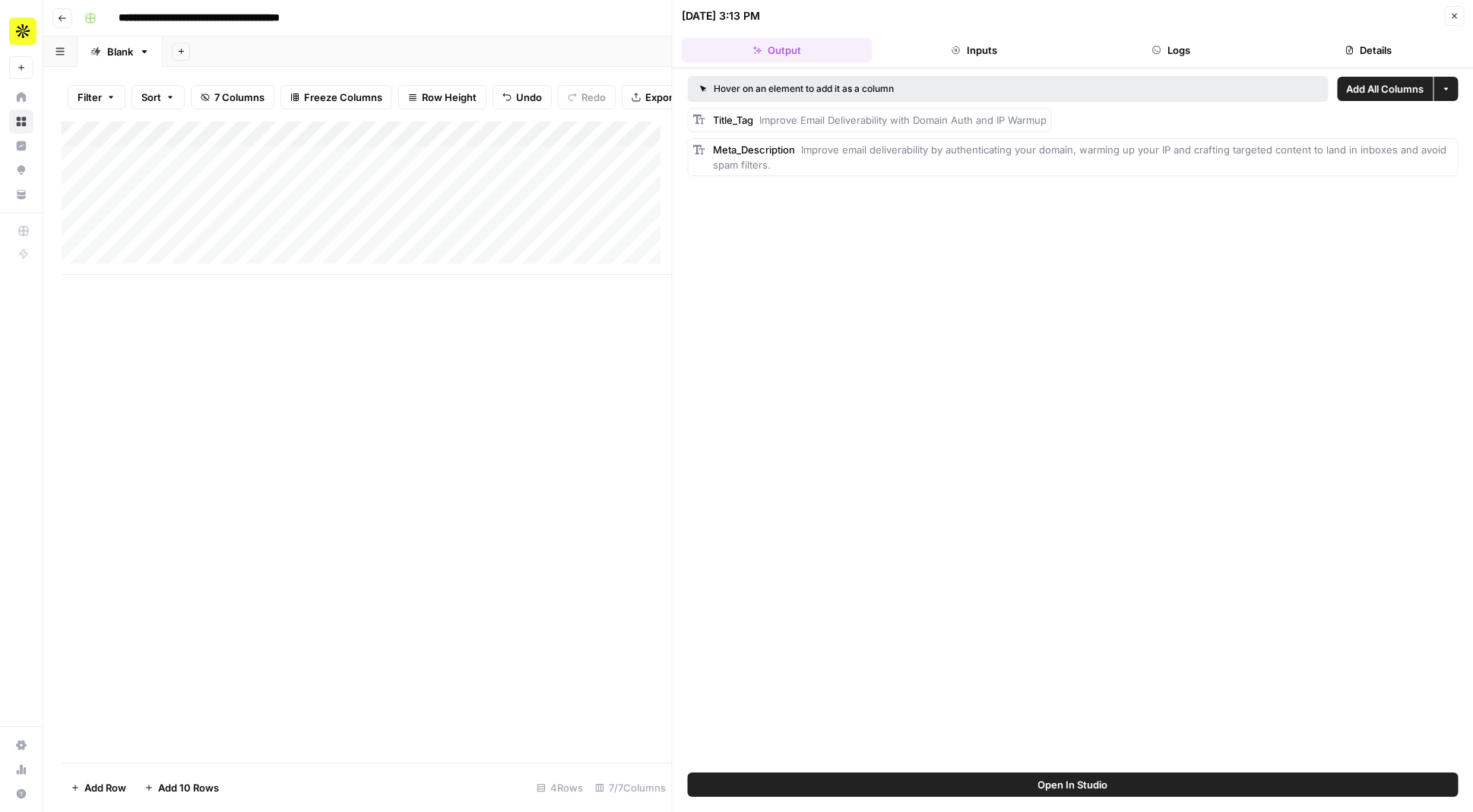
click at [1072, 118] on div "Title_Tag Improve Email Deliverability with Domain Auth and IP Warmup" at bounding box center [1073, 119] width 771 height 24
drag, startPoint x: 1046, startPoint y: 119, endPoint x: 761, endPoint y: 122, distance: 285.0
click at [761, 122] on span "Improve Email Deliverability with Domain Auth and IP Warmup" at bounding box center [903, 120] width 287 height 12
copy span "Improve Email Deliverability with Domain Auth and IP Warmup"
drag, startPoint x: 780, startPoint y: 164, endPoint x: 800, endPoint y: 147, distance: 26.2
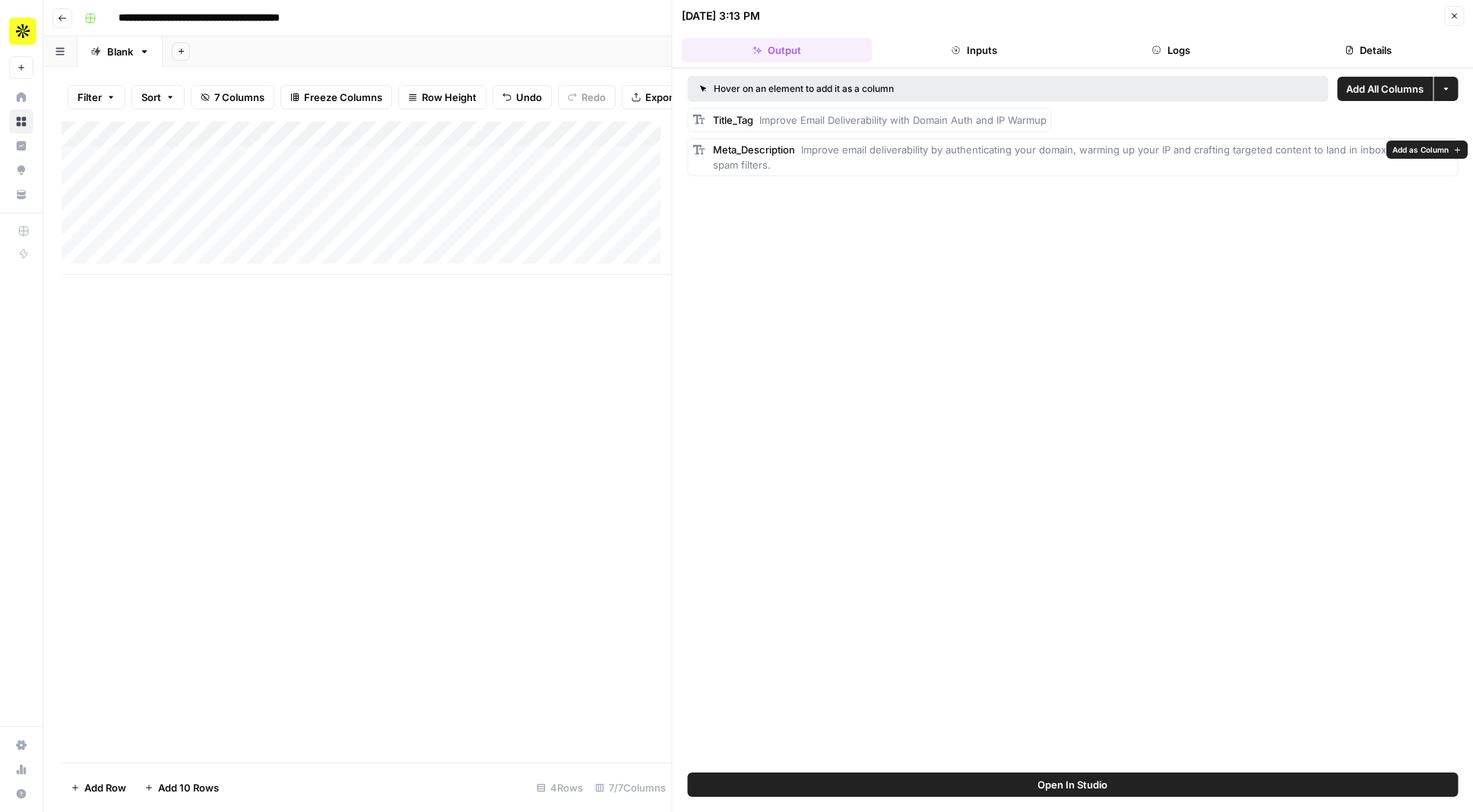
click at [800, 147] on div "Meta_Description Improve email deliverability by authenticating your domain, wa…" at bounding box center [1082, 157] width 740 height 31
copy span "Improve email deliverability by authenticating your domain, warming up your IP …"
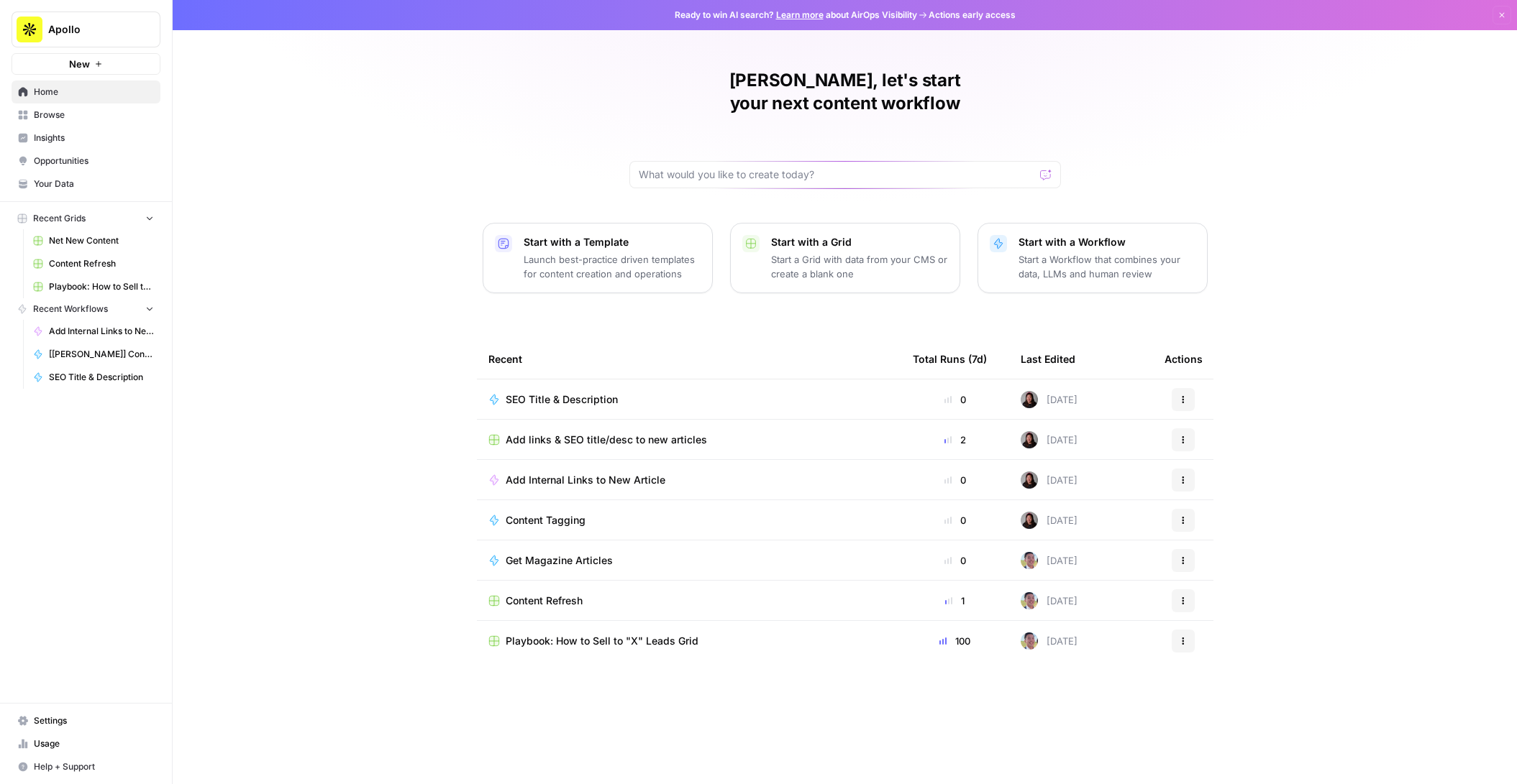
click at [571, 392] on span "SEO Title & Description" at bounding box center [561, 400] width 112 height 15
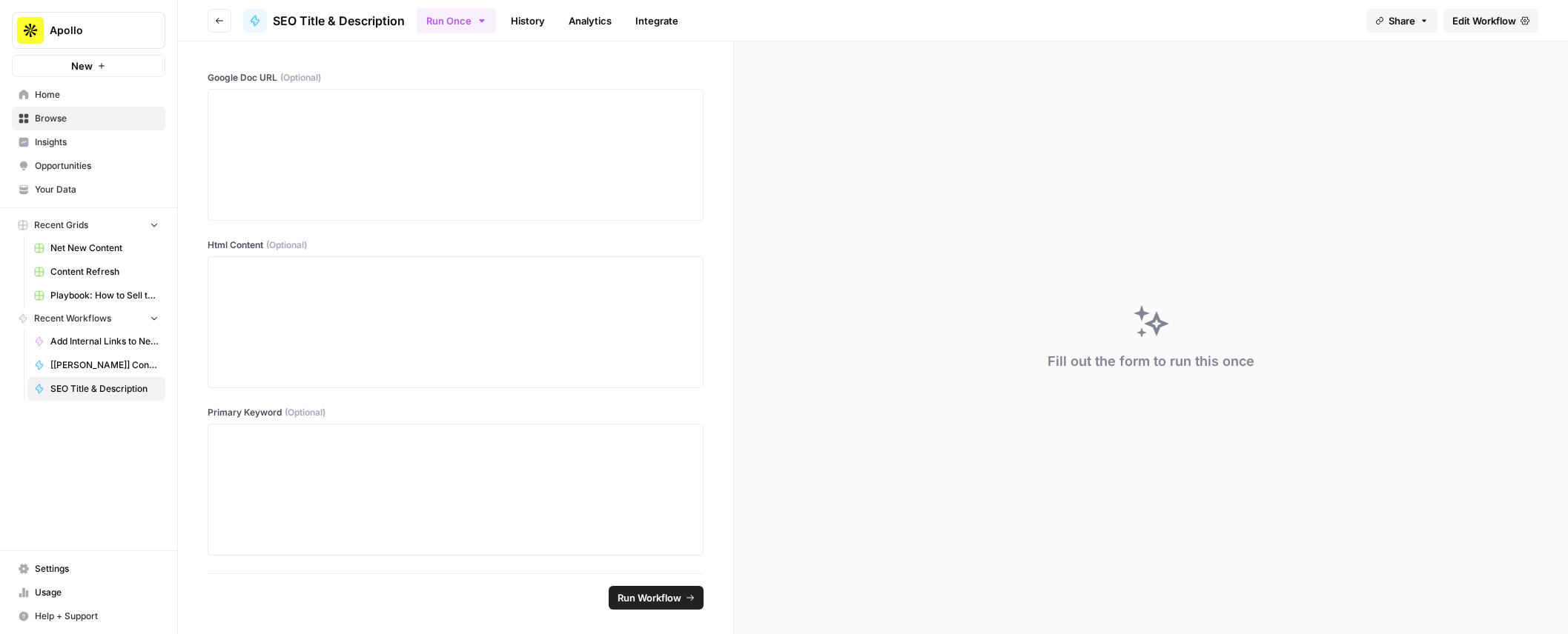
click at [66, 115] on span "Browse" at bounding box center [96, 119] width 124 height 13
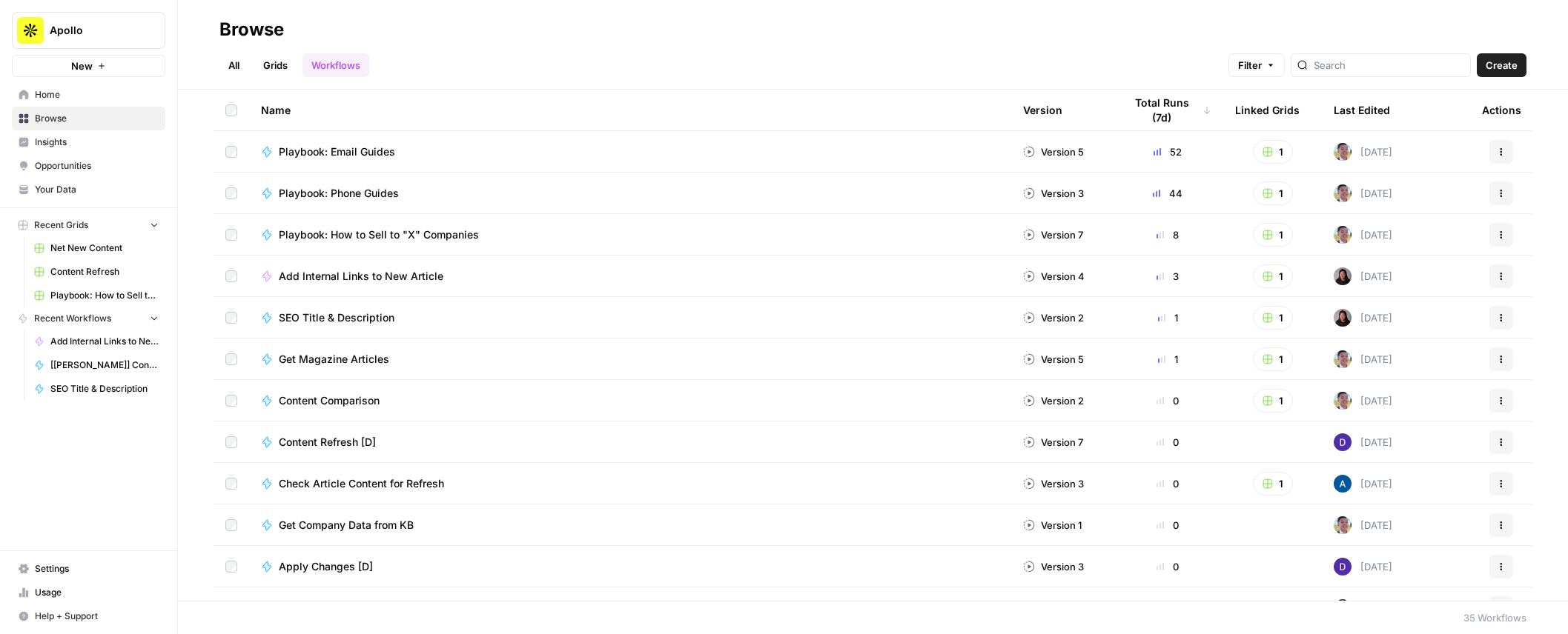
click at [338, 274] on span "Add Internal Links to New Article" at bounding box center [362, 276] width 165 height 15
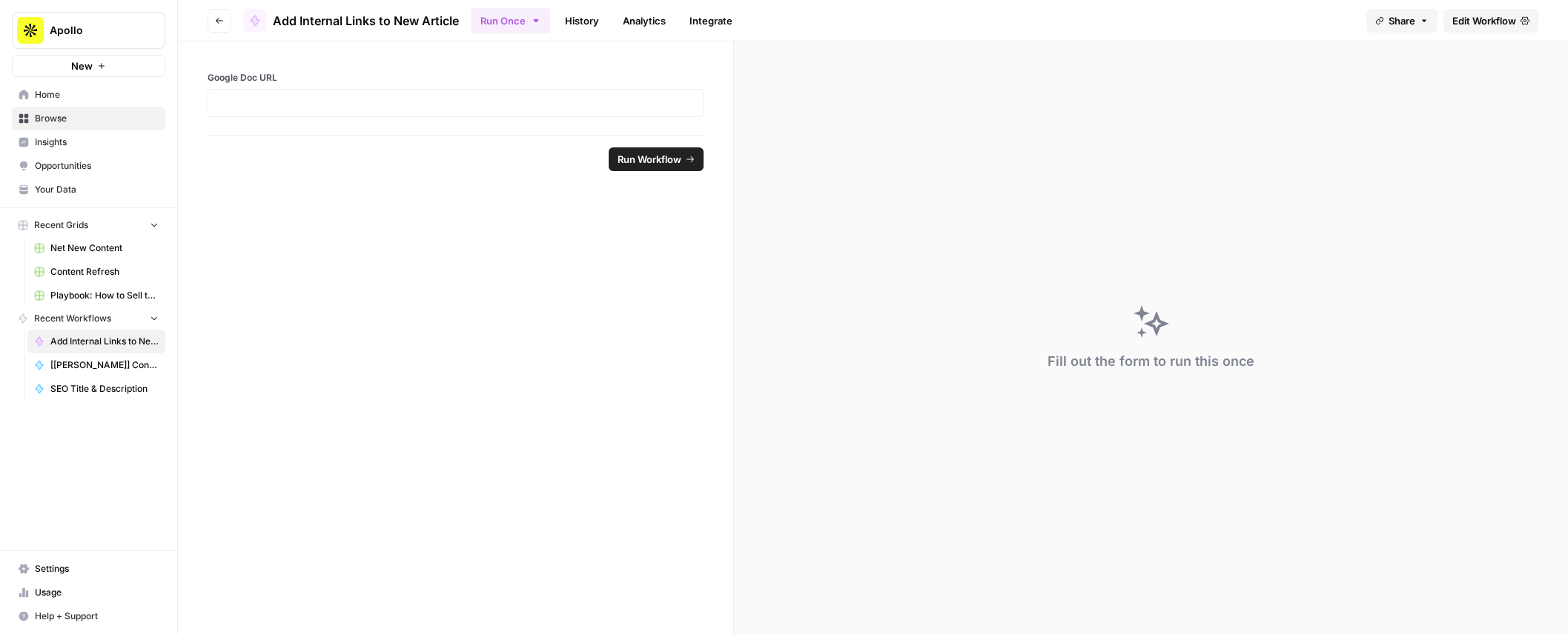
click at [1472, 24] on span "Edit Workflow" at bounding box center [1484, 21] width 64 height 15
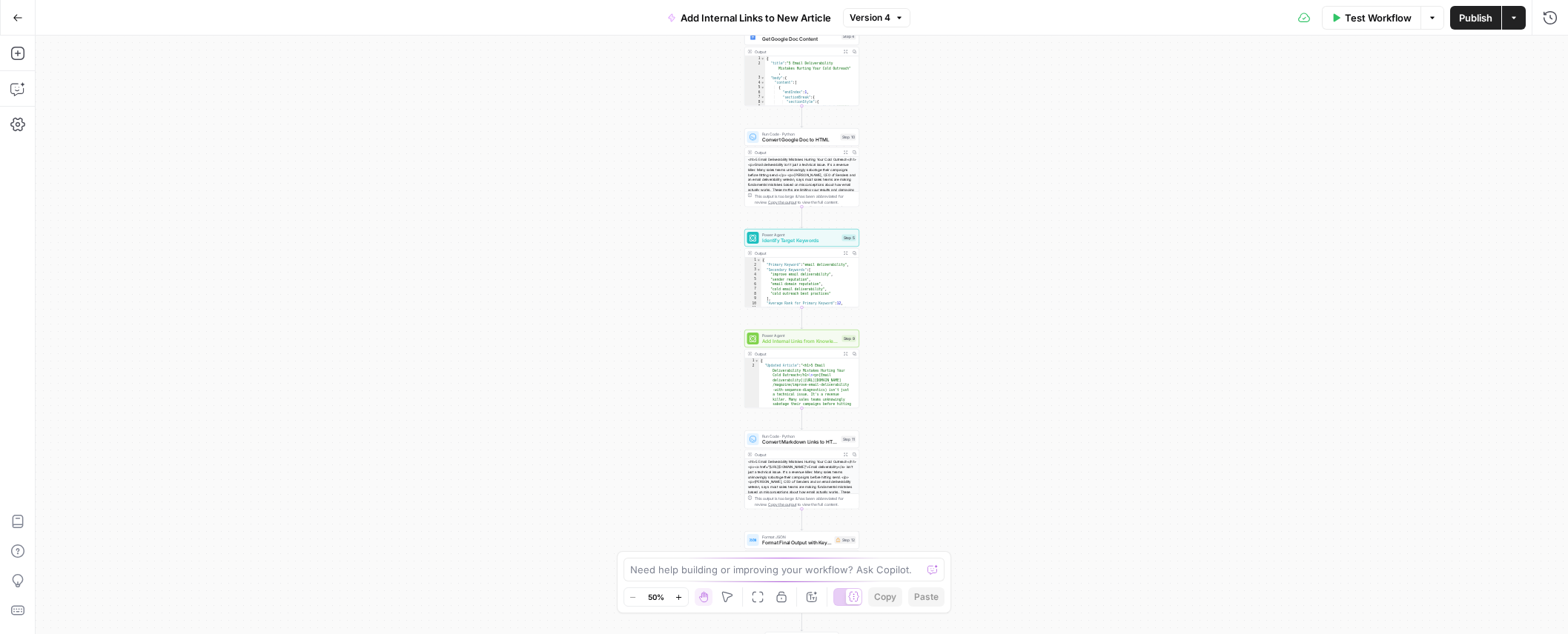
click at [677, 598] on icon "button" at bounding box center [678, 597] width 8 height 8
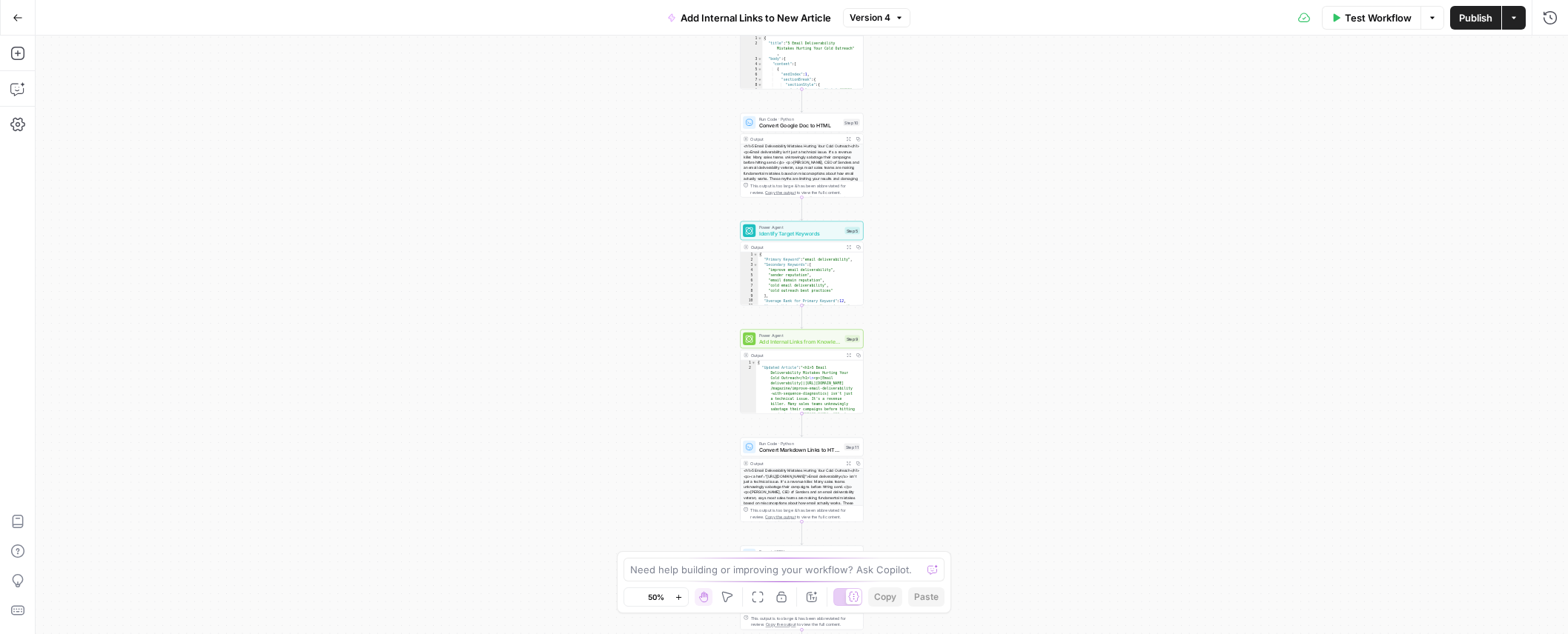
click at [677, 598] on icon "button" at bounding box center [678, 597] width 8 height 8
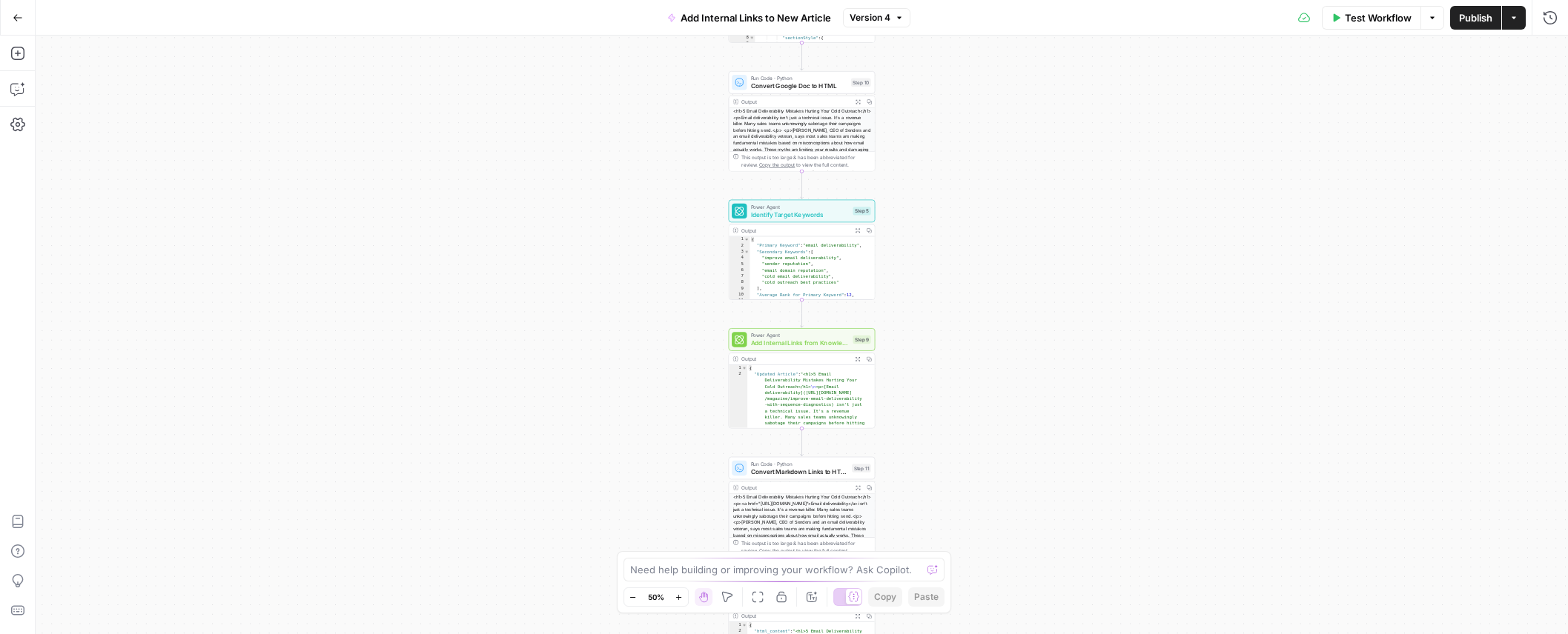
click at [677, 598] on icon "button" at bounding box center [678, 597] width 8 height 8
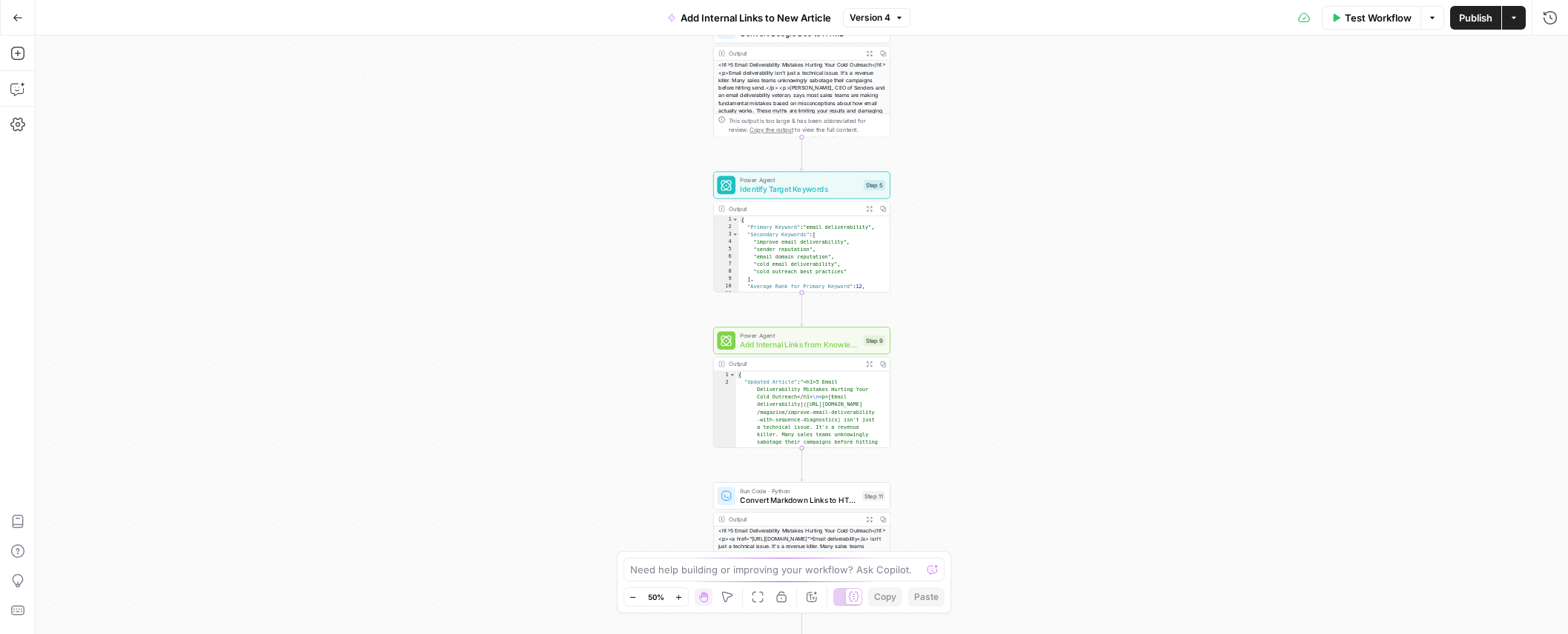
click at [677, 598] on icon "button" at bounding box center [678, 597] width 8 height 8
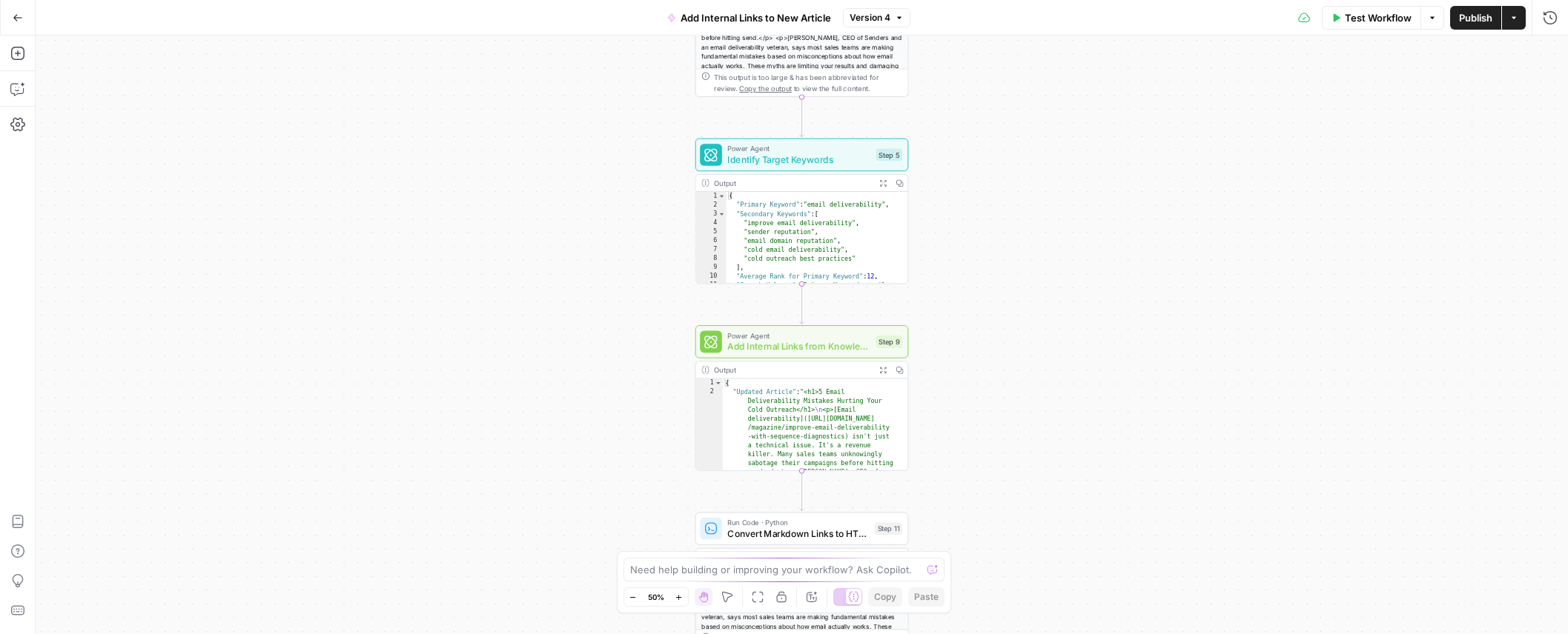
click at [677, 598] on icon "button" at bounding box center [678, 597] width 8 height 8
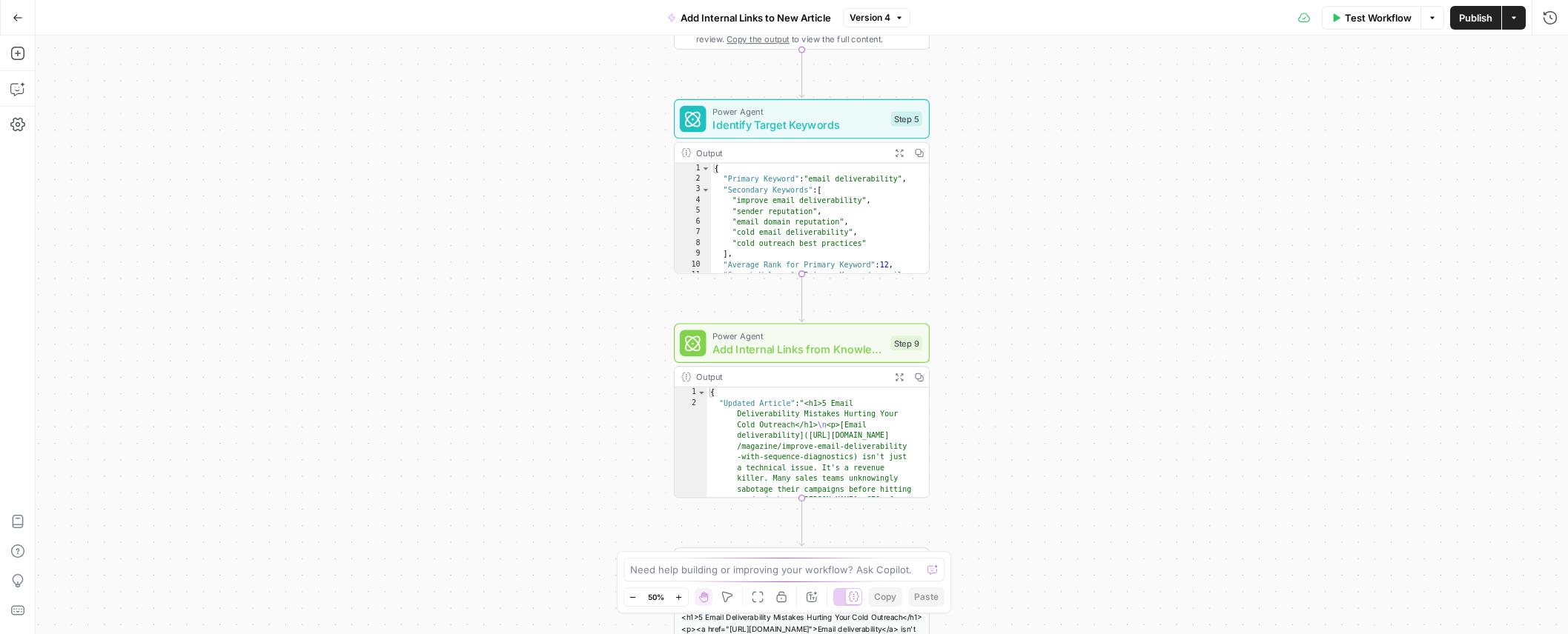
click at [677, 598] on icon "button" at bounding box center [678, 597] width 8 height 8
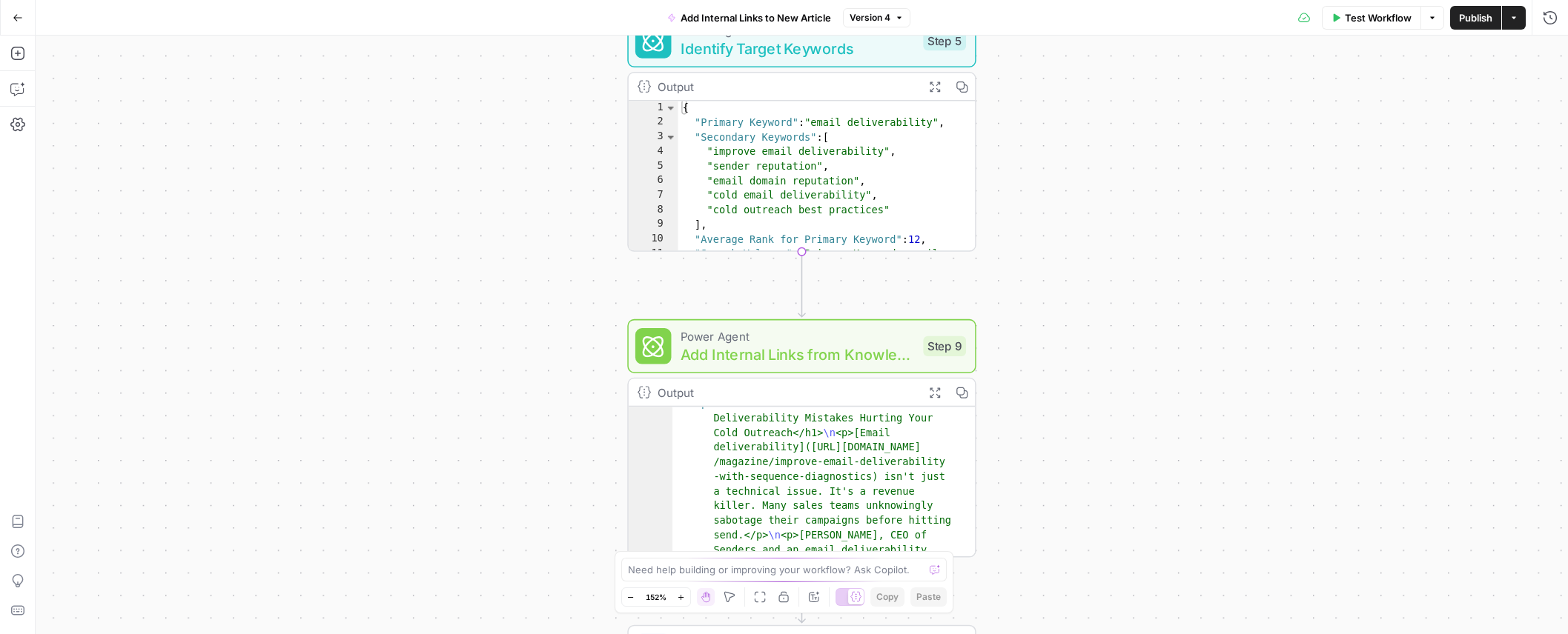
scroll to position [240, 0]
